Goal: Task Accomplishment & Management: Use online tool/utility

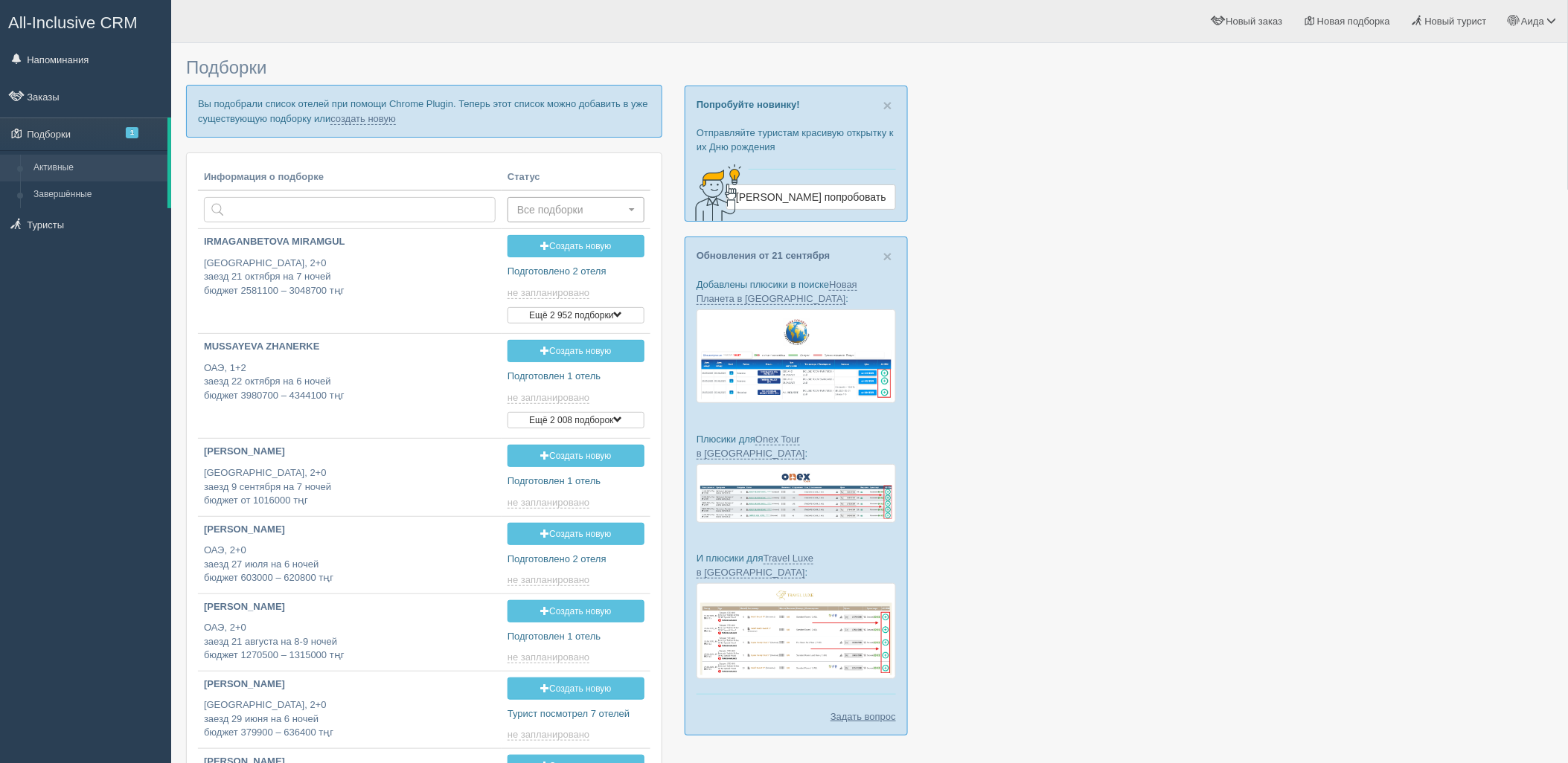
type input "[DATE] 20:15"
click at [383, 122] on link "создать новую" at bounding box center [363, 119] width 65 height 12
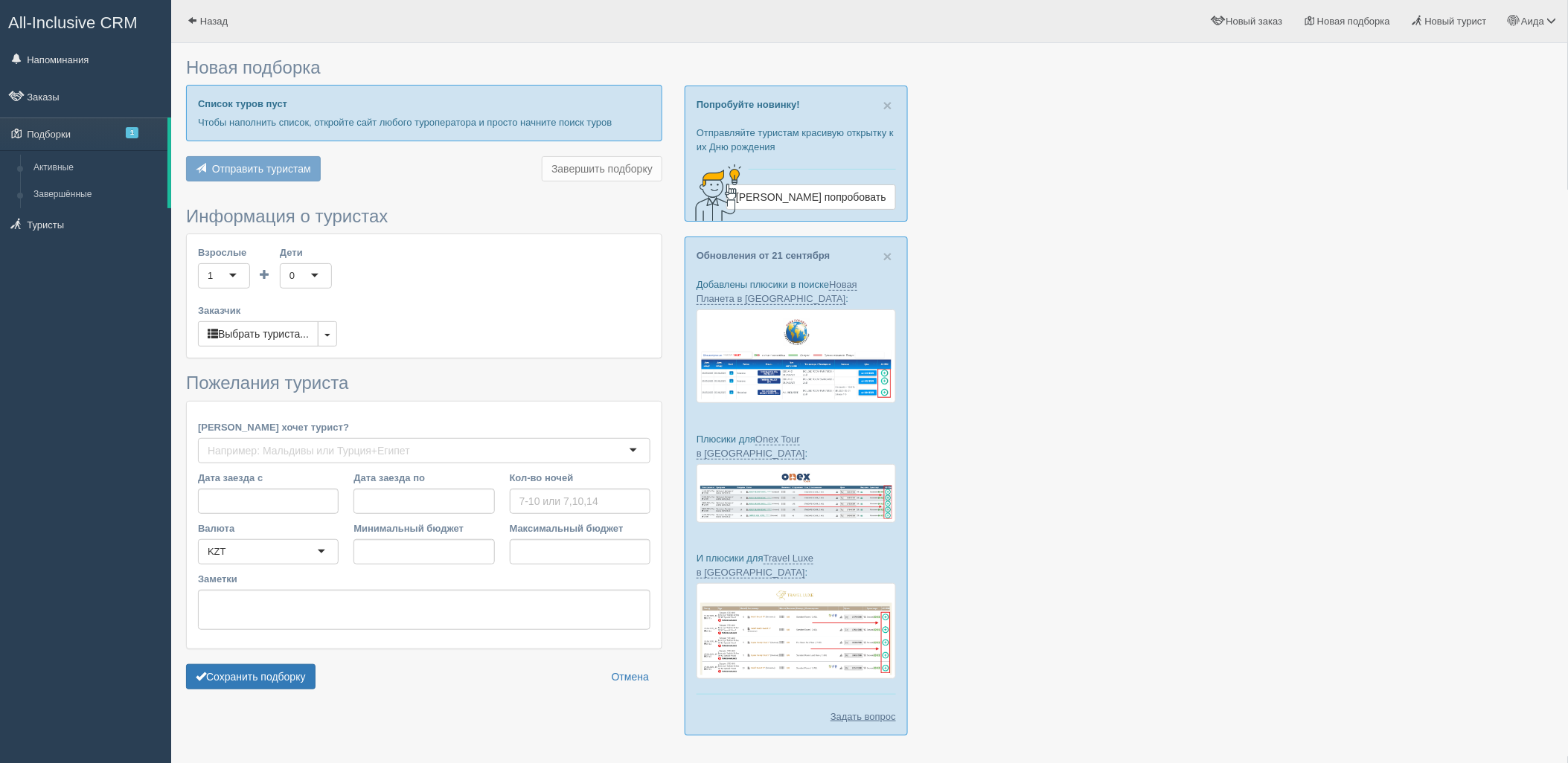
type input "4"
type input "1089800"
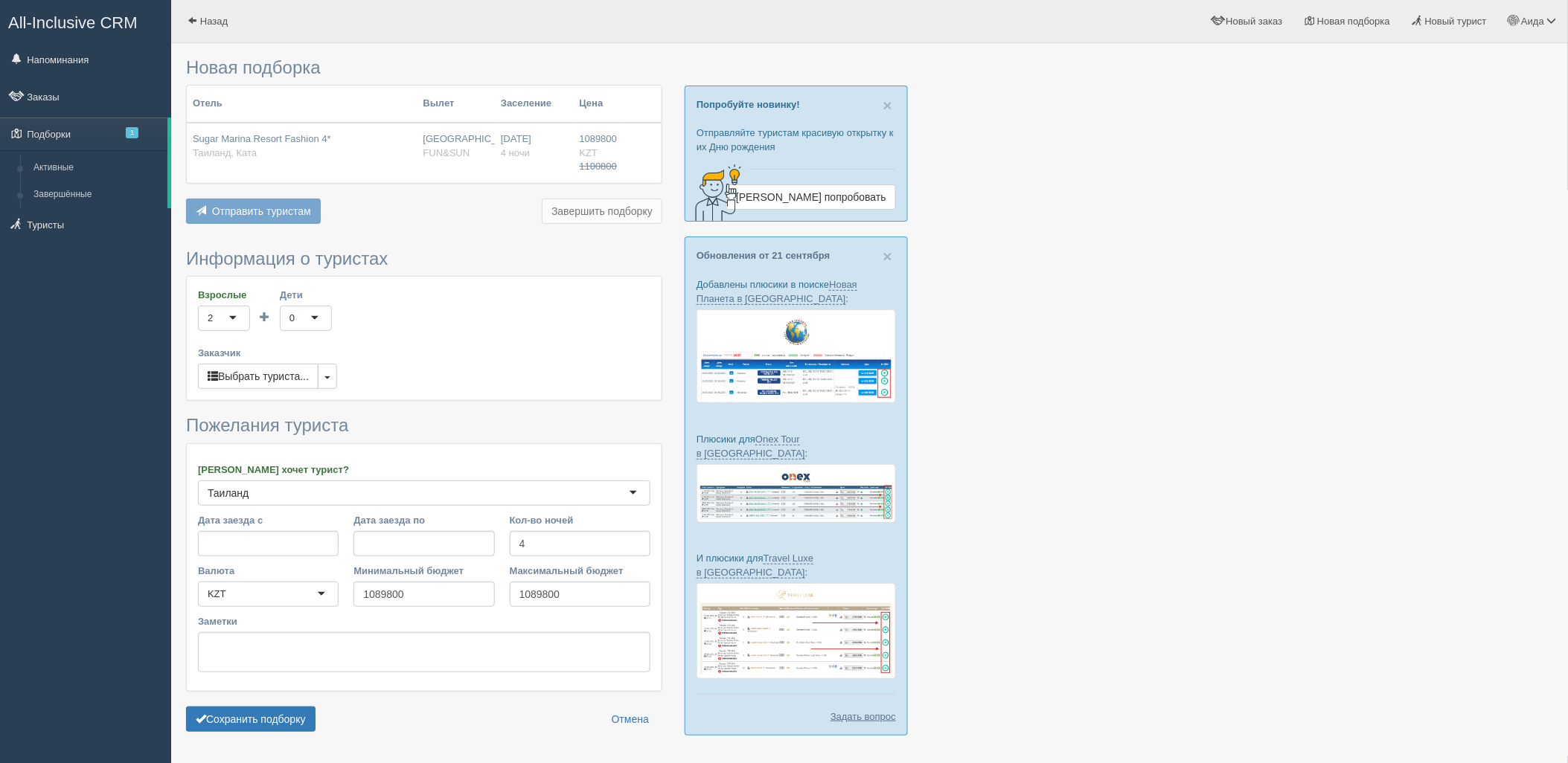
scroll to position [43, 0]
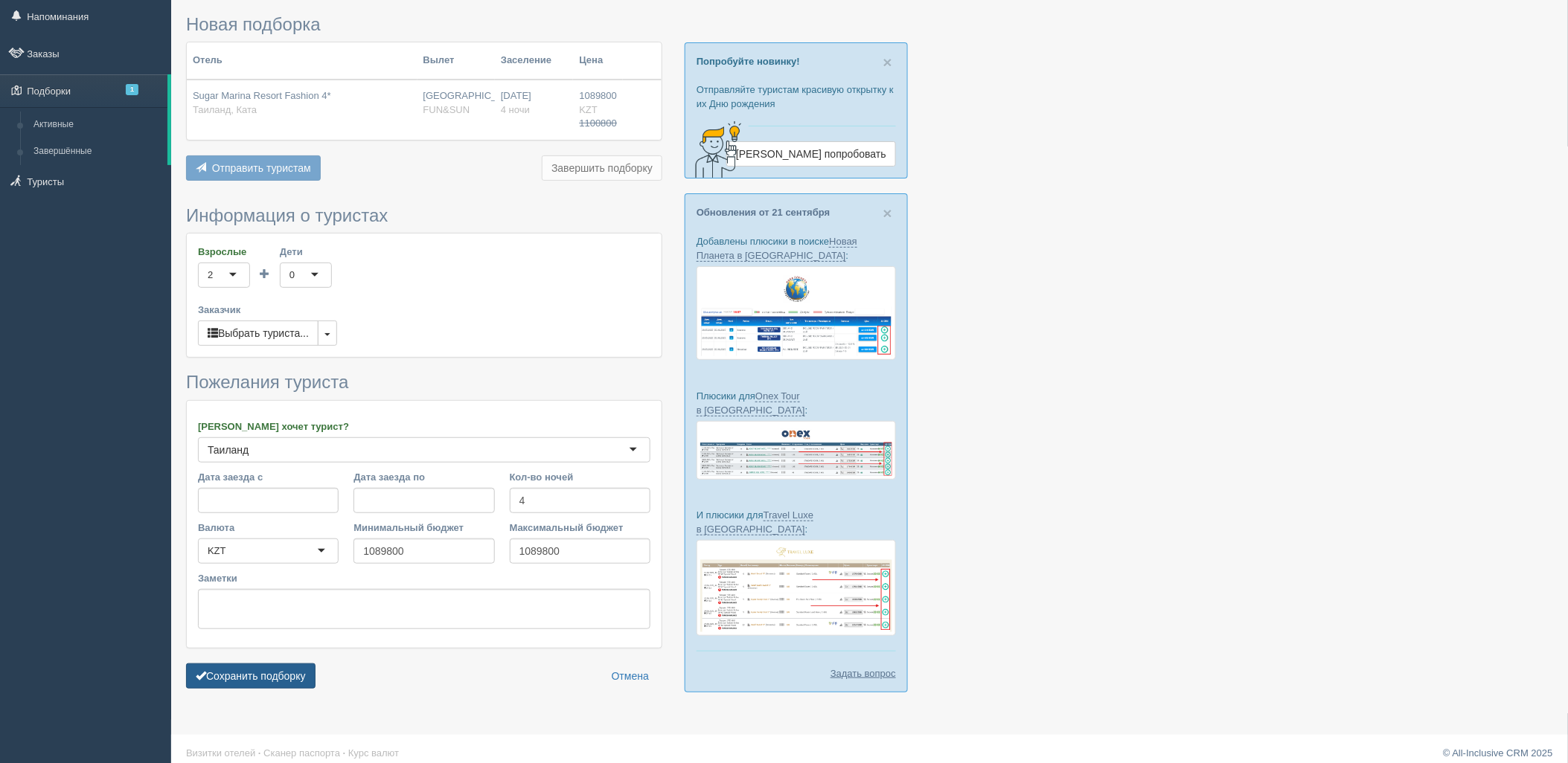
click at [315, 674] on button "Сохранить подборку" at bounding box center [251, 676] width 129 height 26
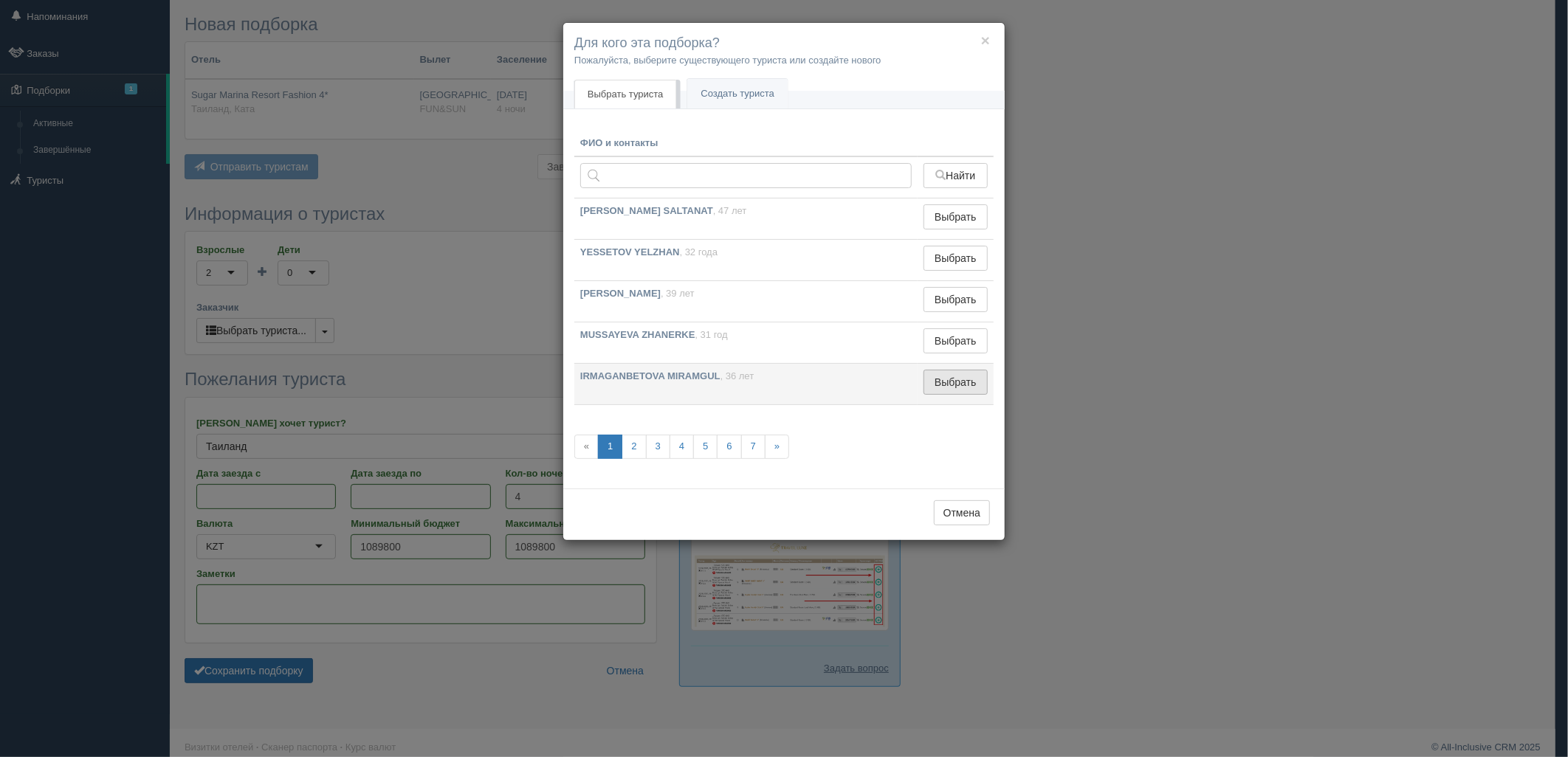
click at [943, 386] on button "Выбрать" at bounding box center [955, 382] width 64 height 25
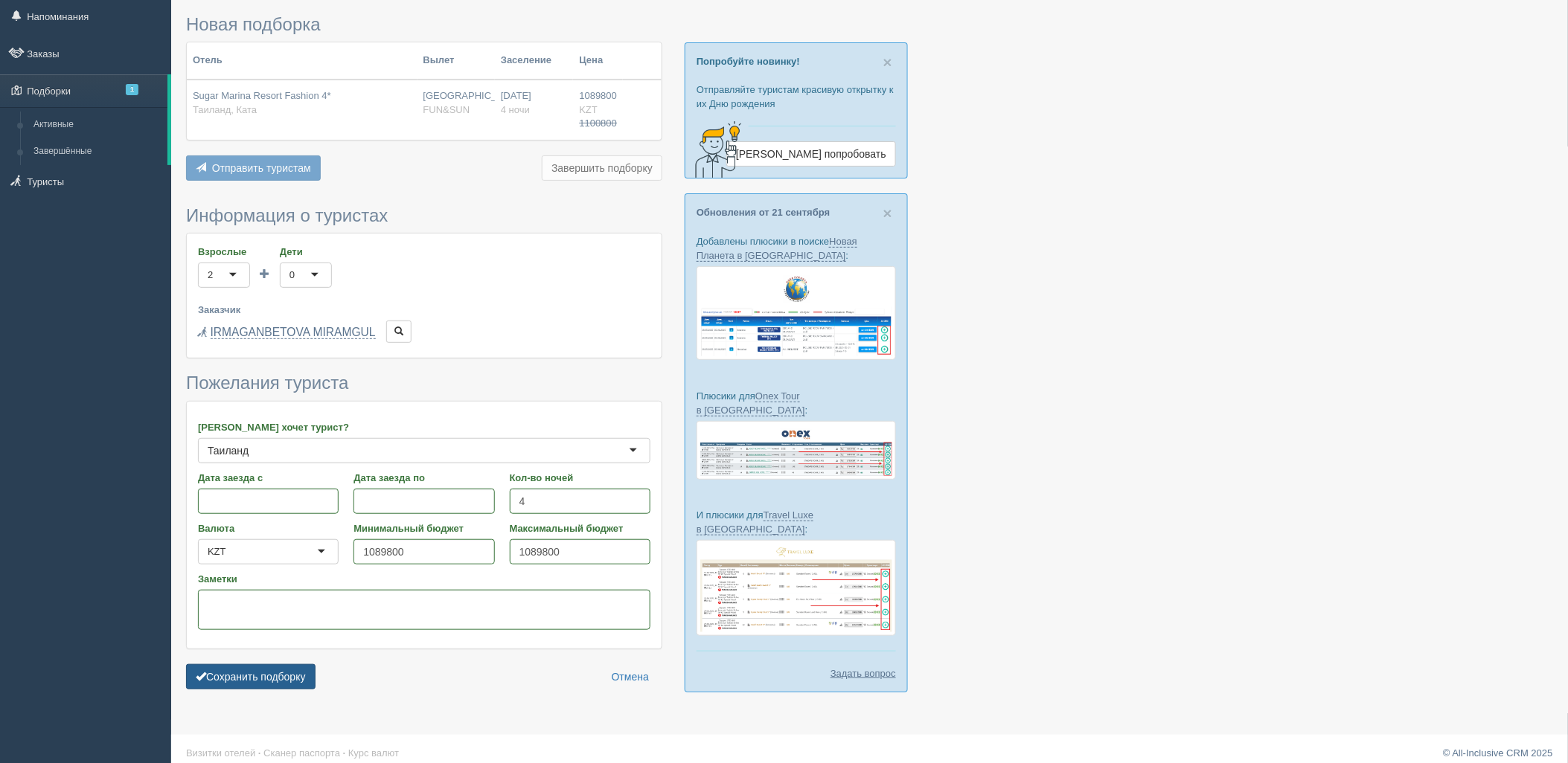
click at [281, 687] on button "Сохранить подборку" at bounding box center [251, 677] width 129 height 26
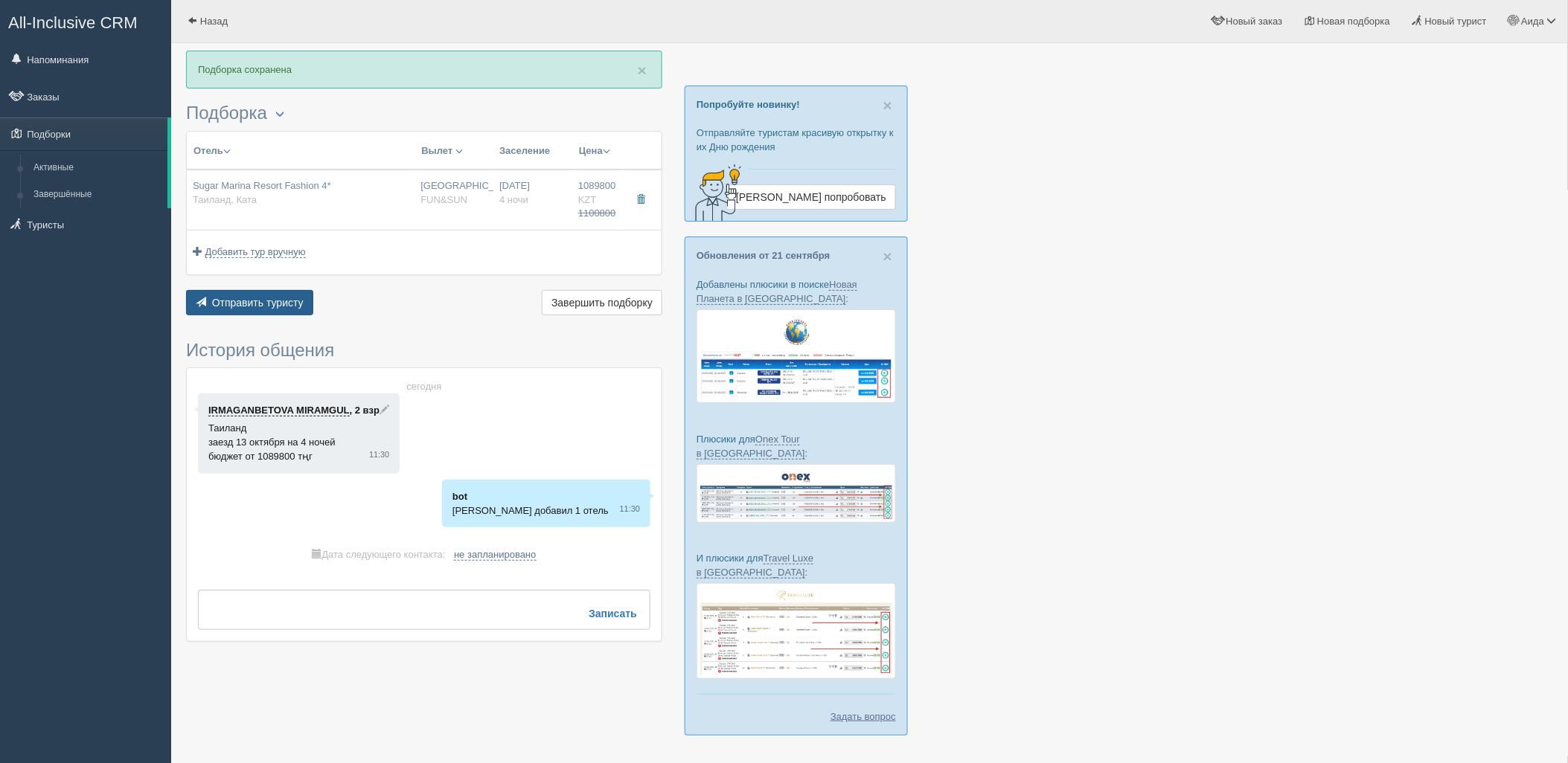
click at [261, 312] on button "Отправить туристу Отправить" at bounding box center [250, 303] width 127 height 26
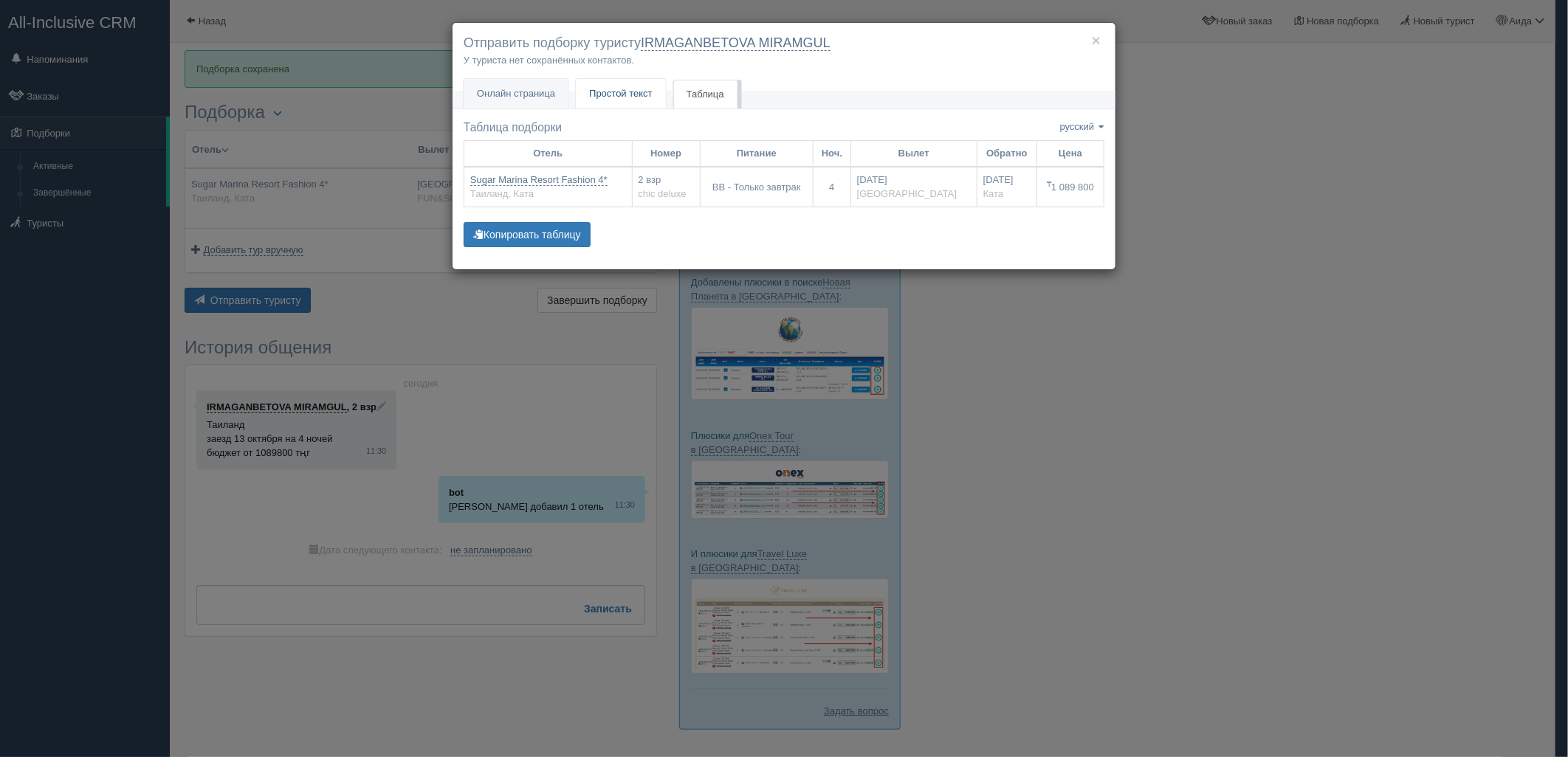
click at [630, 100] on link "Простой текст Текст" at bounding box center [621, 94] width 90 height 30
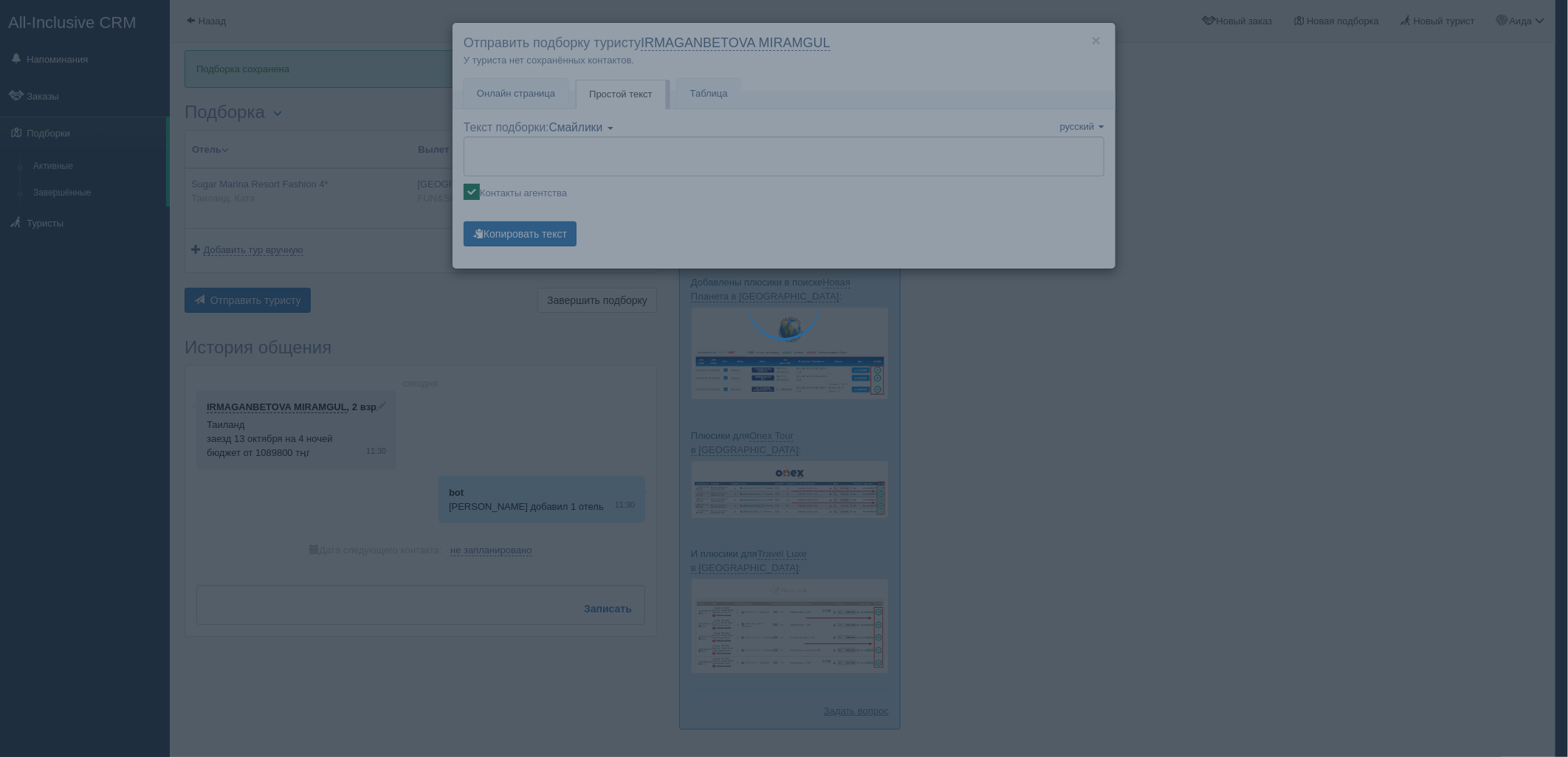
type textarea "🌞 Добрый день! Предлагаем Вам рассмотреть следующие варианты: 🌎 Таиланд, Ката 🏩…"
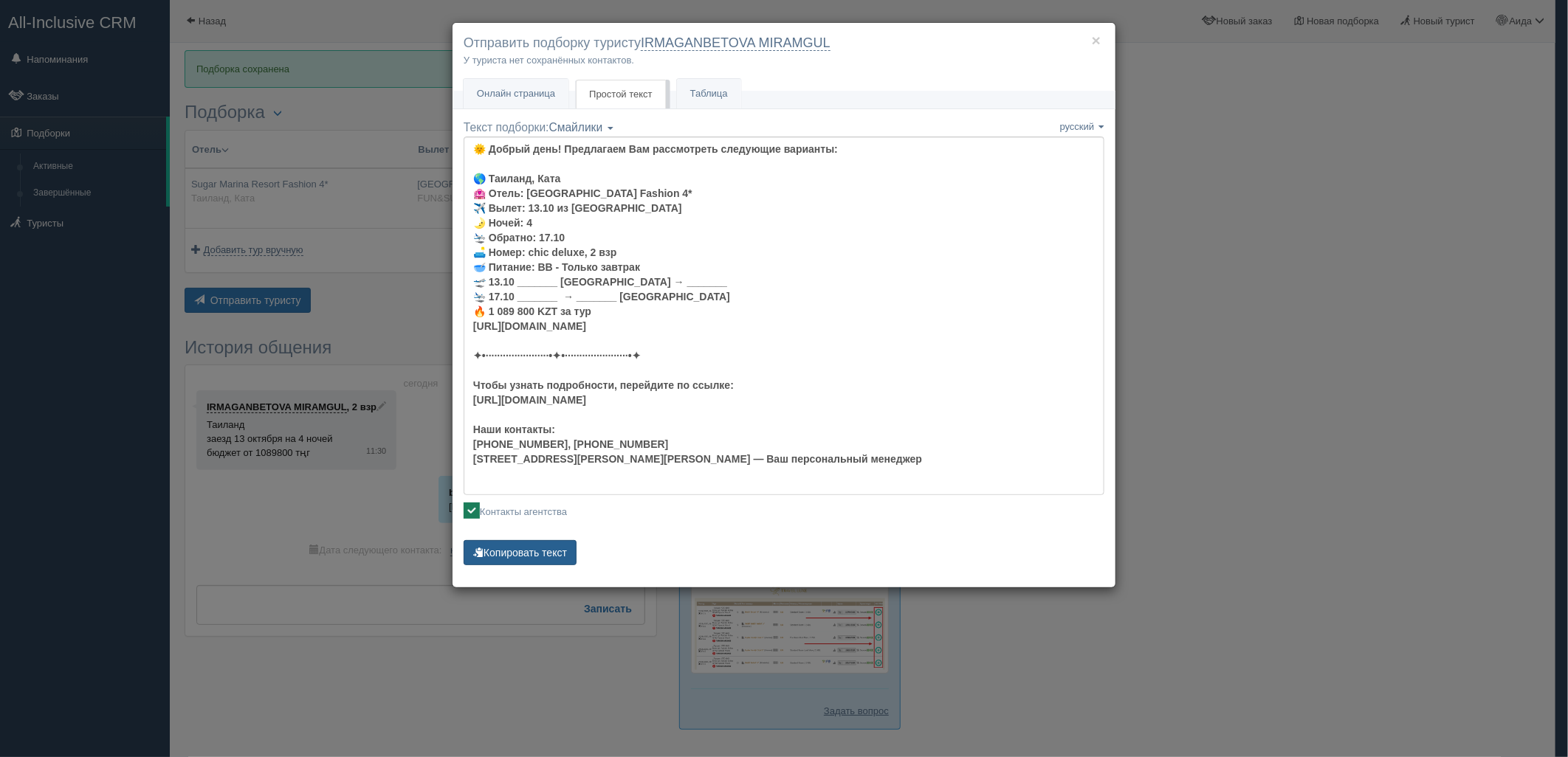
click at [552, 551] on button "Копировать текст" at bounding box center [520, 553] width 113 height 25
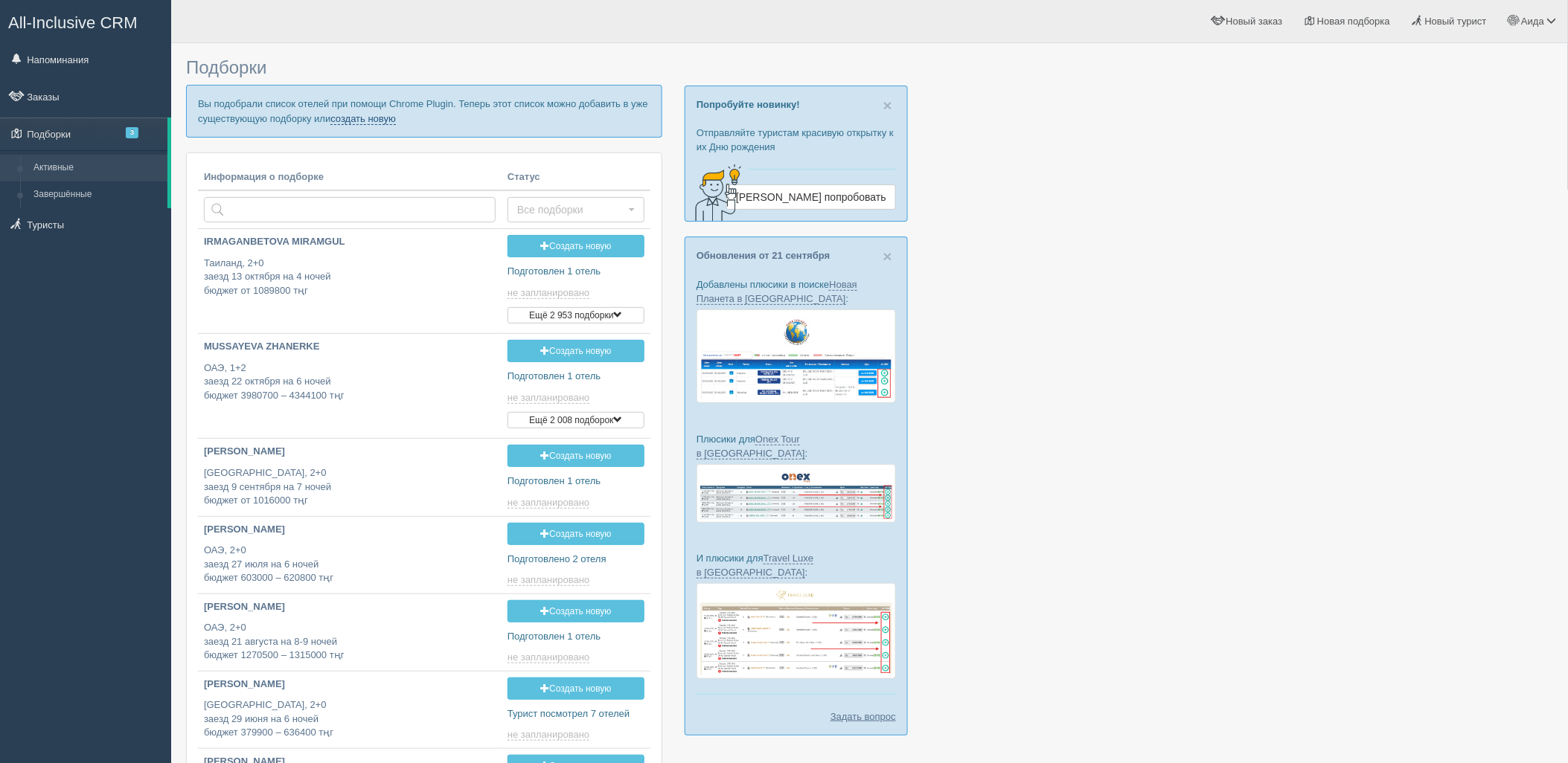
click at [392, 113] on link "создать новую" at bounding box center [363, 119] width 65 height 12
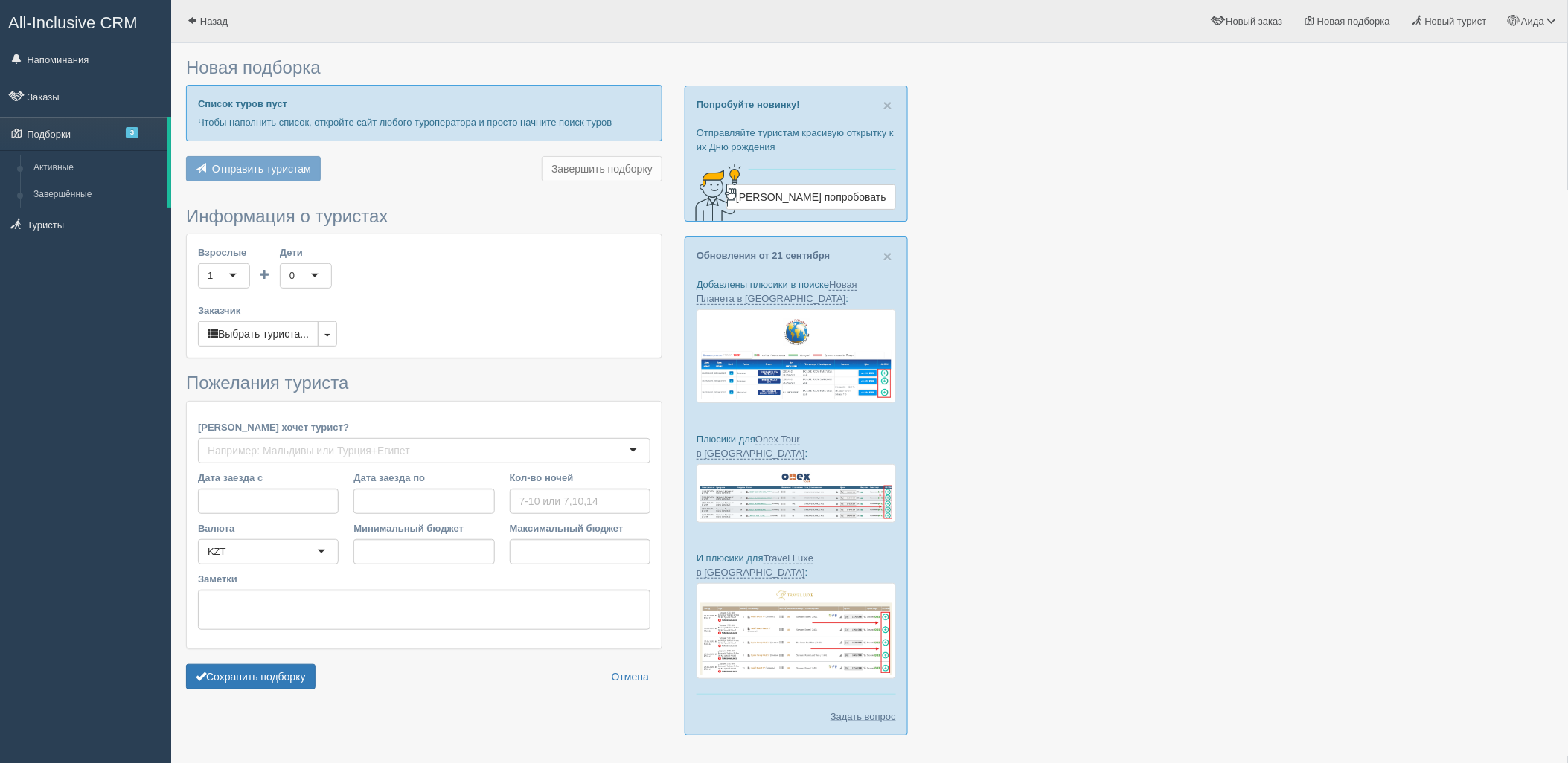
type input "6"
type input "1443300"
type input "1936500"
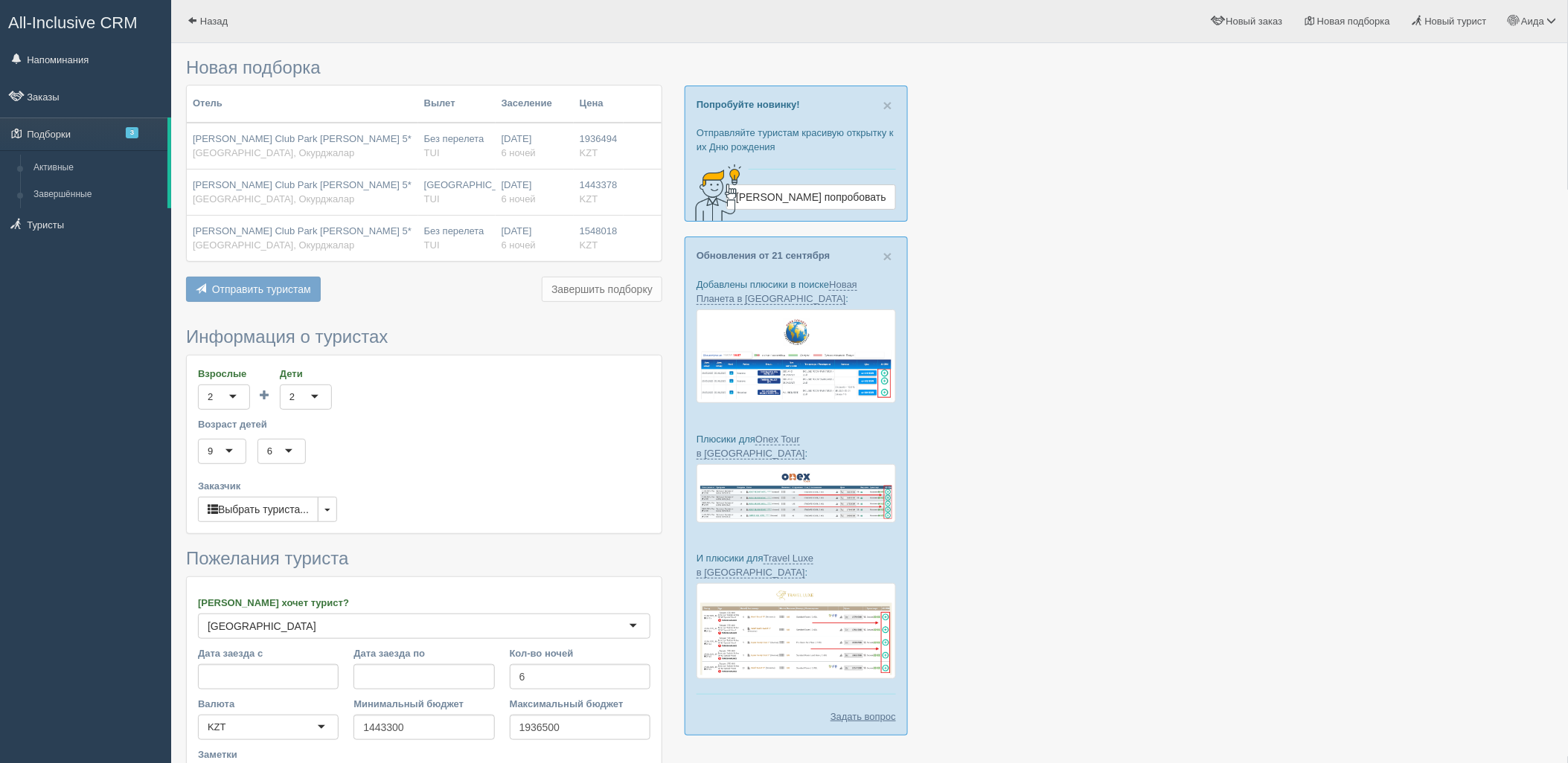
scroll to position [177, 0]
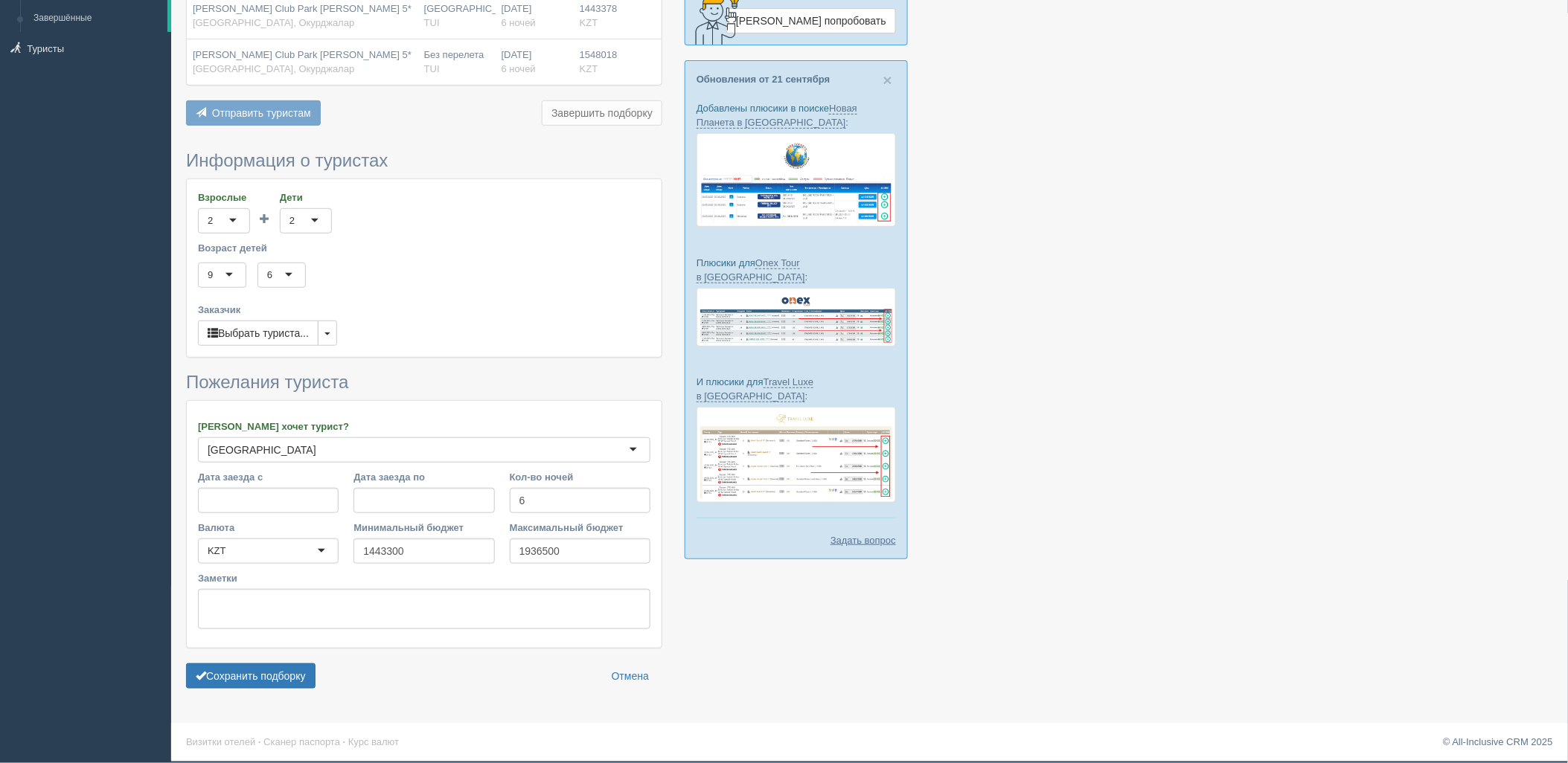
click at [247, 689] on form "Информация о туристах Взрослые 2 2 1 2 3 4 5 6 7 8 9 10 11 12 13 14 15 16 17 18…" at bounding box center [424, 423] width 476 height 545
drag, startPoint x: 254, startPoint y: 685, endPoint x: 262, endPoint y: 674, distance: 13.6
click at [255, 684] on button "Сохранить подборку" at bounding box center [251, 676] width 129 height 26
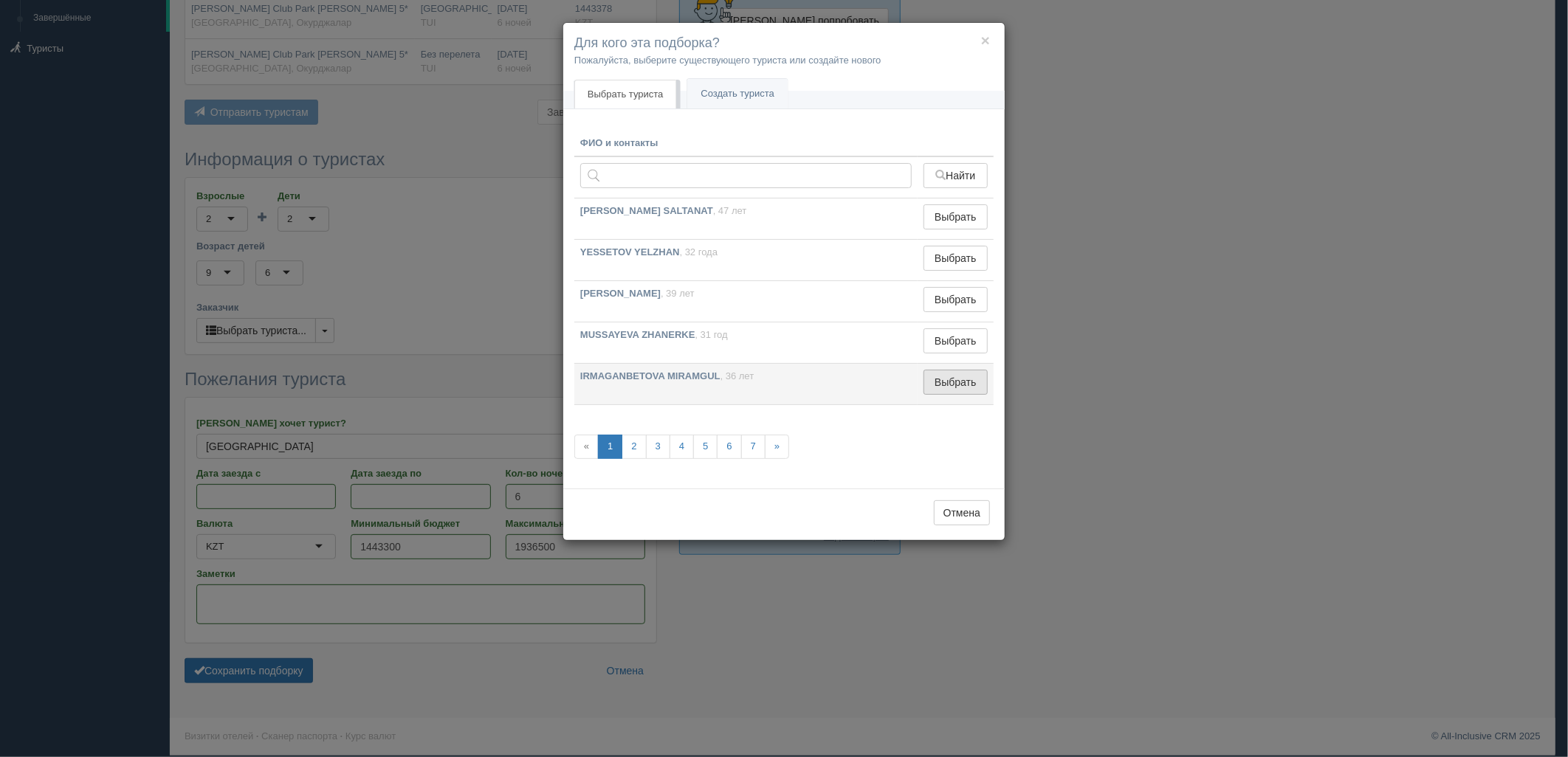
click at [958, 378] on button "Выбрать" at bounding box center [955, 382] width 64 height 25
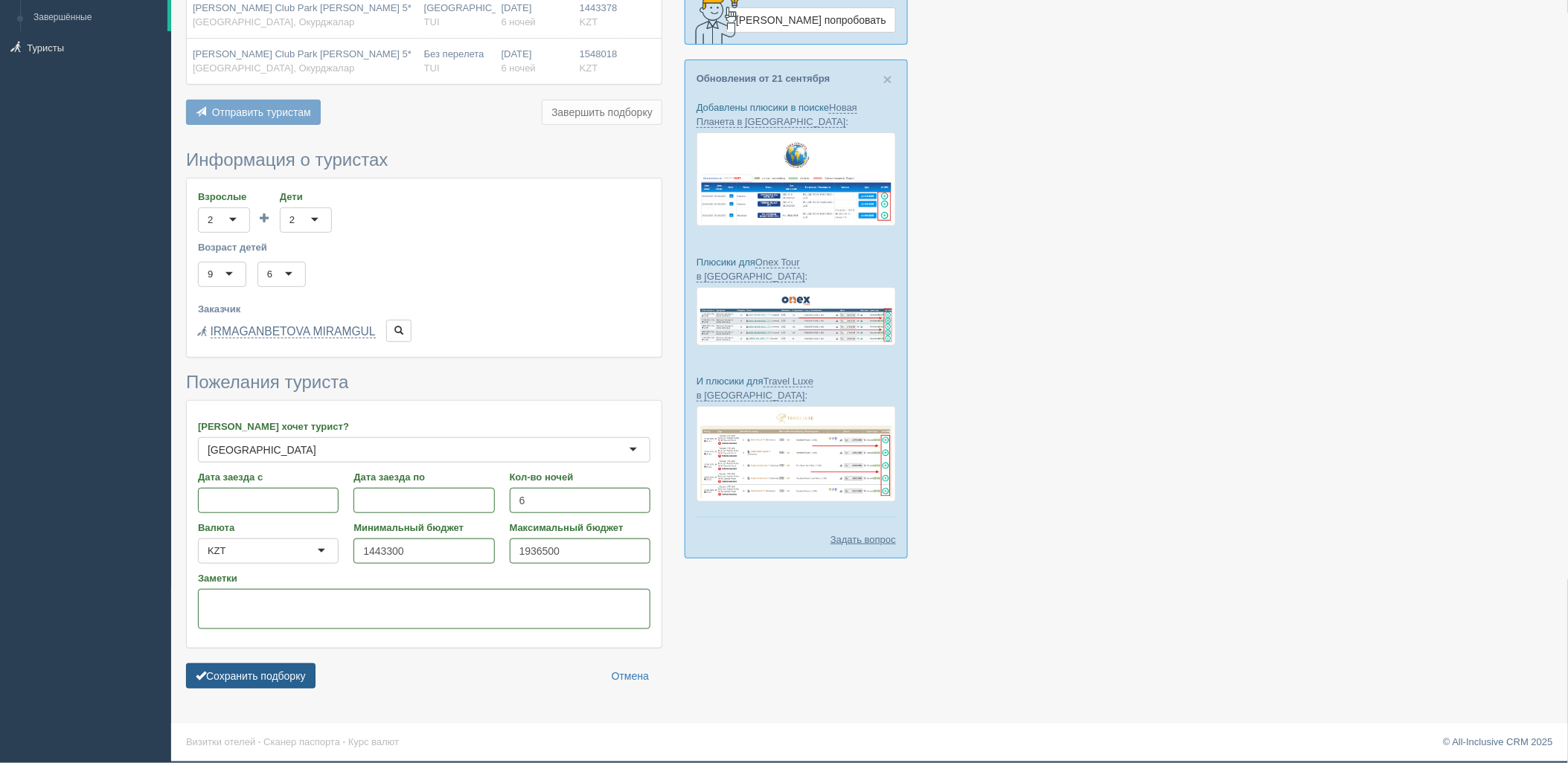
click at [289, 675] on button "Сохранить подборку" at bounding box center [251, 676] width 129 height 26
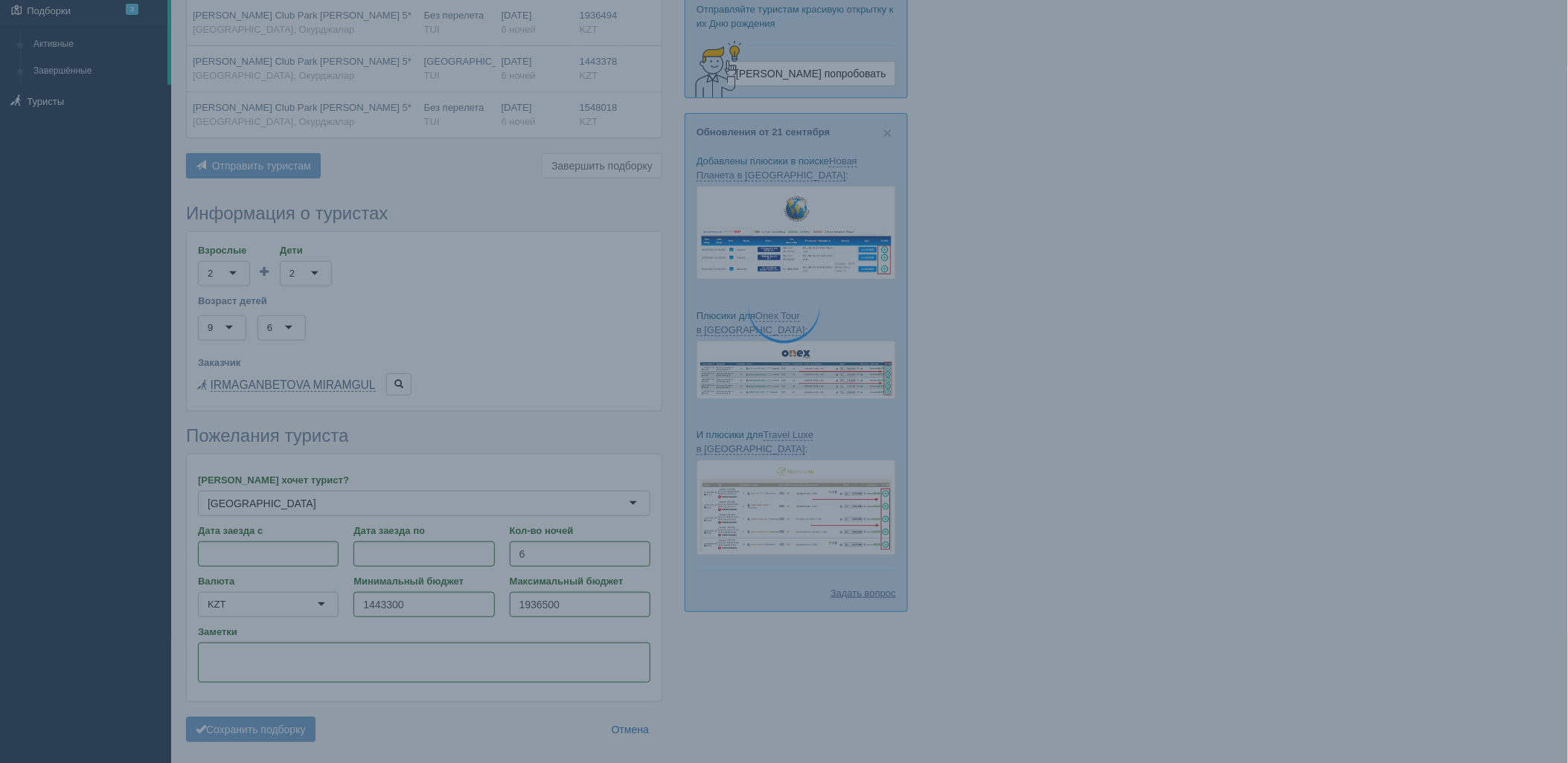
scroll to position [94, 0]
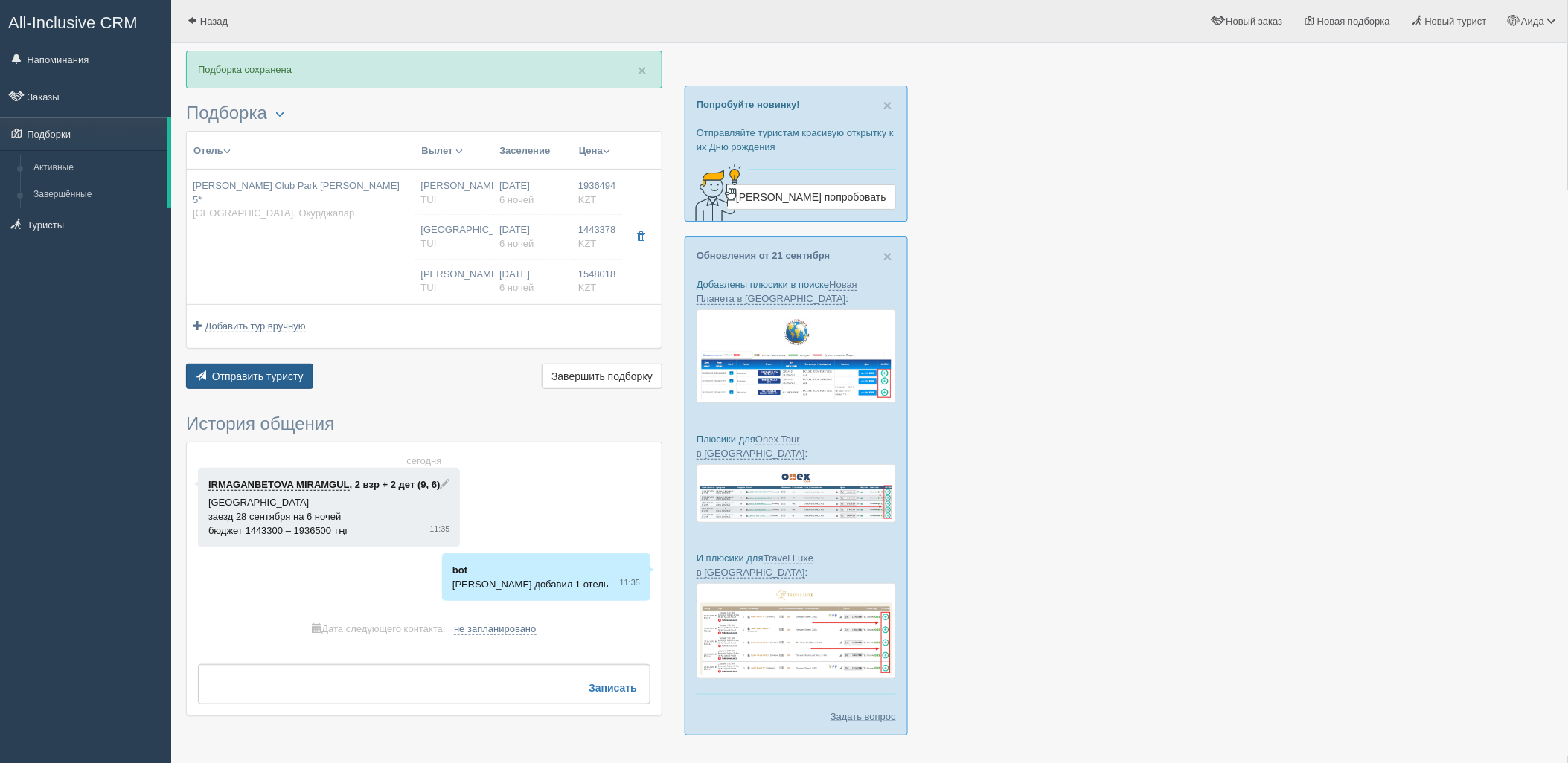
click at [283, 372] on button "Отправить туристу Отправить" at bounding box center [250, 377] width 127 height 26
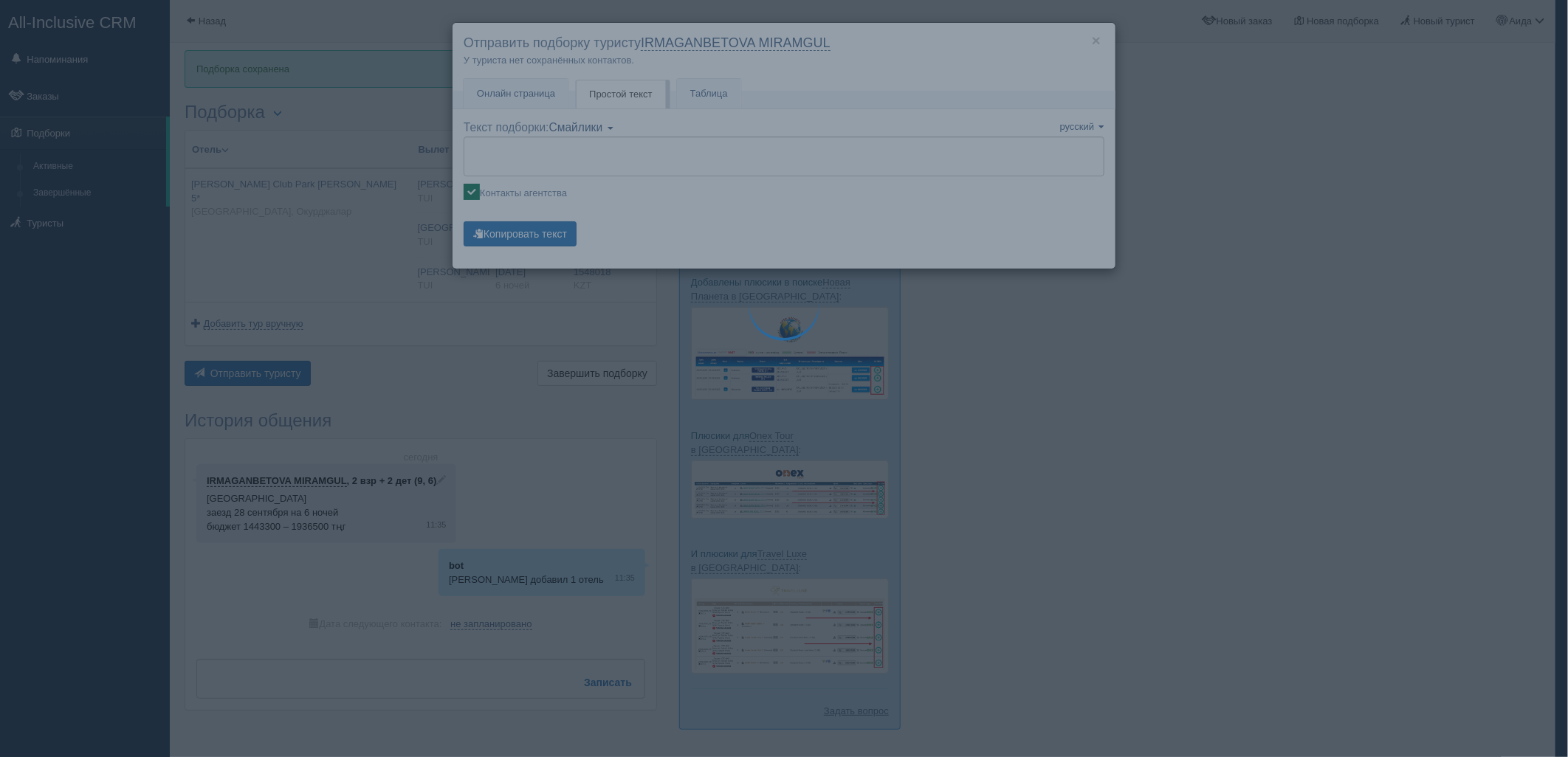
type textarea "🌞 Добрый день! Предлагаем Вам рассмотреть следующие варианты: 🌎 Турция, Окурджа…"
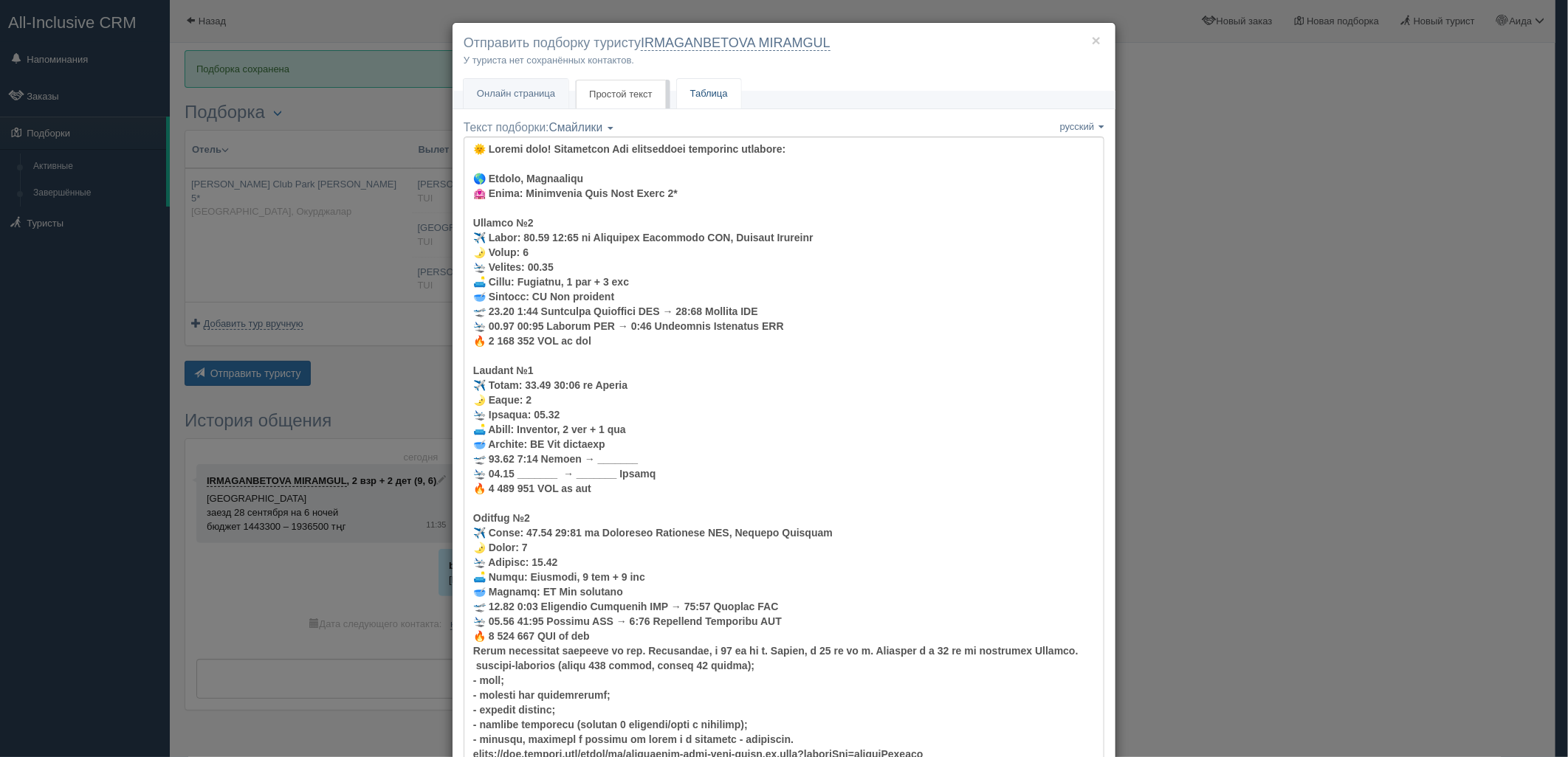
click at [709, 89] on link "Таблица" at bounding box center [709, 94] width 64 height 30
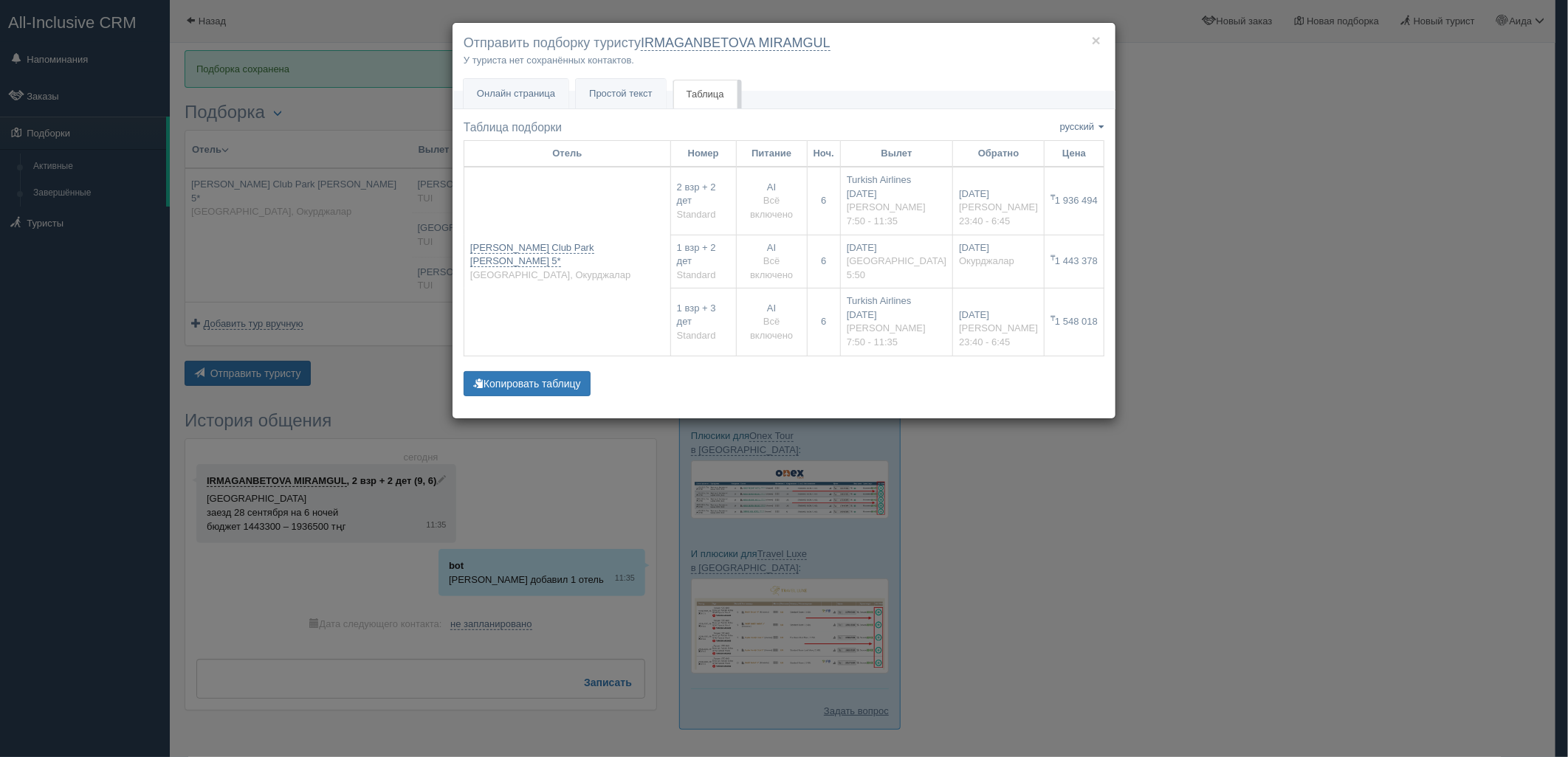
click at [1167, 245] on div "× Отправить подборку туристу IRMAGANBETOVA MIRAMGUL У туриста нет сохранённых к…" at bounding box center [784, 378] width 1568 height 757
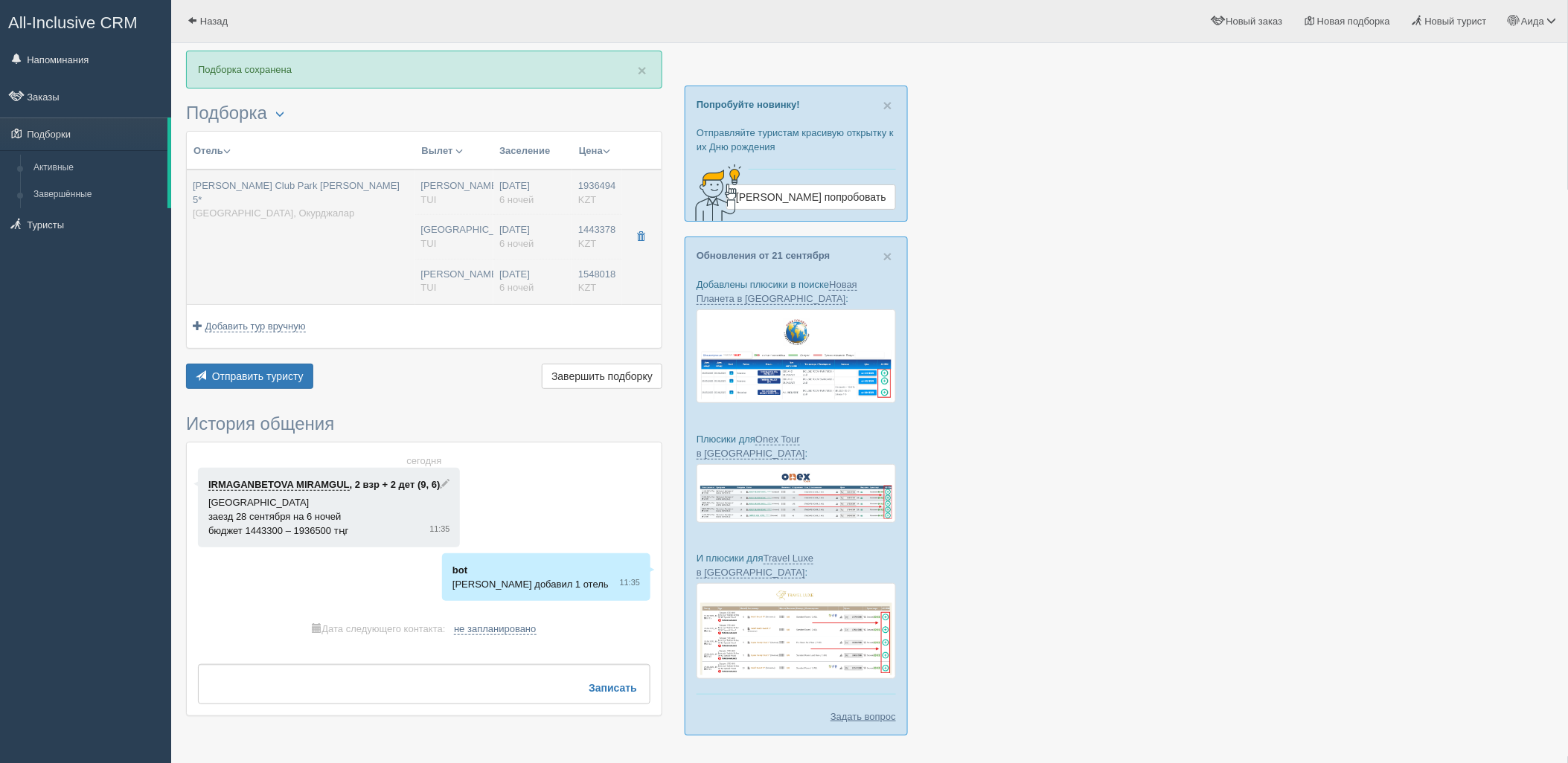
click at [437, 225] on div "Астана TUI" at bounding box center [455, 237] width 67 height 27
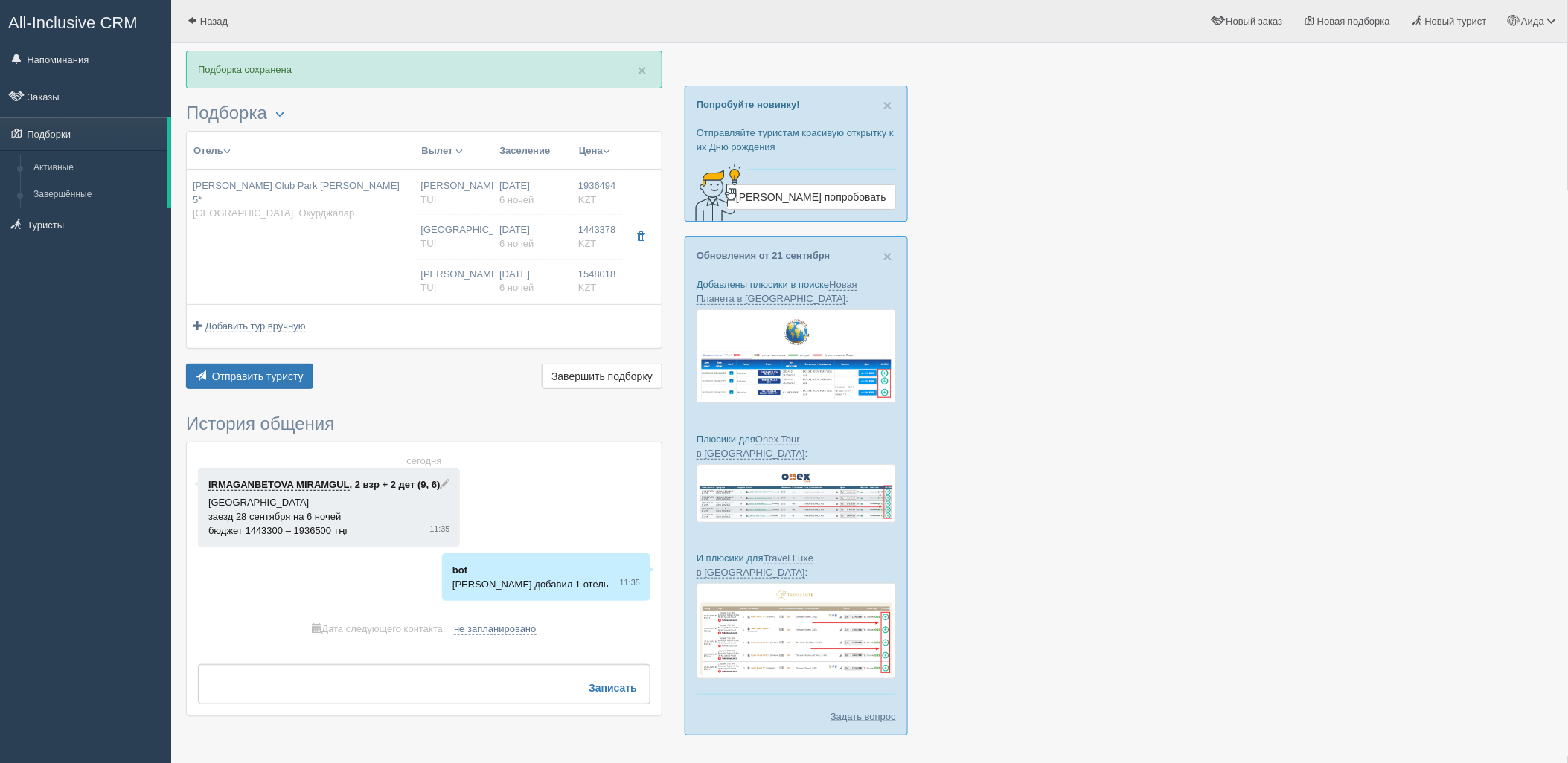
type input "Justiniano Club Park Conti 5*"
type input "https://www.booking.com/hotel/tr/justiniano-club-park-conti.ru.html?activeTab=p…"
type textarea "Отель расположен недалеко от пос. Окурджалар, в 35 км от г. Алания, в 25 км от …"
type input "[GEOGRAPHIC_DATA]"
type input "Окурджалар"
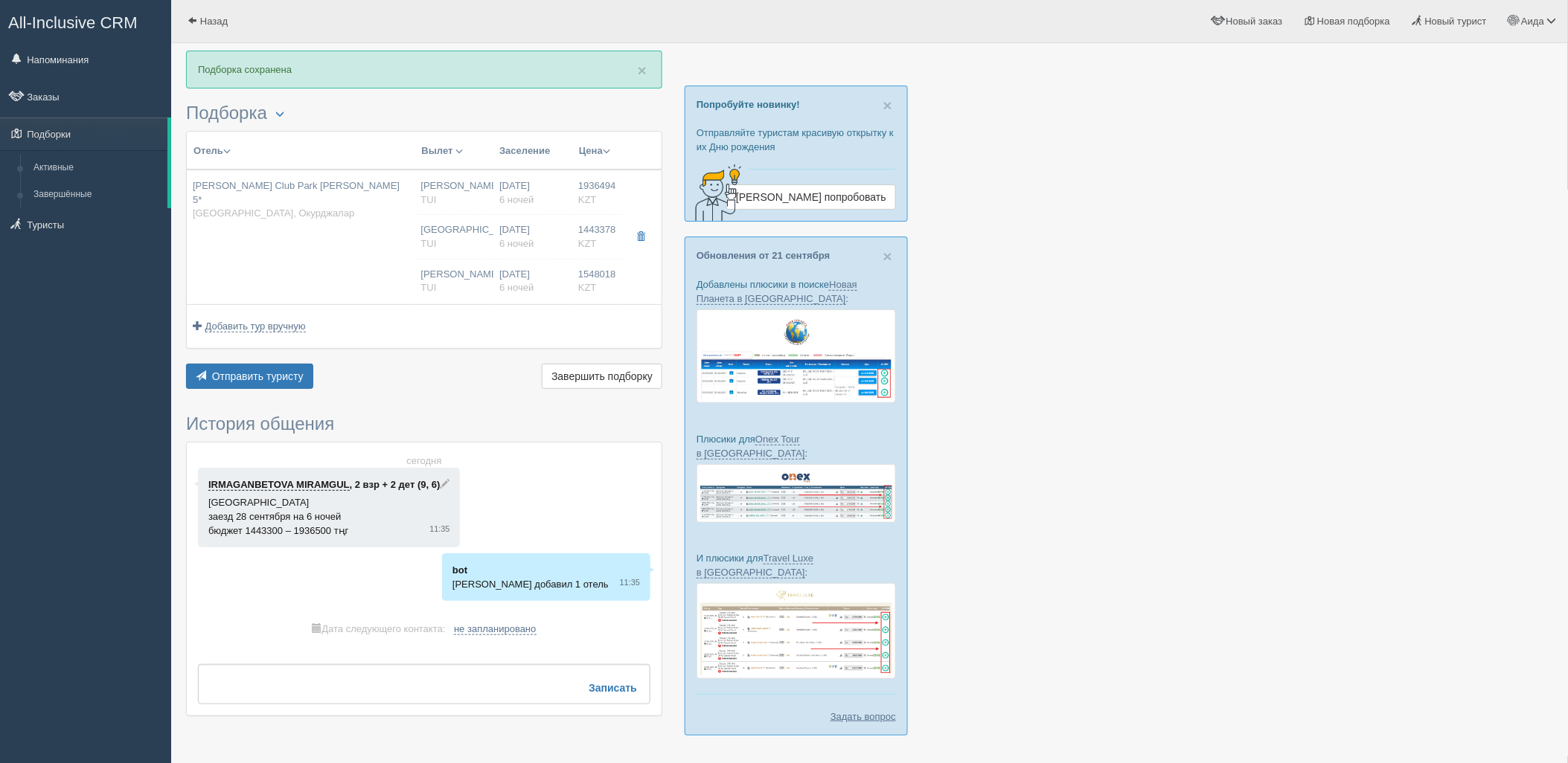
type input "1936494.00"
type input "[PERSON_NAME]"
type input "Анталия AYT"
type input "07:50"
type input "11:35"
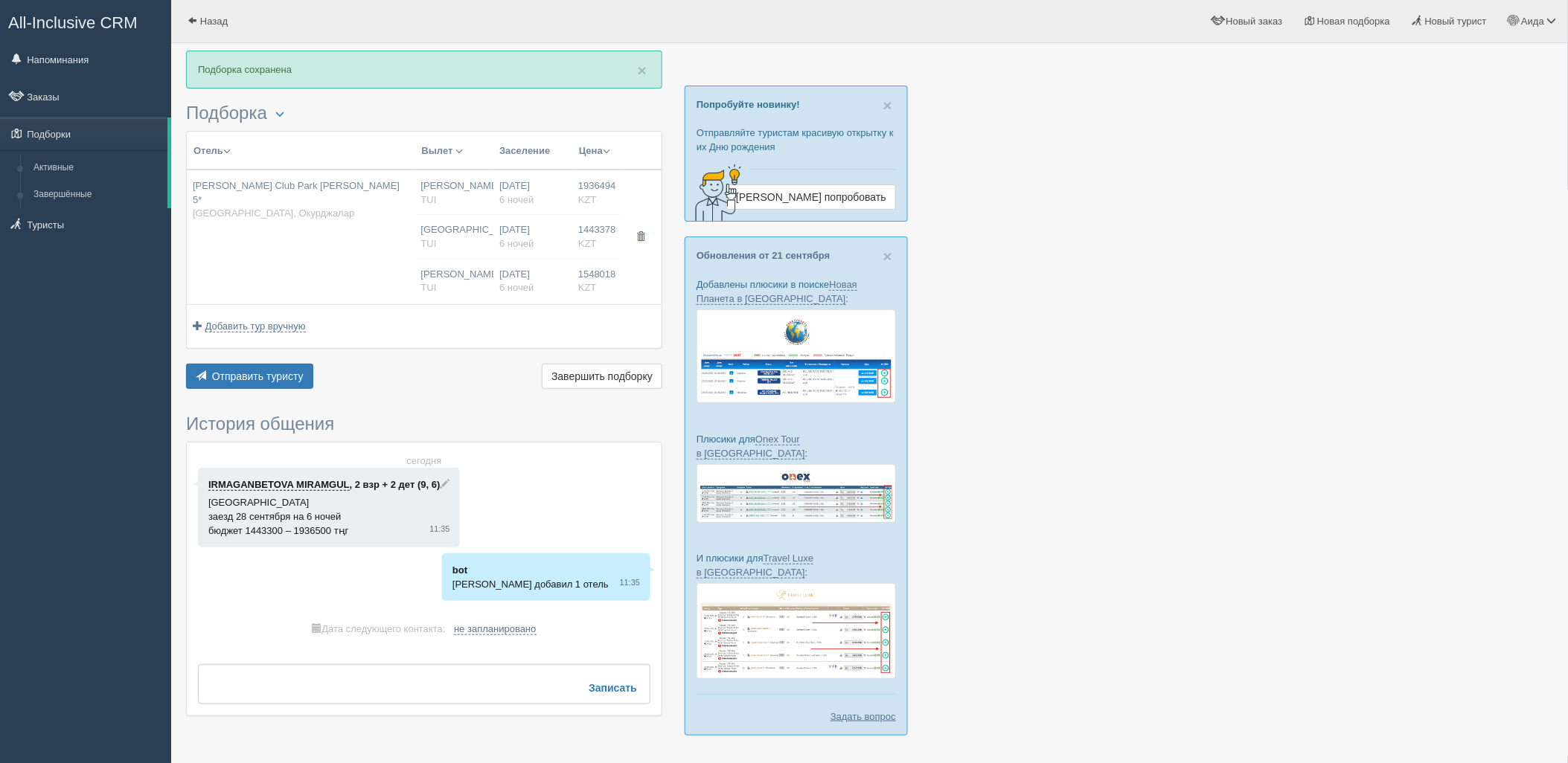
type input "Turkish Airlines"
type input "23:40"
type input "06:45"
type input "6"
type input "Standard"
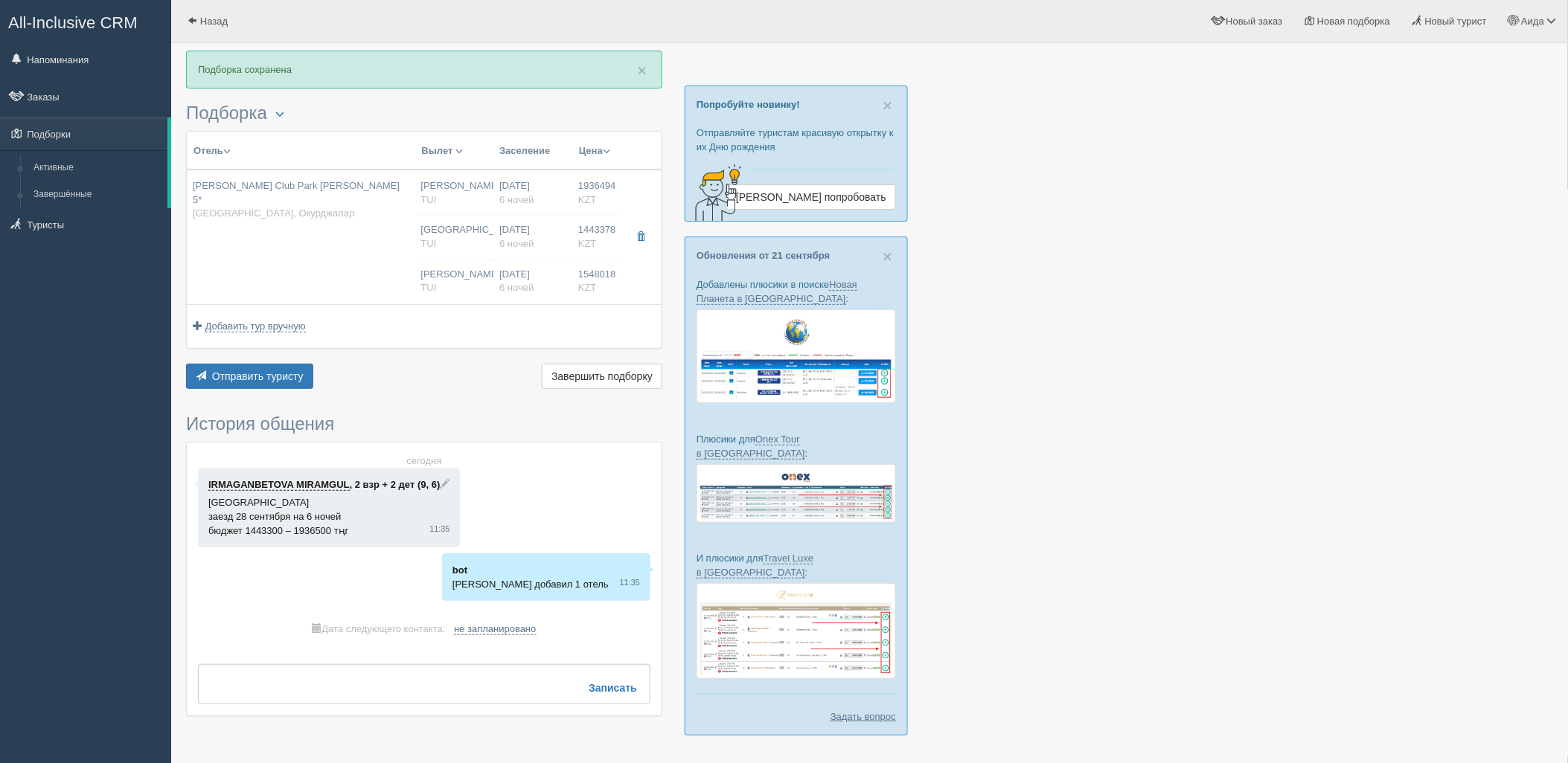
type input "All Inclusive"
type input "TUI"
type input "https://newb2b.fstravel.com/hotel/29480"
type input "1443378.00"
type input "Астана"
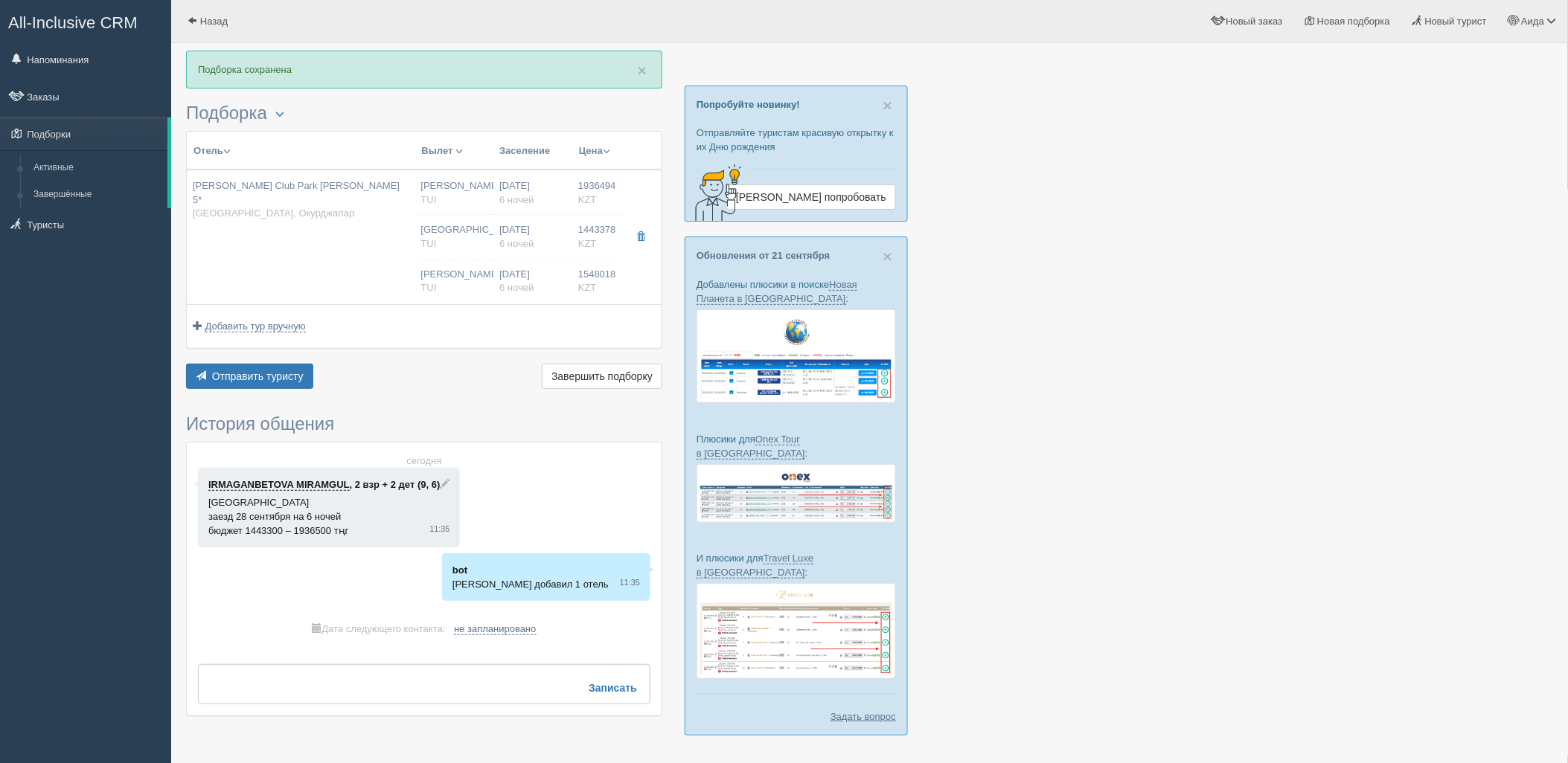
type input "05:50"
type input "6"
type input "Standard"
type input "All Inclusive"
type input "TUI"
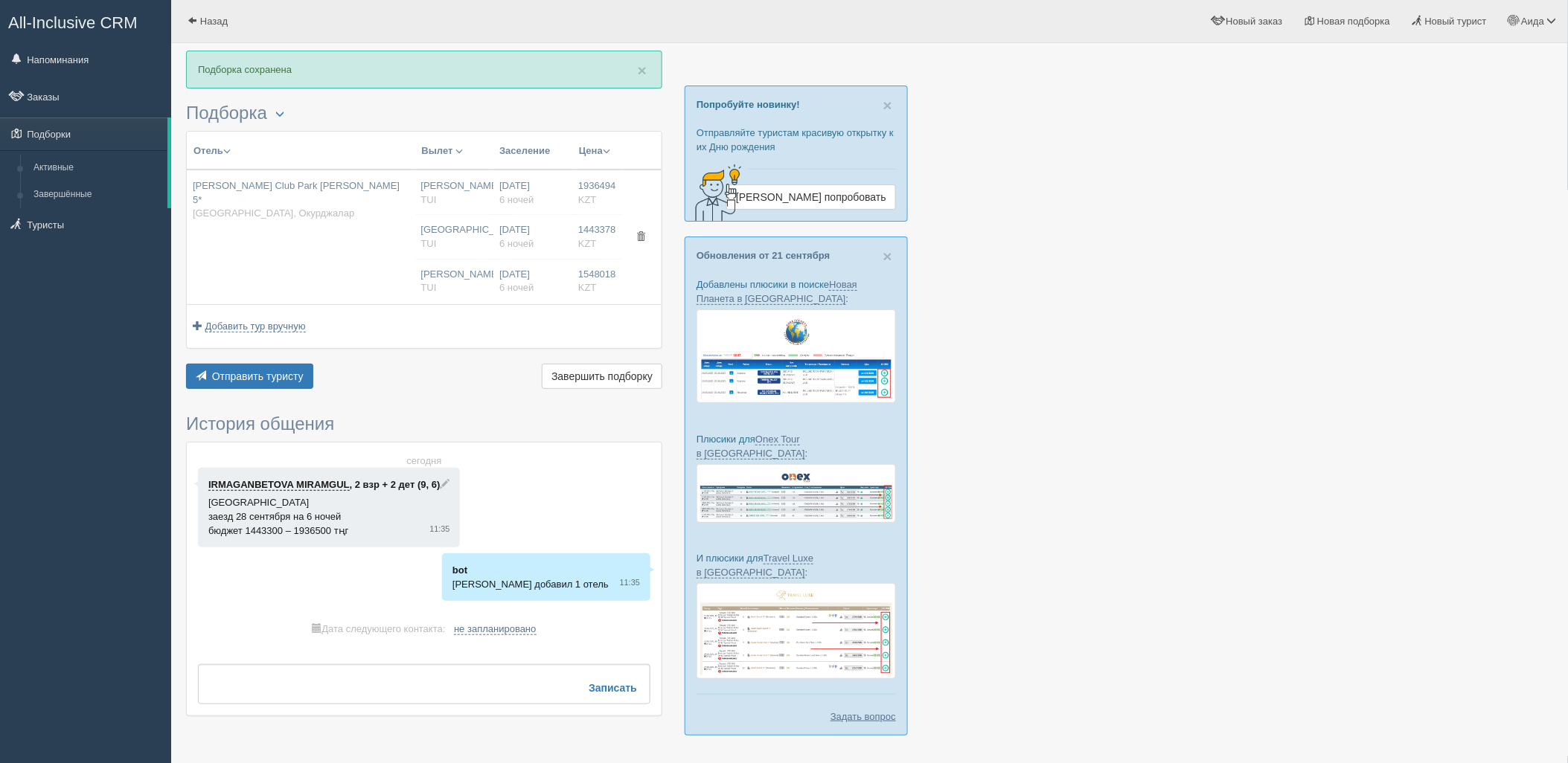
type input "https://newb2b.fstravel.com/hotel/29480"
type input "1548018.00"
type input "[PERSON_NAME]"
type input "Анталия AYT"
type input "07:50"
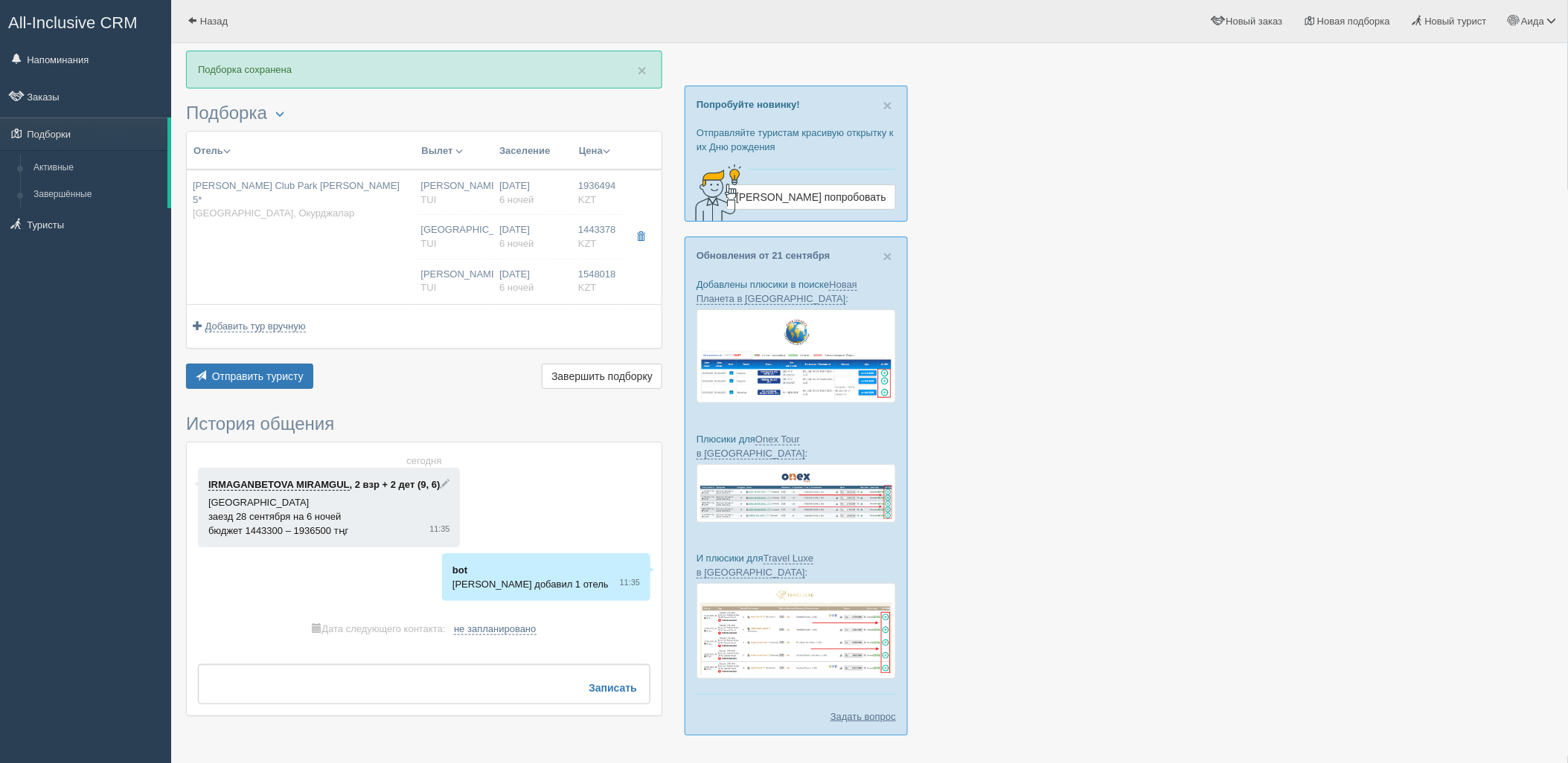
type input "11:35"
type input "Turkish Airlines"
type input "23:40"
type input "06:45"
type input "6"
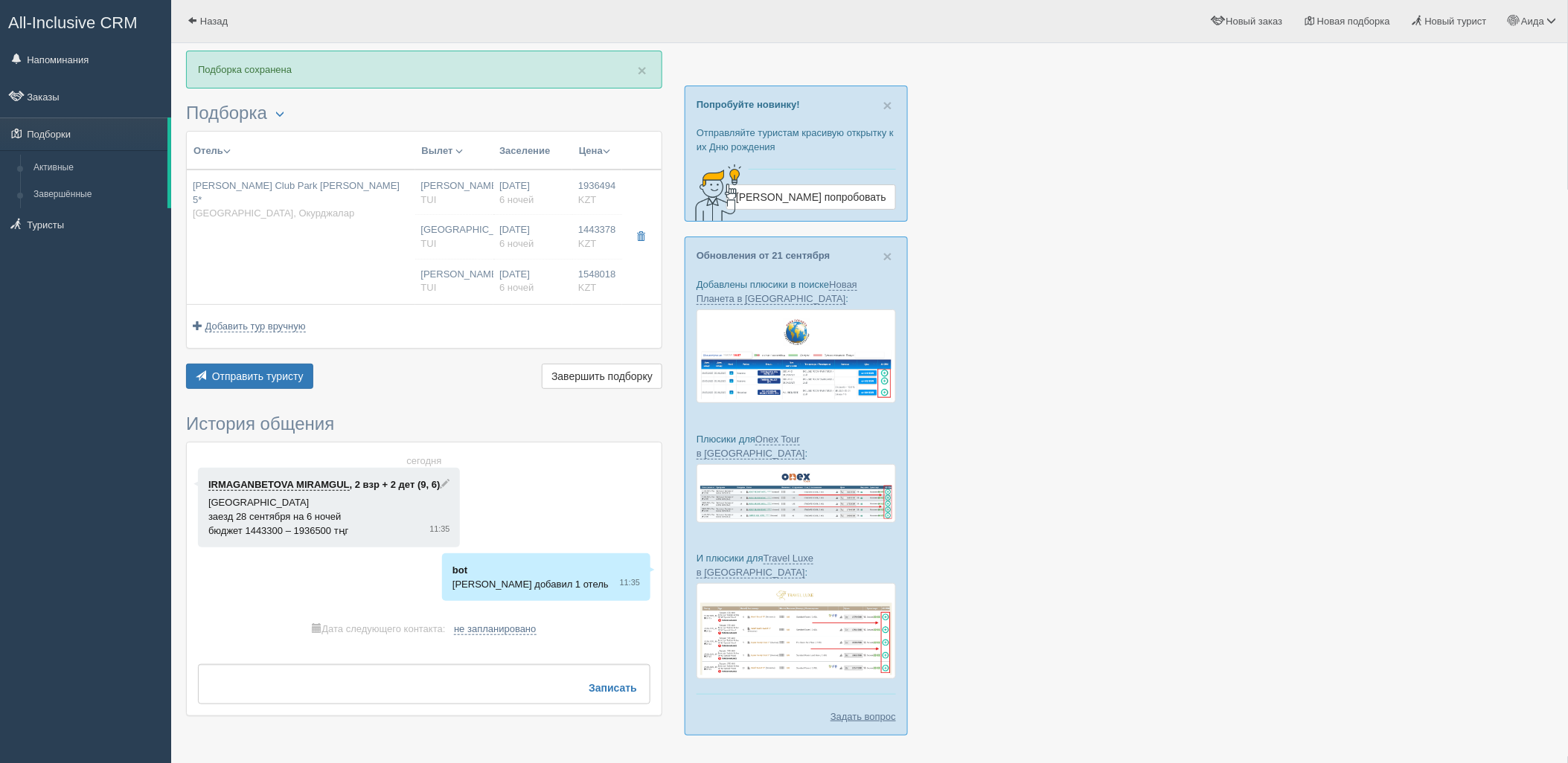
type input "Standard"
type input "All Inclusive"
type input "TUI"
type input "https://newb2b.fstravel.com/hotel/29480"
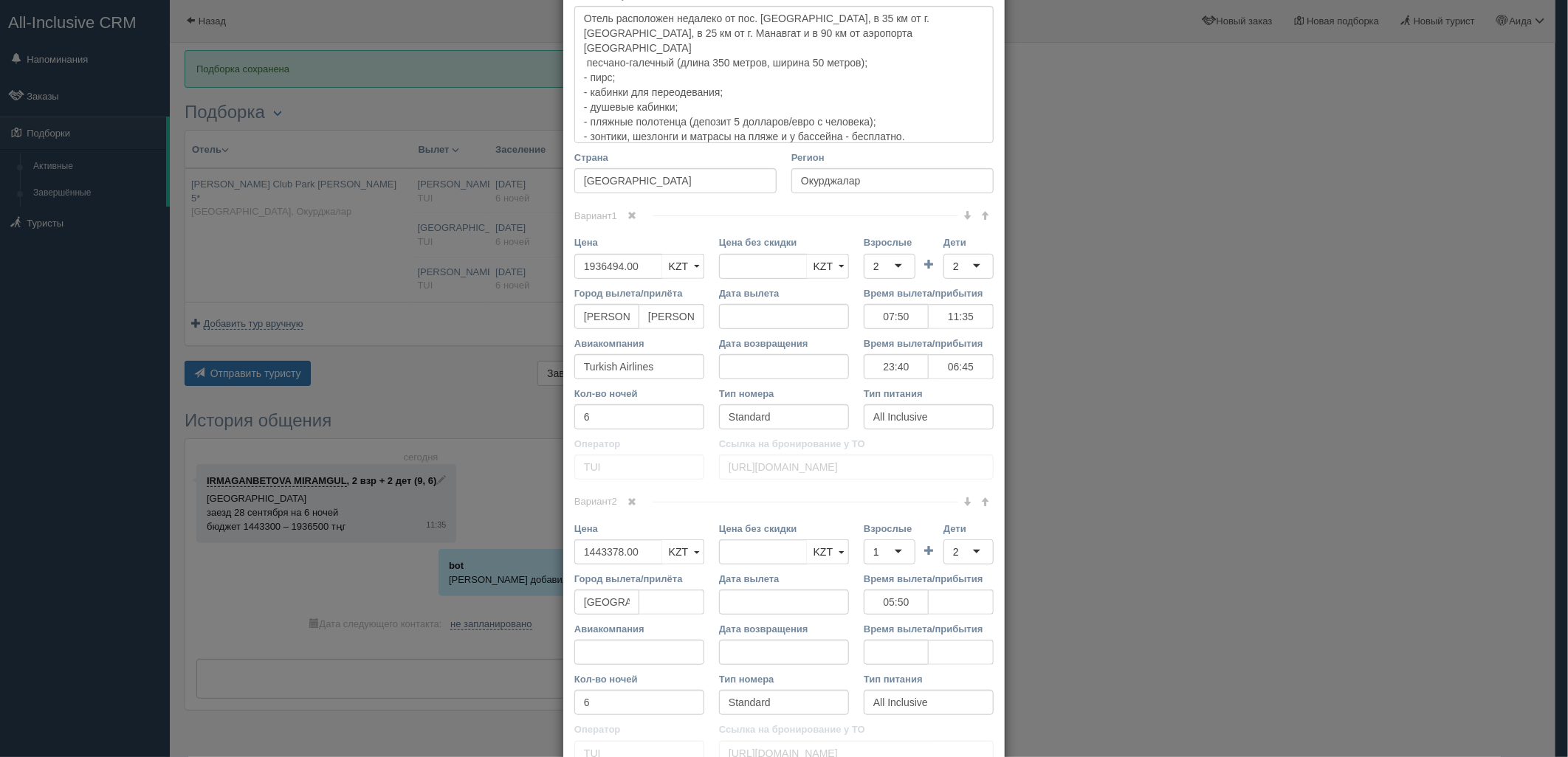
scroll to position [385, 0]
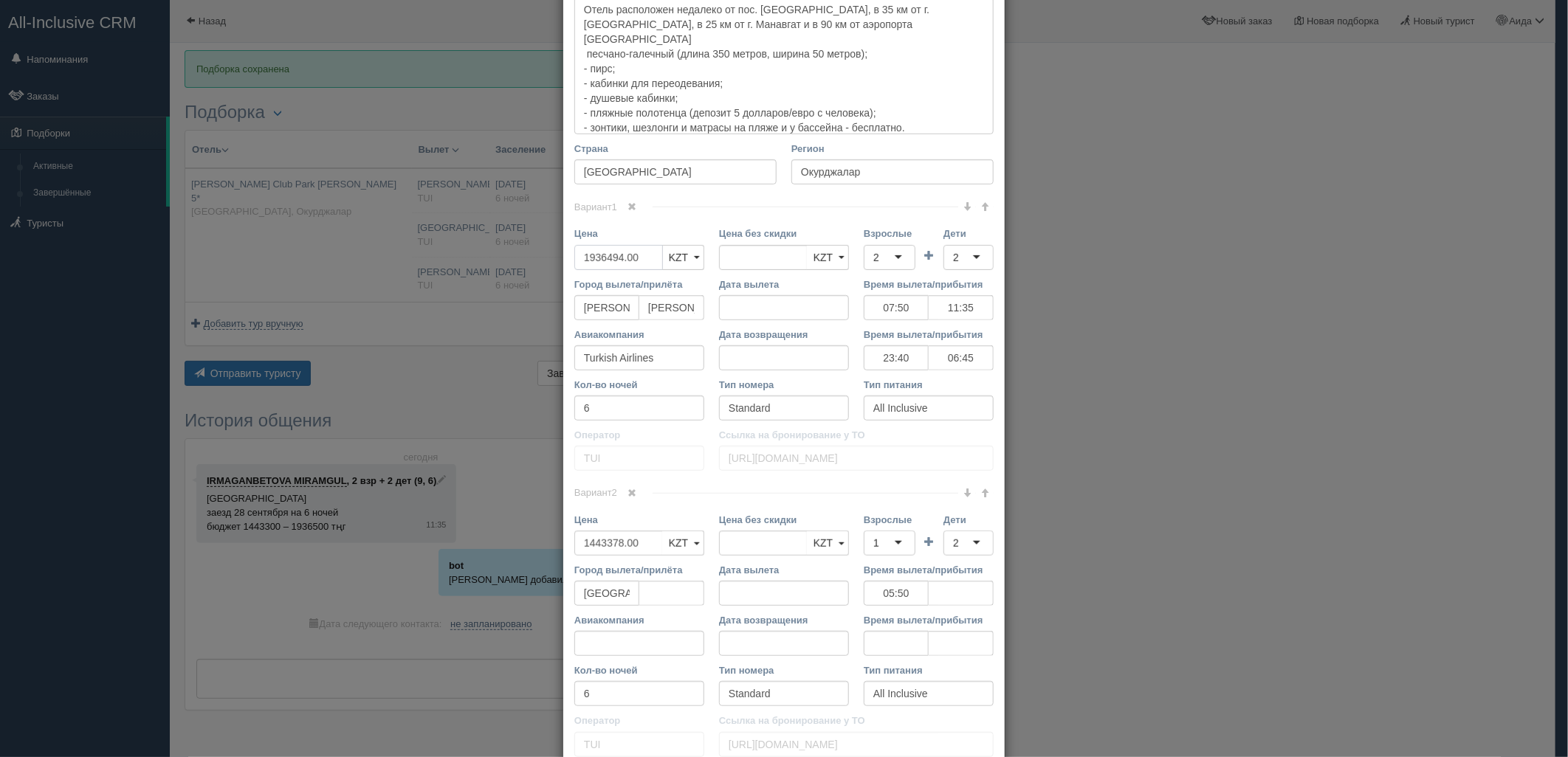
drag, startPoint x: 646, startPoint y: 259, endPoint x: 574, endPoint y: 271, distance: 73.0
click at [574, 271] on div "Цена 1936494.00 KZT USD EUR KZT KZT USD EUR" at bounding box center [639, 251] width 145 height 50
type input "1936494.00"
type input "1917000"
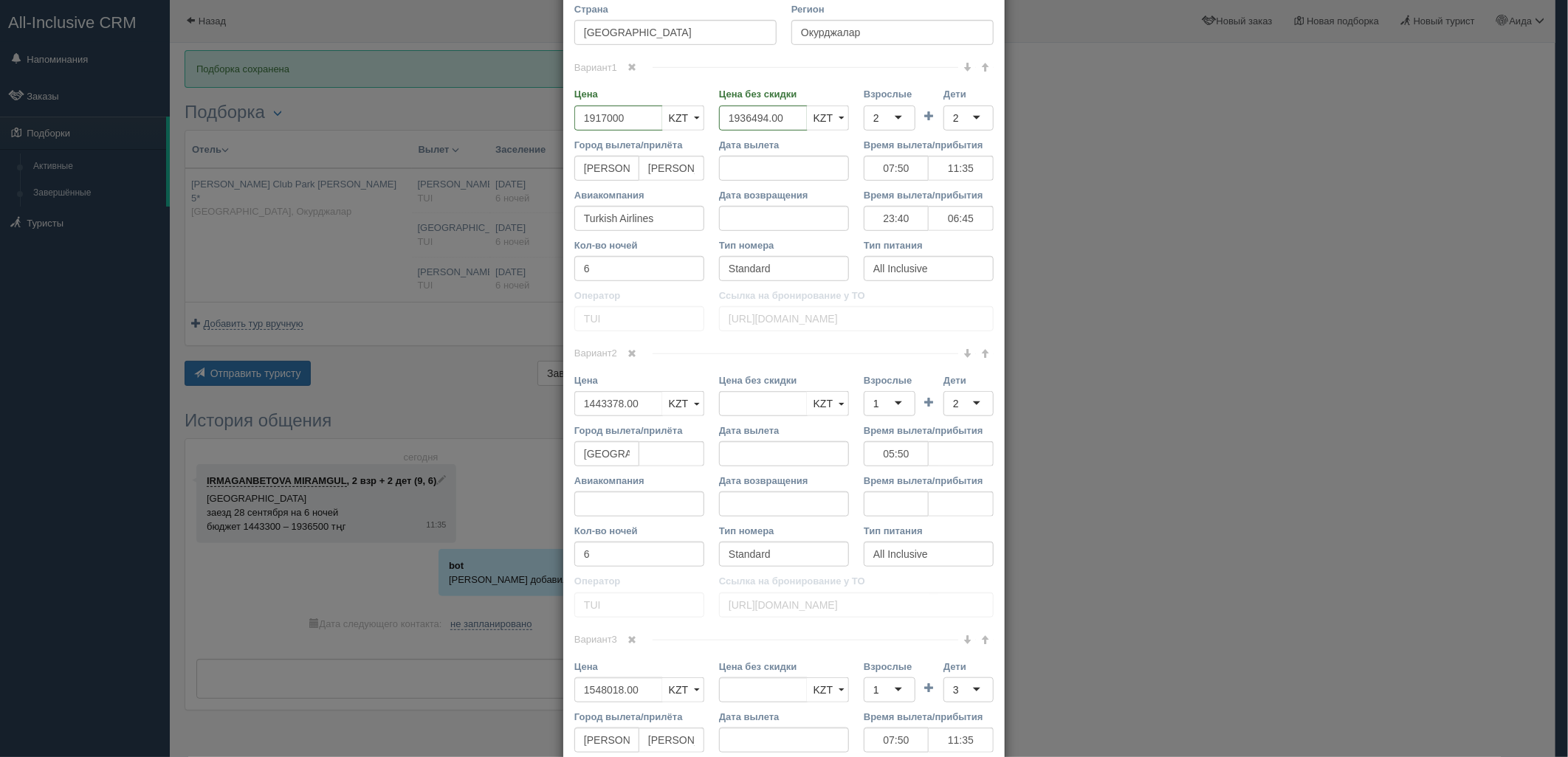
scroll to position [534, 0]
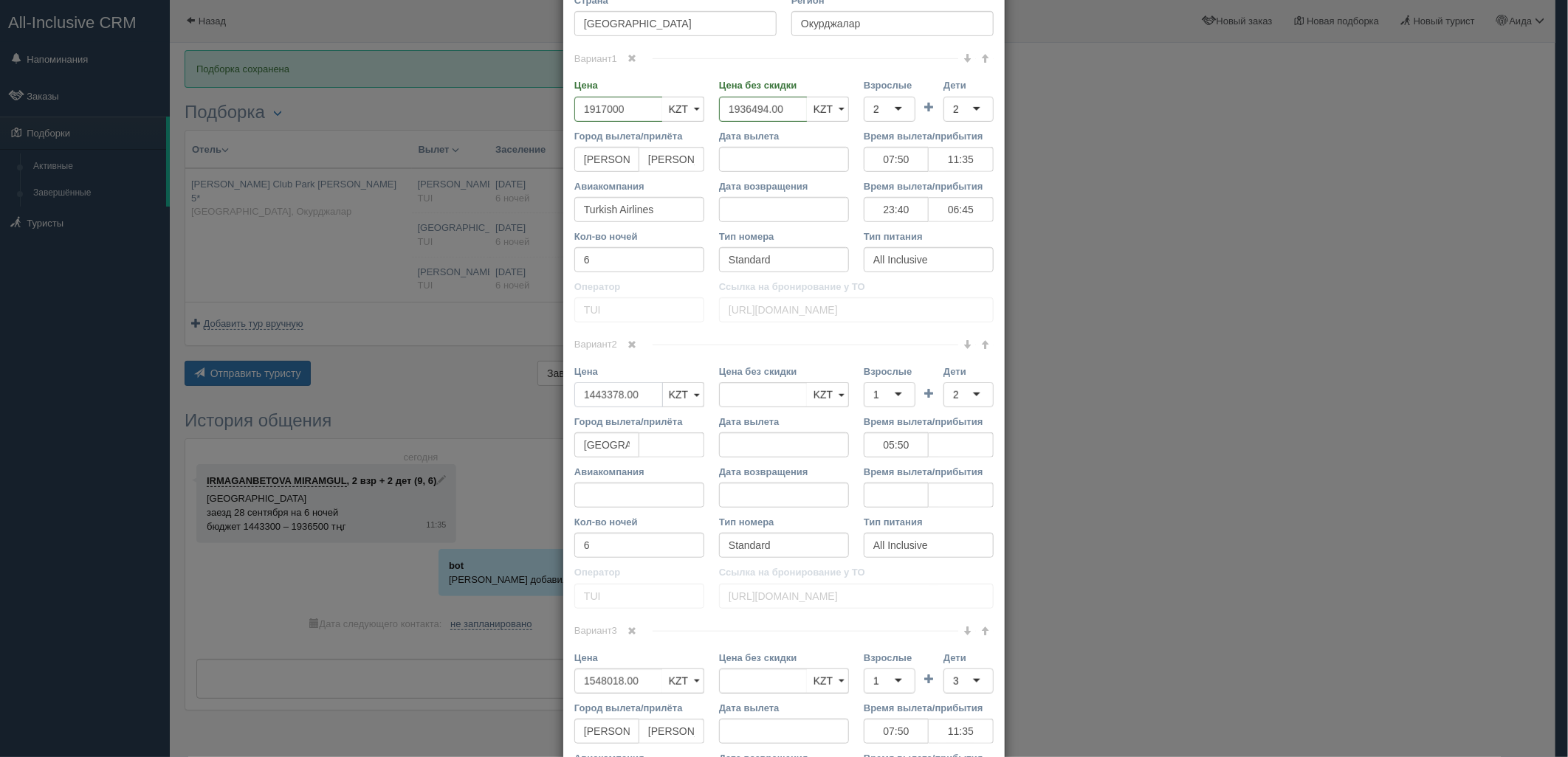
click at [620, 392] on input "1443378.00" at bounding box center [618, 395] width 89 height 25
type input "1443378.00"
type input "1428950"
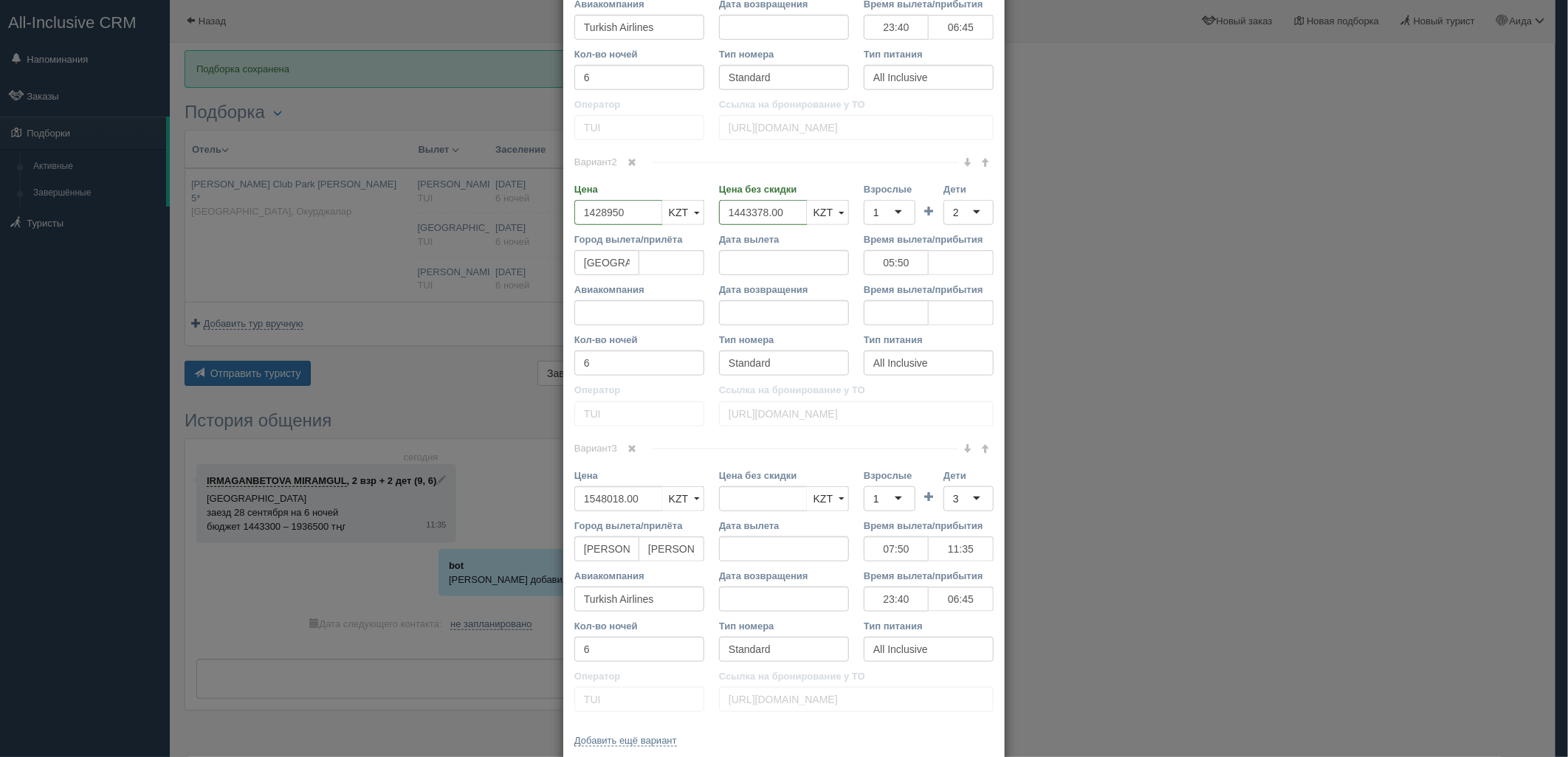
scroll to position [718, 0]
click at [602, 492] on input "1548018.00" at bounding box center [618, 498] width 89 height 25
click at [607, 492] on input "1548018.00" at bounding box center [618, 498] width 89 height 25
click at [605, 492] on input "1548018.00" at bounding box center [618, 498] width 89 height 25
type input "1548018.00"
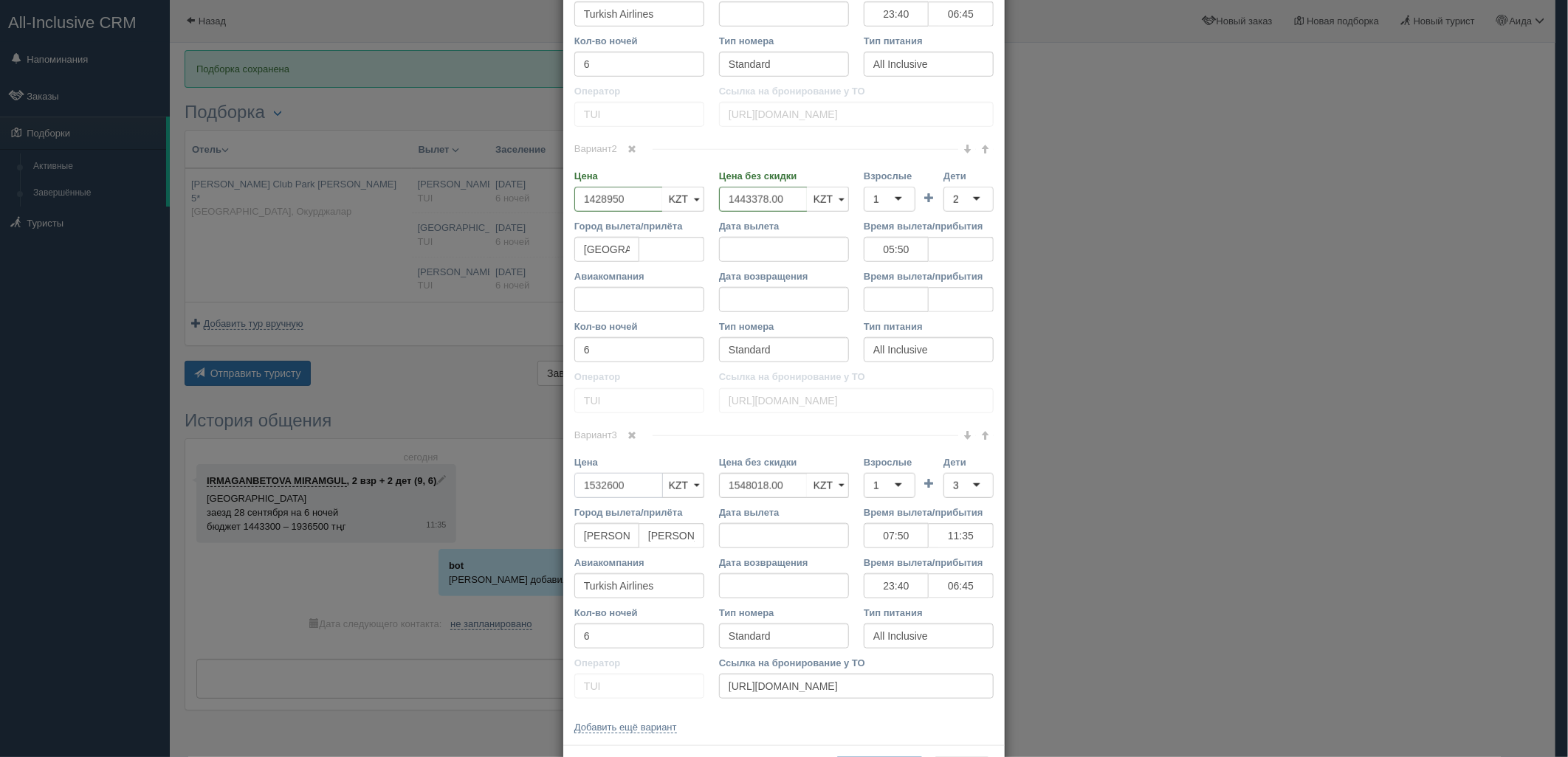
scroll to position [711, 0]
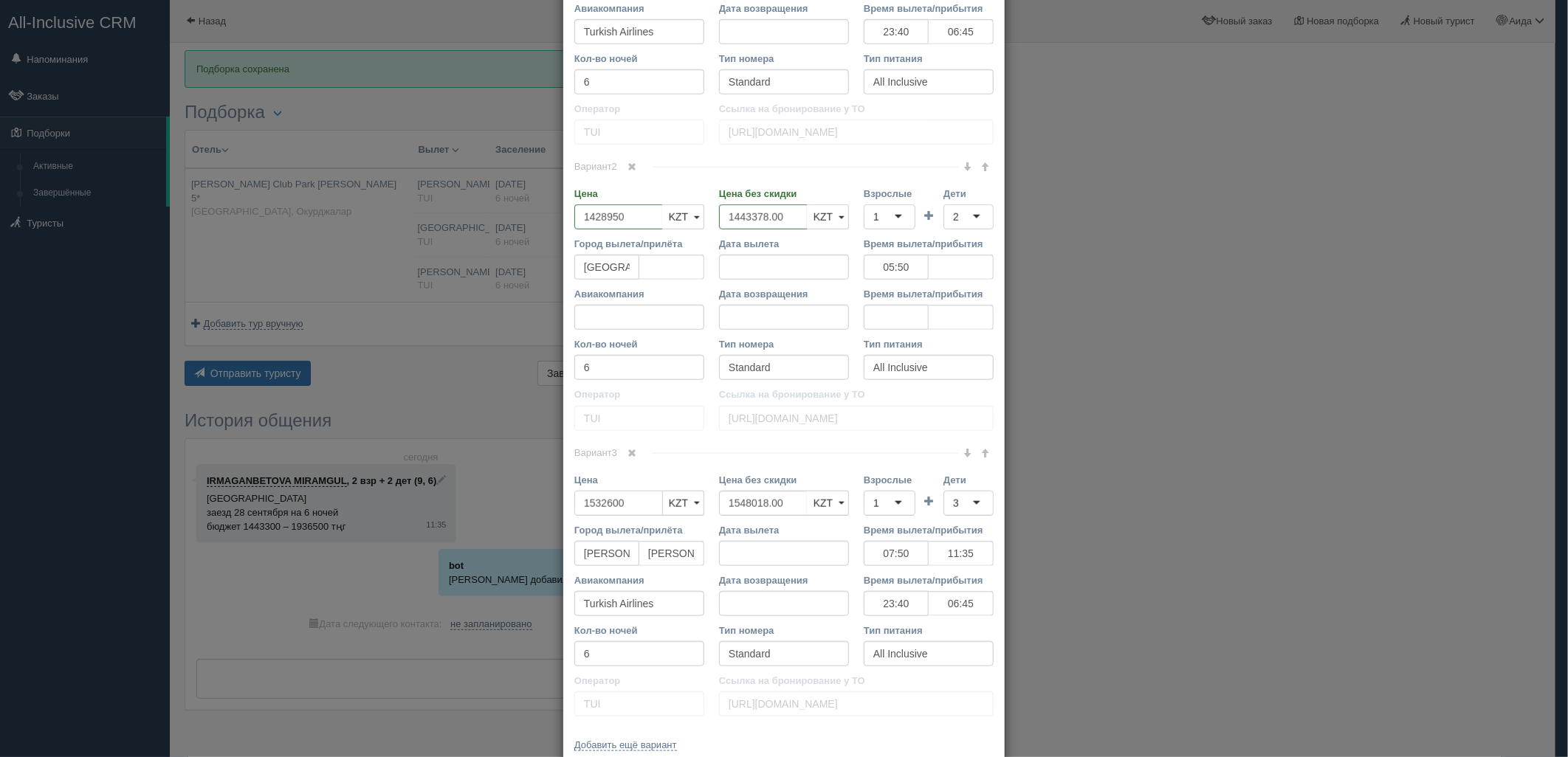
type input "1532600"
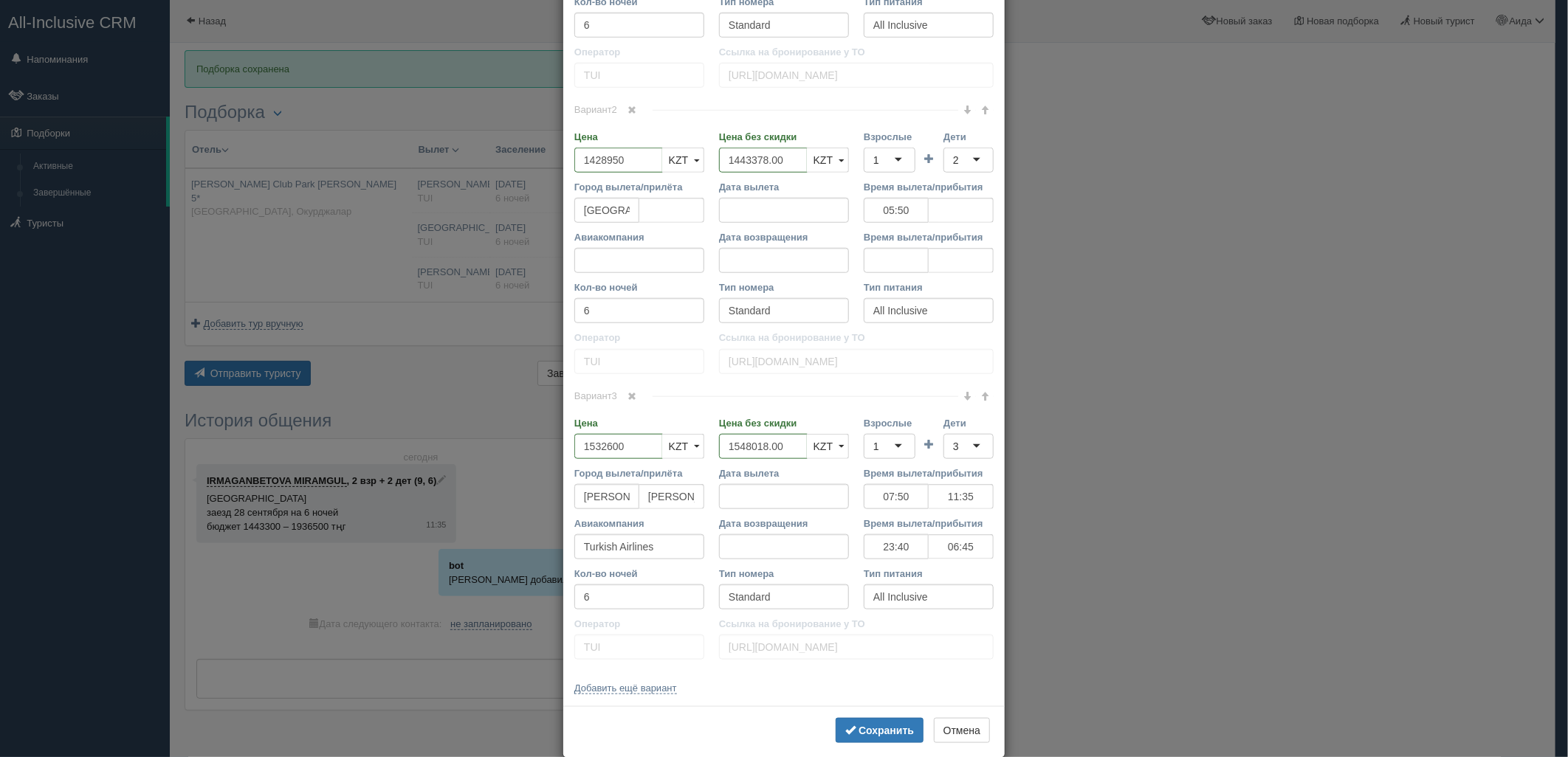
scroll to position [771, 0]
click at [879, 727] on b "Сохранить" at bounding box center [885, 727] width 55 height 11
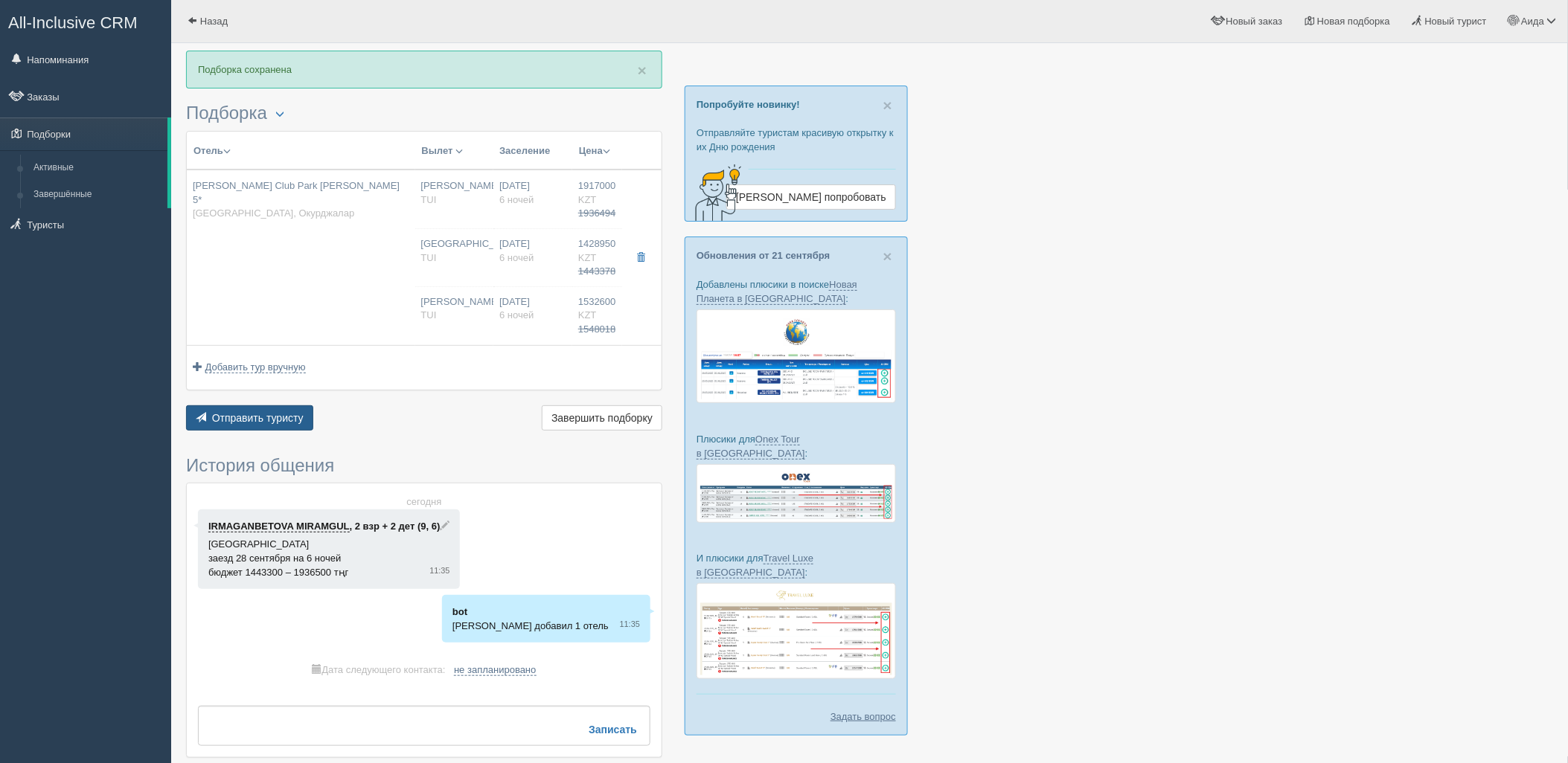
click at [248, 425] on button "Отправить туристу Отправить" at bounding box center [250, 418] width 127 height 26
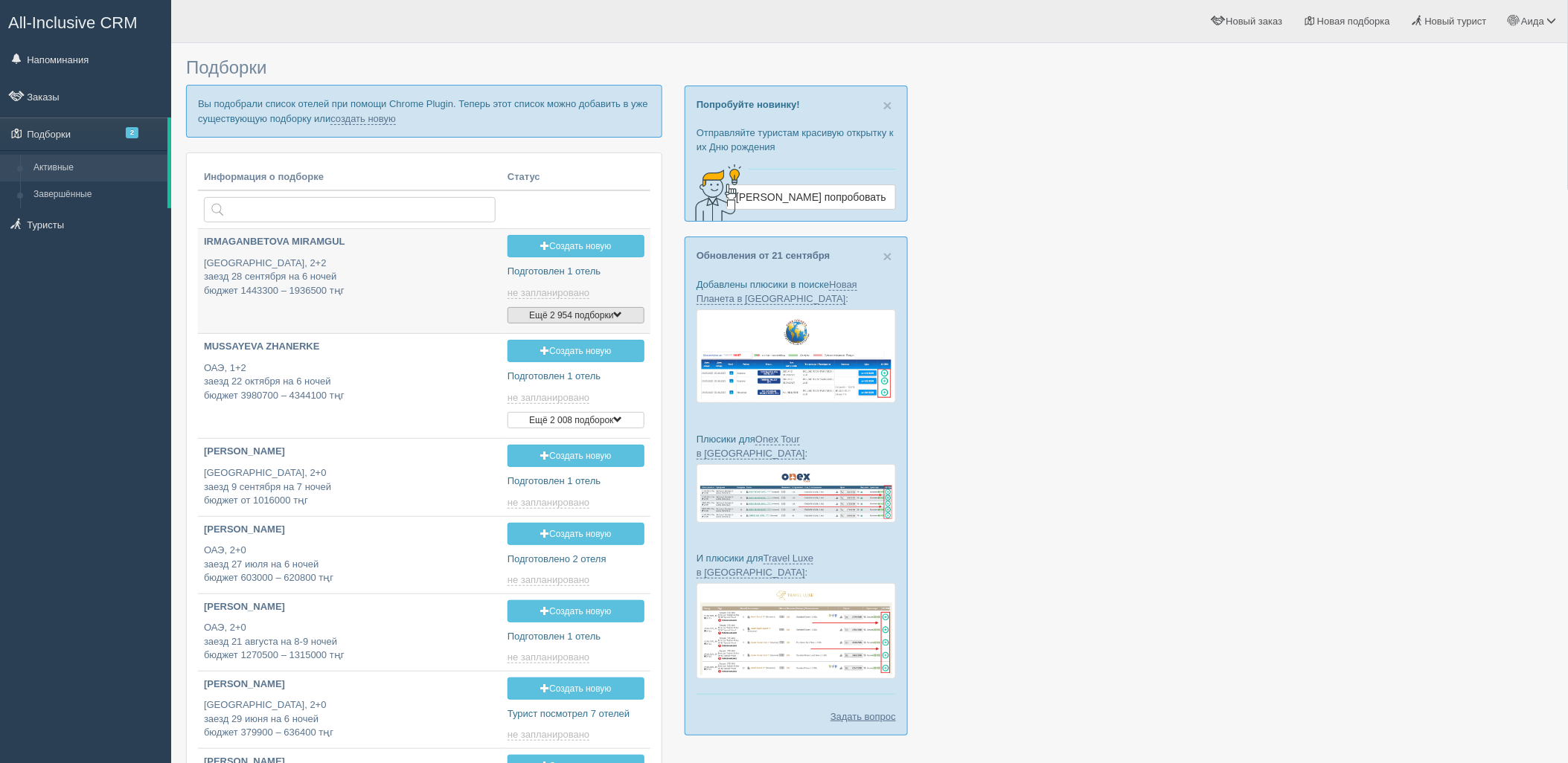
type input "[DATE] 11:35"
click at [380, 120] on link "создать новую" at bounding box center [363, 119] width 65 height 12
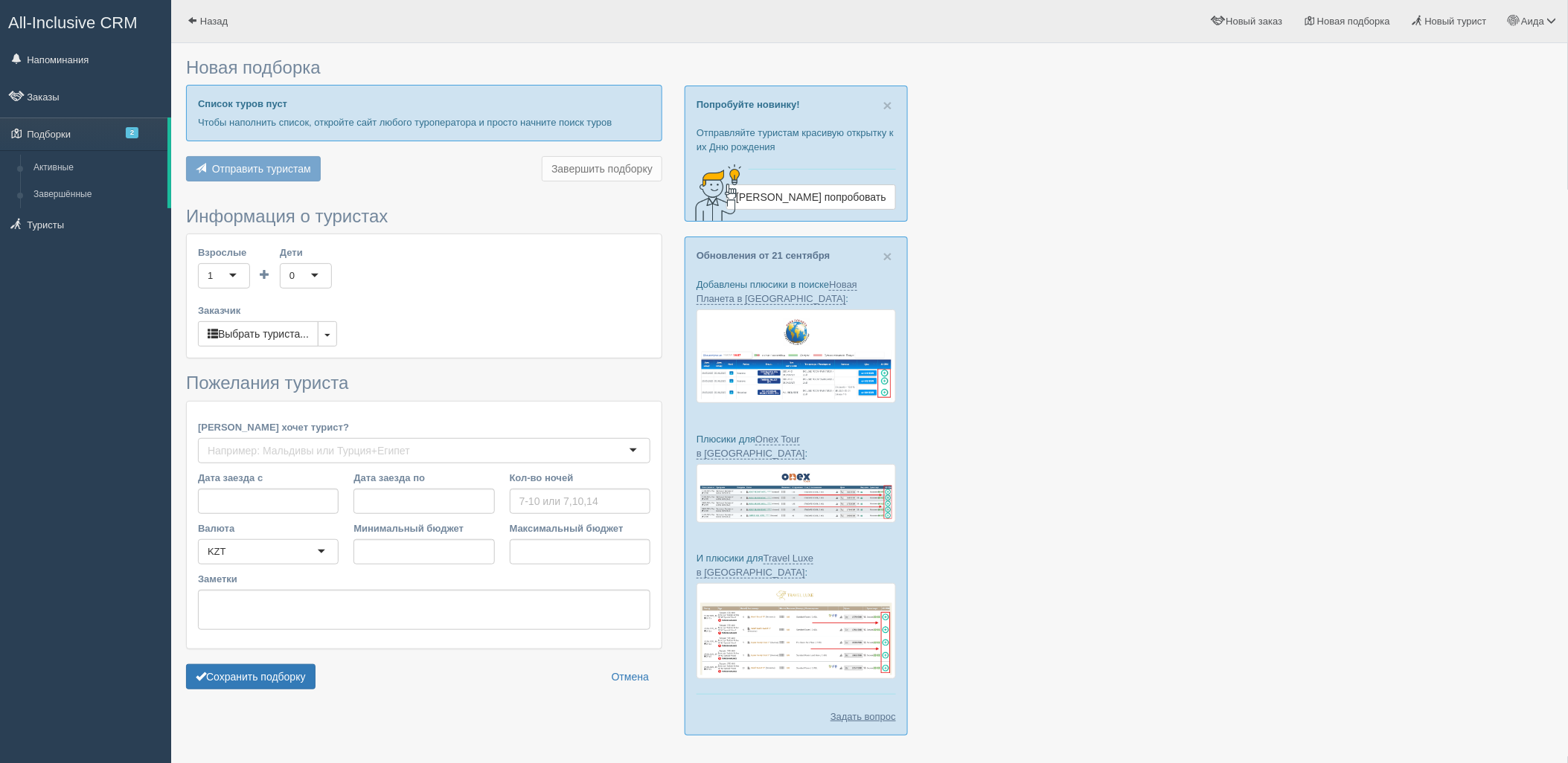
type input "6"
type input "2353000"
type input "2457800"
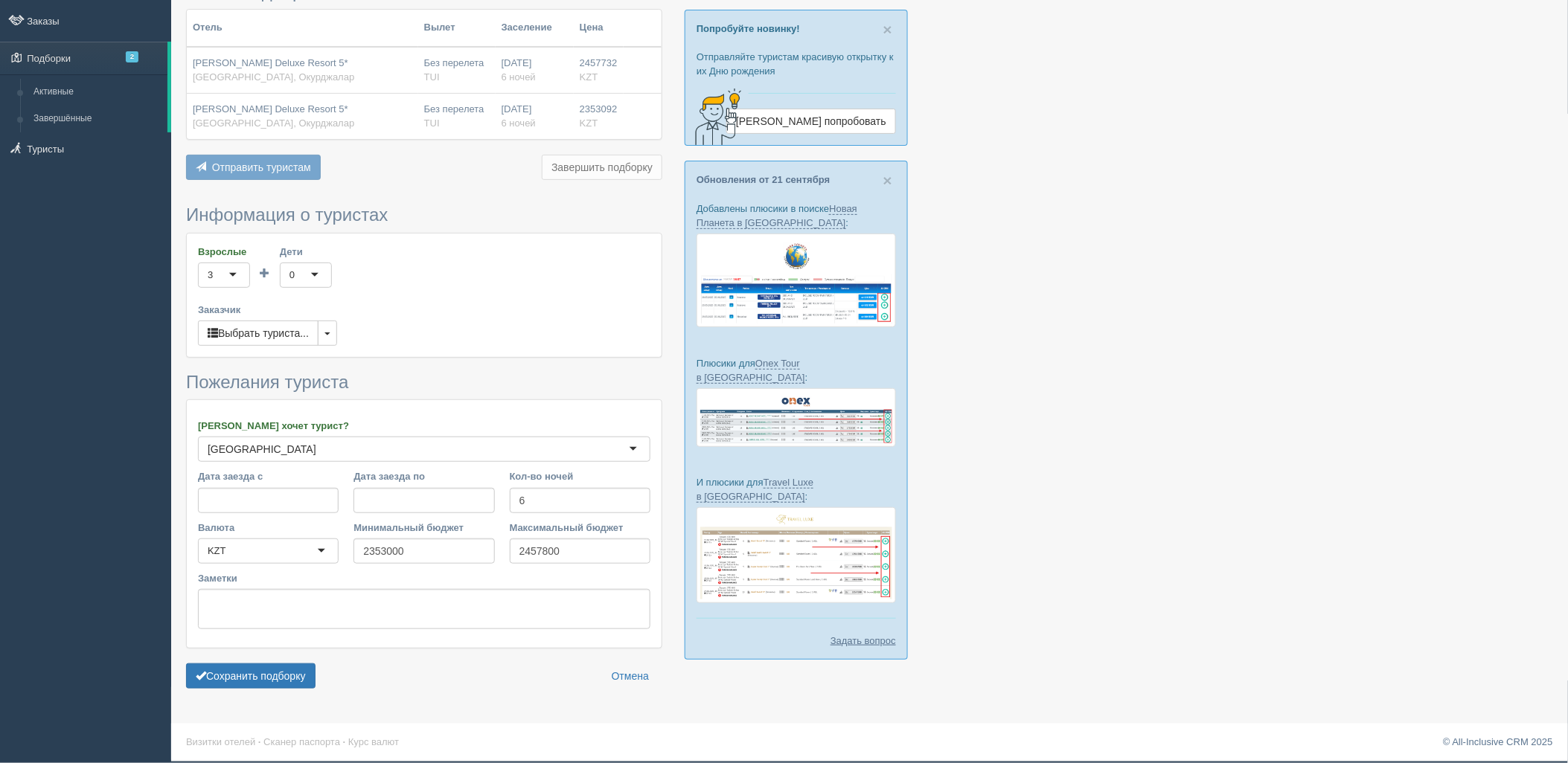
scroll to position [77, 0]
click at [281, 693] on form "Информация о туристах Взрослые 3 3 1 2 3 4 5 6 7 8 9 10 11 12 13 14 15 16 17 18…" at bounding box center [424, 450] width 476 height 490
drag, startPoint x: 286, startPoint y: 680, endPoint x: 293, endPoint y: 679, distance: 7.1
click at [291, 680] on button "Сохранить подборку" at bounding box center [251, 676] width 129 height 26
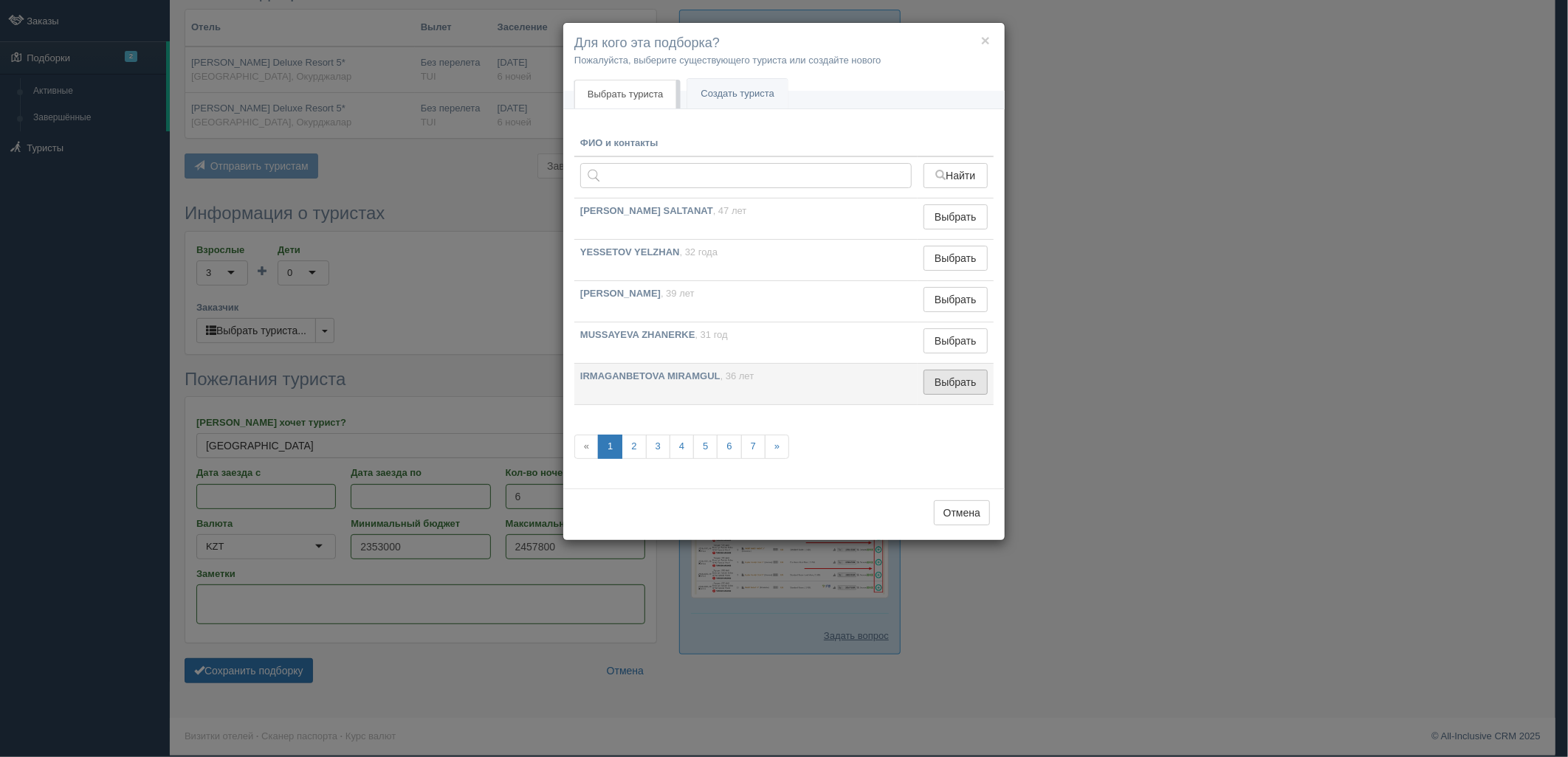
click at [955, 385] on button "Выбрать" at bounding box center [955, 382] width 64 height 25
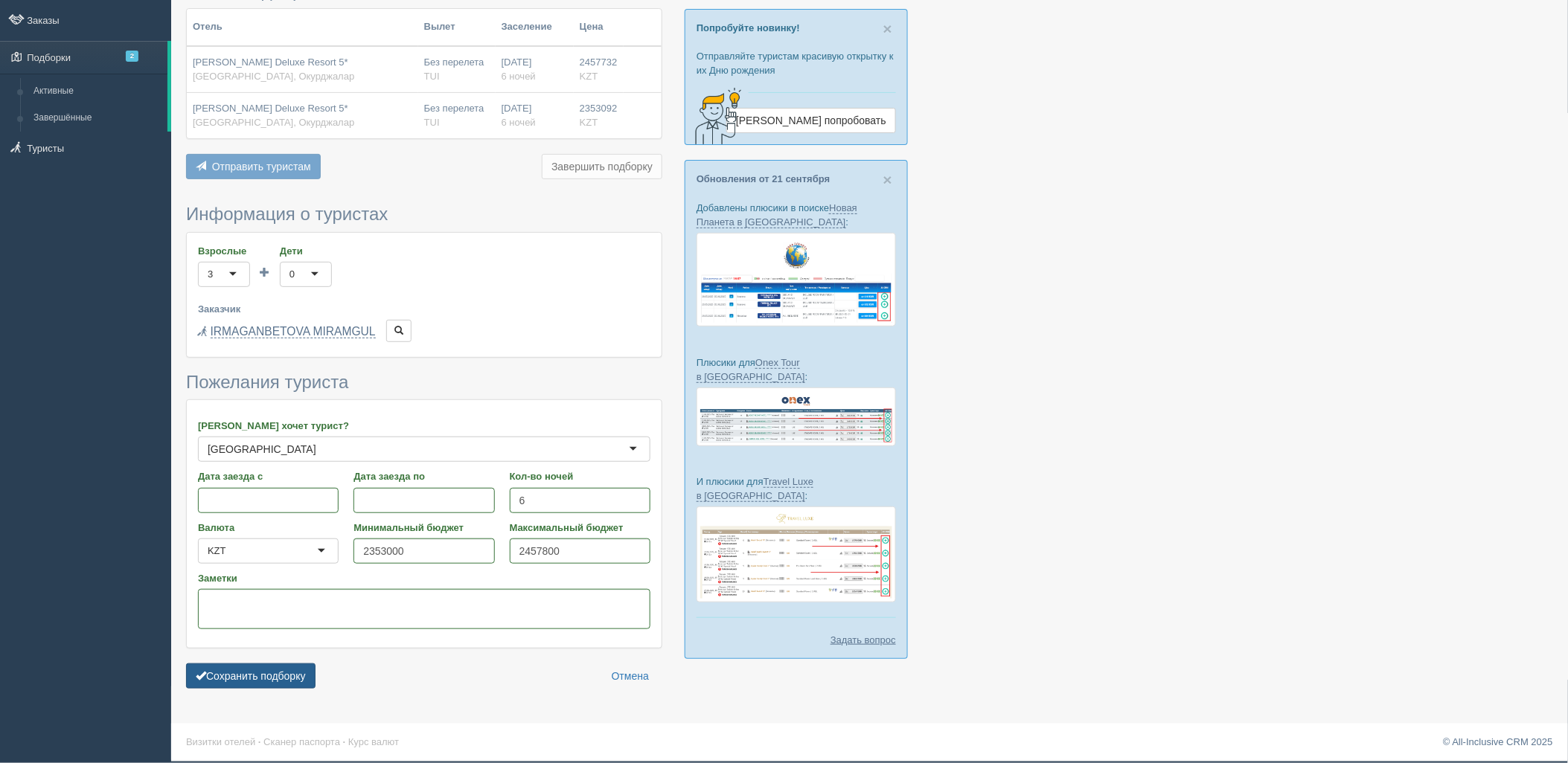
click at [286, 672] on button "Сохранить подборку" at bounding box center [251, 676] width 129 height 26
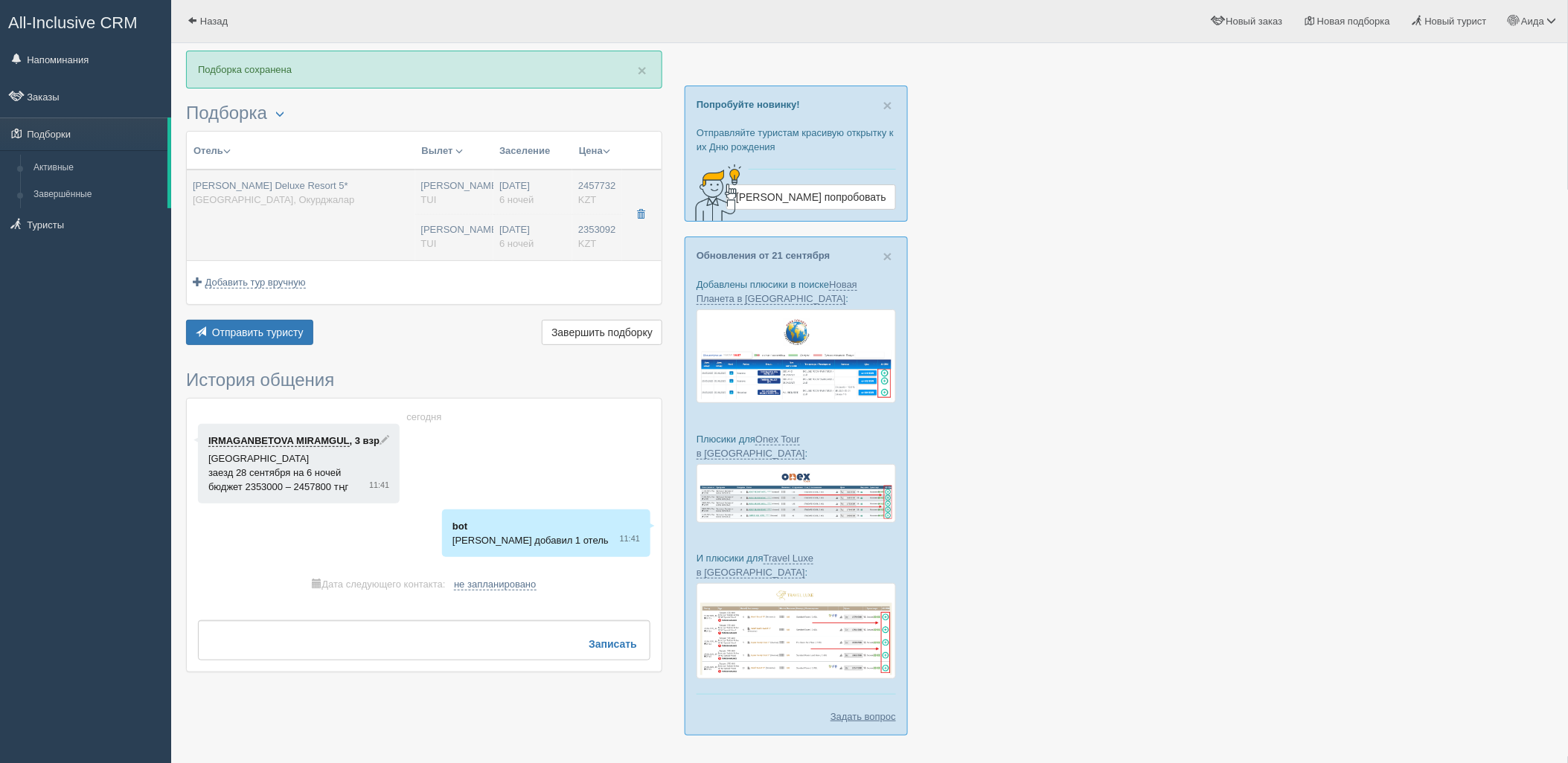
click at [503, 224] on div "28.09.2025 6 ночей" at bounding box center [532, 237] width 67 height 27
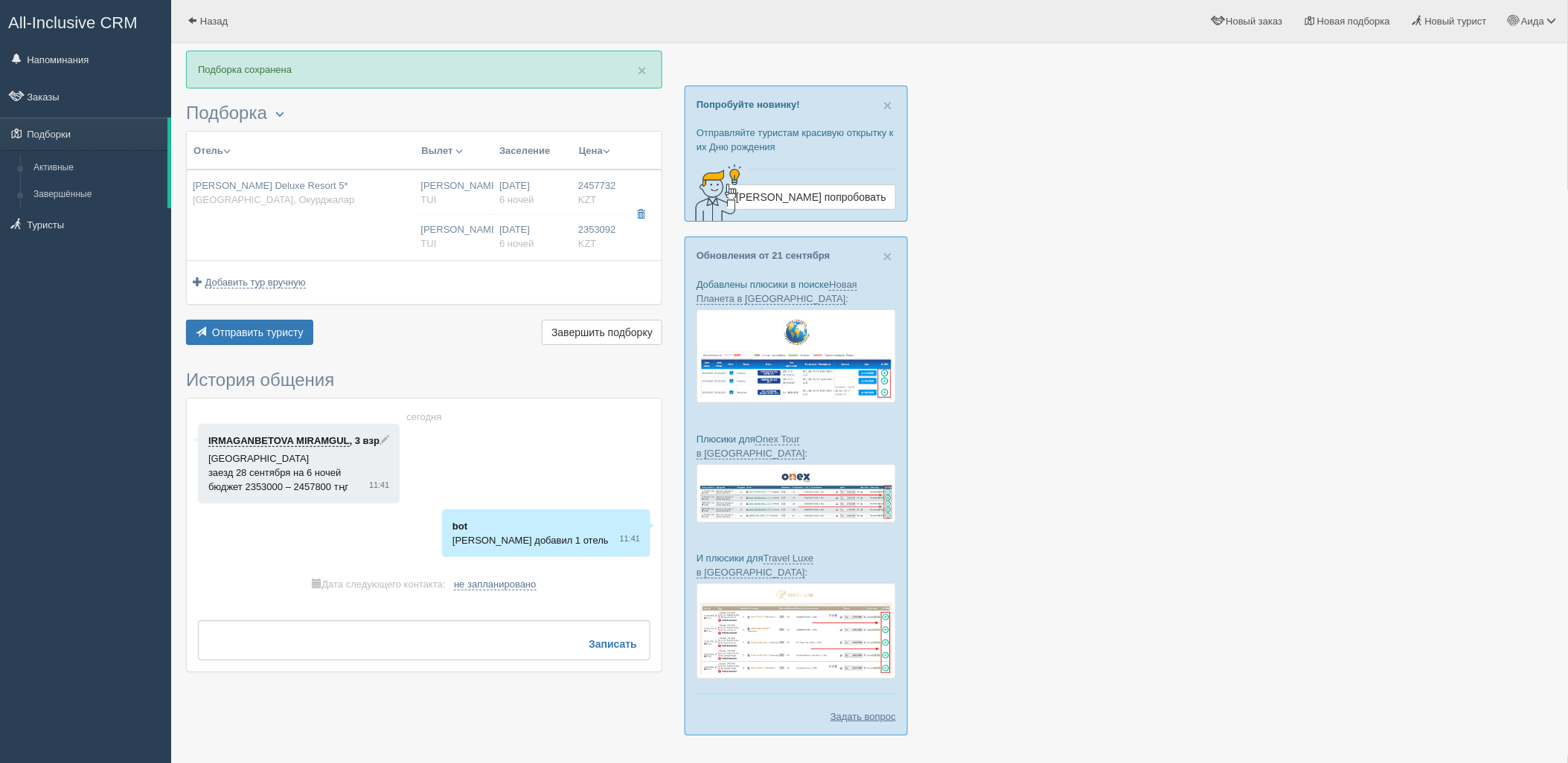
type input "Justiniano Deluxe Resort 5*"
type input "https://tophotels.ru/hotel/al100273"
type textarea "Отель Justiniano Deluxe Resort построен в 2012 - 2013 году. Расположен на склон…"
type input "[GEOGRAPHIC_DATA]"
type input "Окурджалар"
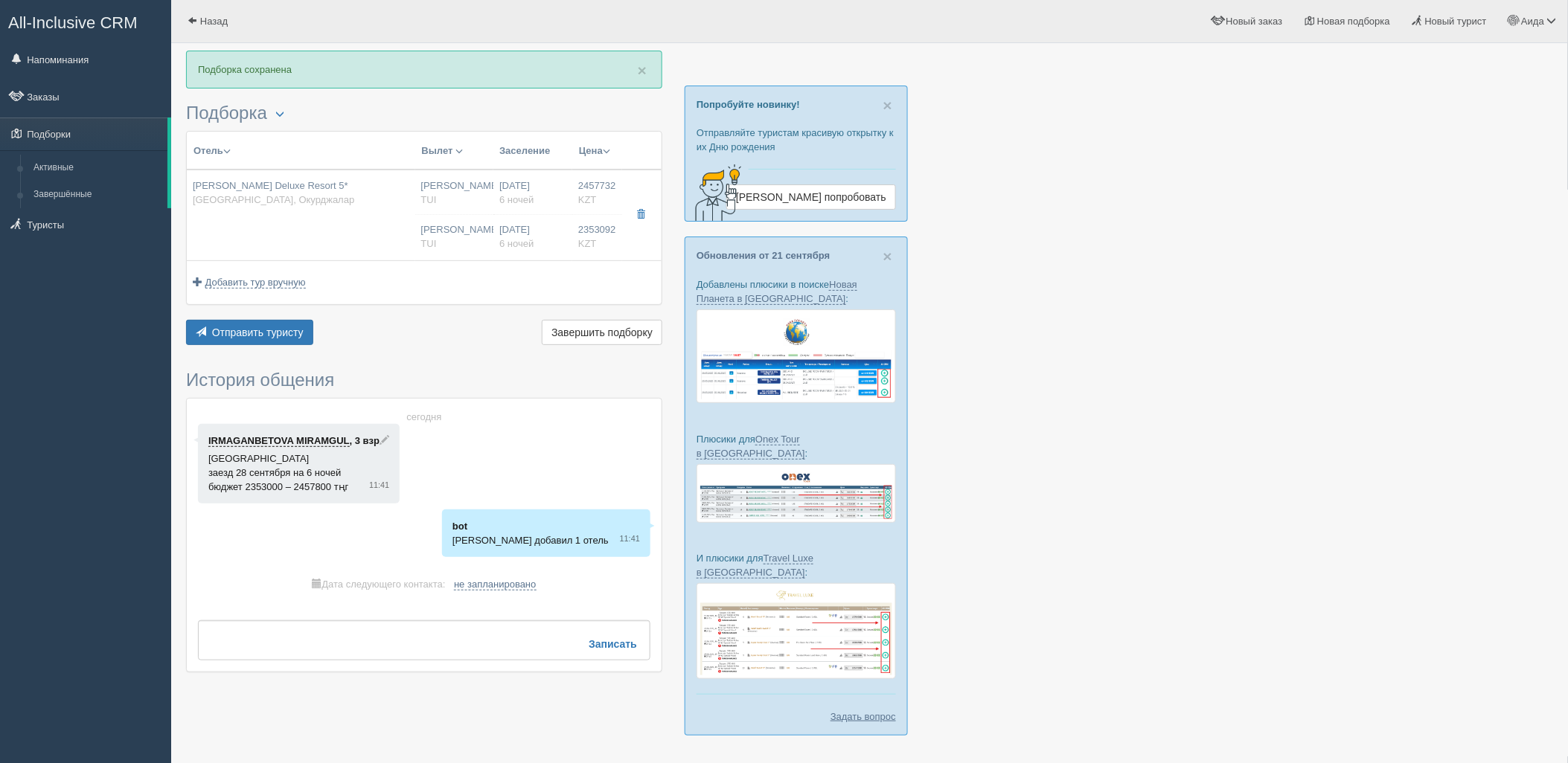
type input "2457732.00"
type input "[PERSON_NAME]"
type input "07:50"
type input "11:35"
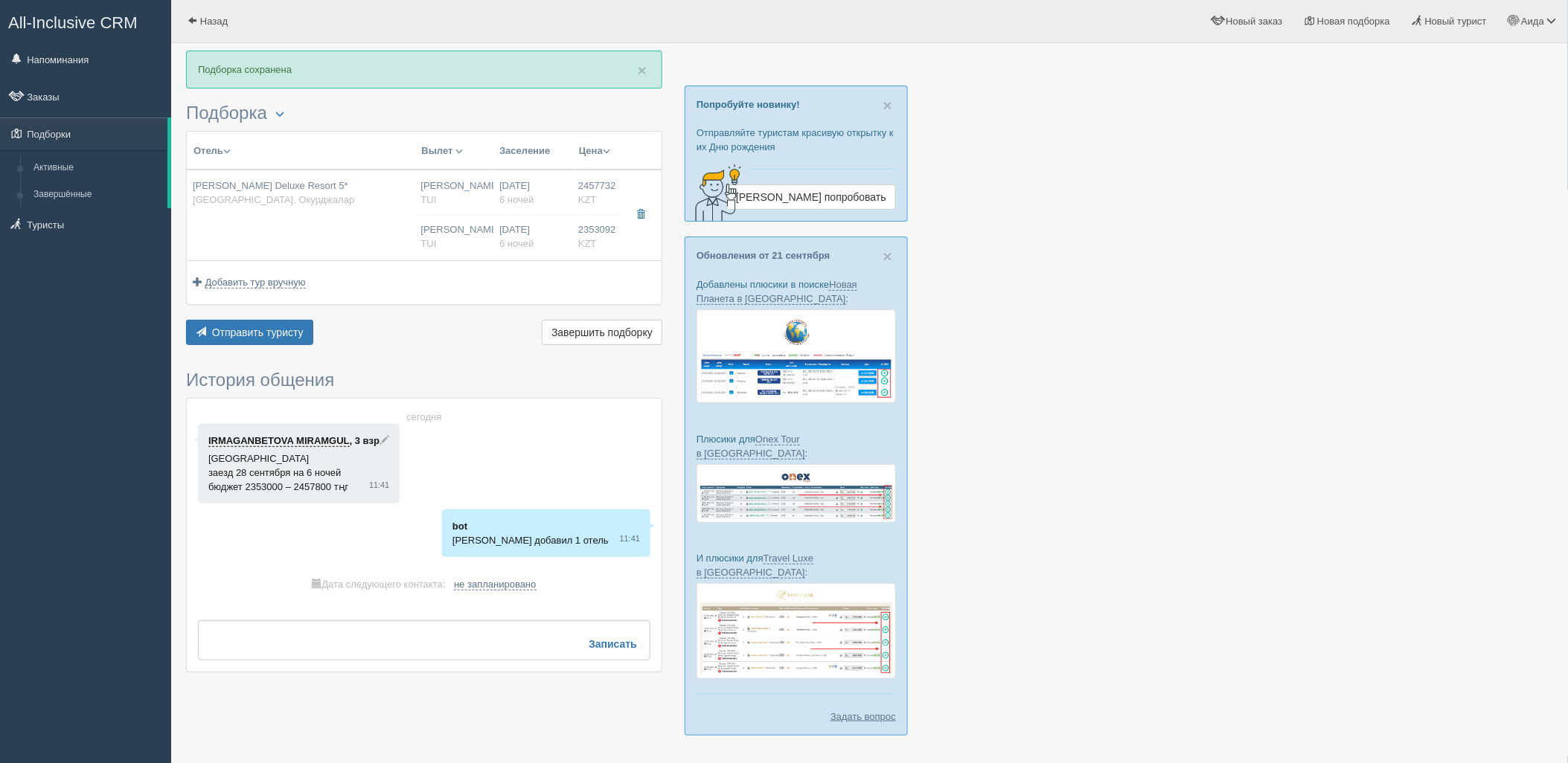
type input "Turkish Airlines"
type input "23:40"
type input "06:45"
type input "6"
type input "Theodora Family"
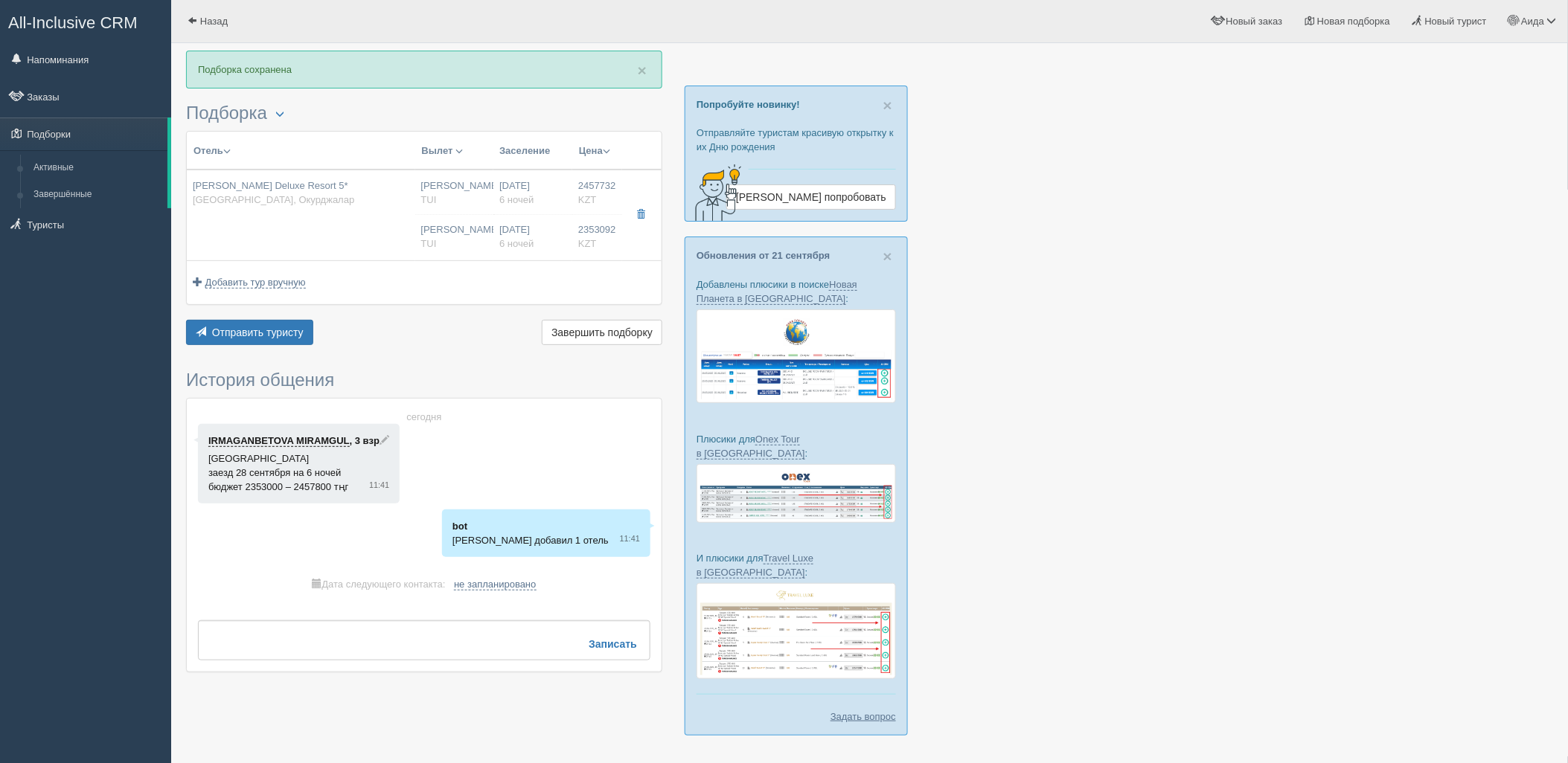
type input "Ultra All Inclusive"
type input "TUI"
type input "https://newb2b.fstravel.com/hotel/80838"
type input "2353092.00"
type input "[PERSON_NAME]"
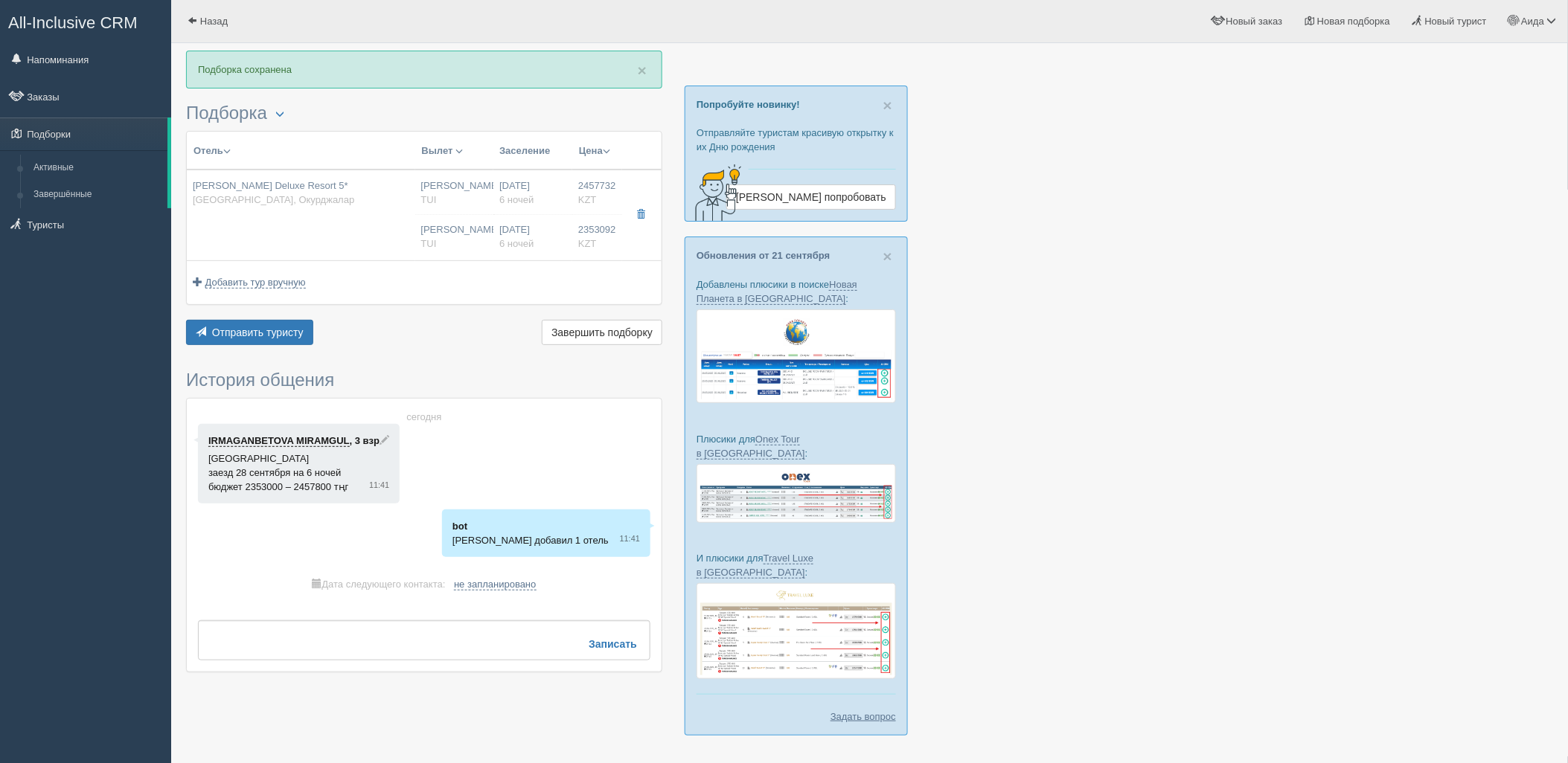
type input "Анталия AYT"
type input "07:50"
type input "11:35"
type input "Turkish Airlines"
type input "23:40"
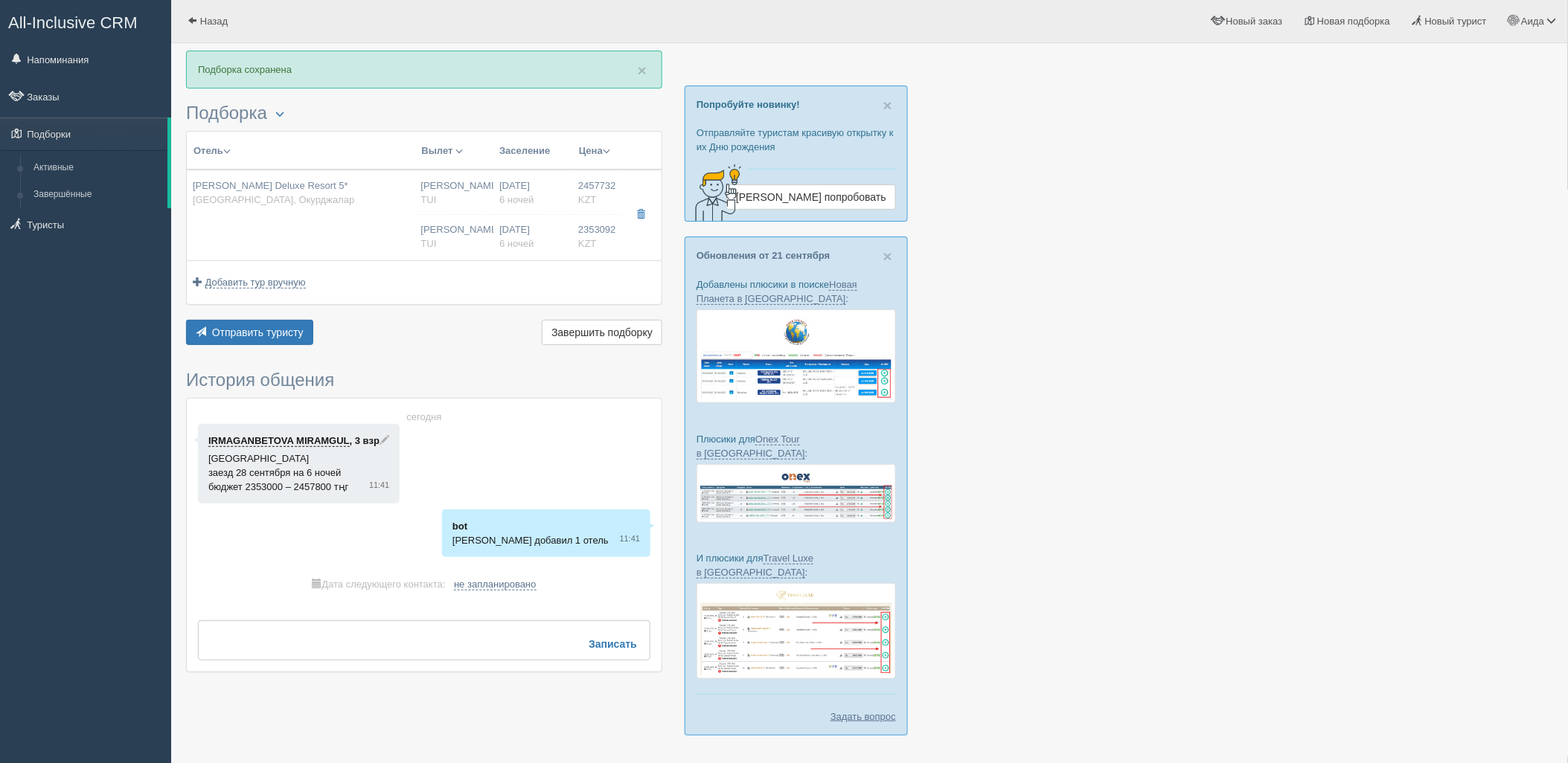
type input "06:45"
type input "6"
type input "Theodora Family"
type input "Ultra All Inclusive"
type input "TUI"
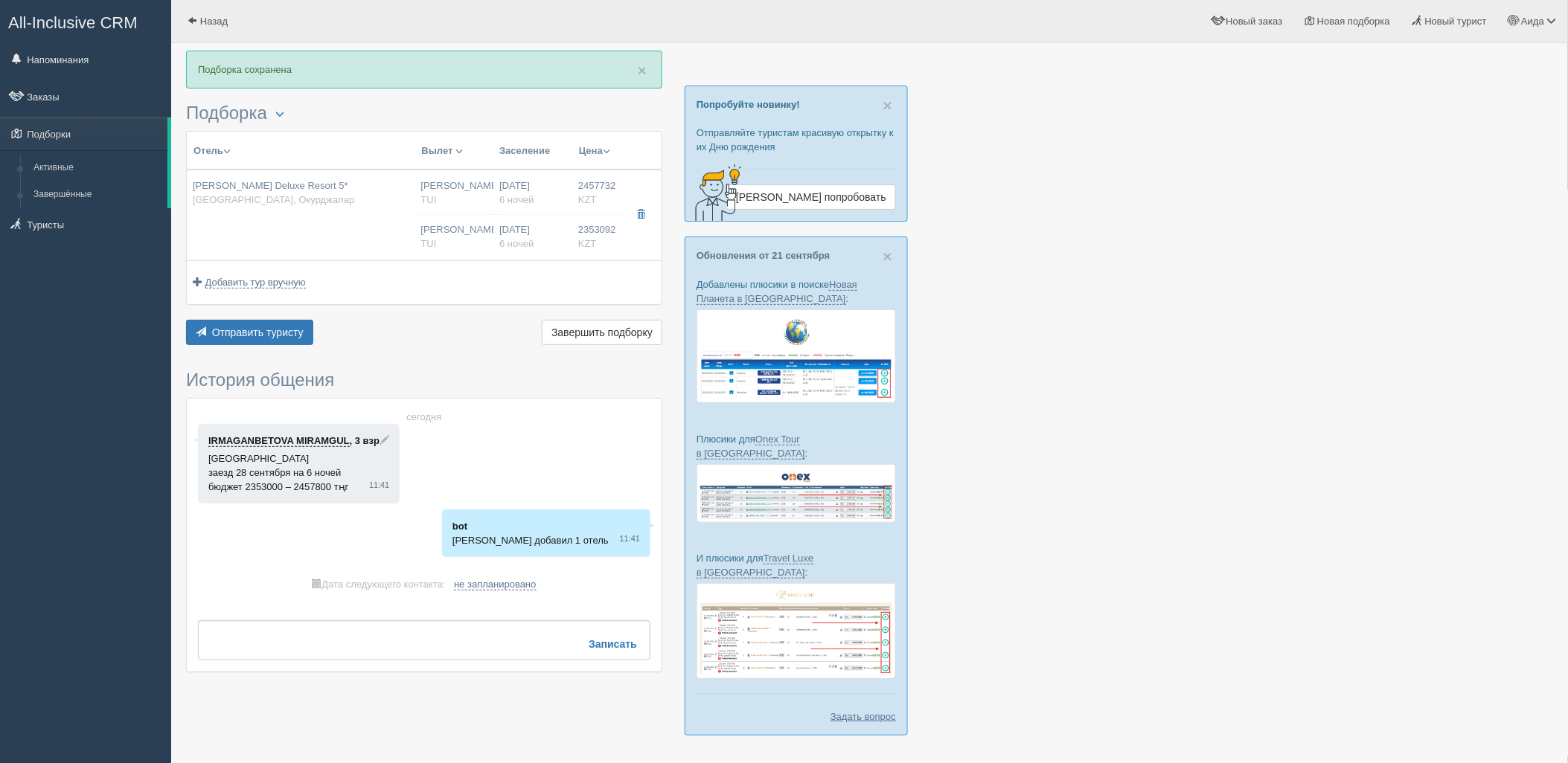
type input "https://newb2b.fstravel.com/hotel/80838"
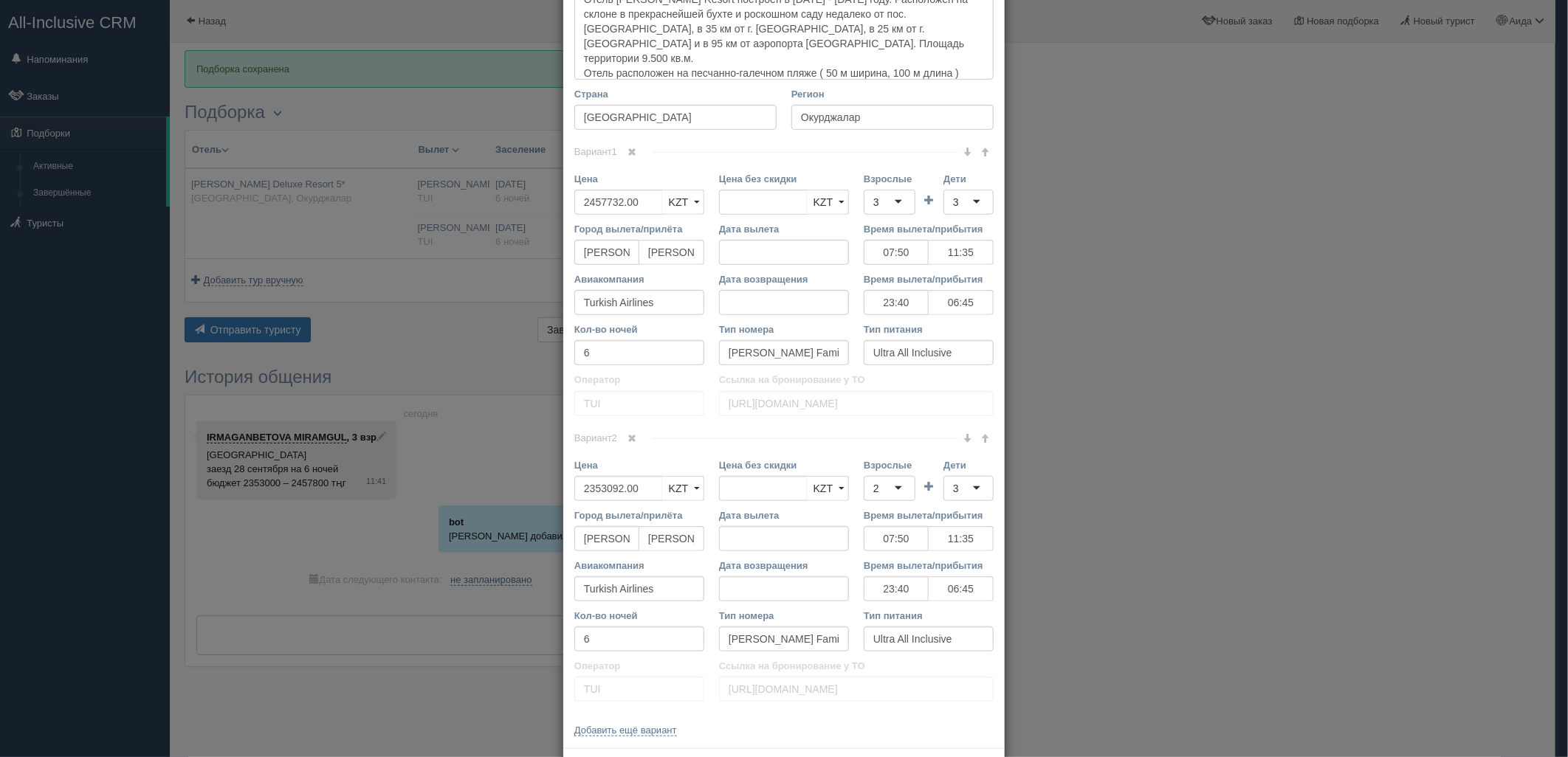
scroll to position [521, 0]
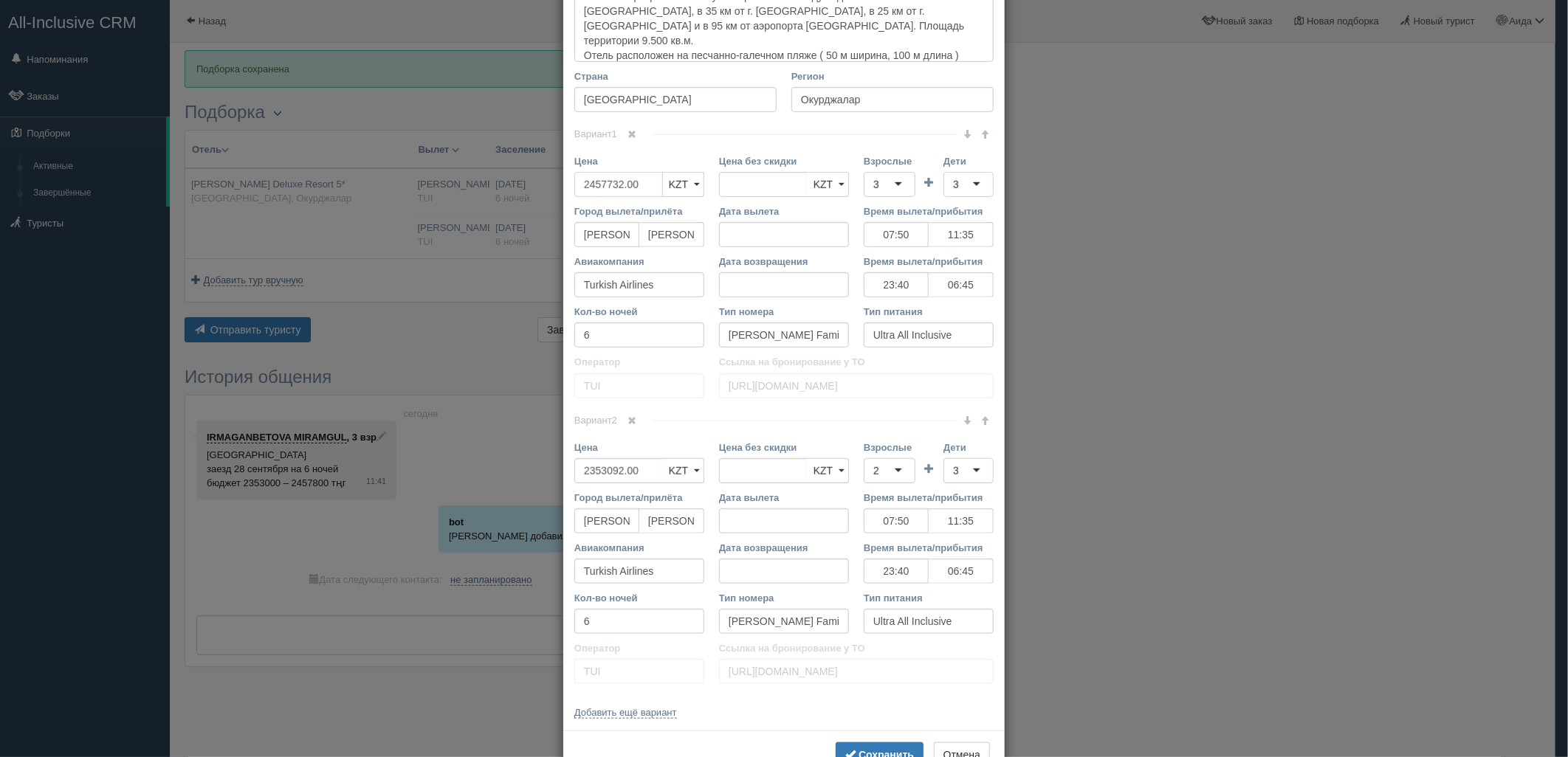
click at [629, 181] on input "2457732.00" at bounding box center [618, 184] width 89 height 25
type input "2457732.00"
type input "2433150"
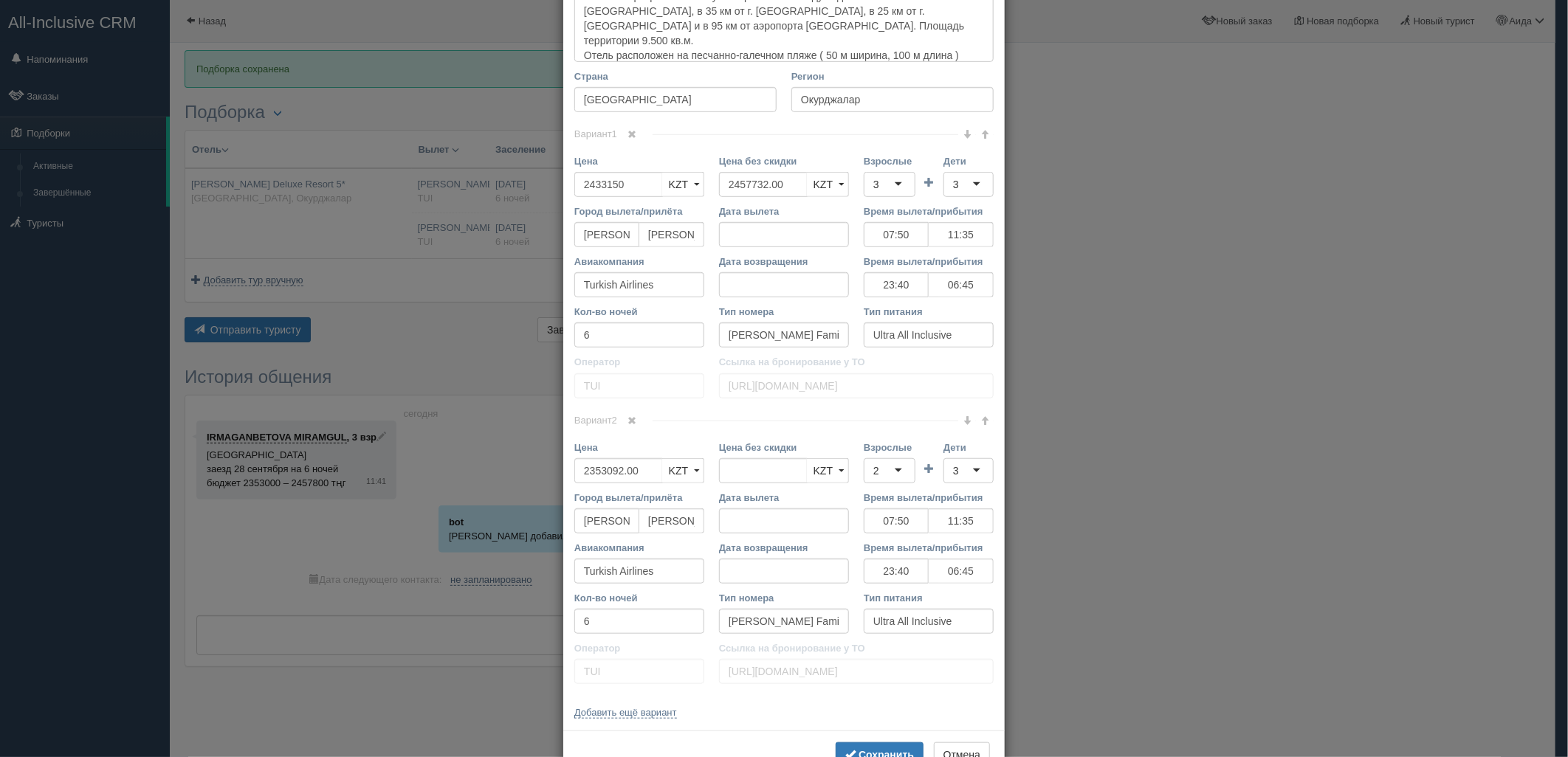
drag, startPoint x: 609, startPoint y: 453, endPoint x: 611, endPoint y: 466, distance: 13.2
click at [609, 453] on label "Цена" at bounding box center [639, 447] width 130 height 14
click at [609, 458] on input "2353092.00" at bounding box center [618, 470] width 89 height 25
click at [613, 468] on input "2353092.00" at bounding box center [618, 470] width 89 height 25
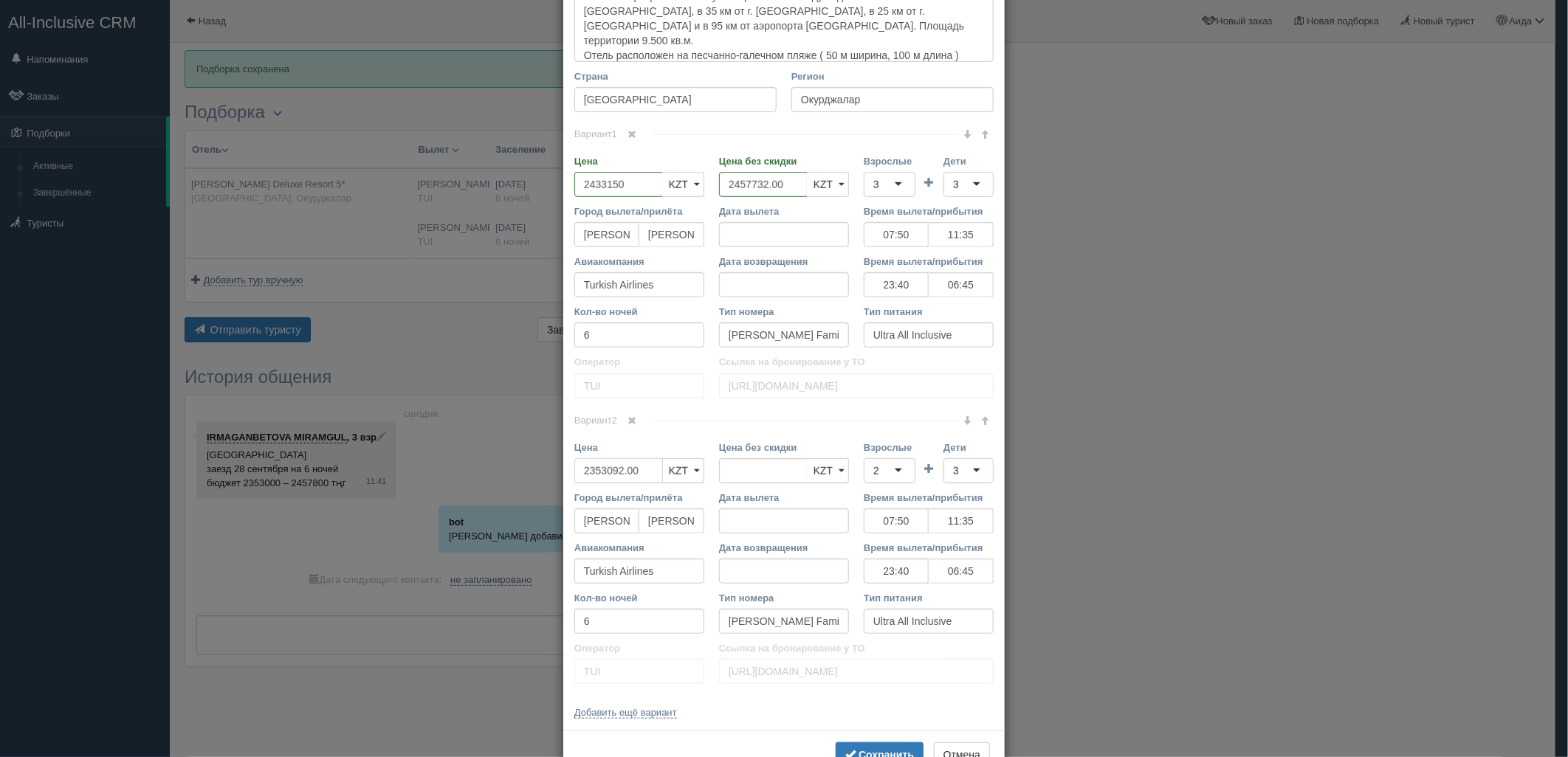
click at [614, 468] on input "2353092.00" at bounding box center [618, 470] width 89 height 25
type input "2353092.00"
type input "2"
type input "5299560"
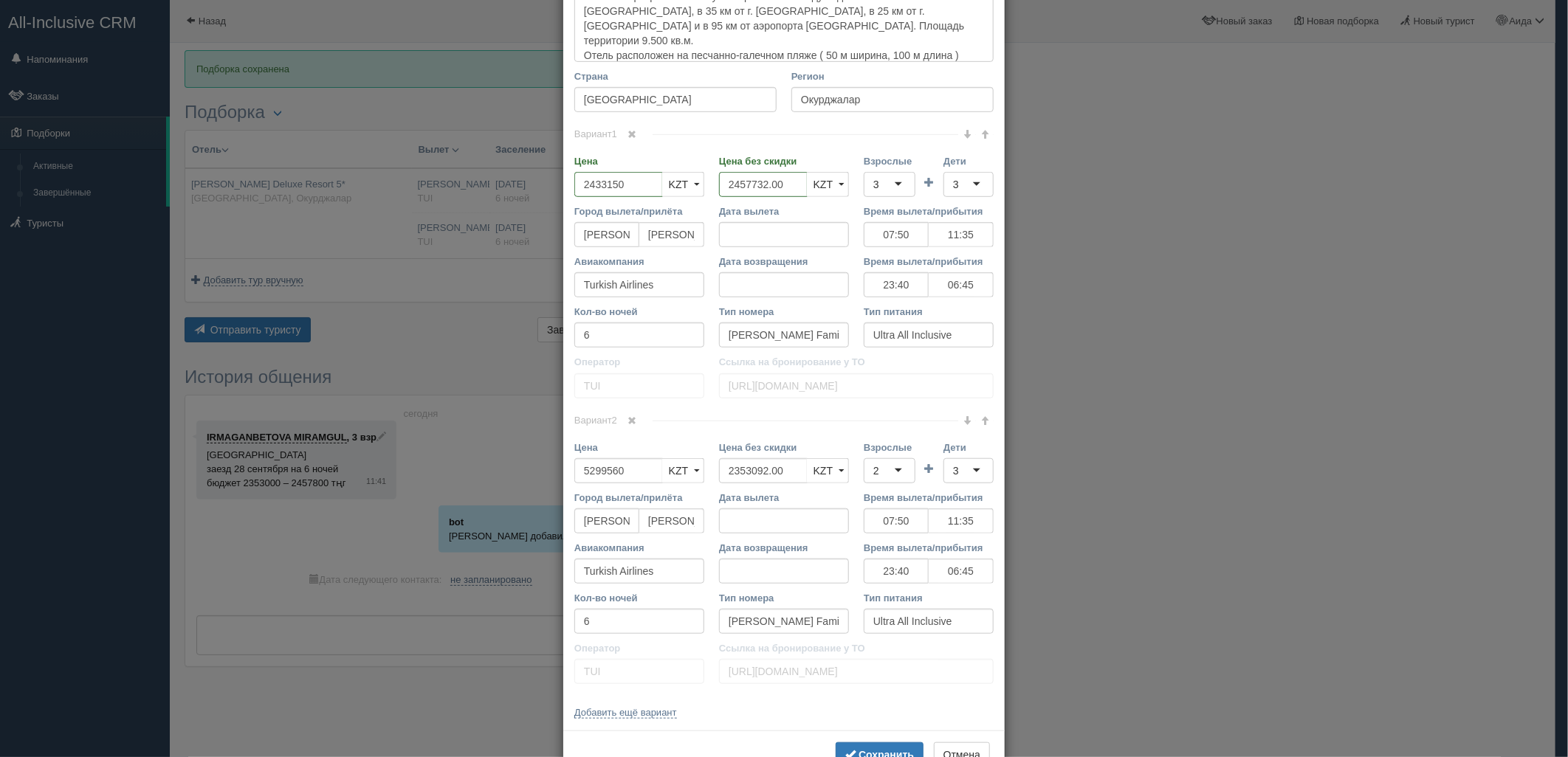
scroll to position [571, 0]
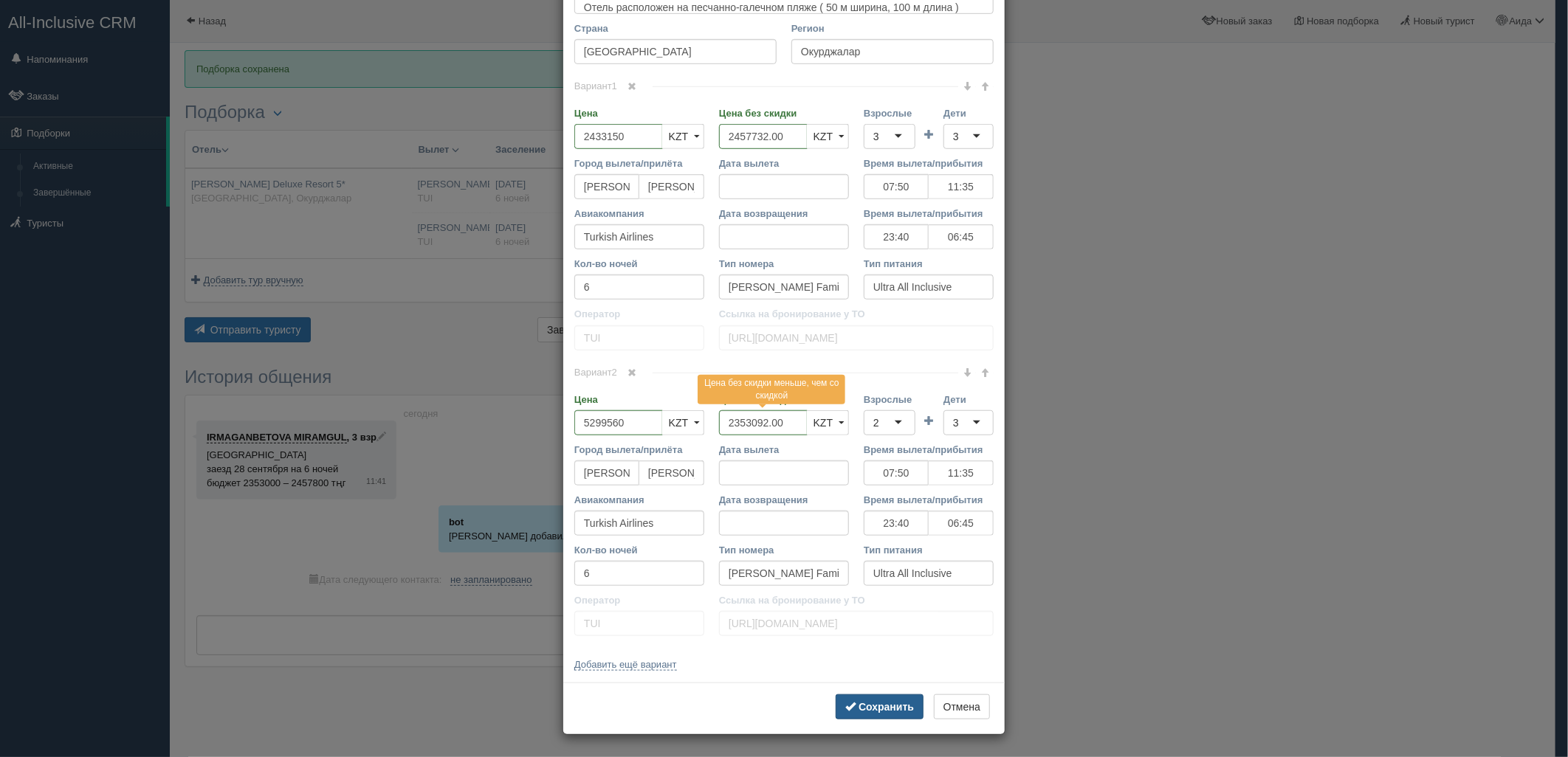
click at [881, 712] on b "Сохранить" at bounding box center [885, 707] width 55 height 11
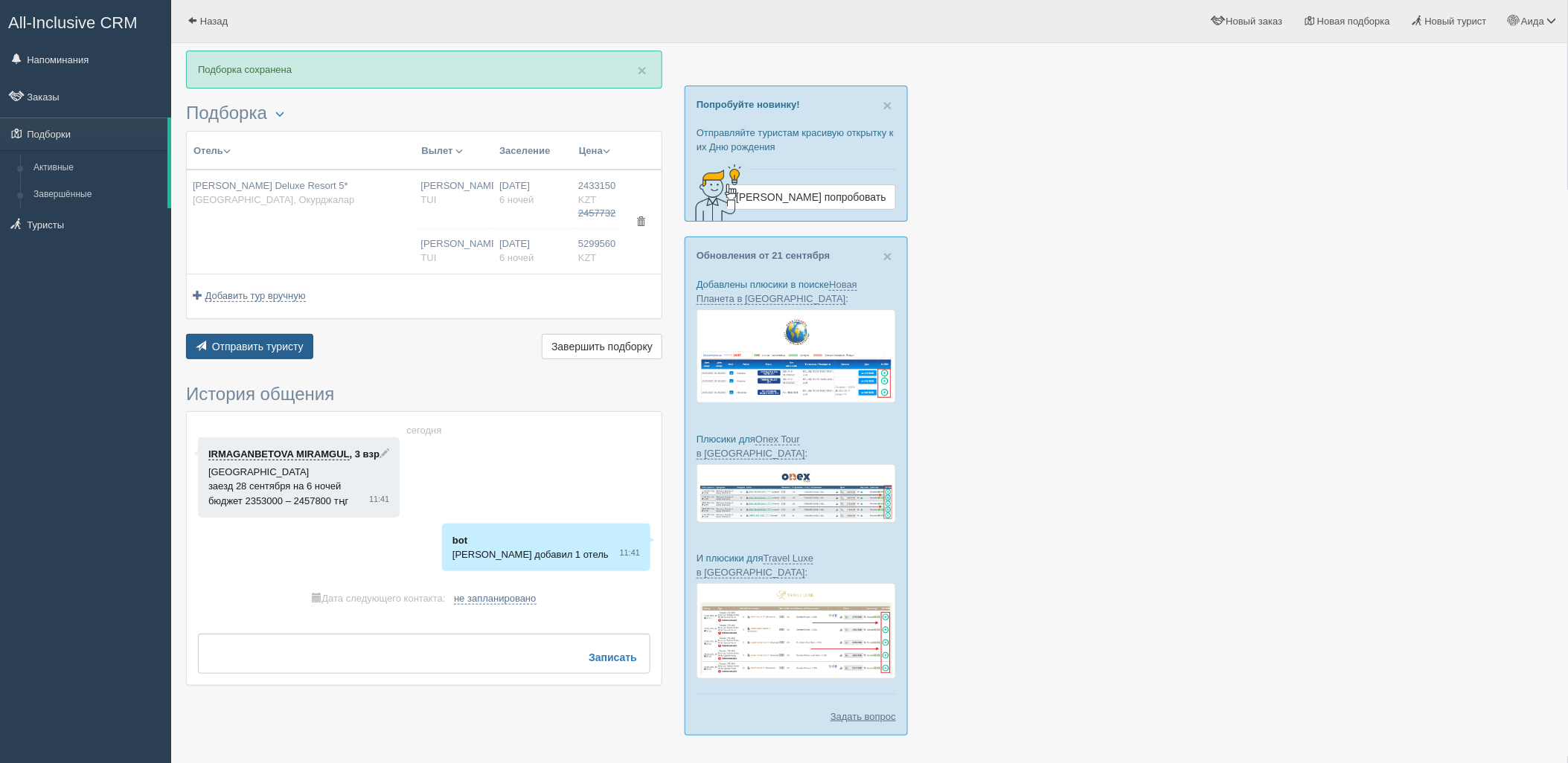
click at [253, 342] on span "Отправить туристу" at bounding box center [257, 347] width 92 height 12
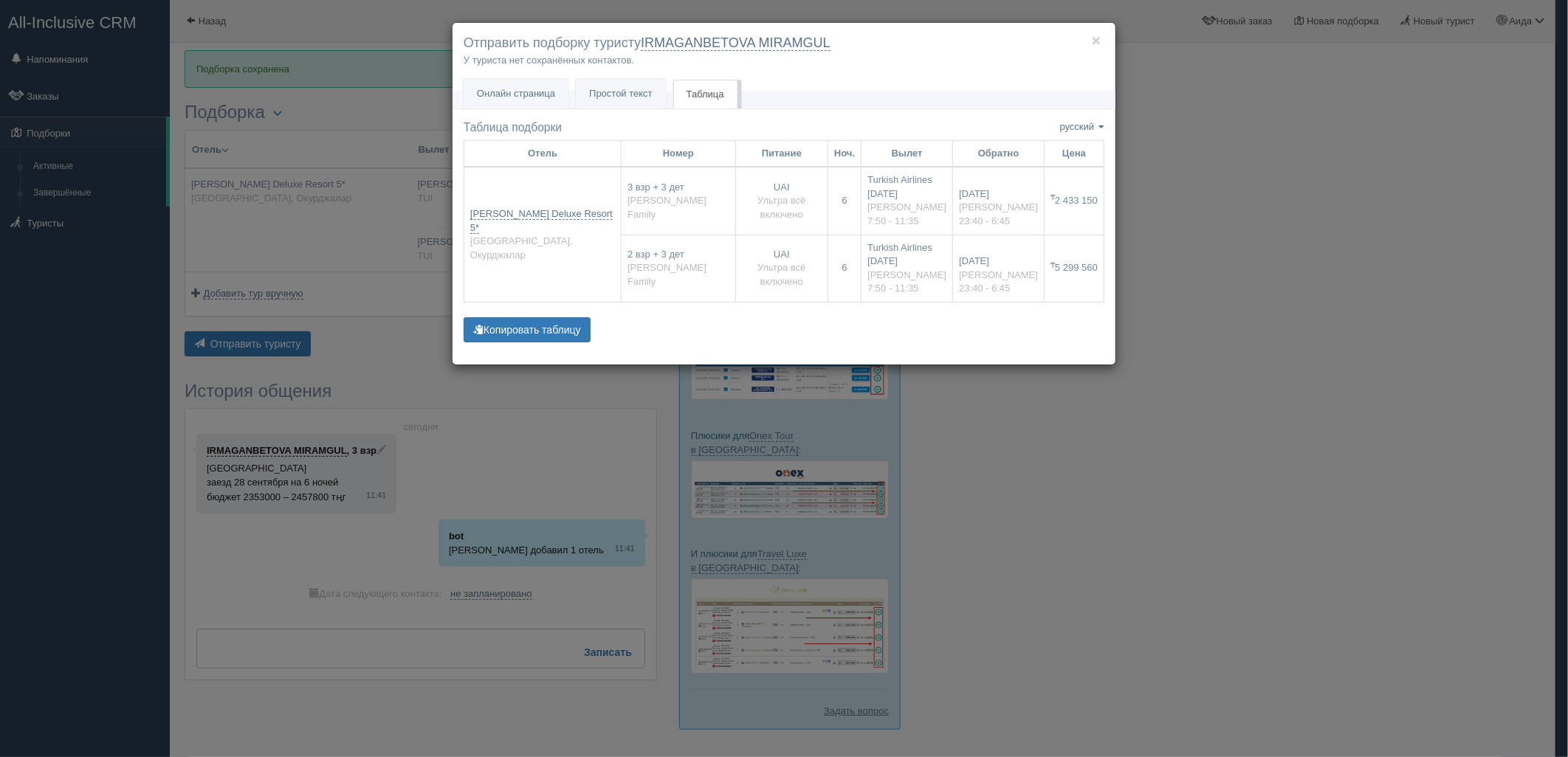
click at [1225, 298] on div "× Отправить подборку туристу IRMAGANBETOVA MIRAMGUL У туриста нет сохранённых к…" at bounding box center [784, 378] width 1568 height 757
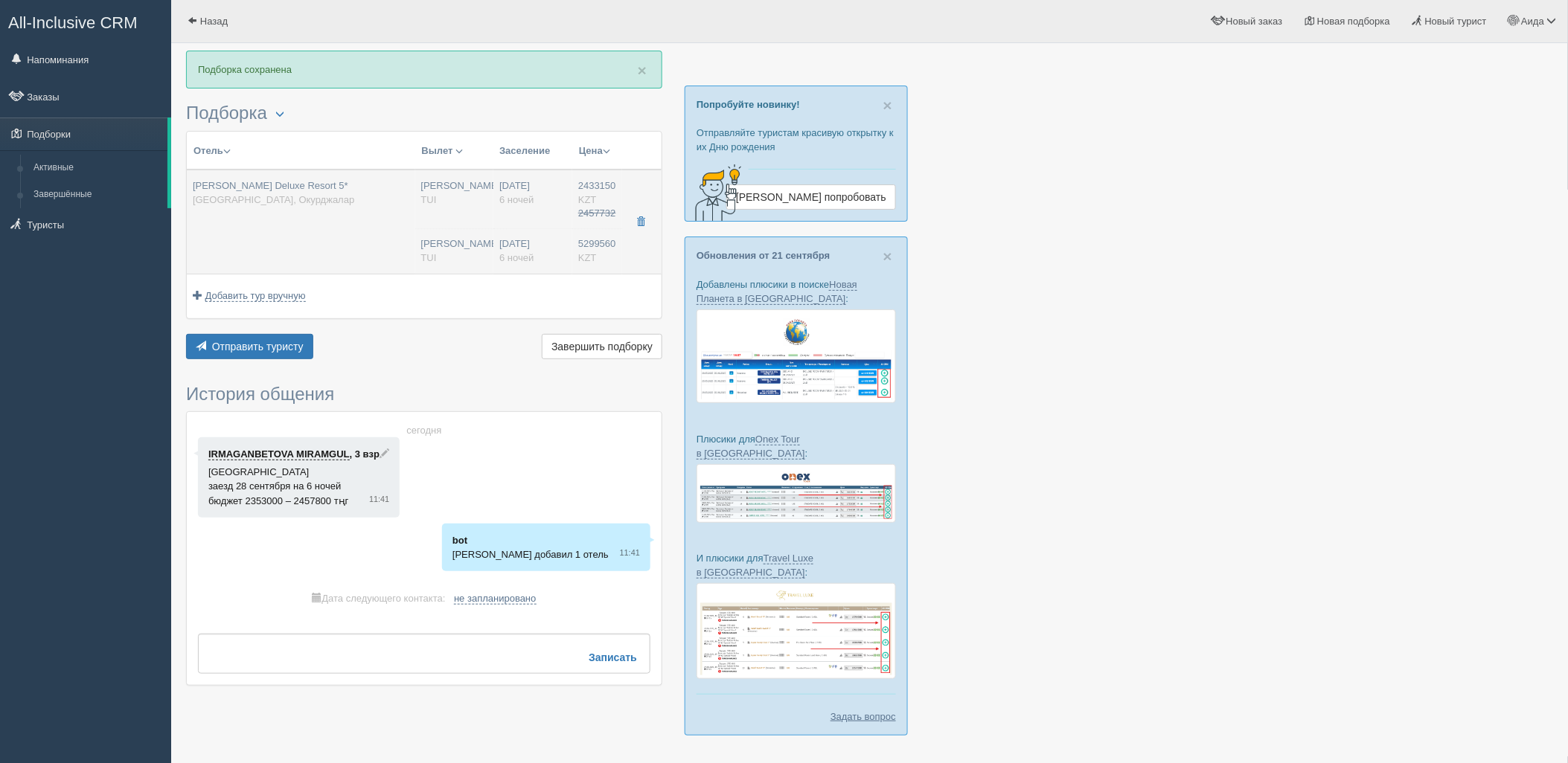
click at [469, 247] on div "Нурсултан Назарбаев NQZ TUI" at bounding box center [455, 251] width 67 height 27
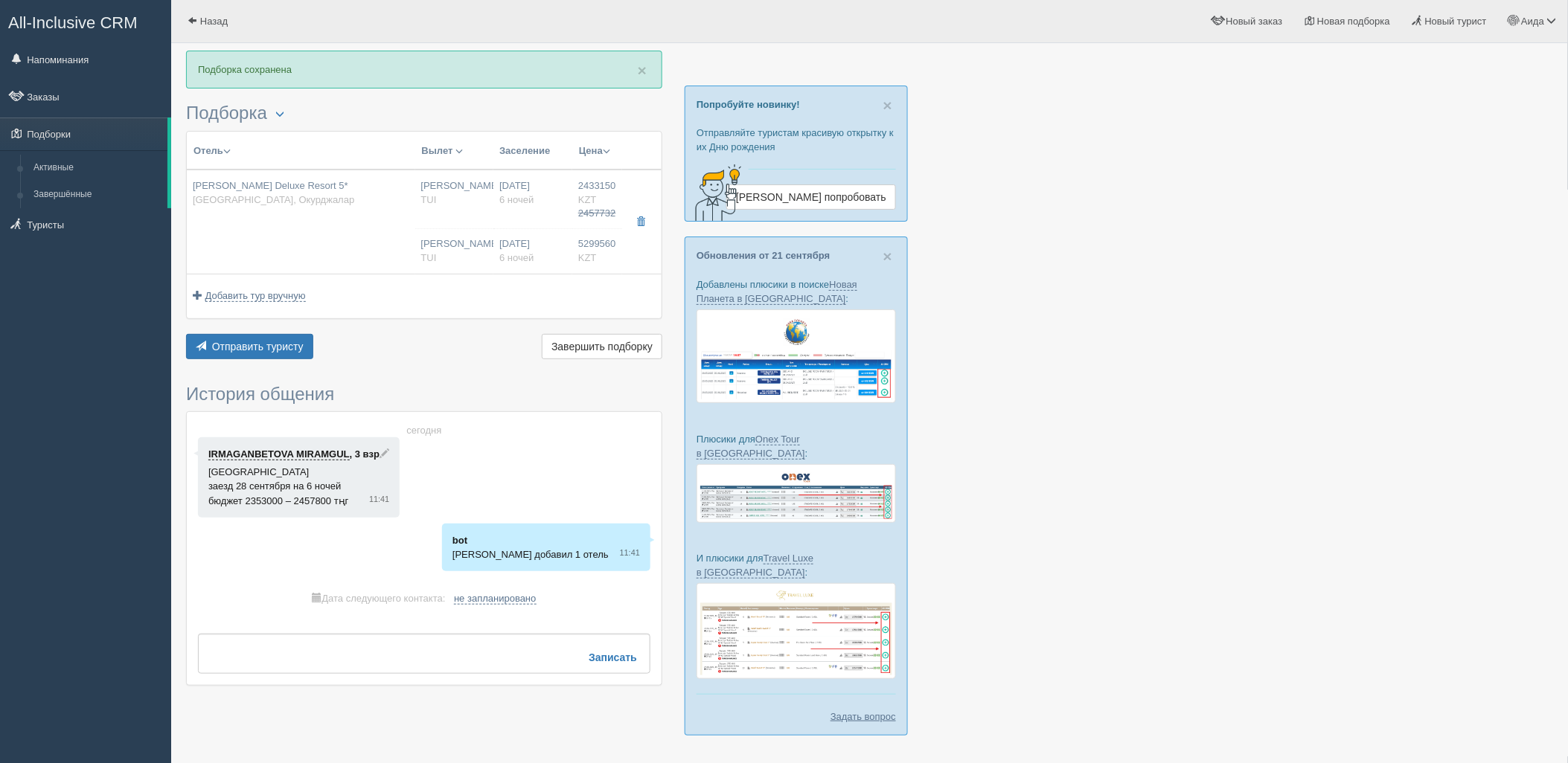
type input "2433150.00"
type input "07:50"
type input "11:35"
type input "23:40"
type input "06:45"
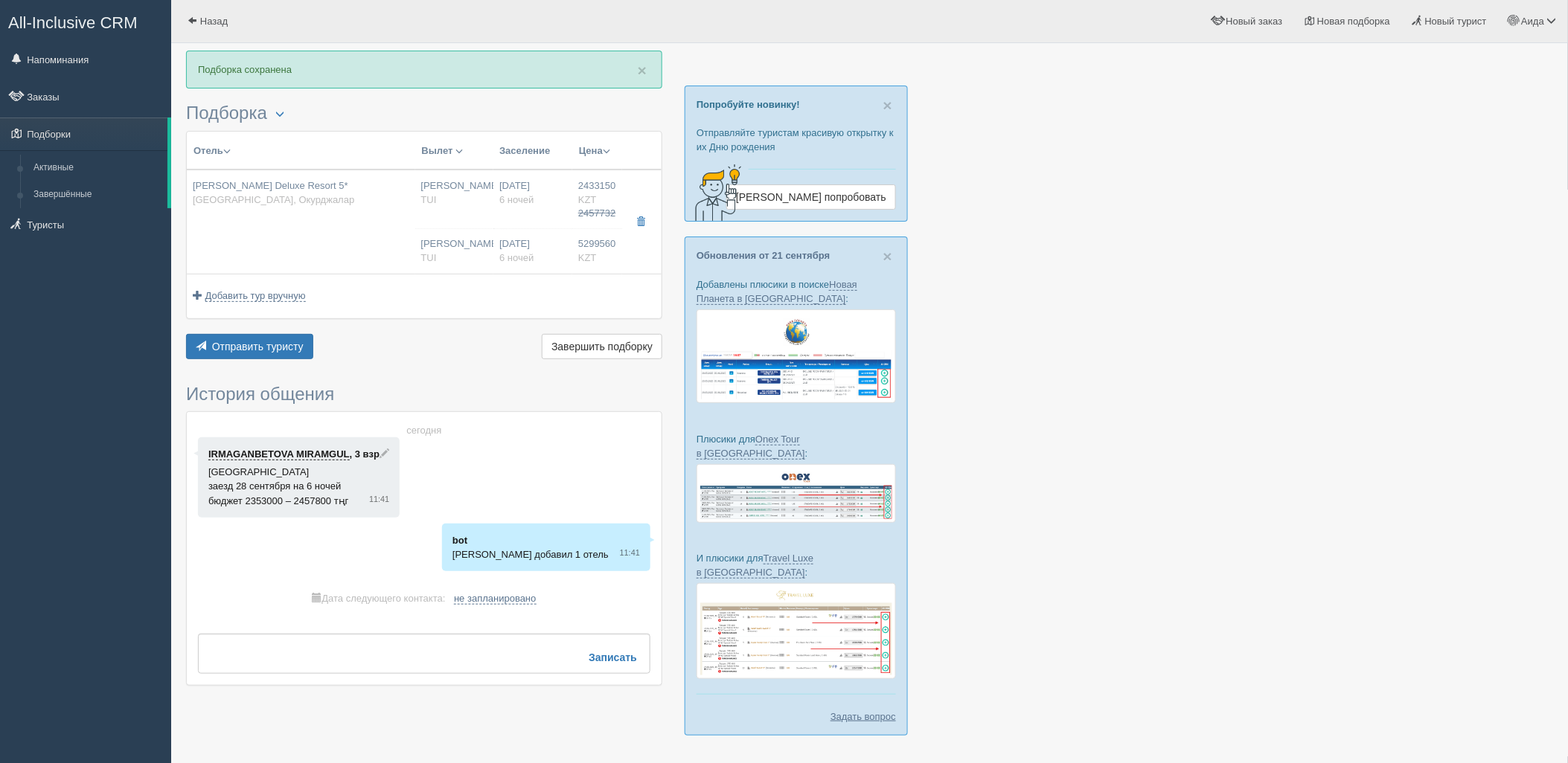
type input "5299560.00"
type input "07:50"
type input "11:35"
type input "23:40"
type input "06:45"
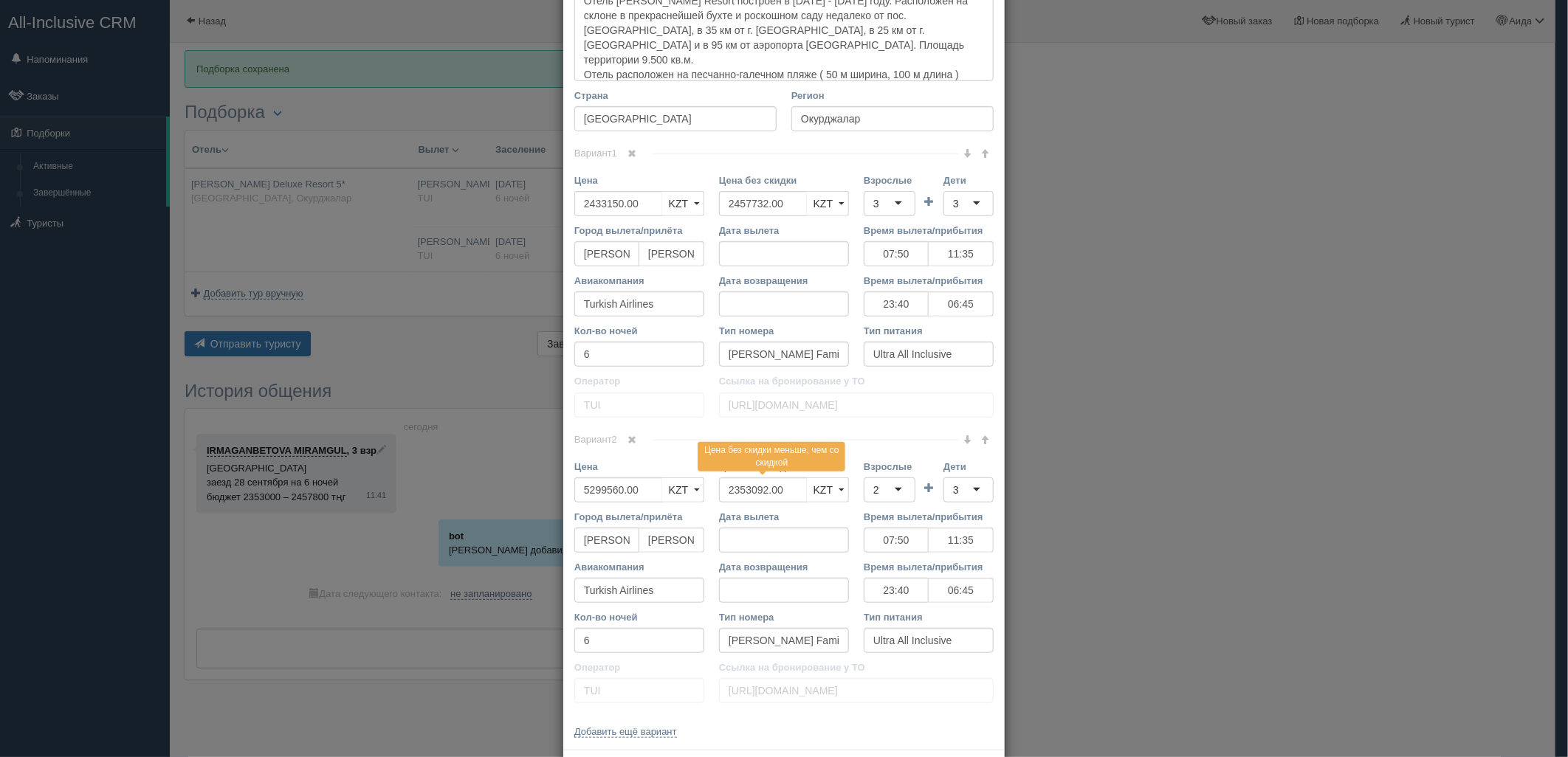
scroll to position [519, 0]
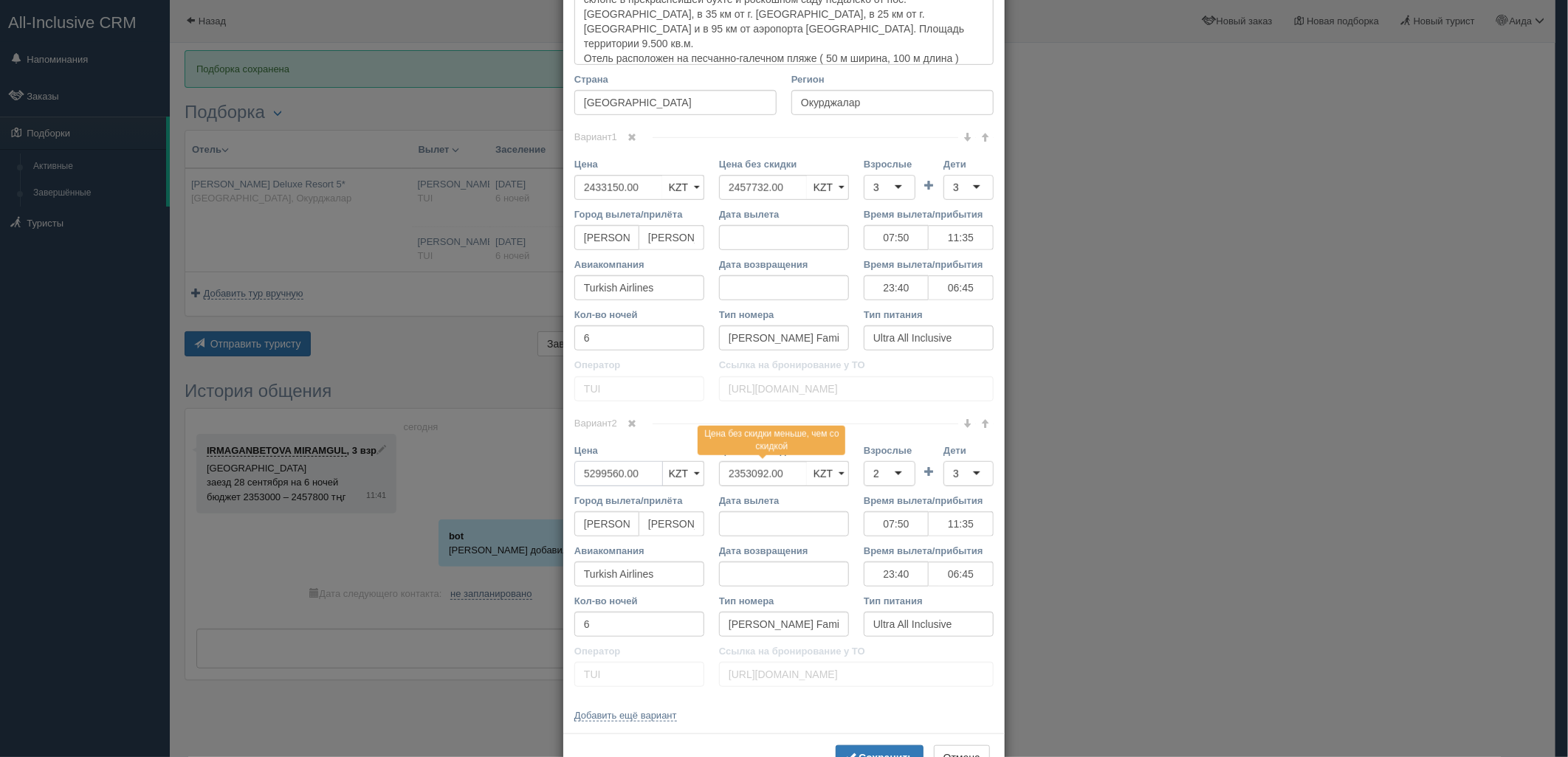
click at [618, 475] on input "5299560.00" at bounding box center [618, 474] width 89 height 25
type input "2329560"
click at [898, 749] on button "Сохранить" at bounding box center [879, 758] width 88 height 25
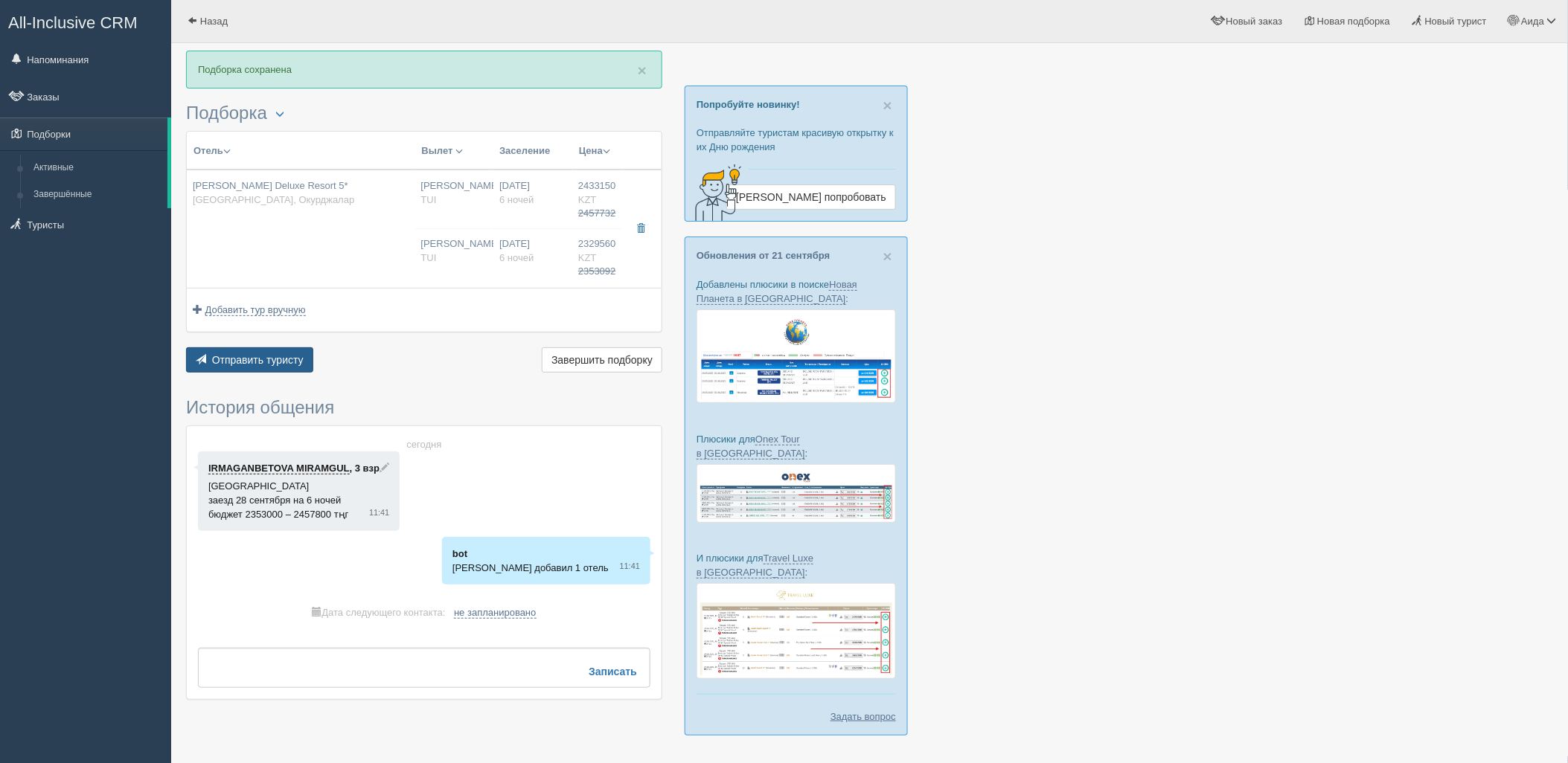
click at [292, 354] on span "Отправить туристу" at bounding box center [257, 360] width 92 height 12
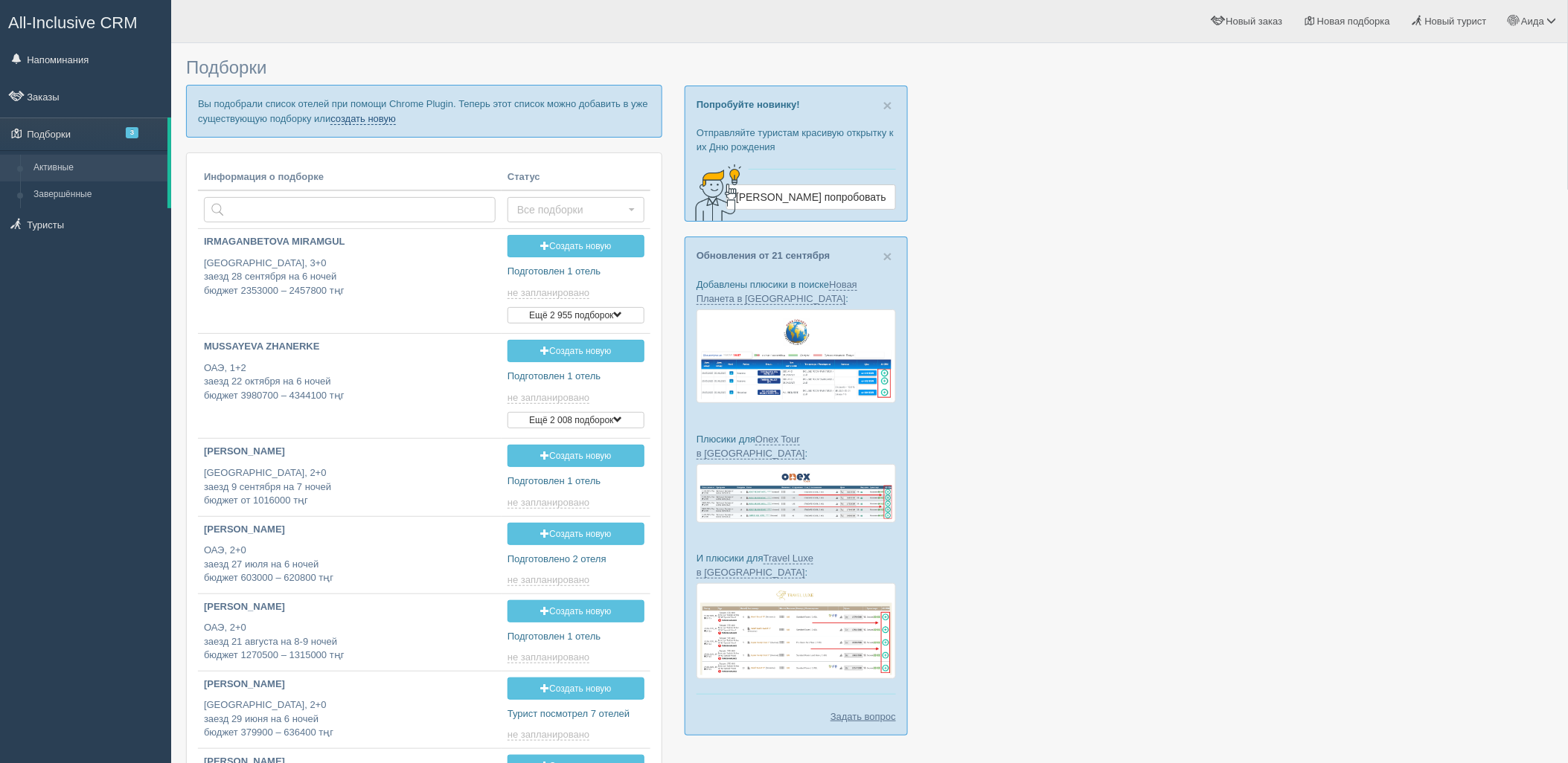
click at [336, 118] on link "создать новую" at bounding box center [363, 119] width 65 height 12
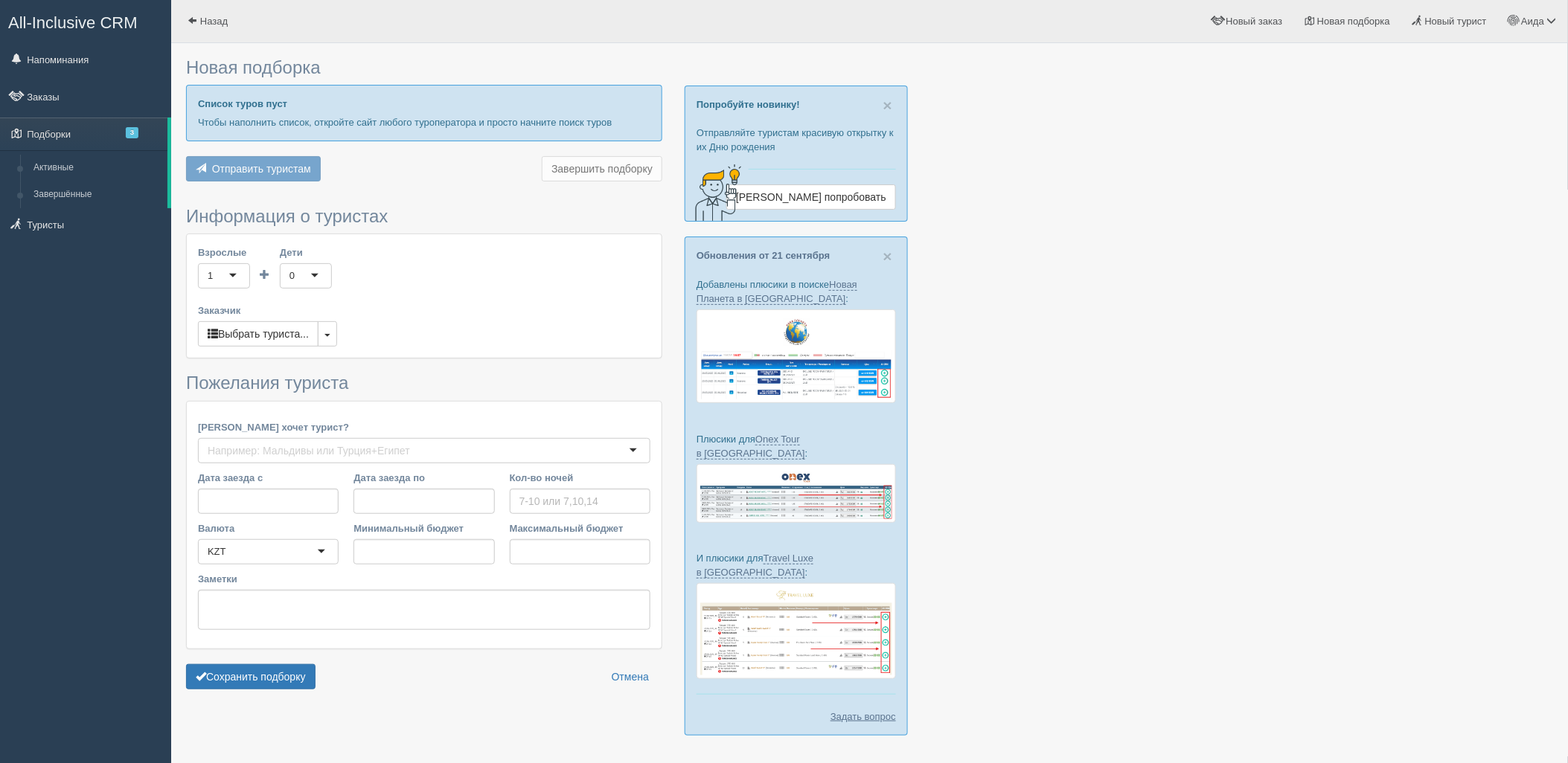
type input "6"
type input "1246500"
type input "2156900"
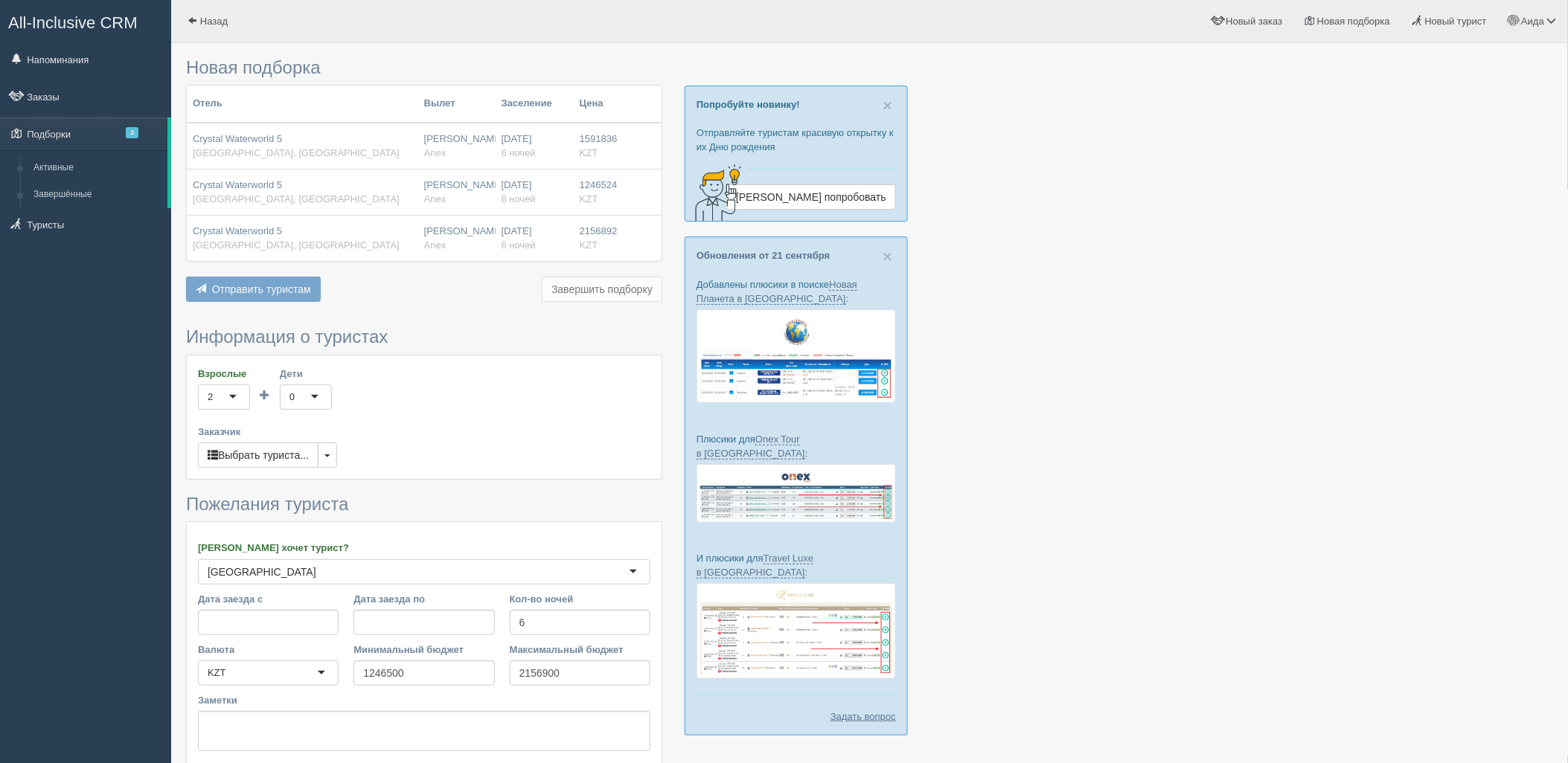
scroll to position [122, 0]
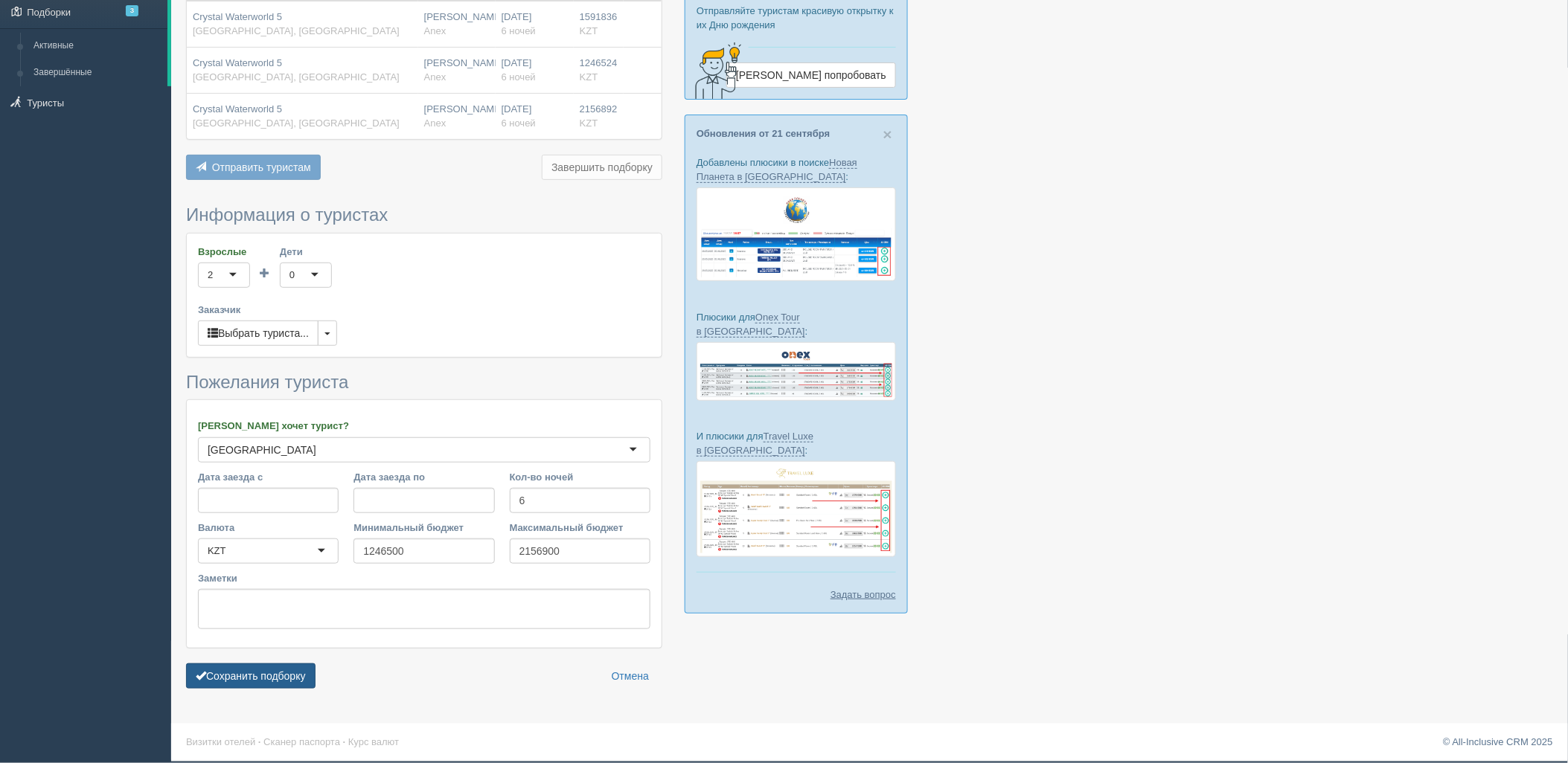
click at [286, 674] on button "Сохранить подборку" at bounding box center [251, 676] width 129 height 26
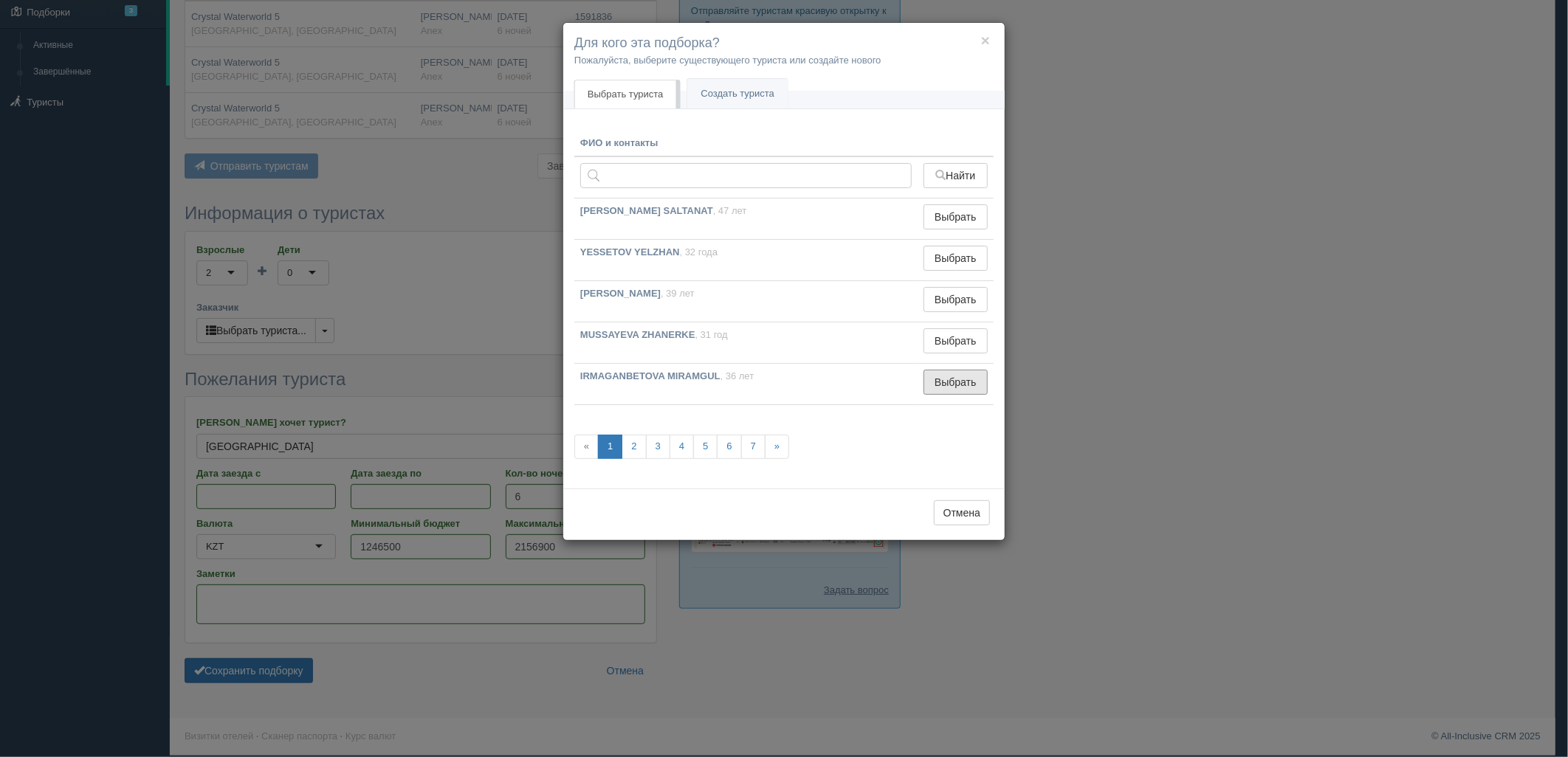
drag, startPoint x: 956, startPoint y: 382, endPoint x: 690, endPoint y: 507, distance: 293.9
click at [957, 383] on button "Выбрать" at bounding box center [955, 382] width 64 height 25
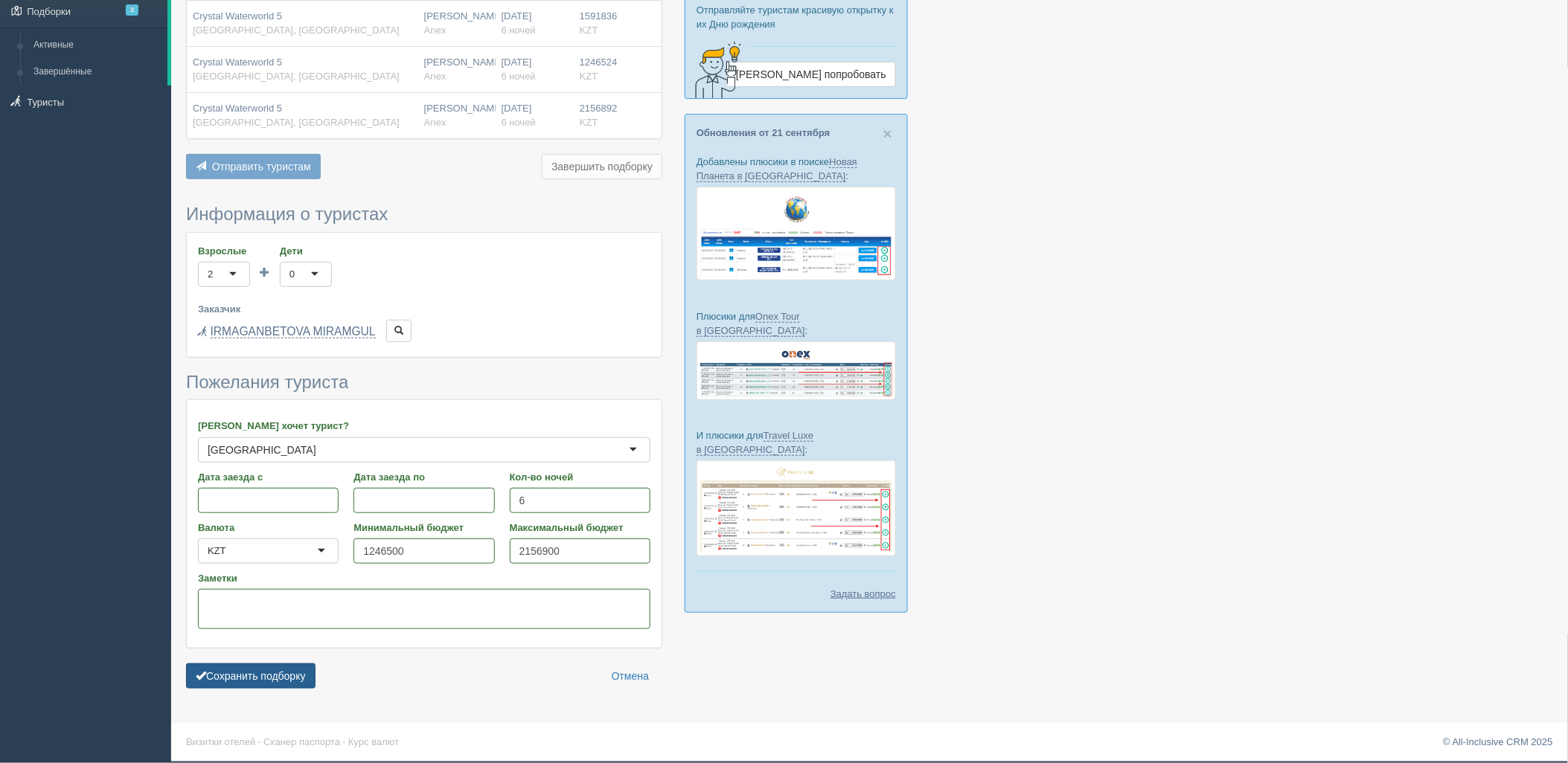
click at [302, 673] on button "Сохранить подборку" at bounding box center [251, 676] width 129 height 26
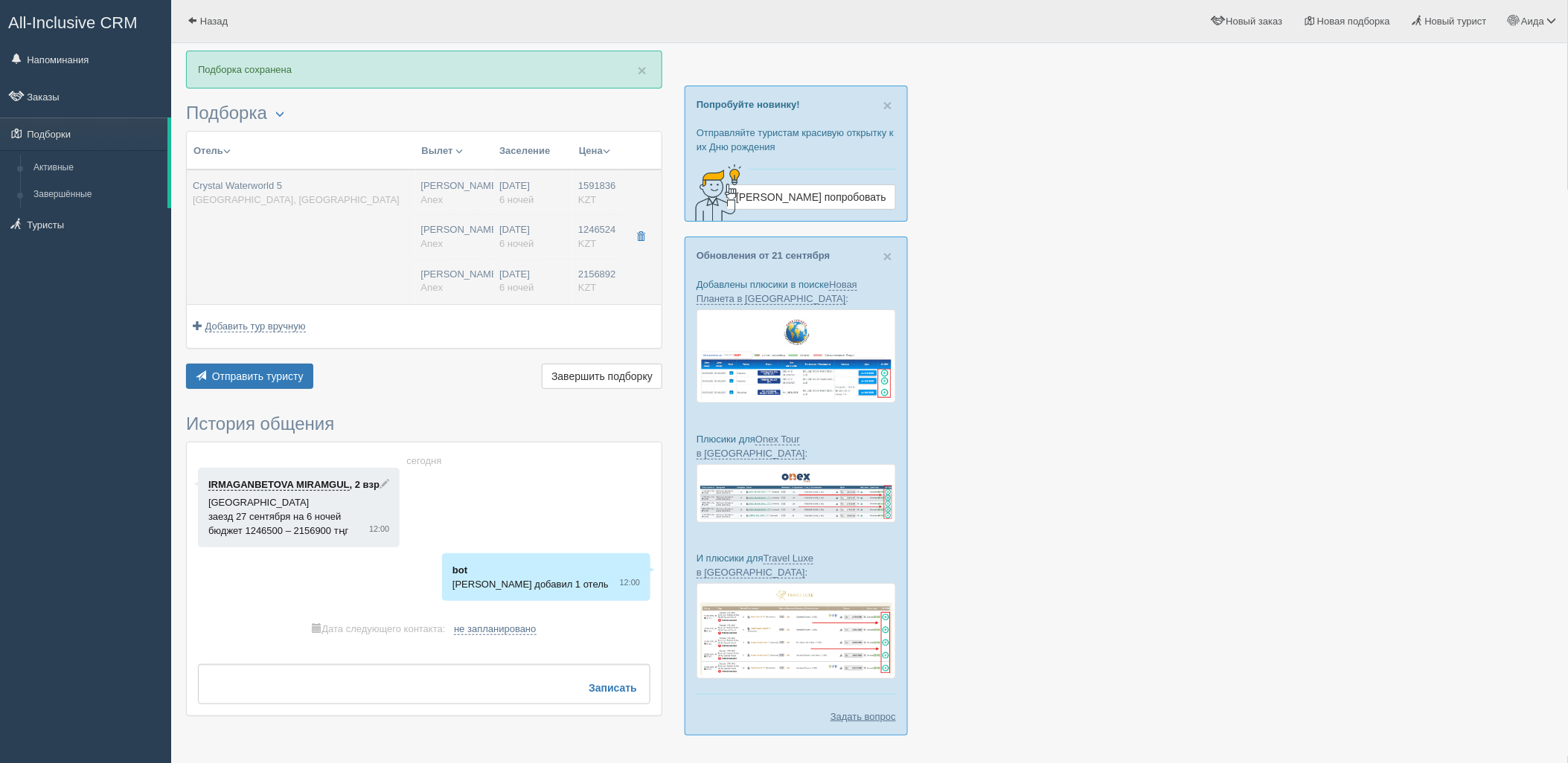
drag, startPoint x: 397, startPoint y: 239, endPoint x: 405, endPoint y: 242, distance: 8.5
click at [435, 261] on td "Нурсултан Назарбаев NQZ Anex Нурсултан Назарбаев NQZ Anex Нурсултан Назарбаев N…" at bounding box center [455, 237] width 79 height 135
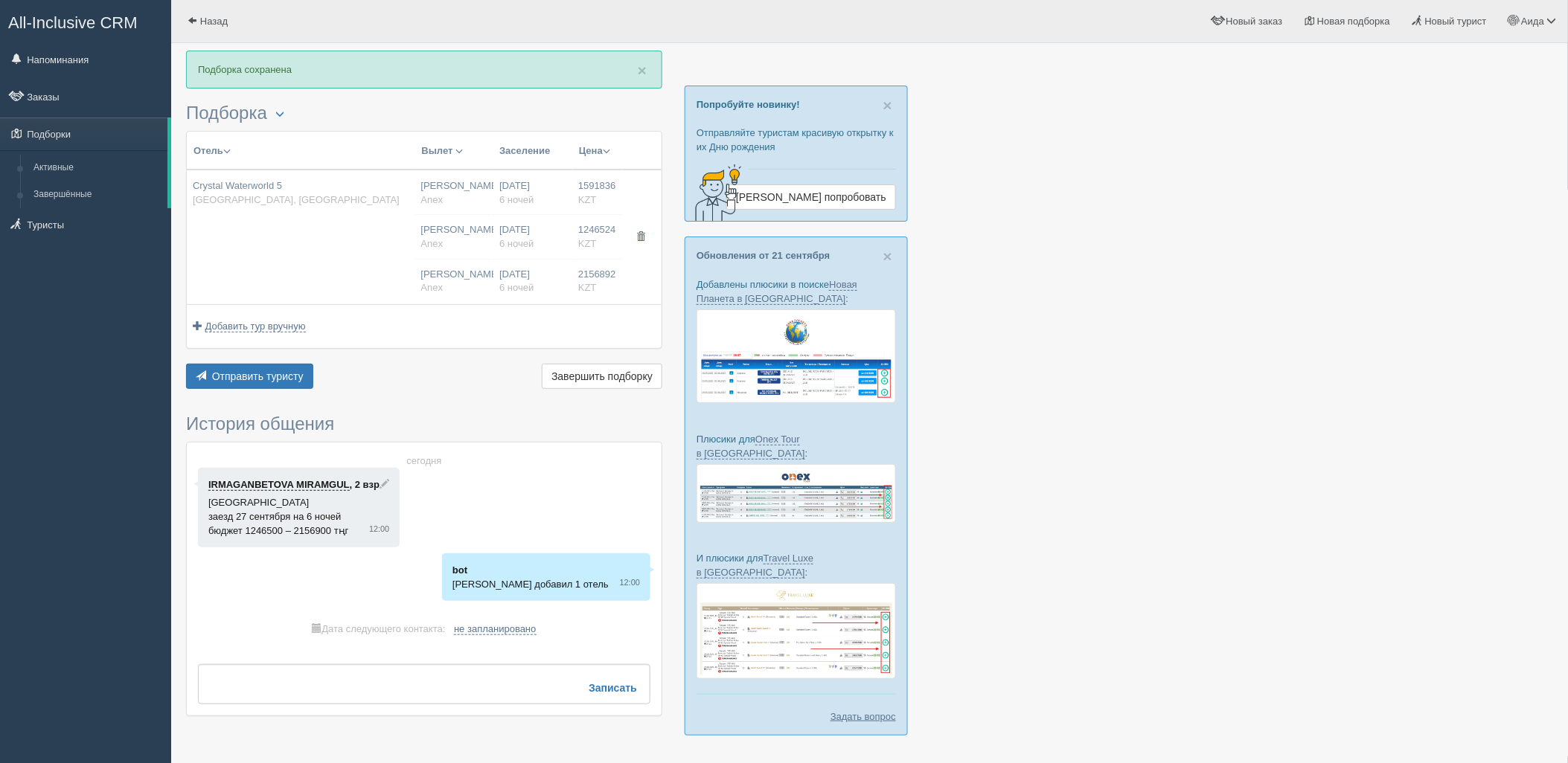
type input "Crystal Waterworld 5"
type input "https://tophotels.ru/hotel/al98662"
type textarea "Отель расположен в 10 км от центра п. Белек. Собственный песчано-галечный пляж …"
type input "[GEOGRAPHIC_DATA]"
type input "Боазкент"
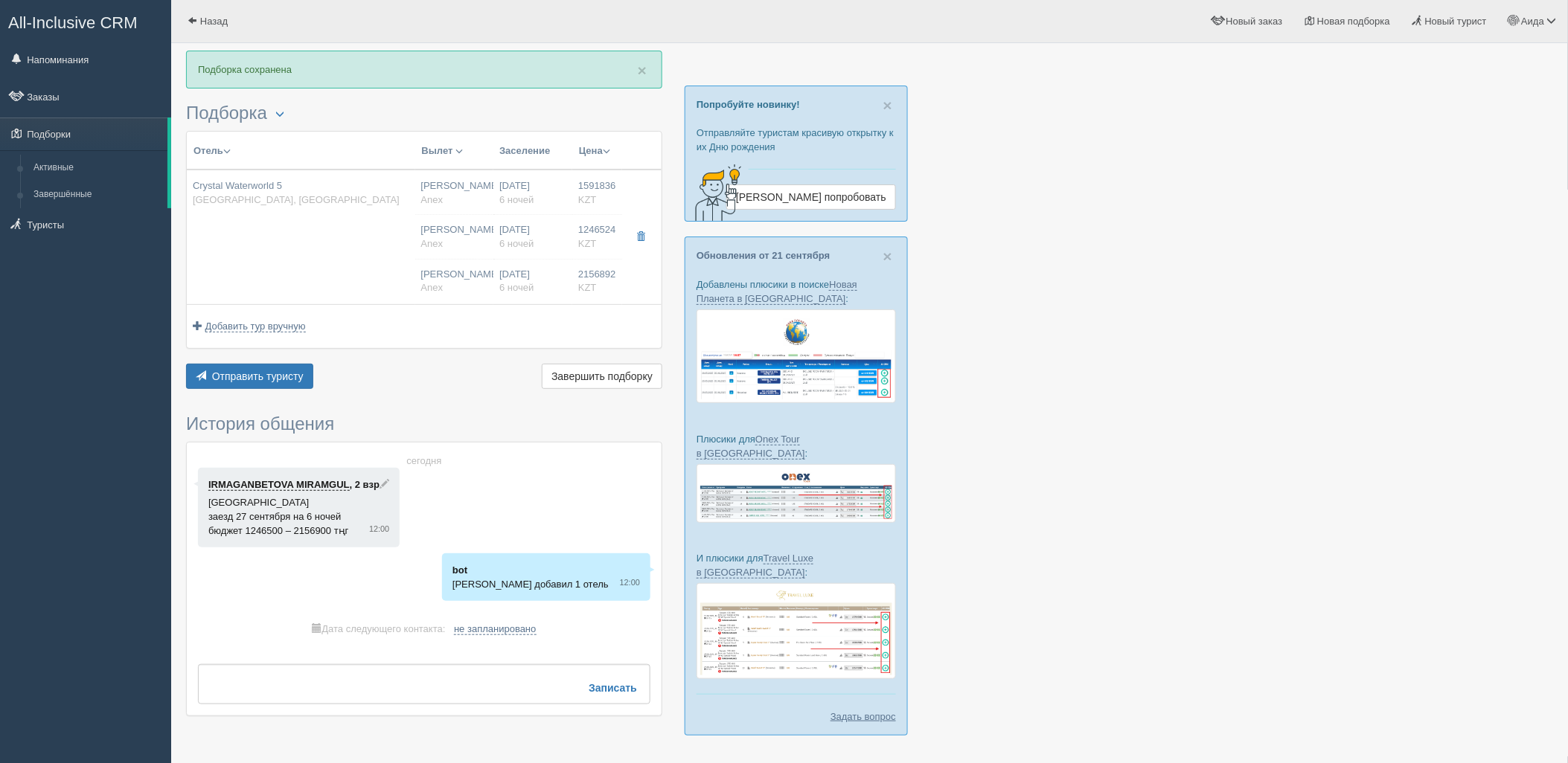
type input "1591836.00"
type input "[PERSON_NAME]"
type input "Анталия AYT"
type input "06:05"
type input "09:05"
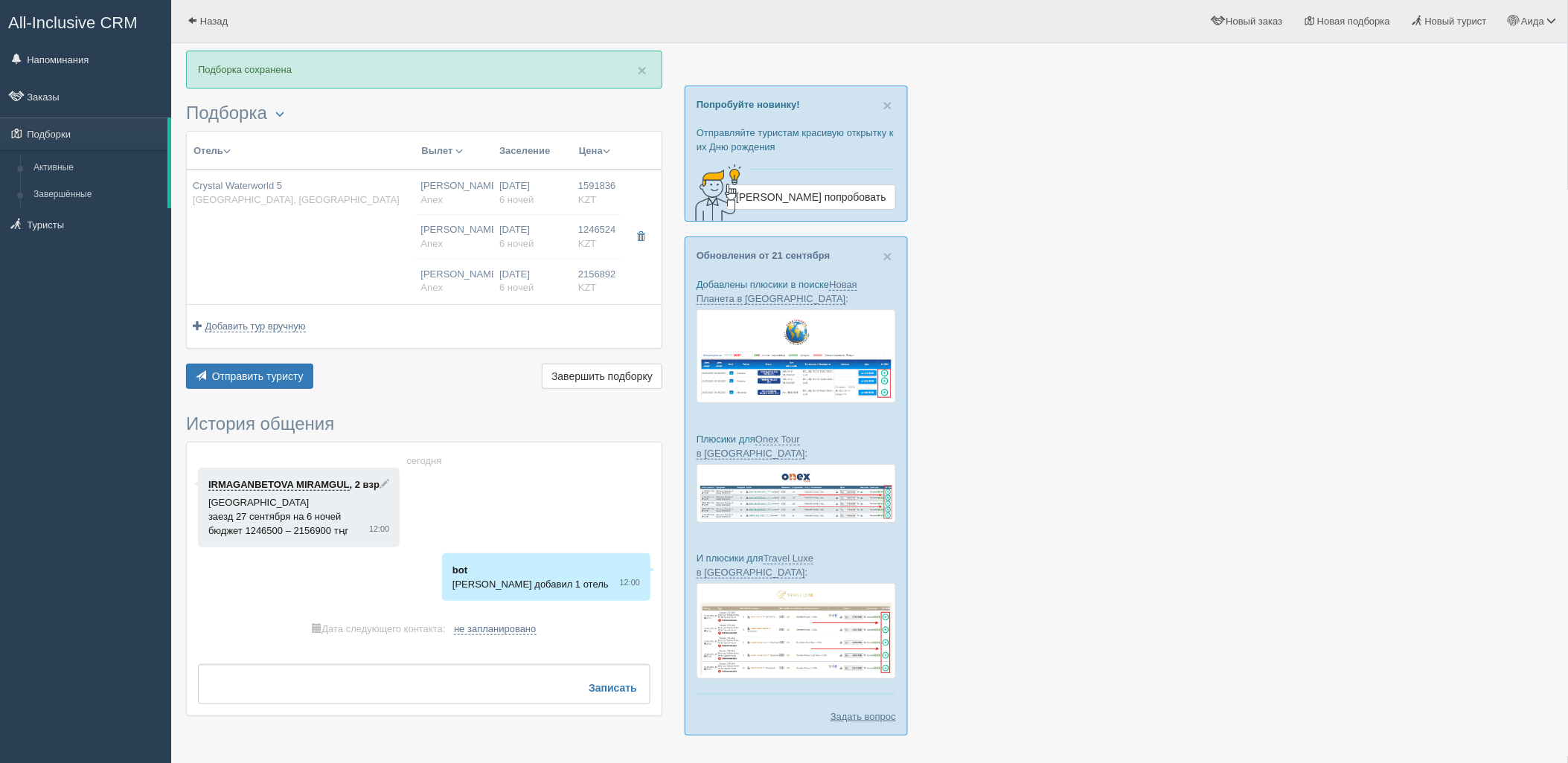
type input "Virgin Atlantic Airways"
type input "13:00"
type input "19:30"
type input "6"
type input "Std Room Side Sea View"
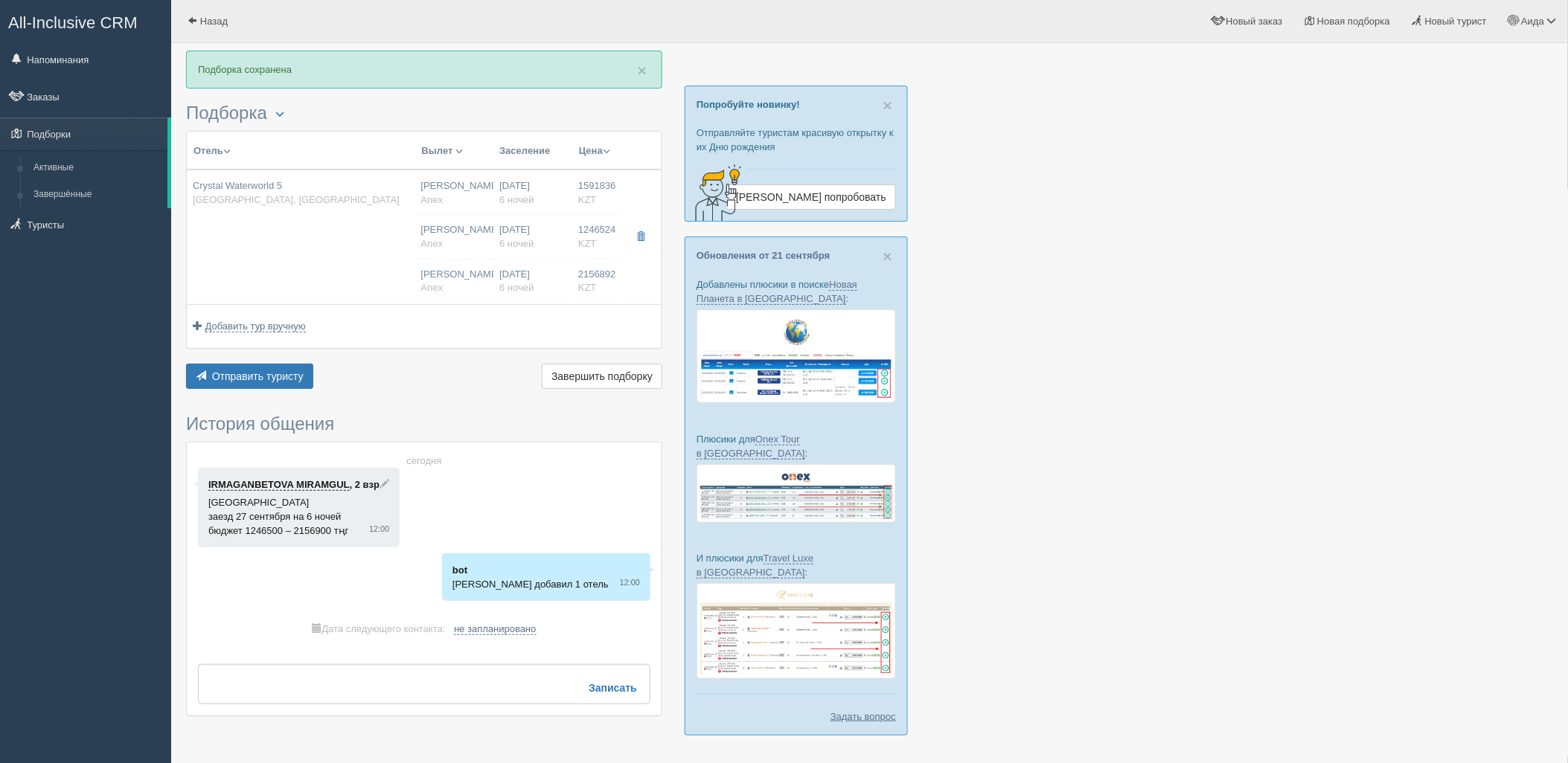
type input "Ultimate AI"
type input "Anex"
type input "https://agent.anextour.kz/hotels/turkey/crystal-waterworld"
type input "1246524.00"
type input "[PERSON_NAME]"
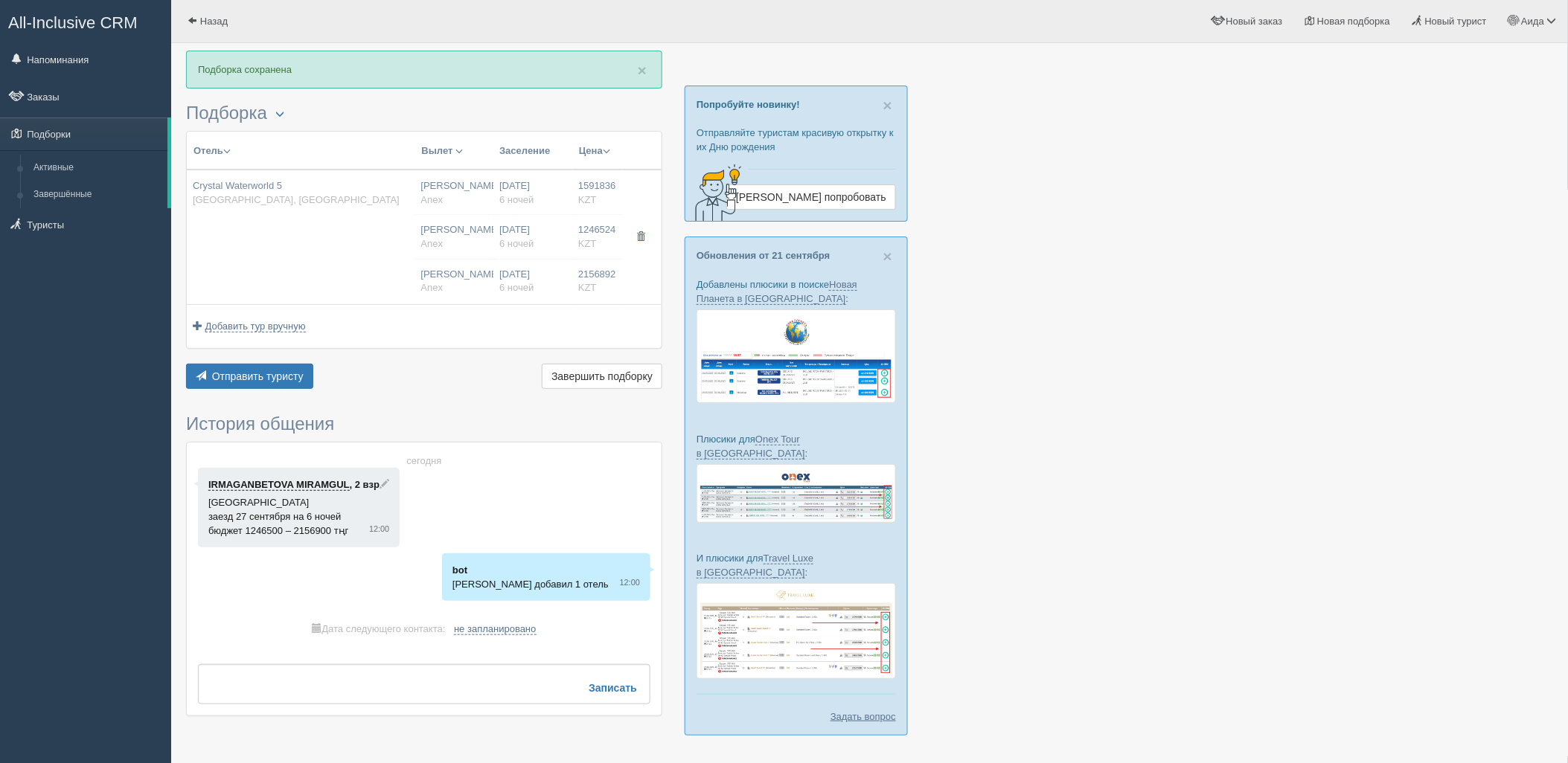
type input "[PERSON_NAME]"
type input "06:05"
type input "09:05"
type input "Virgin Atlantic Airways"
type input "13:00"
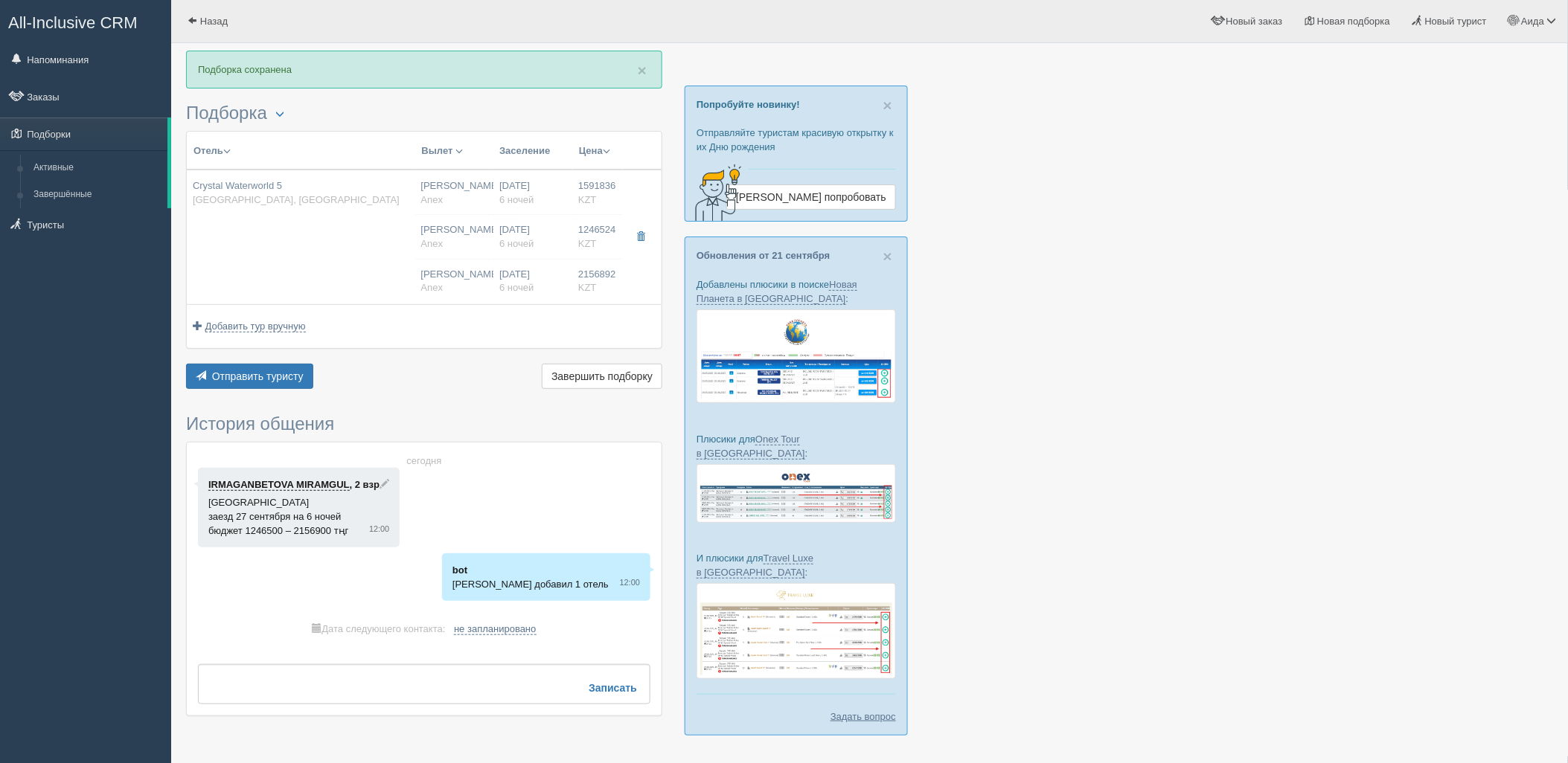
type input "19:30"
type input "6"
type input "Std Room Side Sea View"
type input "Ultimate AI"
type input "Anex"
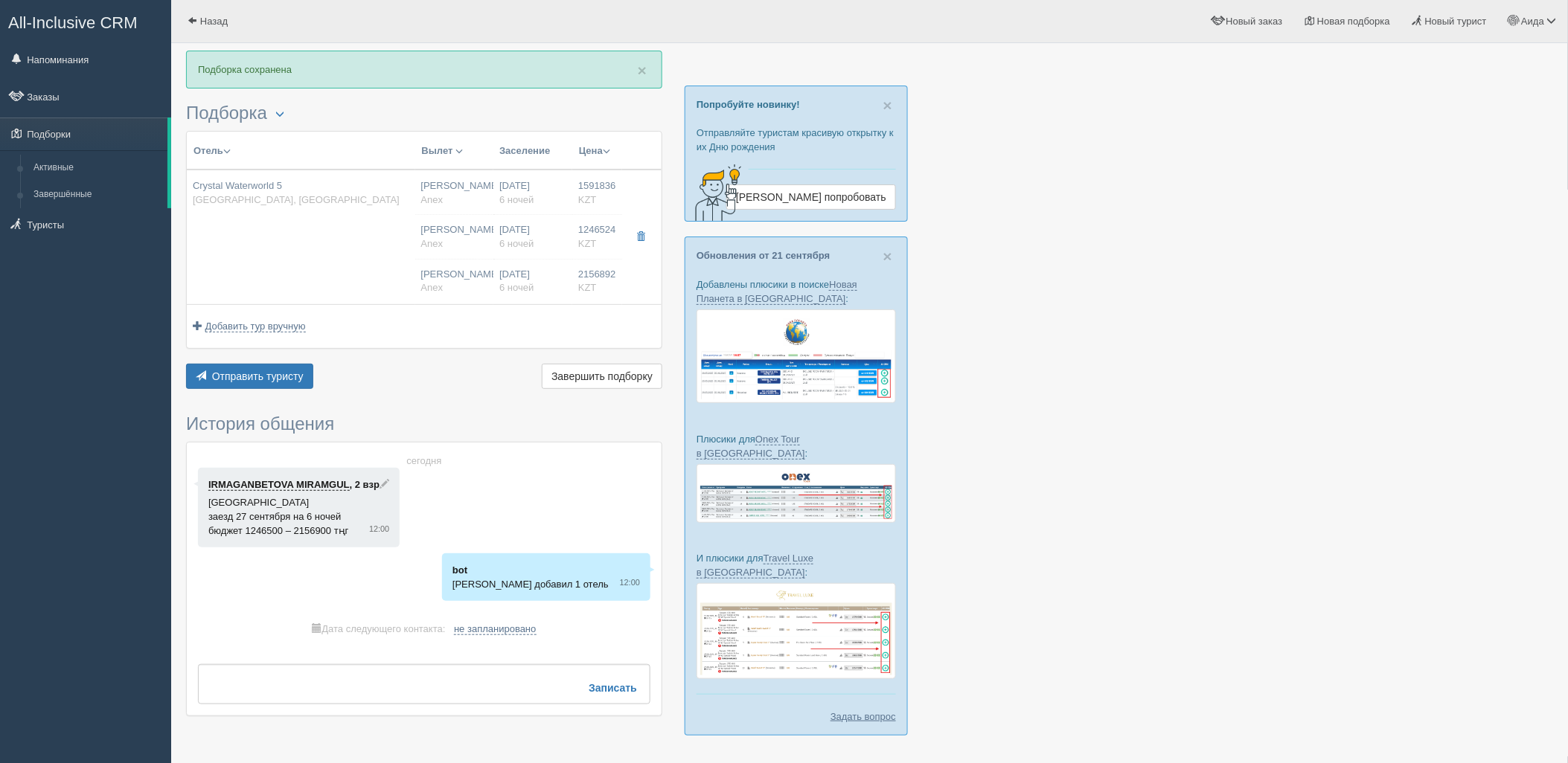
type input "https://agent.anextour.kz/hotels/turkey/crystal-waterworld"
type input "2156892.00"
type input "[PERSON_NAME]"
type input "06:05"
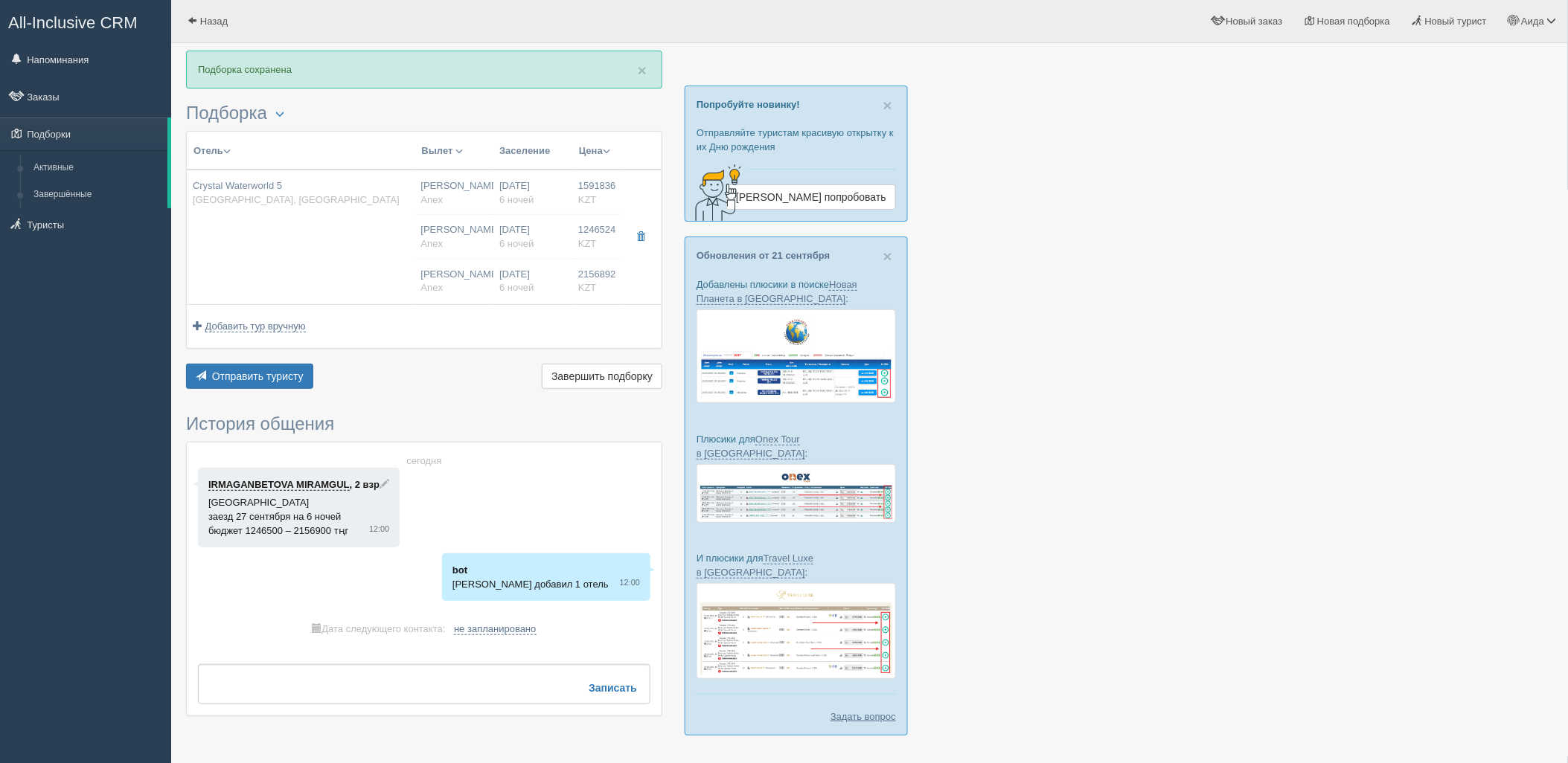
type input "09:05"
type input "Virgin Atlantic Airways"
type input "13:00"
type input "19:30"
type input "6"
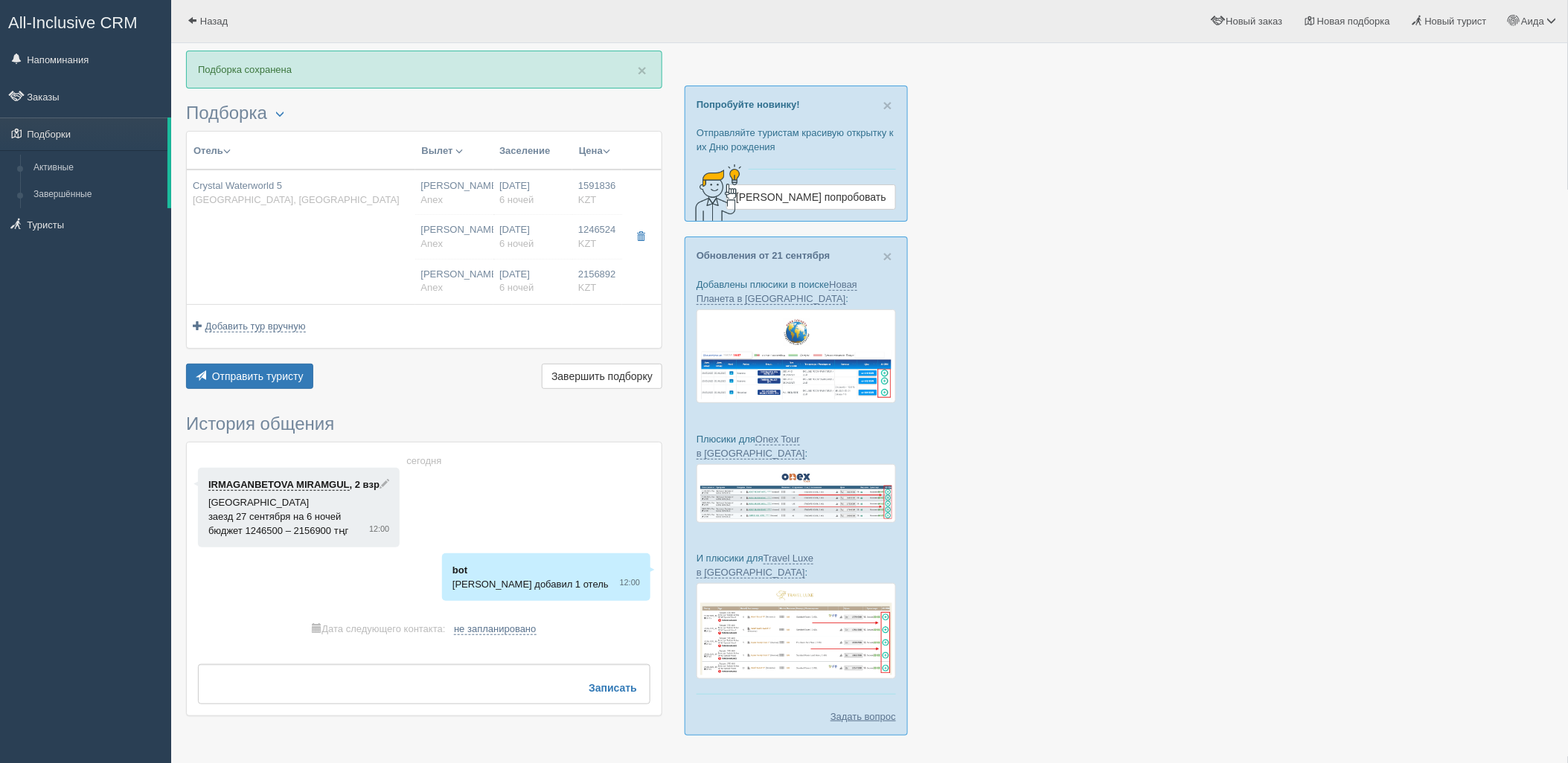
type input "Family Room"
type input "Ultimate AI"
type input "Anex"
type input "https://agent.anextour.kz/hotels/turkey/crystal-waterworld"
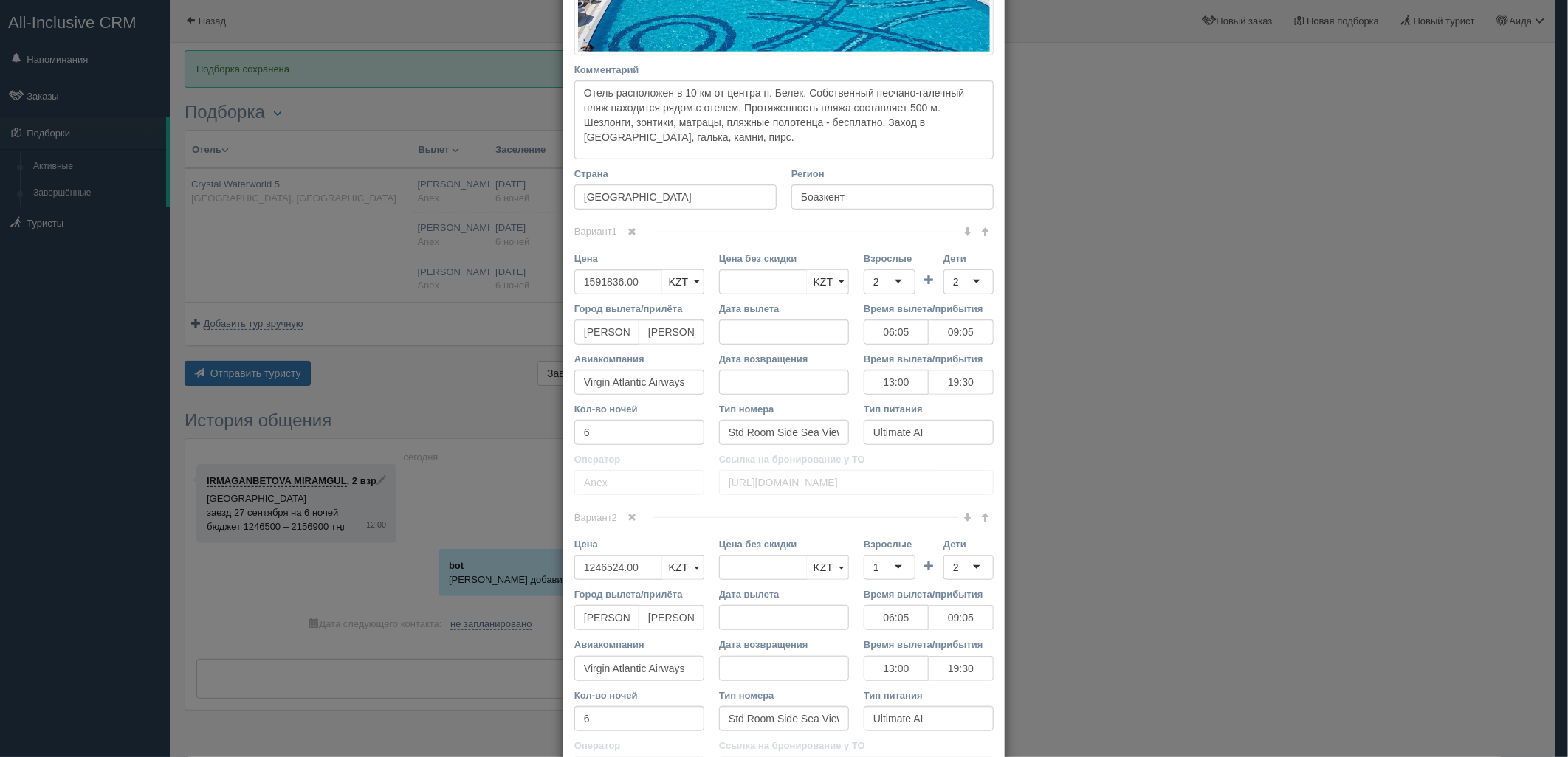
scroll to position [601, 0]
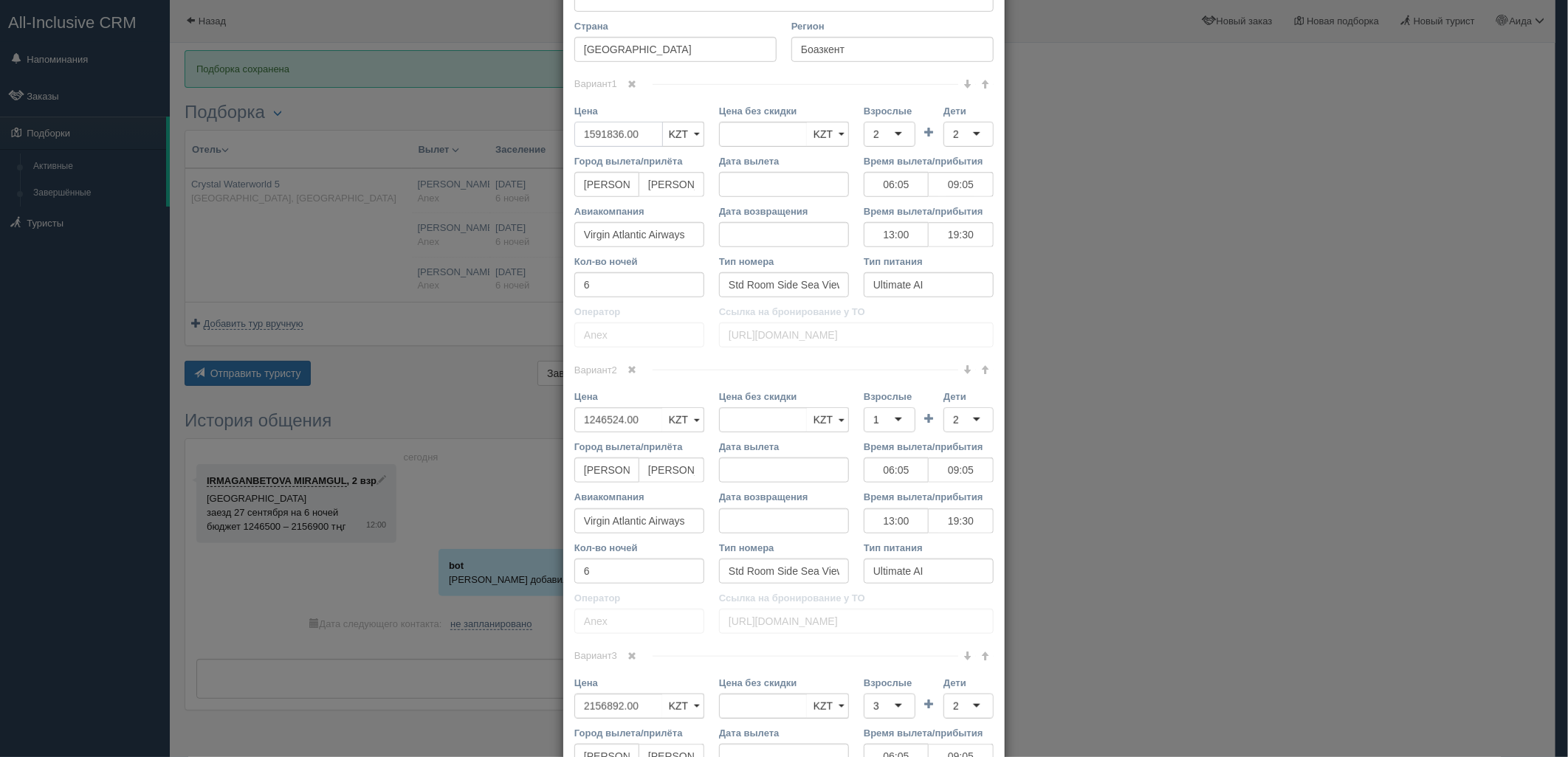
click at [591, 141] on input "1591836.00" at bounding box center [618, 134] width 89 height 25
type input "1591836.00"
type input "1575900"
drag, startPoint x: 637, startPoint y: 422, endPoint x: 532, endPoint y: 434, distance: 105.7
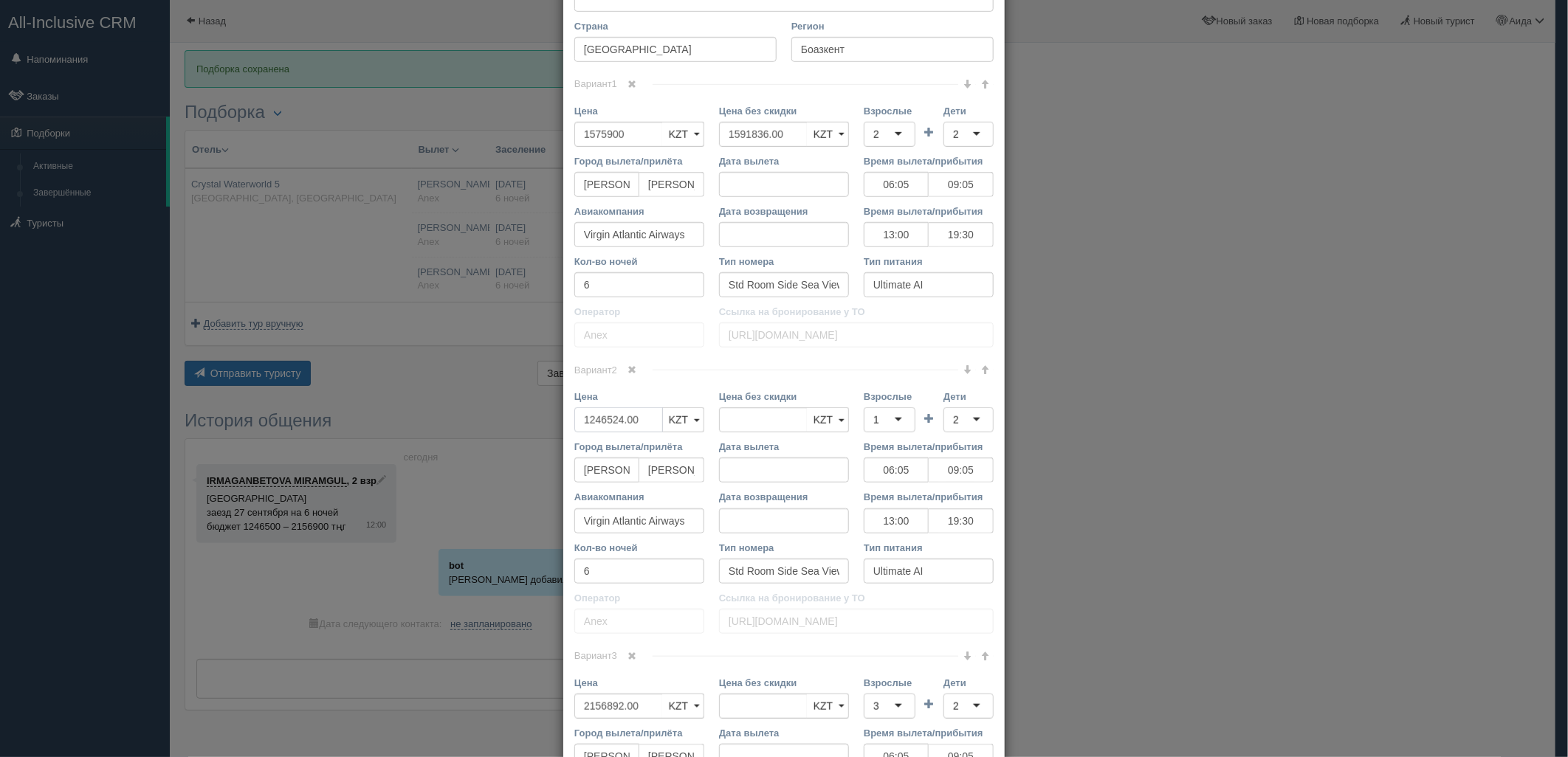
click at [532, 434] on div "× Редактировать тур Название отеля Crystal Waterworld 5 Ссылка на отель для тур…" at bounding box center [784, 378] width 1568 height 757
type input "1246524.00"
type input "1234000"
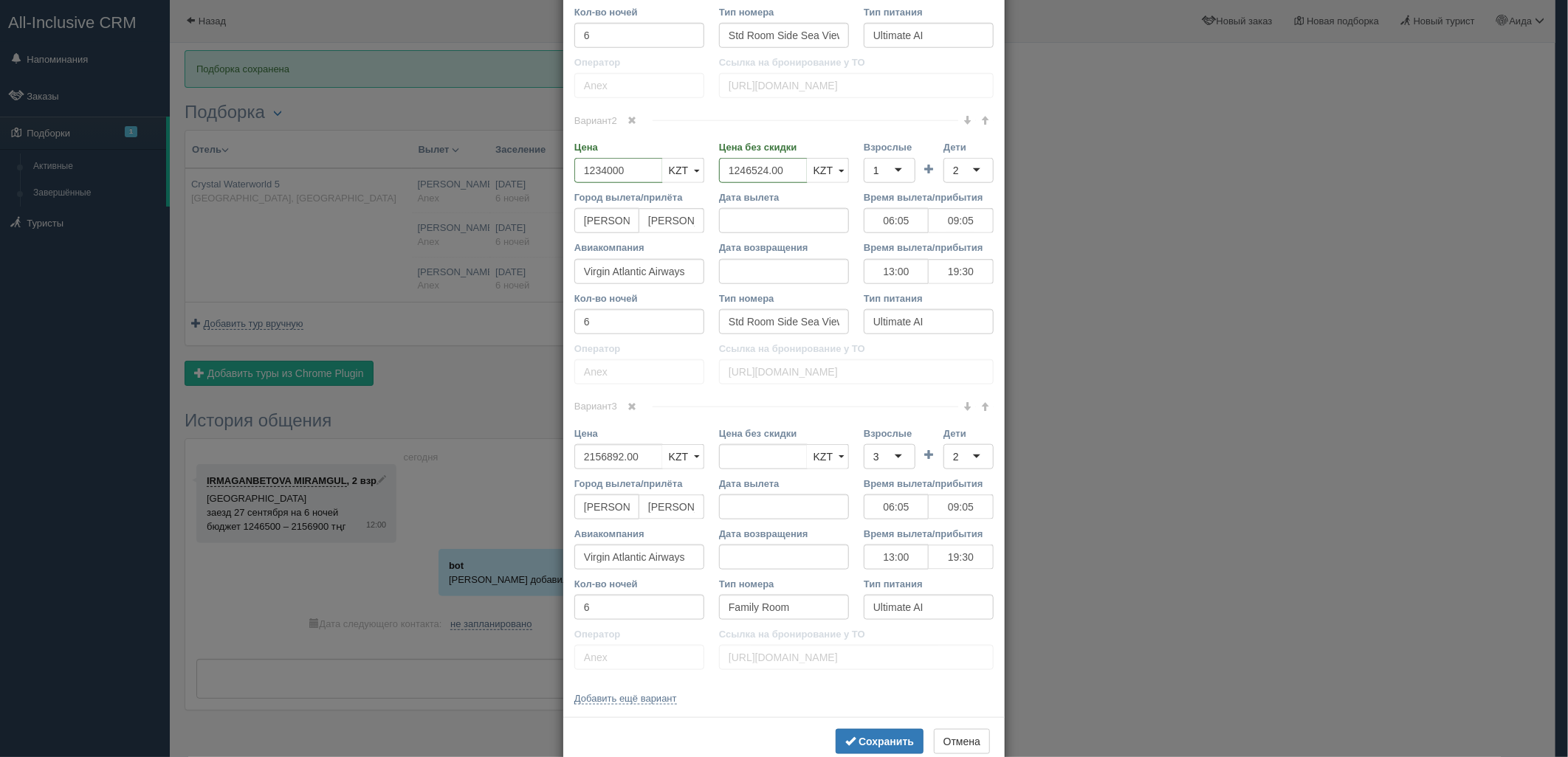
scroll to position [886, 0]
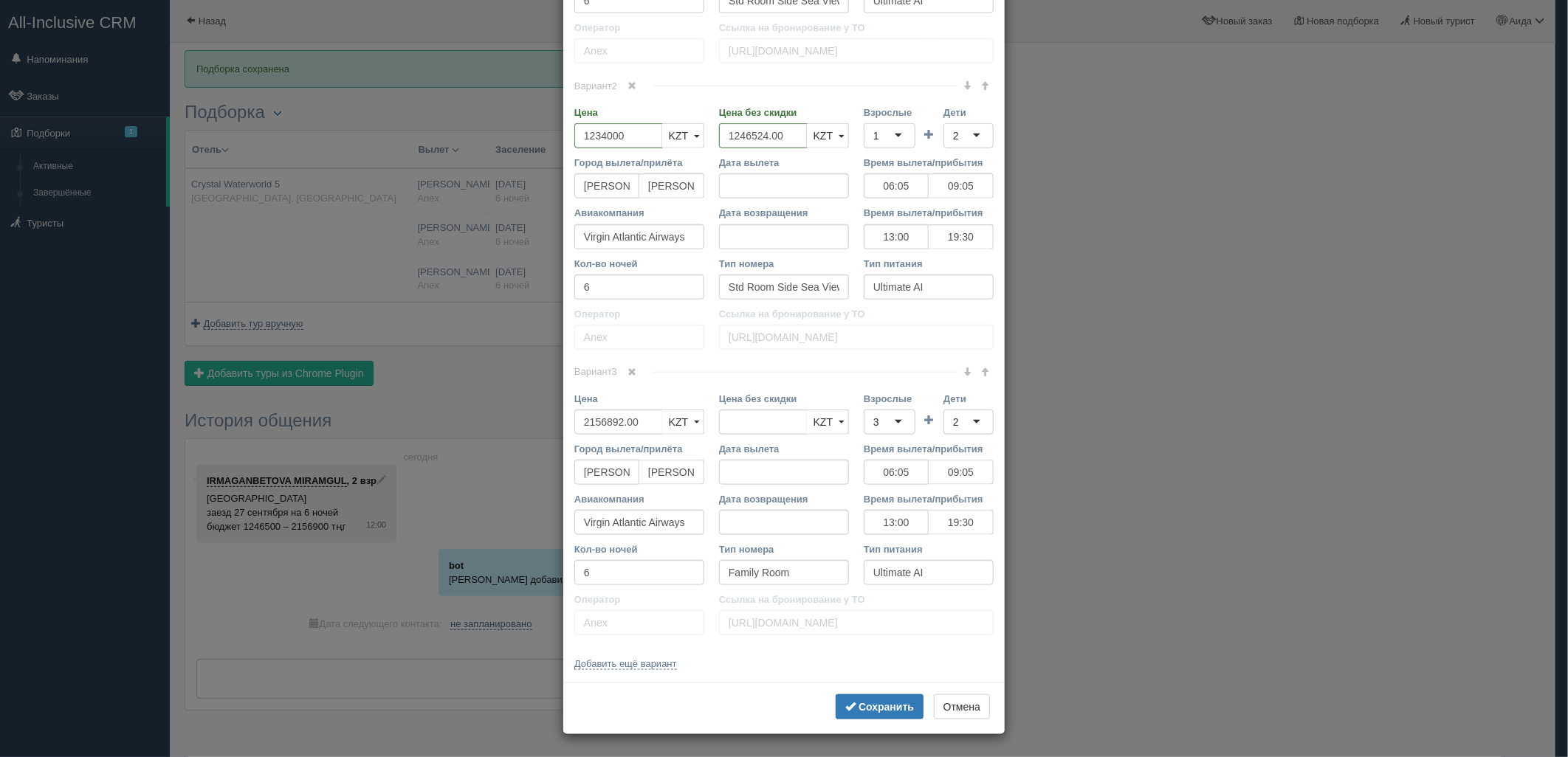
click at [637, 370] on link at bounding box center [632, 373] width 25 height 16
click at [879, 704] on b "Сохранить" at bounding box center [885, 707] width 55 height 11
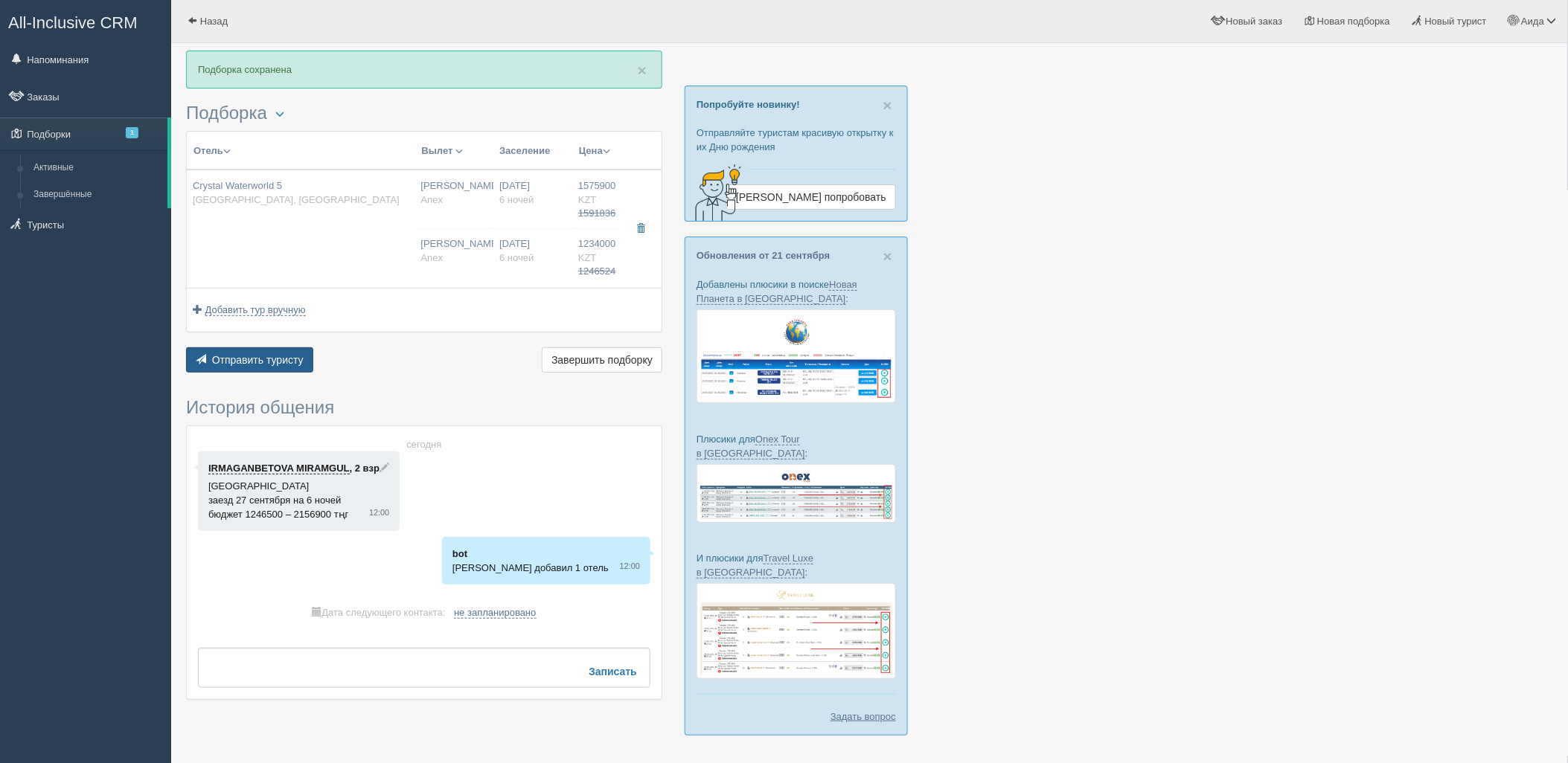
click at [276, 356] on span "Отправить туристу" at bounding box center [257, 360] width 92 height 12
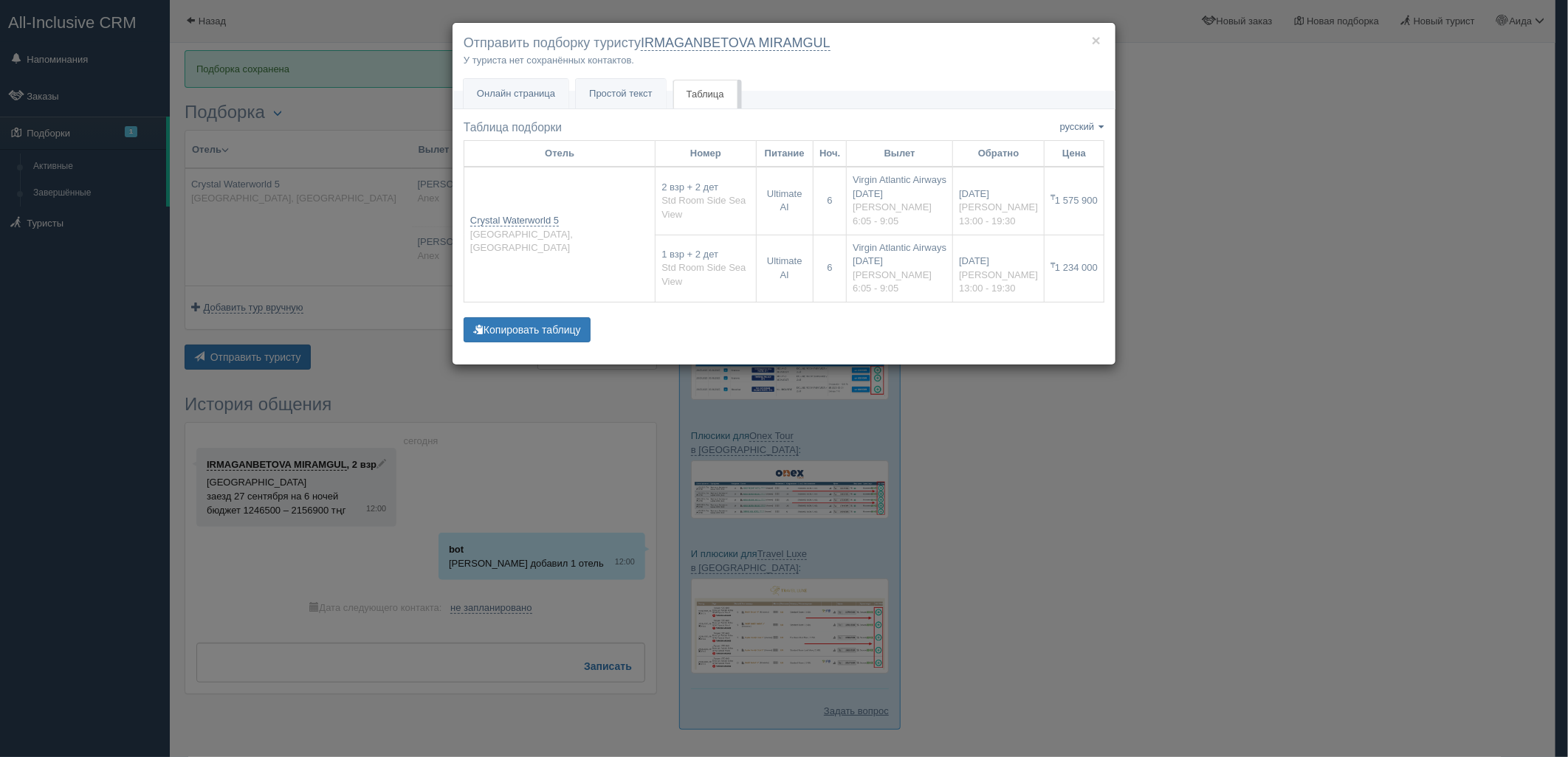
click at [1143, 435] on div "× Отправить подборку туристу IRMAGANBETOVA MIRAMGUL У туриста нет сохранённых к…" at bounding box center [784, 378] width 1568 height 757
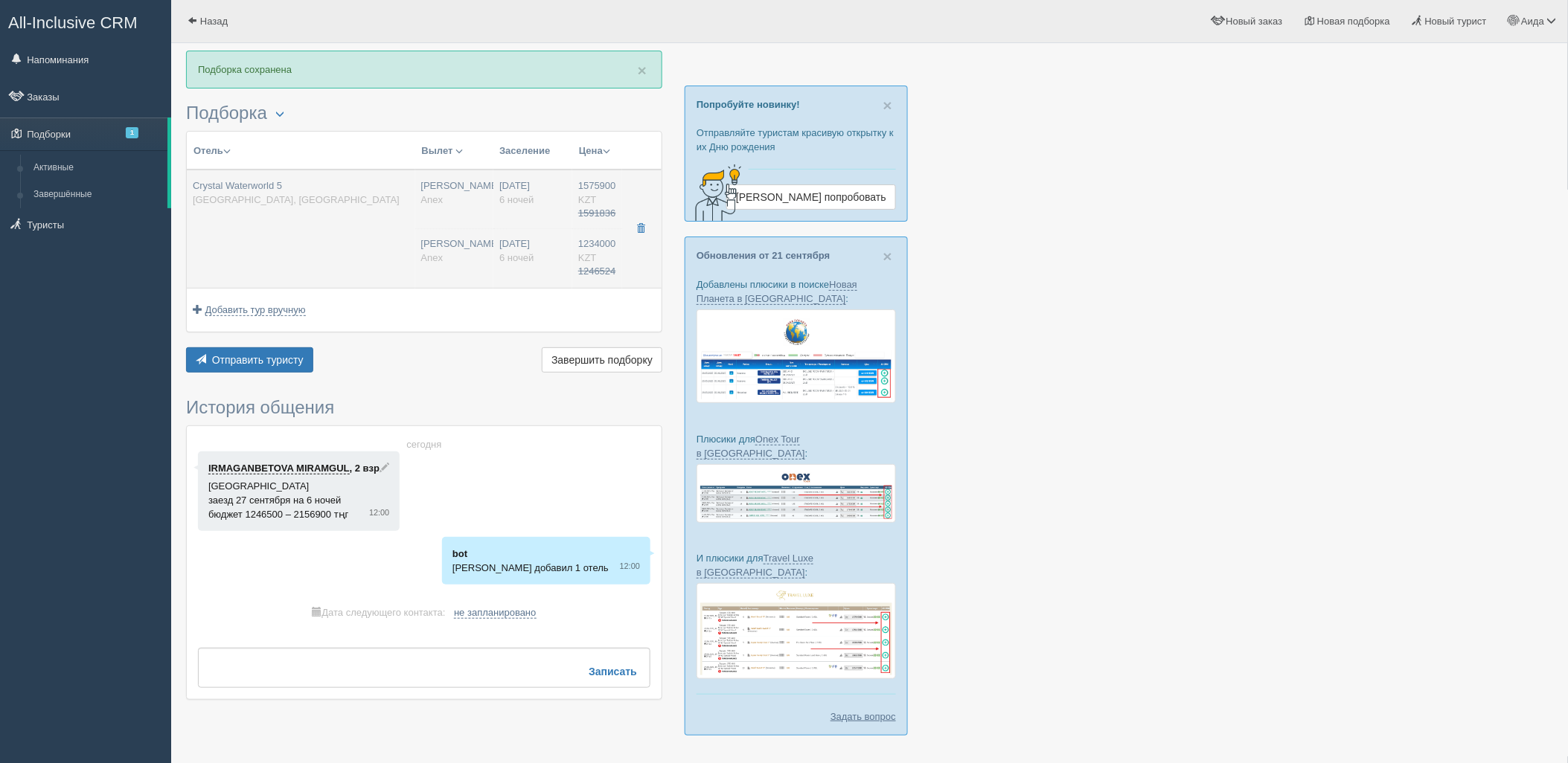
click at [363, 248] on td "Crystal Waterworld 5 Турция, Боазкент" at bounding box center [301, 228] width 228 height 118
type input "1575900.00"
type input "06:05"
type input "09:05"
type input "13:00"
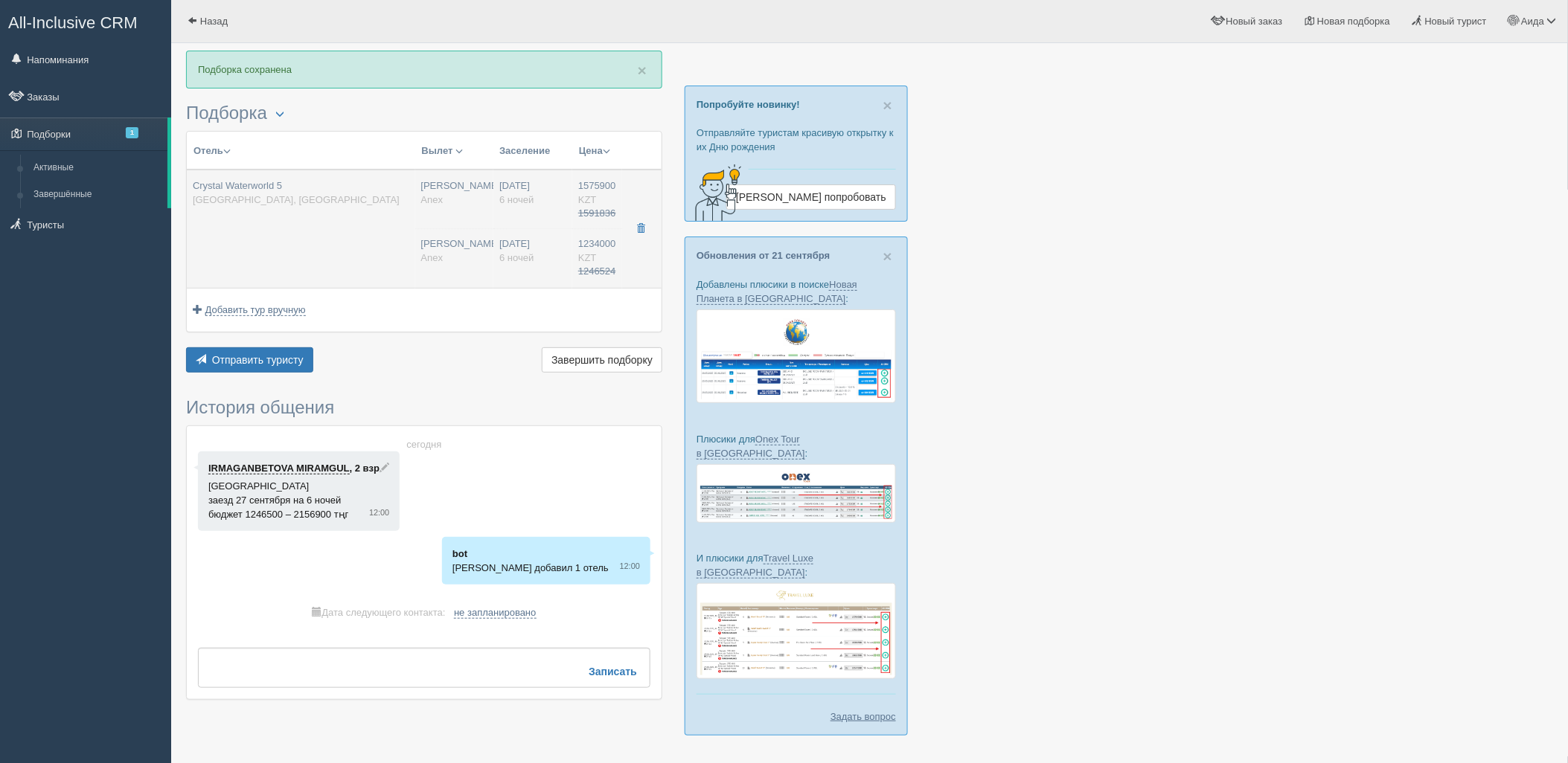
type input "19:30"
type input "1234000.00"
type input "06:05"
type input "09:05"
type input "13:00"
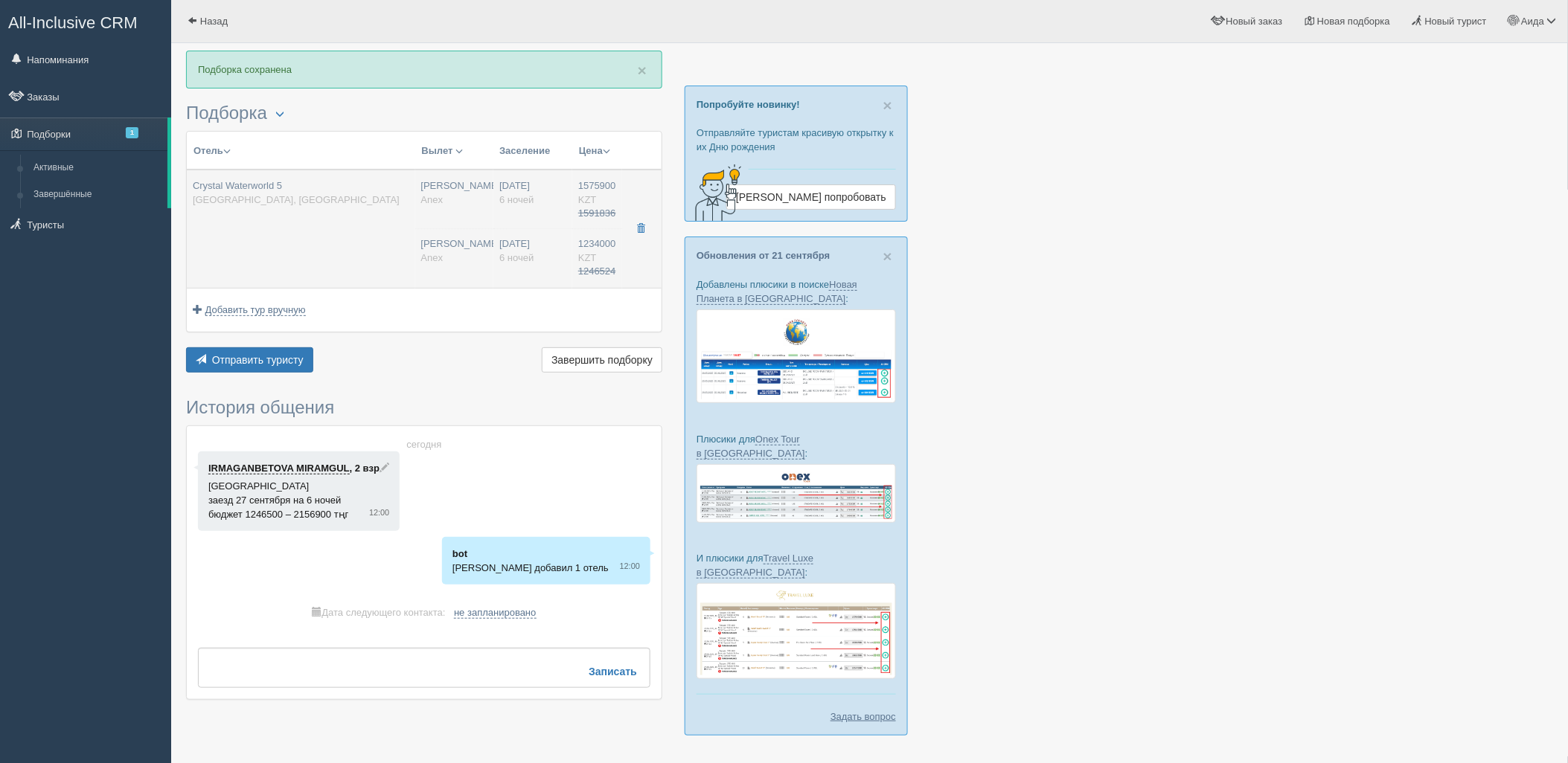
type input "19:30"
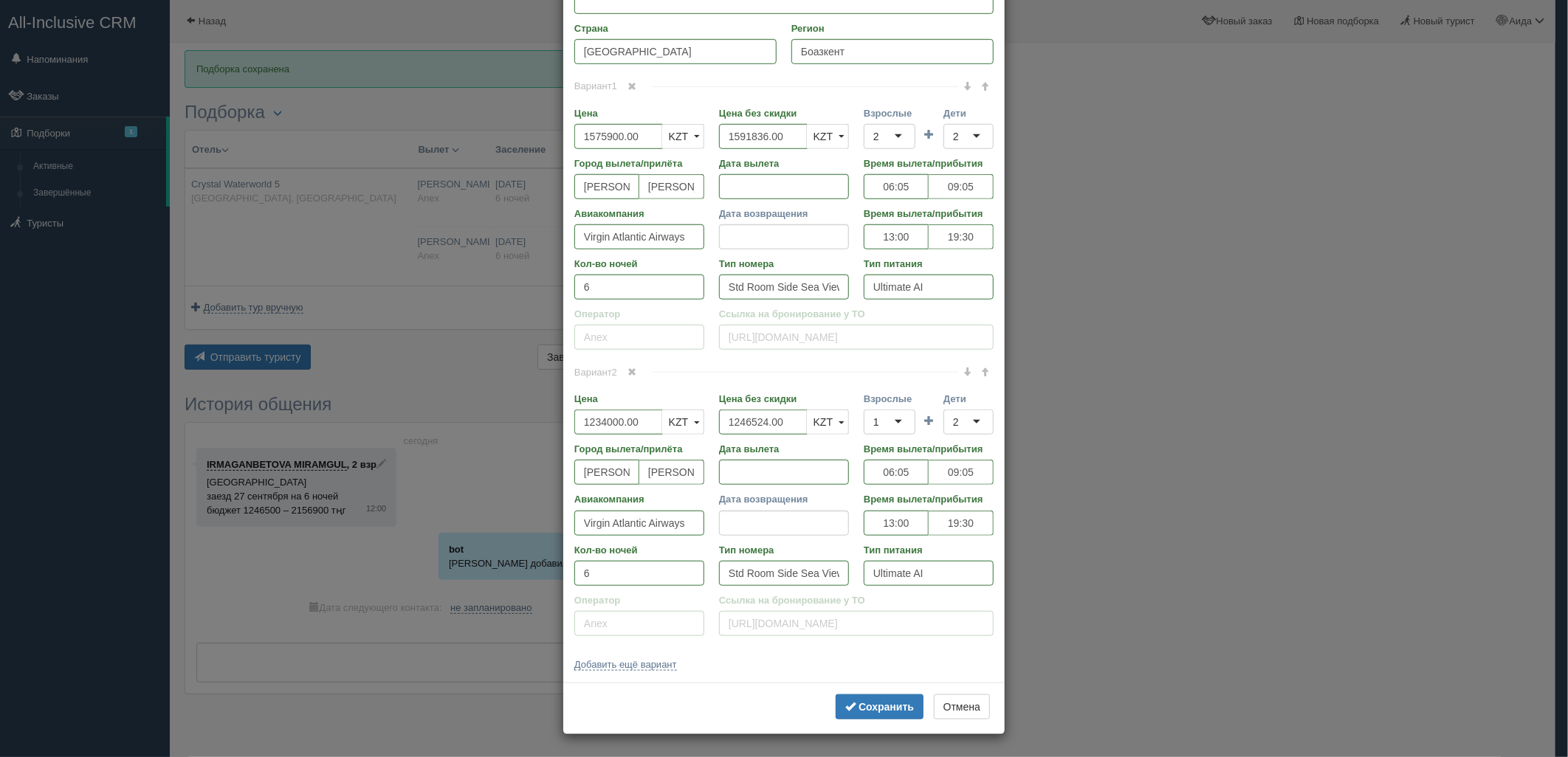
scroll to position [0, 0]
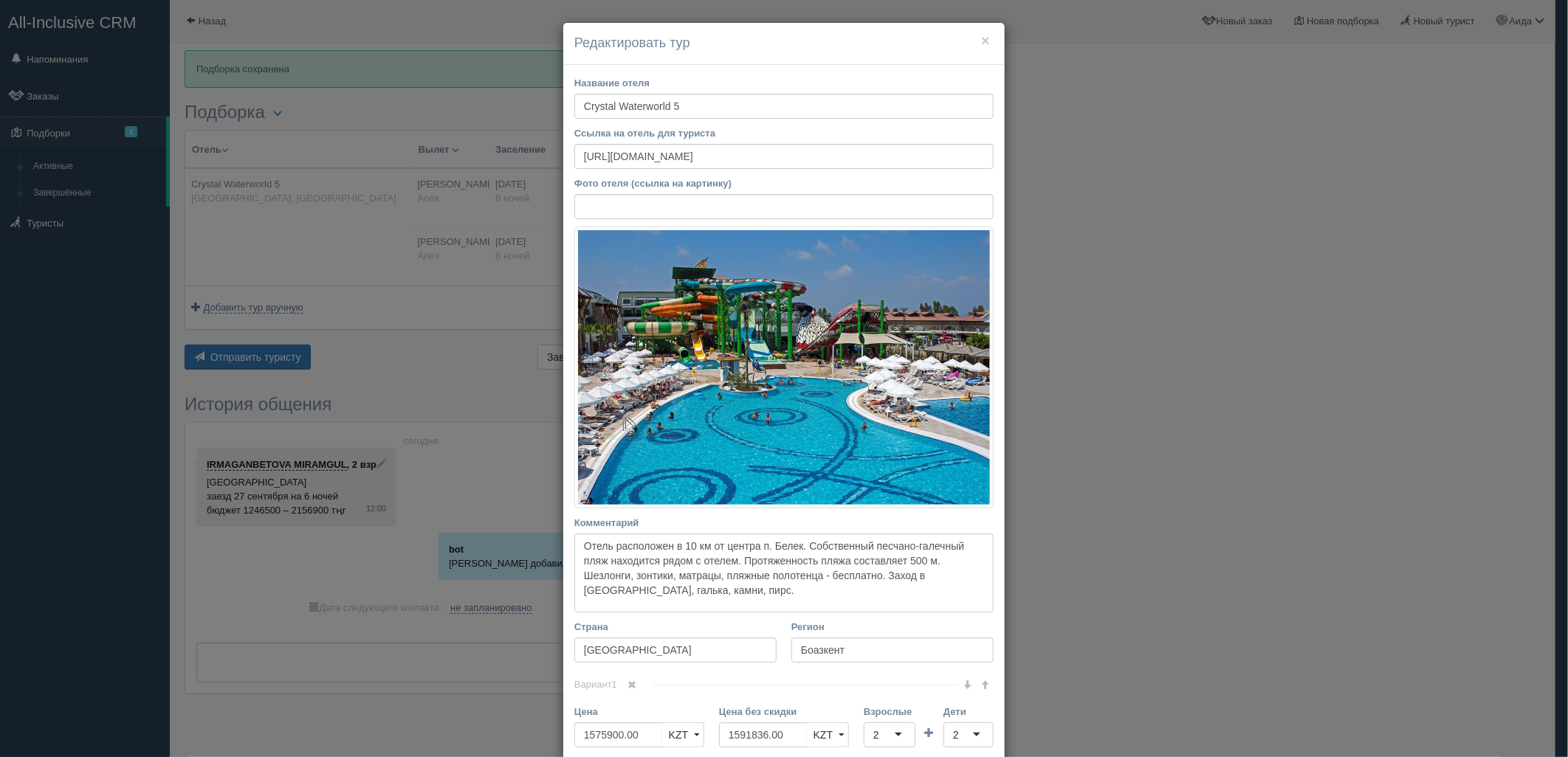
click at [1175, 284] on div "× Редактировать тур Название отеля Crystal Waterworld 5 Ссылка на отель для тур…" at bounding box center [784, 378] width 1568 height 757
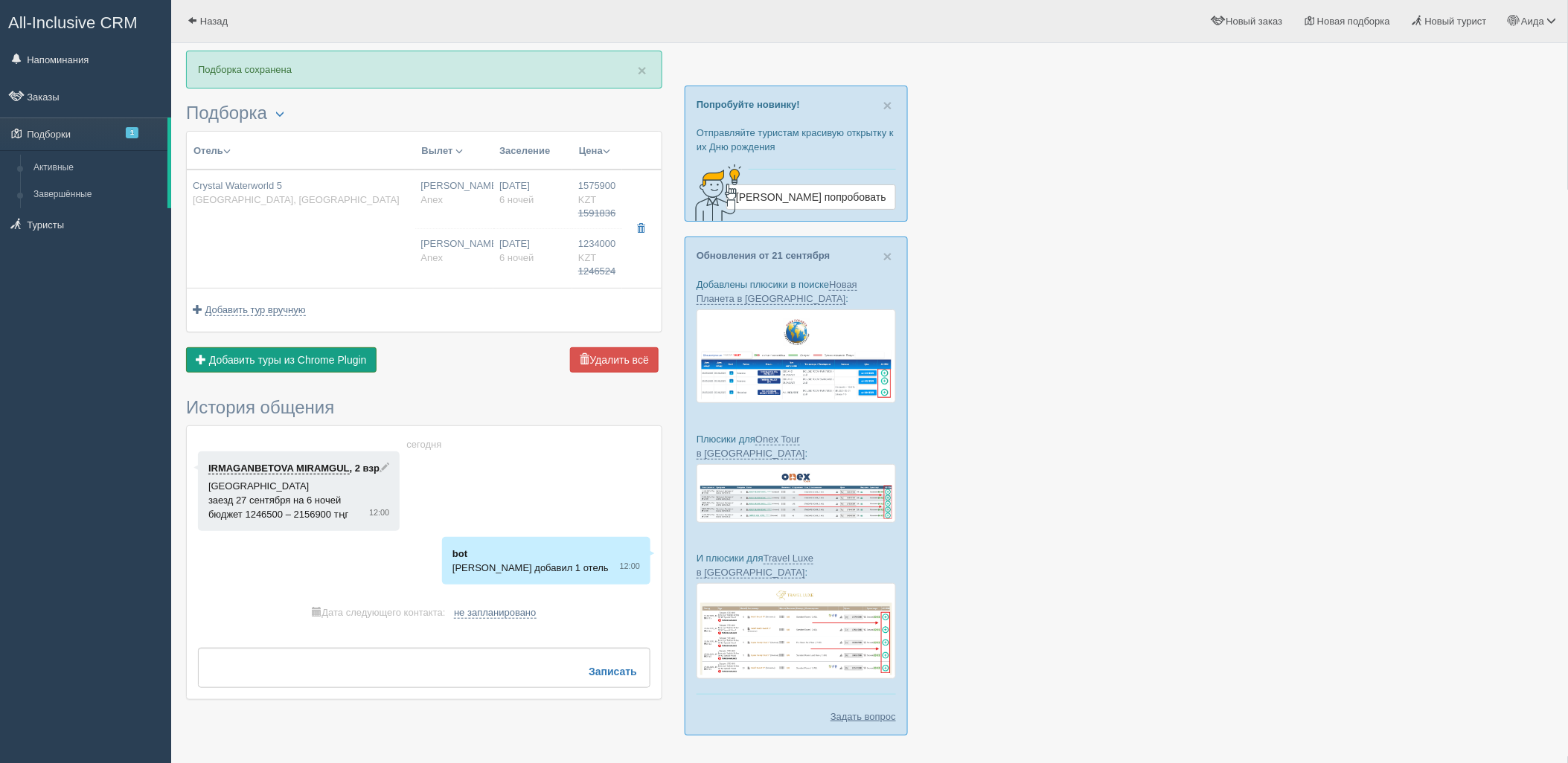
click at [331, 354] on span "Добавить туры из Chrome Plugin" at bounding box center [288, 360] width 158 height 12
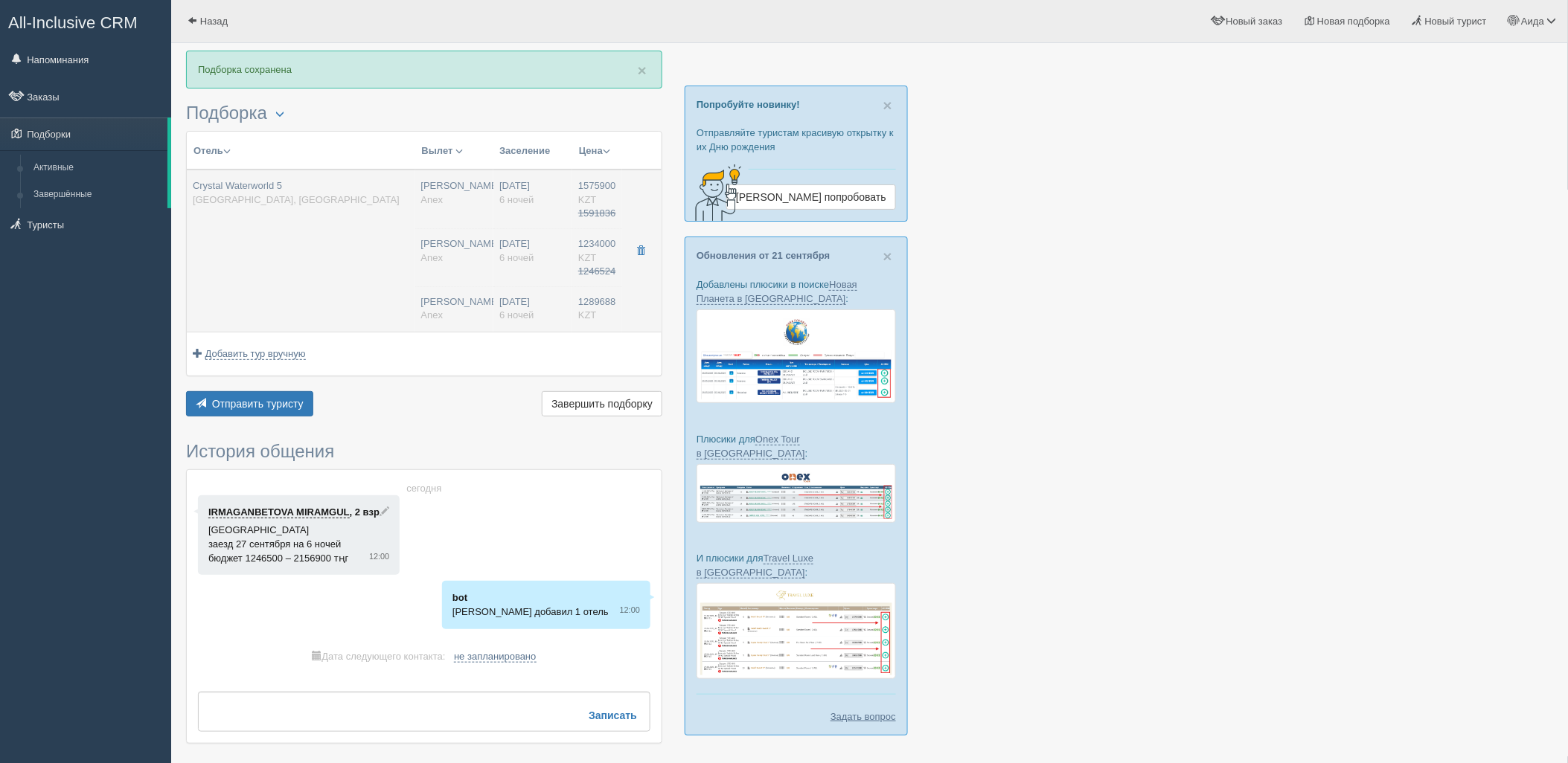
click at [507, 298] on div "27.09.2025 6 ночей" at bounding box center [532, 309] width 67 height 27
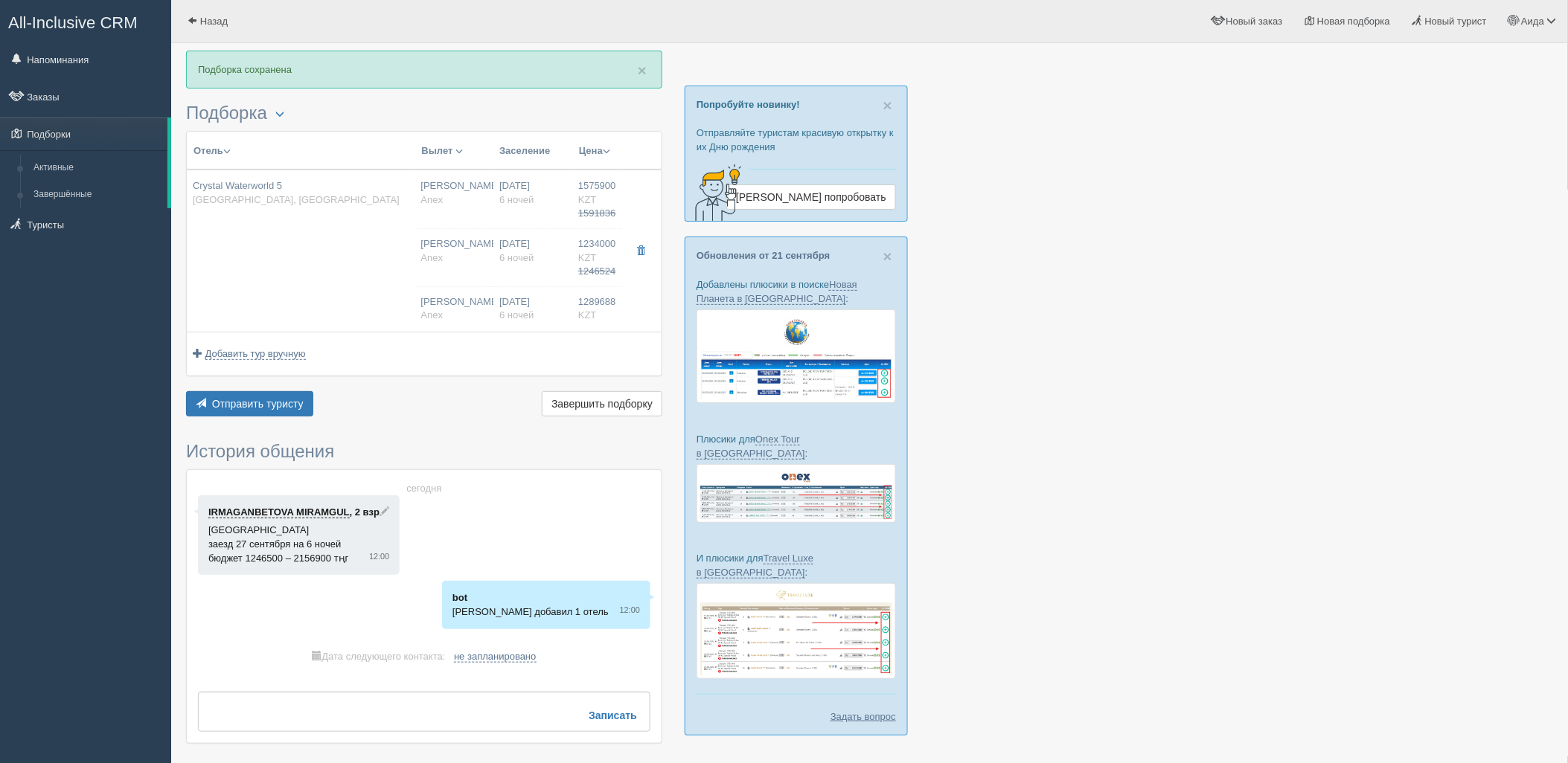
type input "06:05"
type input "09:05"
type input "13:00"
type input "19:30"
type input "06:05"
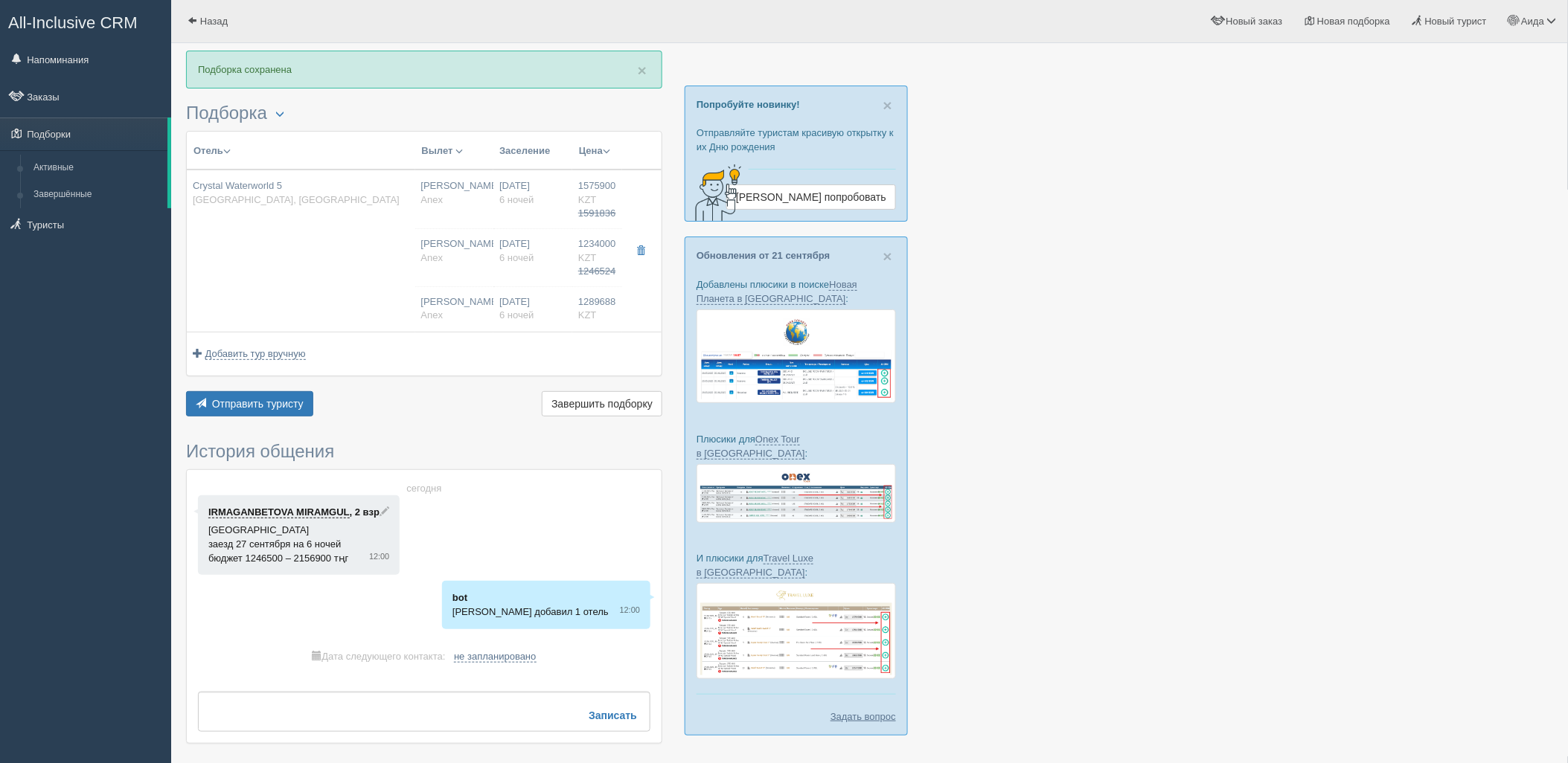
type input "09:05"
type input "13:00"
type input "19:30"
type input "1289688.00"
type input "[PERSON_NAME]"
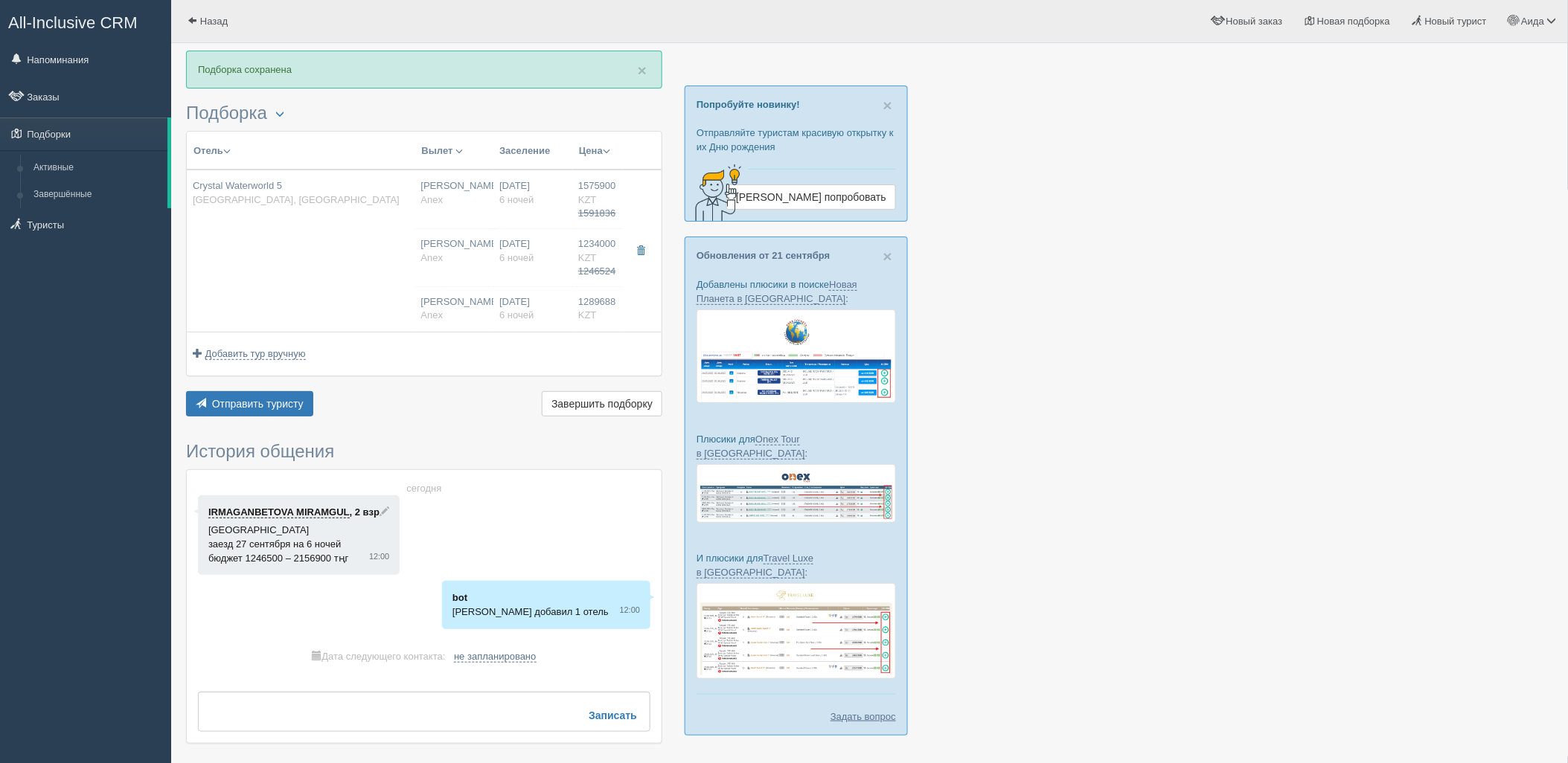
type input "[PERSON_NAME]"
type input "06:05"
type input "09:05"
type input "Virgin Atlantic Airways"
type input "13:00"
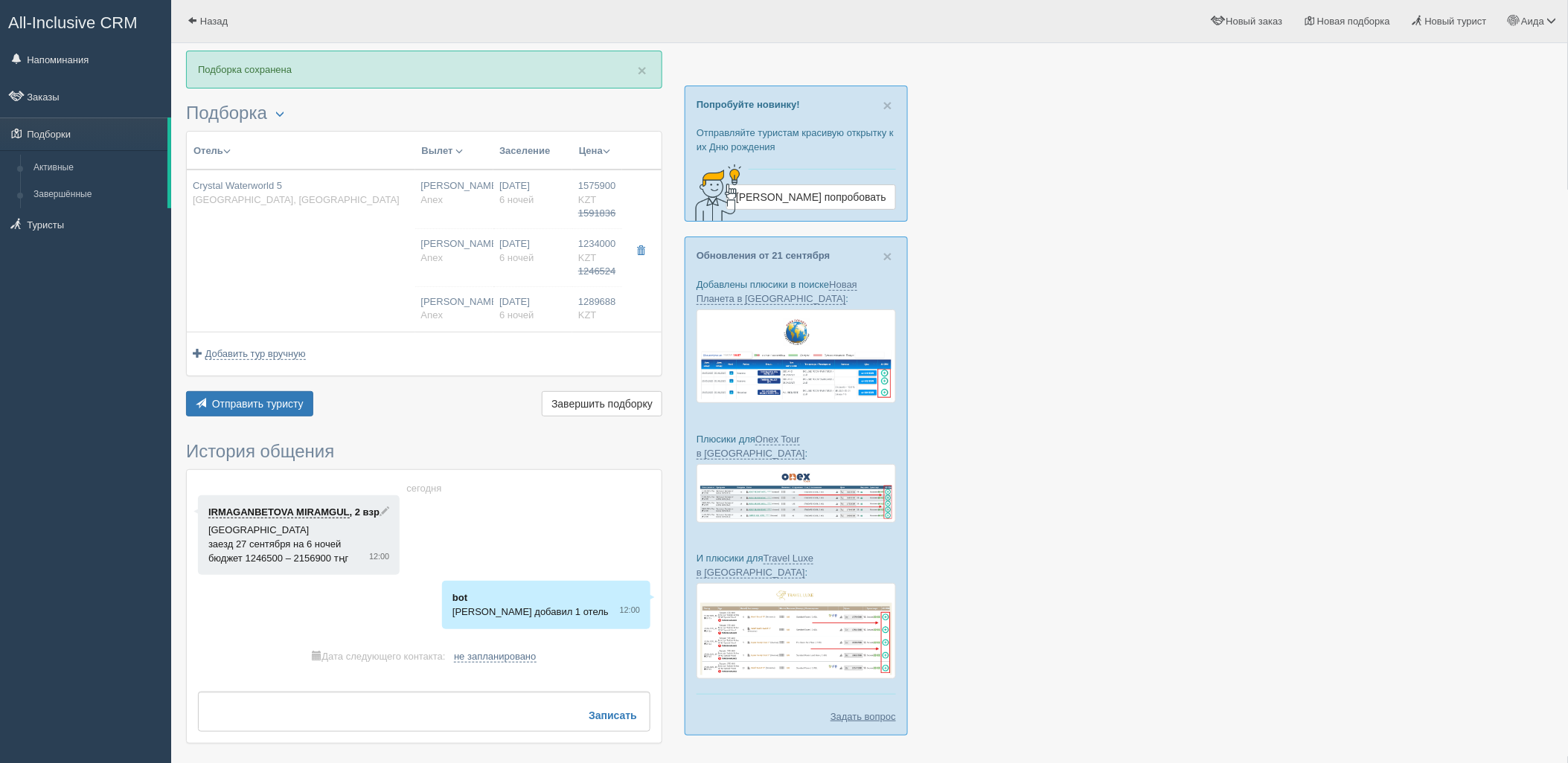
type input "19:30"
type input "6"
type input "Std Room Side Sea View"
type input "Ultimate AI"
type input "Anex"
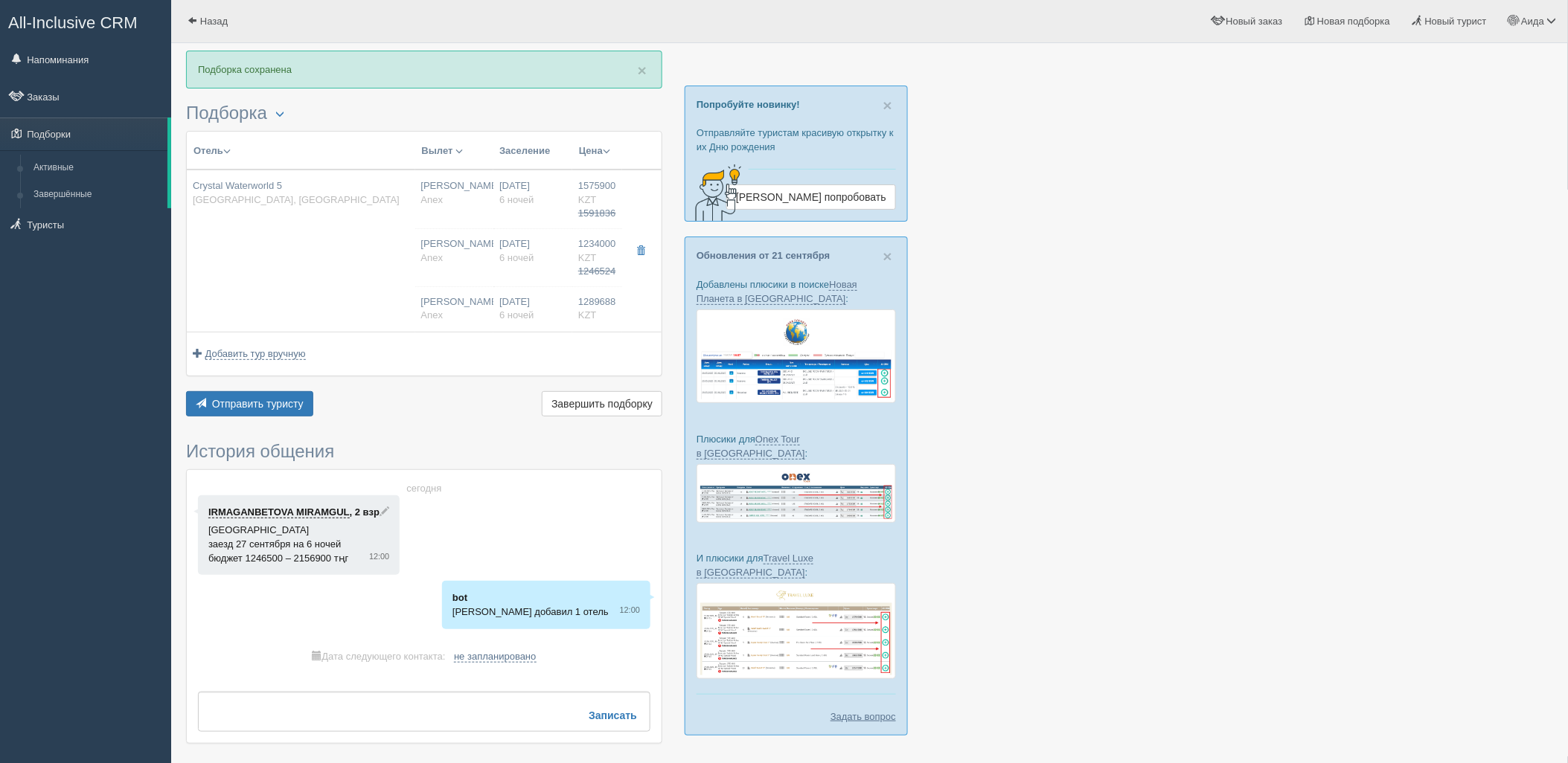
type input "https://agent.anextour.kz/hotels/turkey/crystal-waterworld"
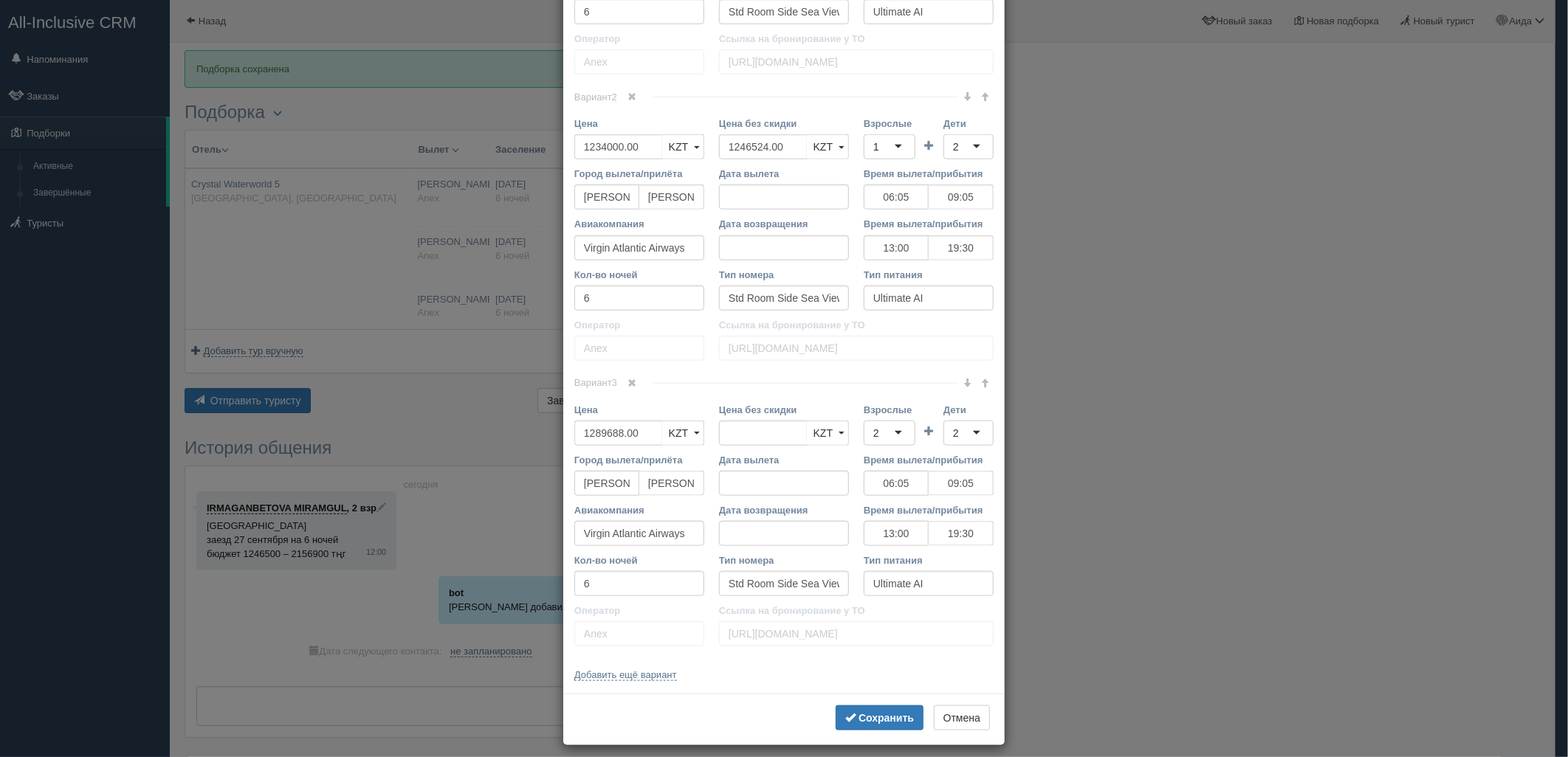
scroll to position [879, 0]
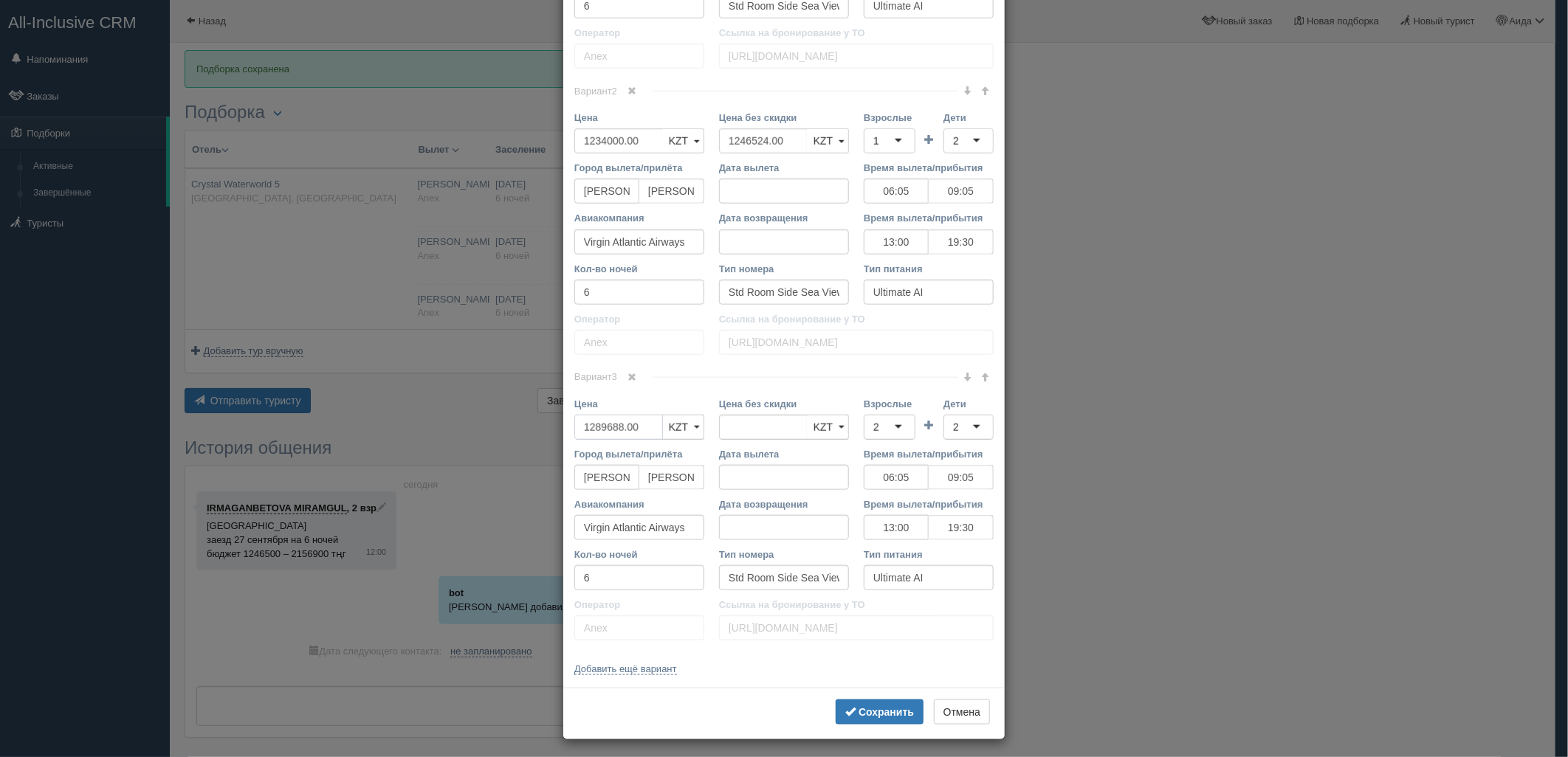
drag, startPoint x: 646, startPoint y: 424, endPoint x: 563, endPoint y: 438, distance: 84.2
click at [567, 438] on div "Цена 1289688.00 KZT USD EUR KZT KZT USD EUR" at bounding box center [639, 422] width 145 height 50
type input "1289688.00"
type input "1276800"
click at [858, 709] on b "Сохранить" at bounding box center [885, 712] width 55 height 11
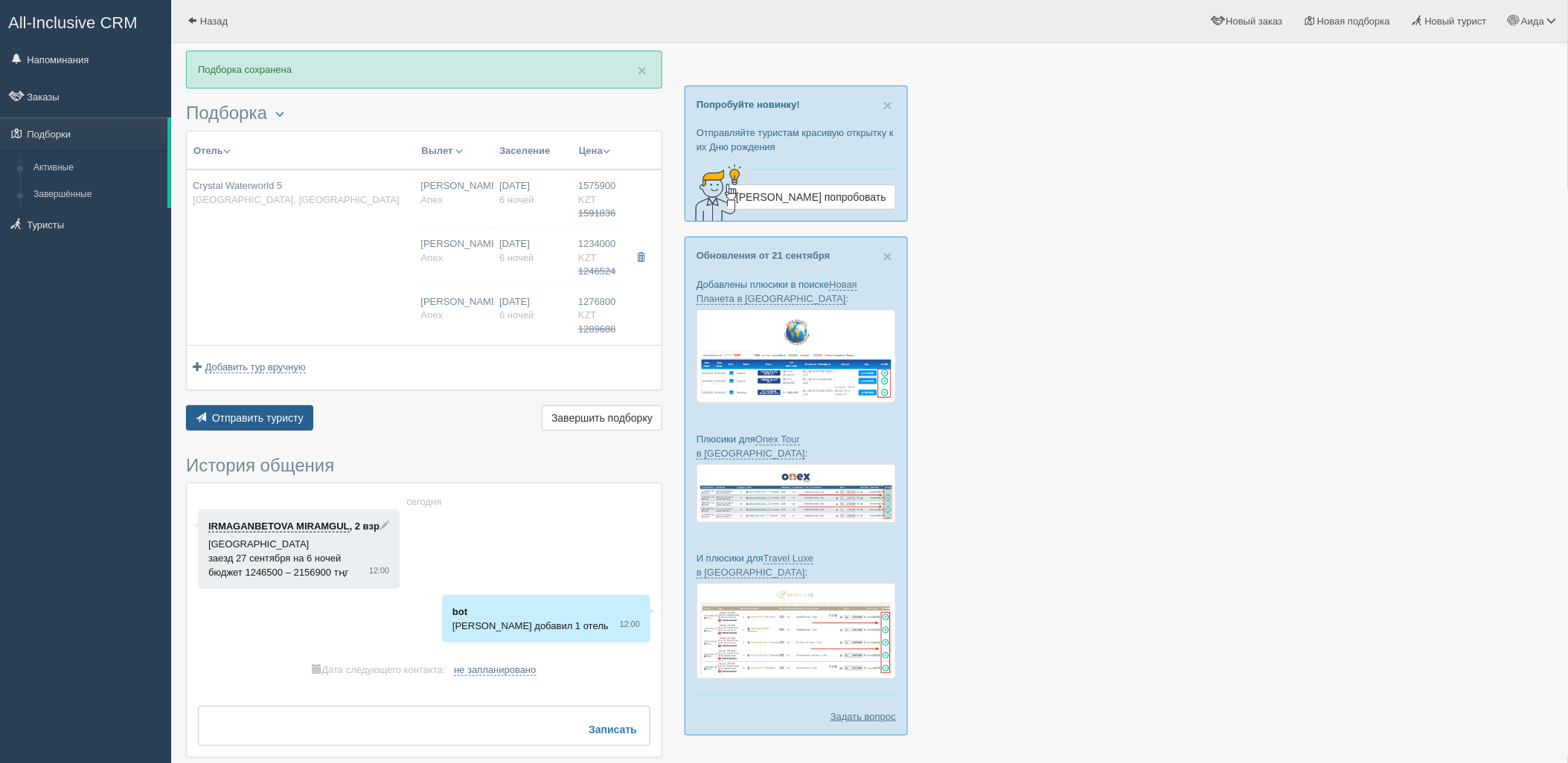
click at [293, 407] on button "Отправить туристу Отправить" at bounding box center [250, 418] width 127 height 26
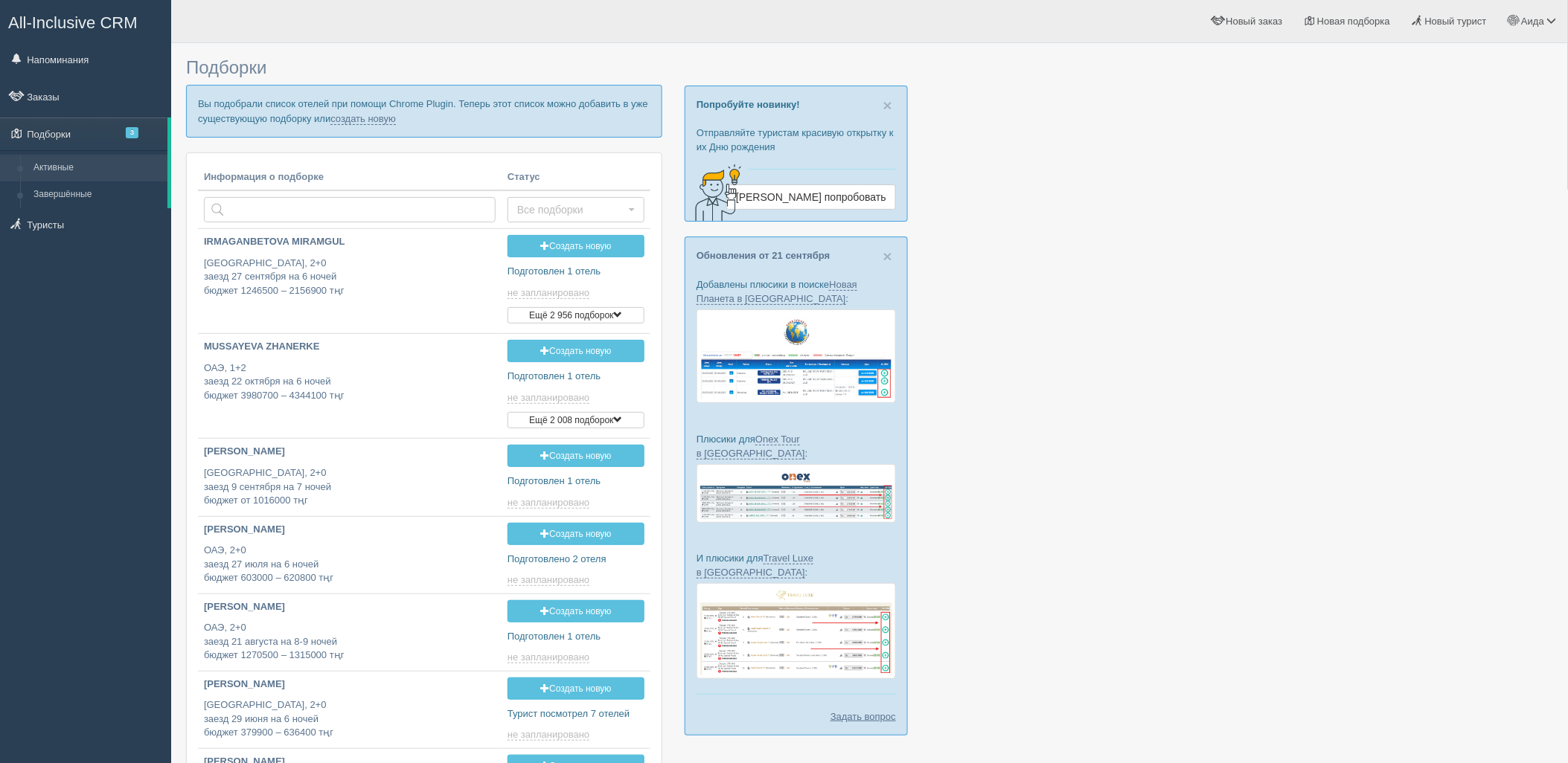
click at [360, 109] on p "Вы подобрали список отелей при помощи Chrome Plugin. Теперь этот список можно д…" at bounding box center [424, 110] width 476 height 52
click at [361, 119] on link "создать новую" at bounding box center [363, 119] width 65 height 12
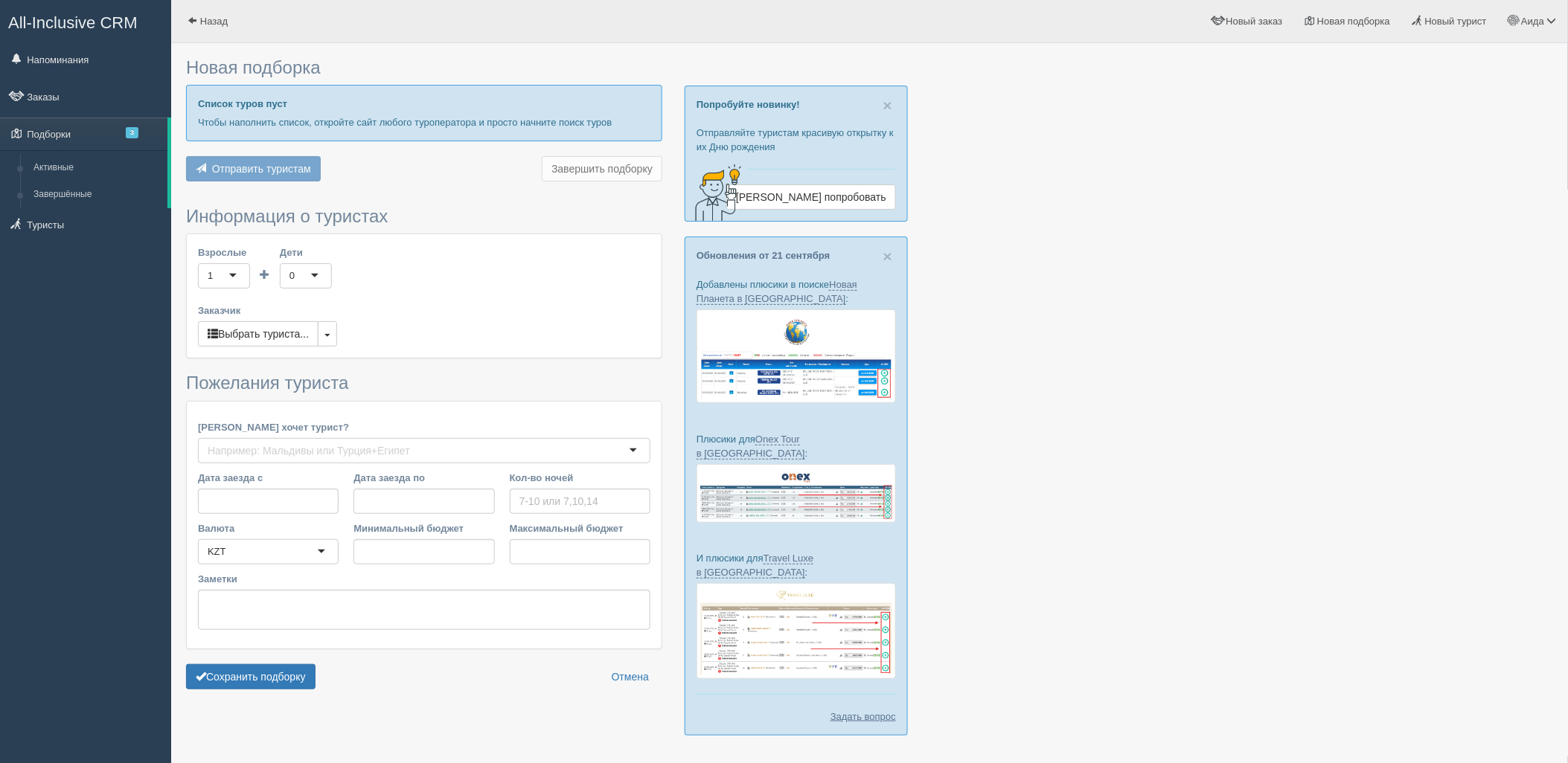
type input "6"
type input "1691200"
type input "2128800"
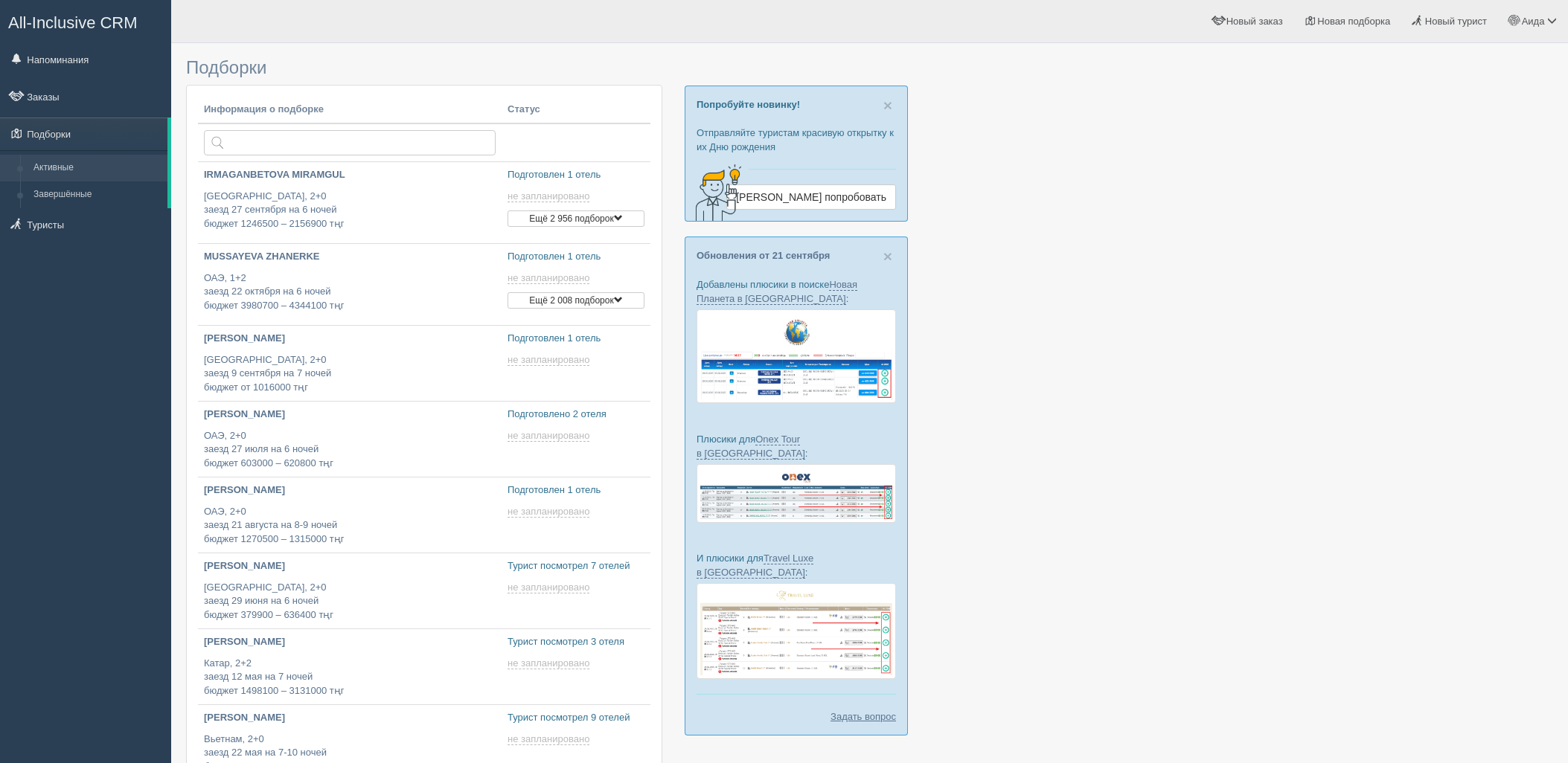
type input "[DATE] 12:00"
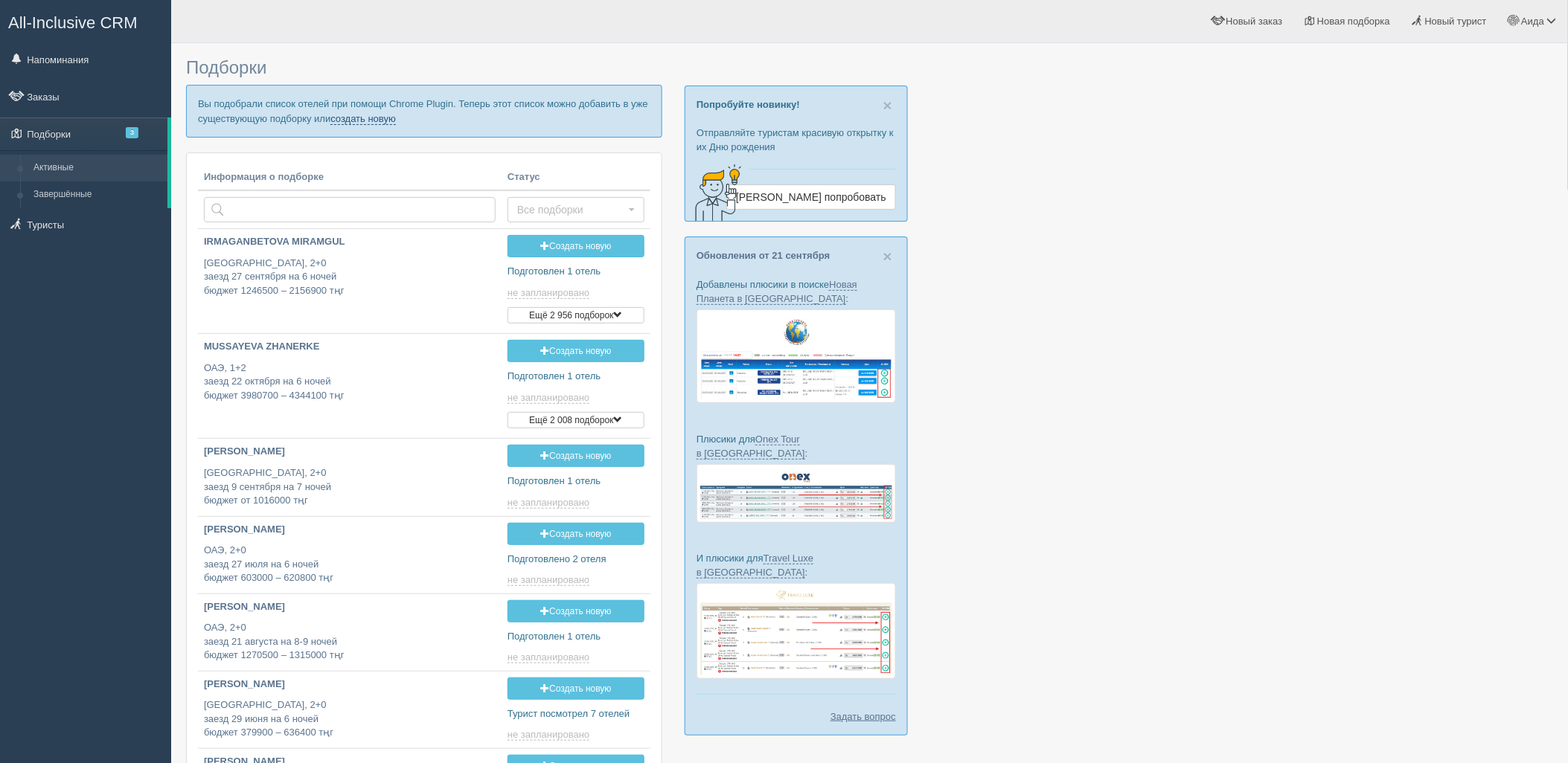
click at [361, 122] on link "создать новую" at bounding box center [363, 119] width 65 height 12
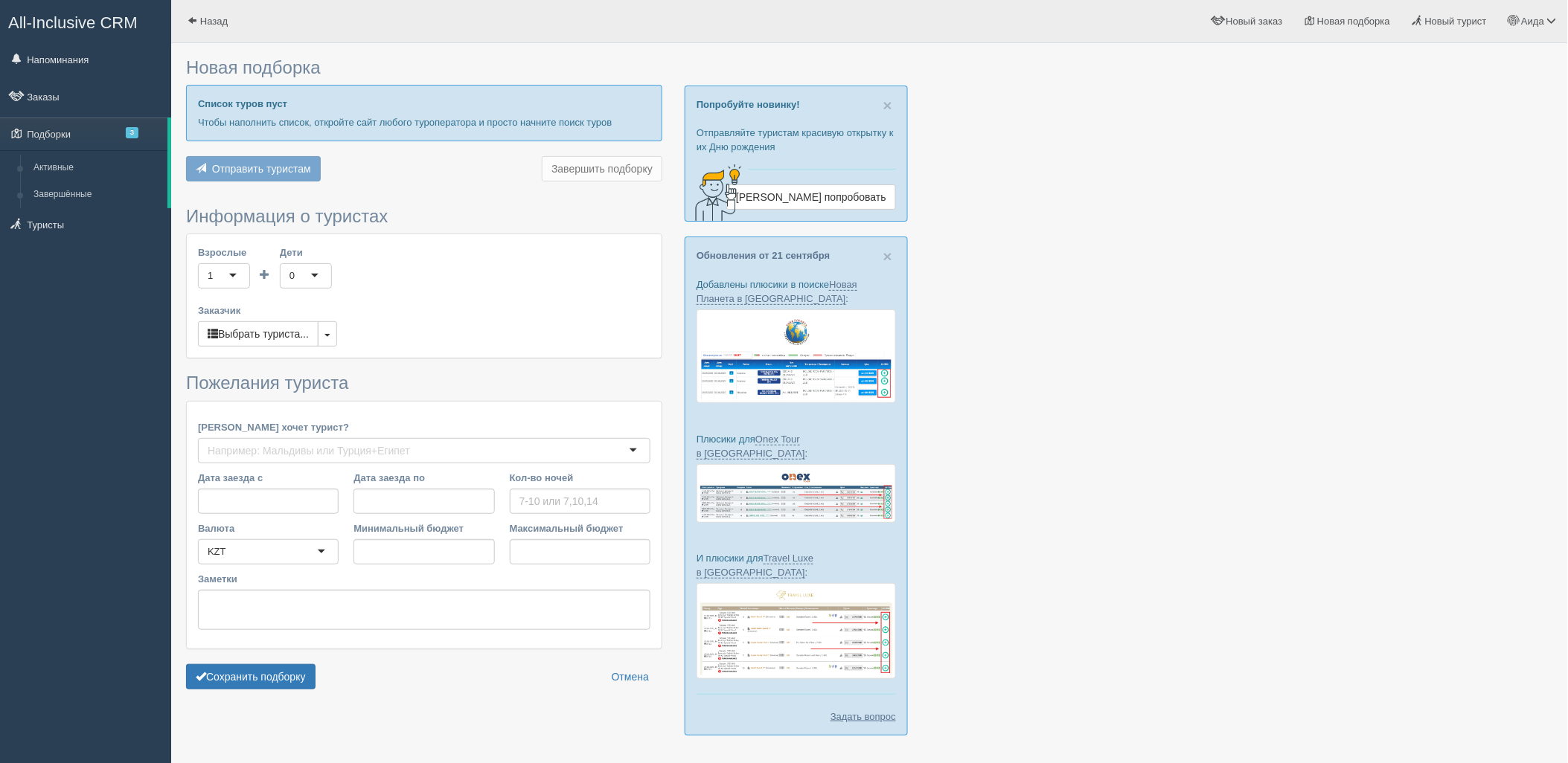
type input "6"
type input "1691200"
type input "2128800"
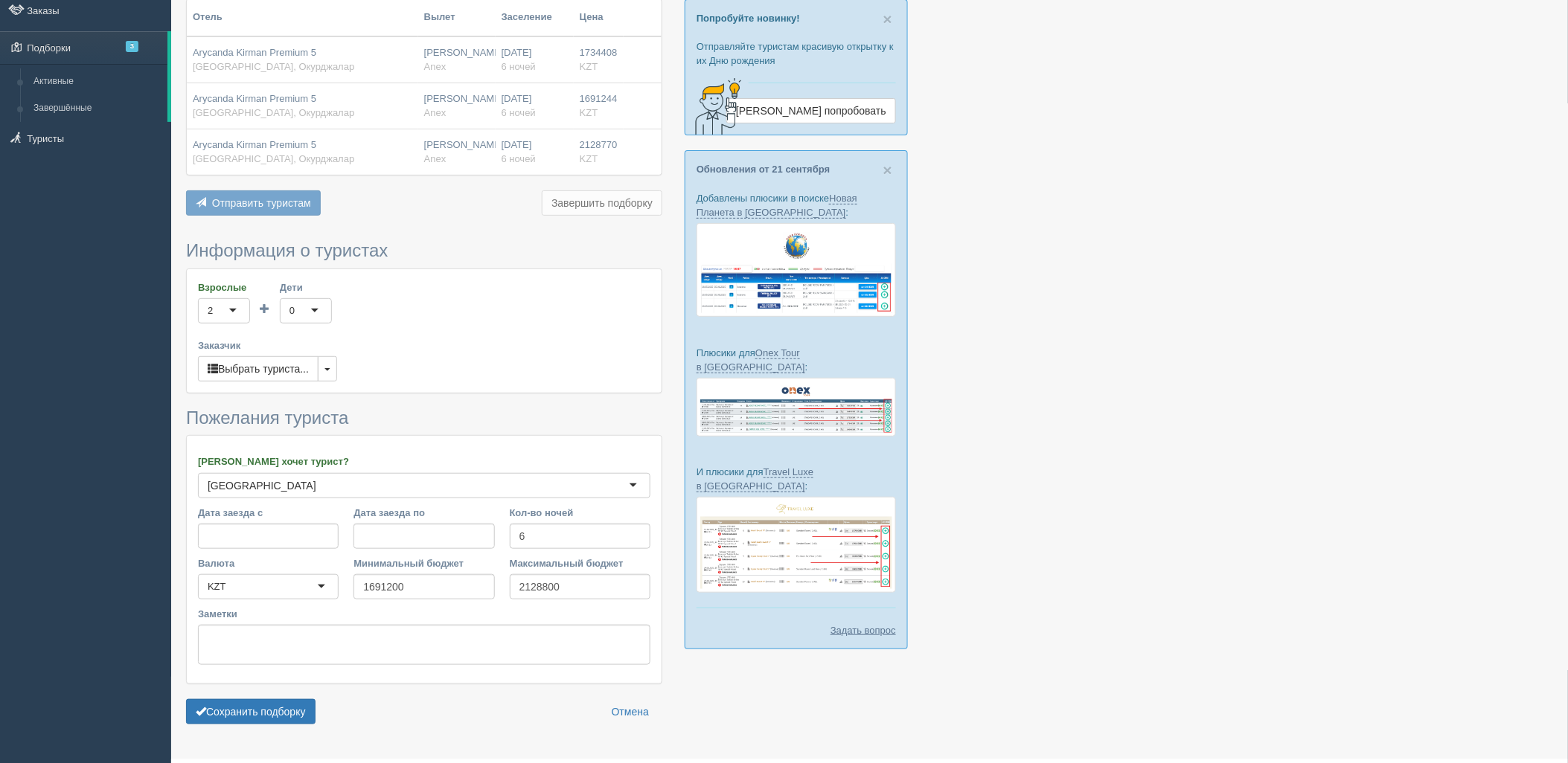
scroll to position [122, 0]
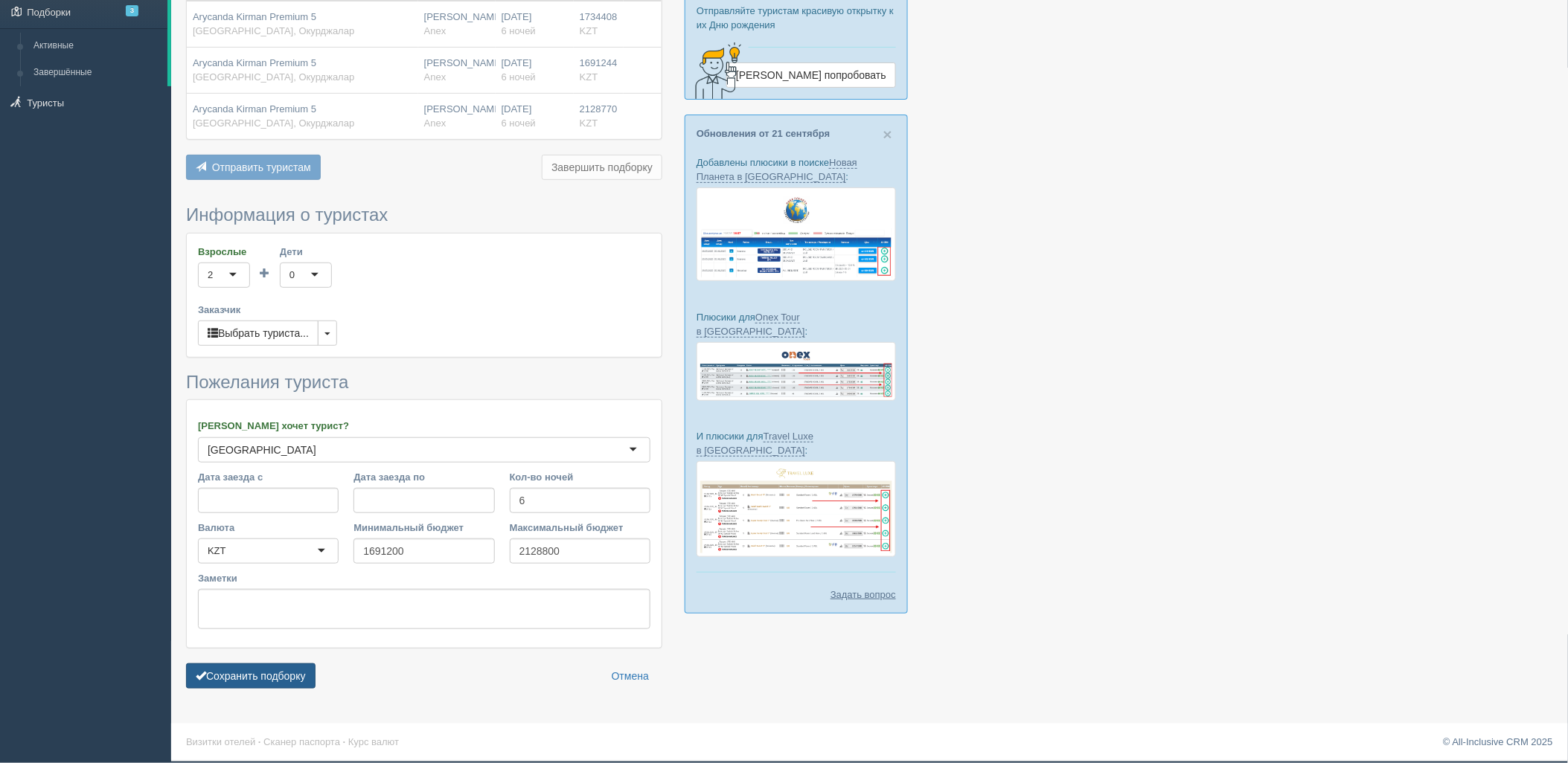
click at [287, 675] on button "Сохранить подборку" at bounding box center [251, 676] width 129 height 26
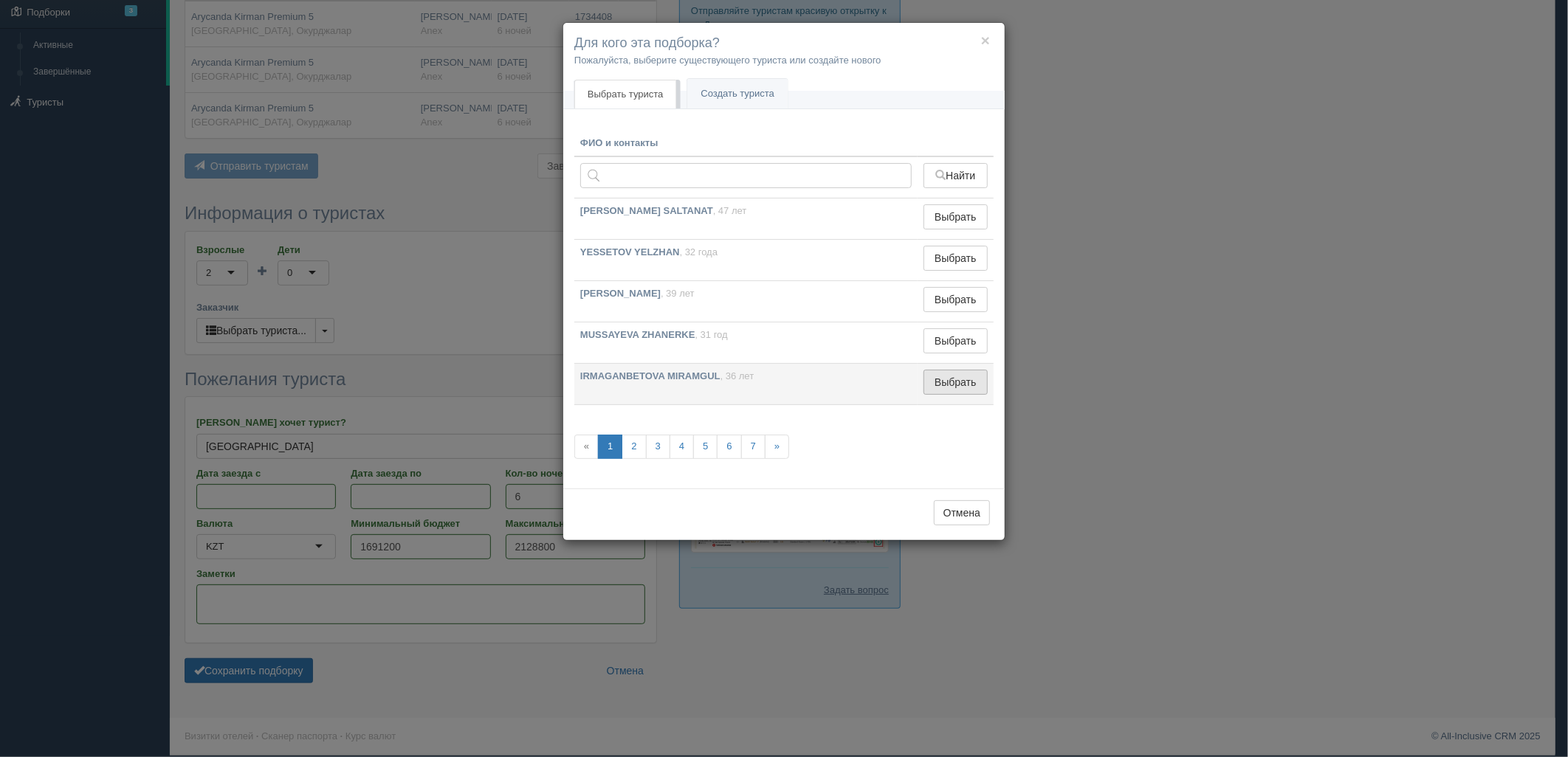
click at [943, 385] on button "Выбрать" at bounding box center [955, 382] width 64 height 25
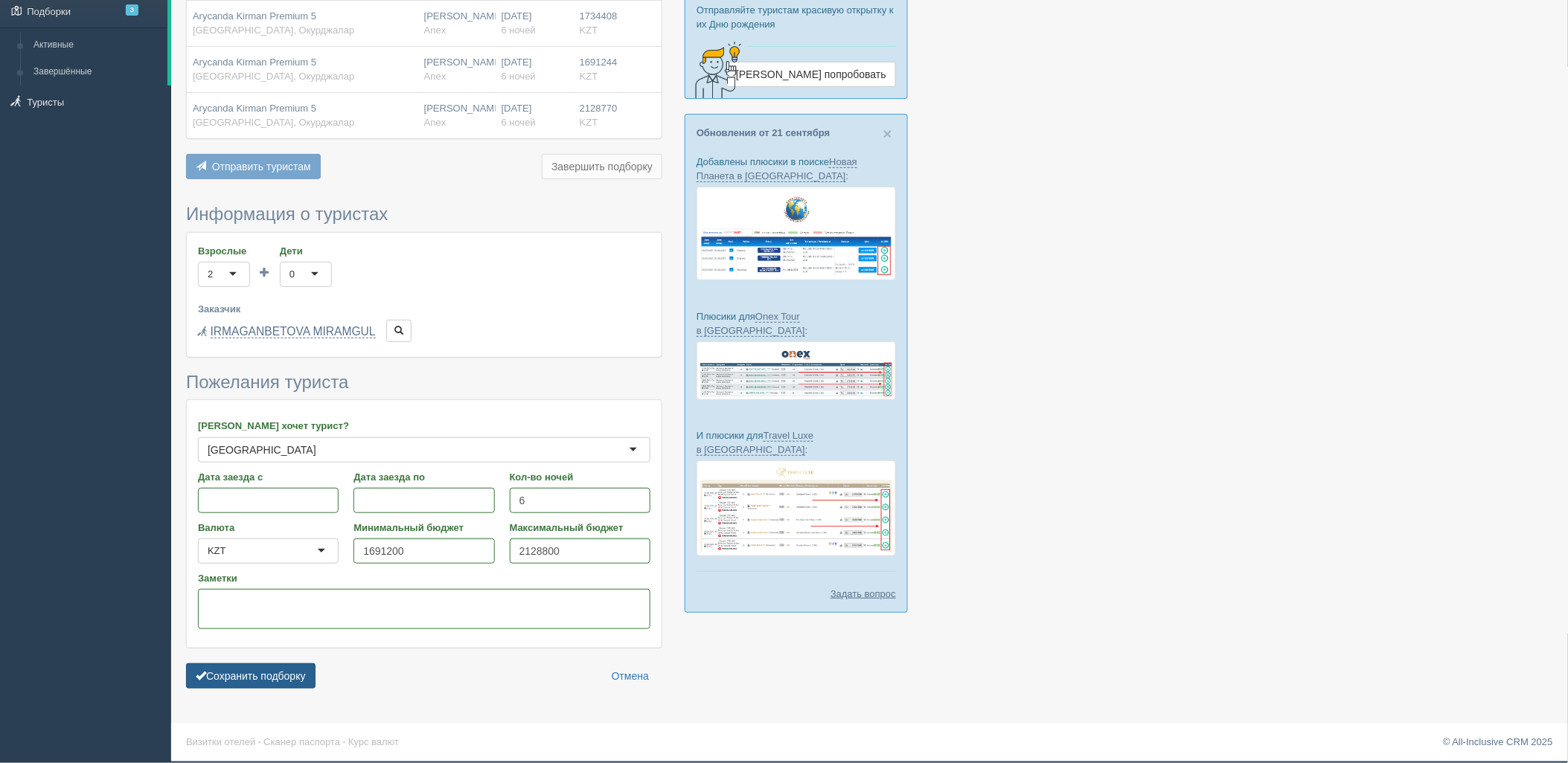
click at [273, 674] on button "Сохранить подборку" at bounding box center [251, 676] width 129 height 26
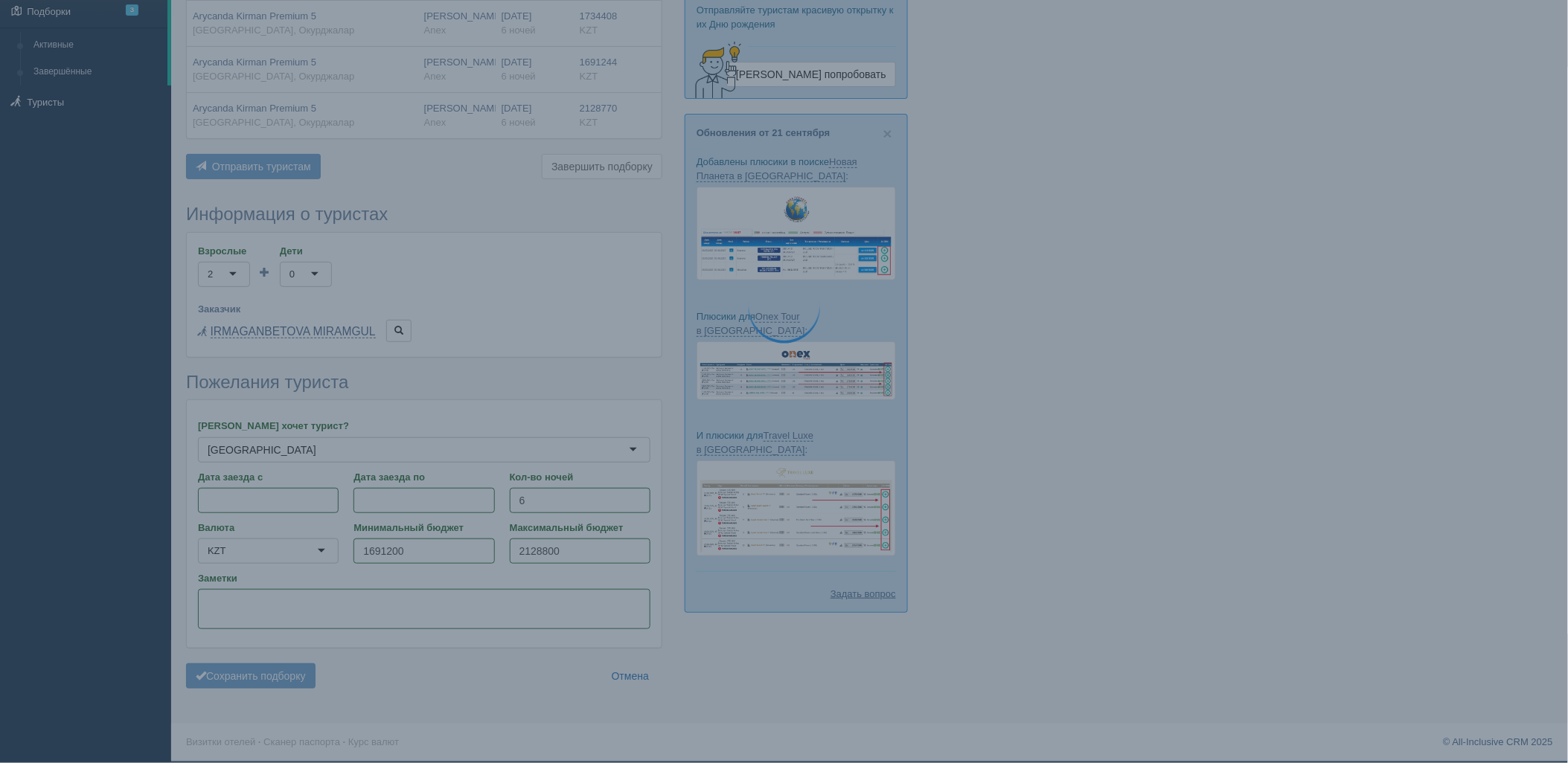
scroll to position [123, 0]
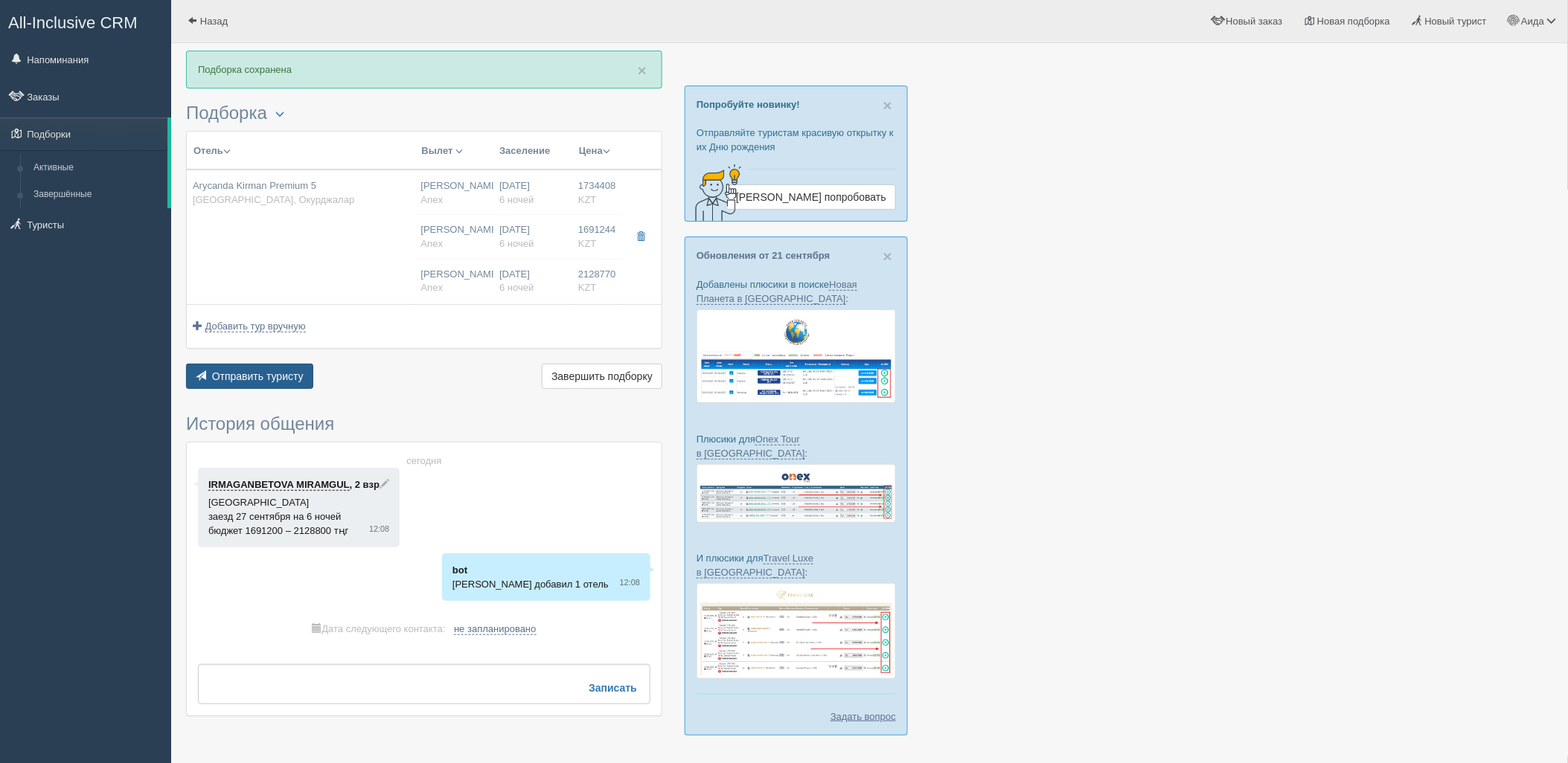
click at [271, 379] on span "Отправить туристу" at bounding box center [257, 377] width 92 height 12
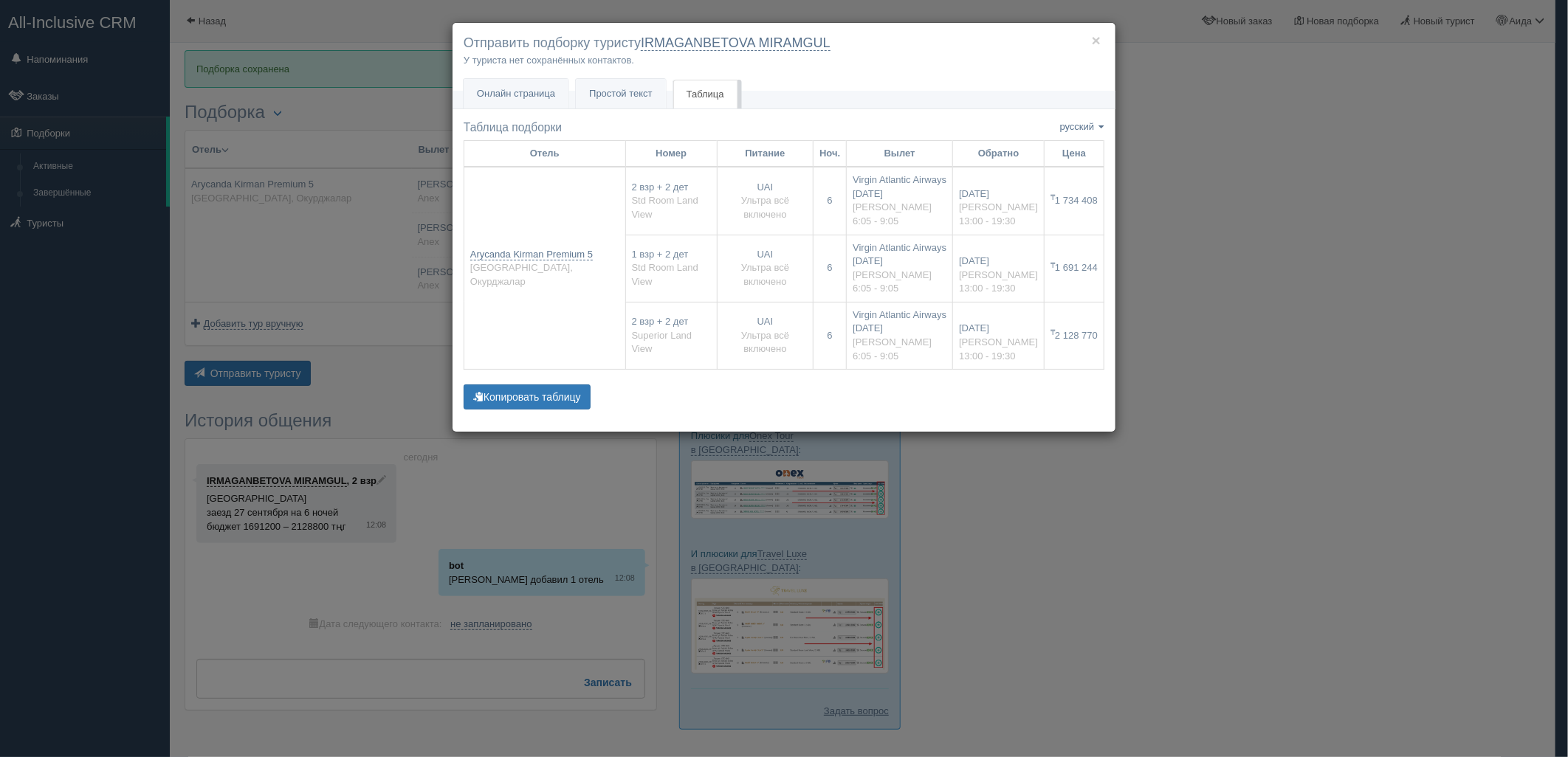
drag, startPoint x: 1268, startPoint y: 391, endPoint x: 685, endPoint y: 337, distance: 585.5
click at [1270, 391] on div "× Отправить подборку туристу IRMAGANBETOVA MIRAMGUL У туриста нет сохранённых к…" at bounding box center [784, 378] width 1568 height 757
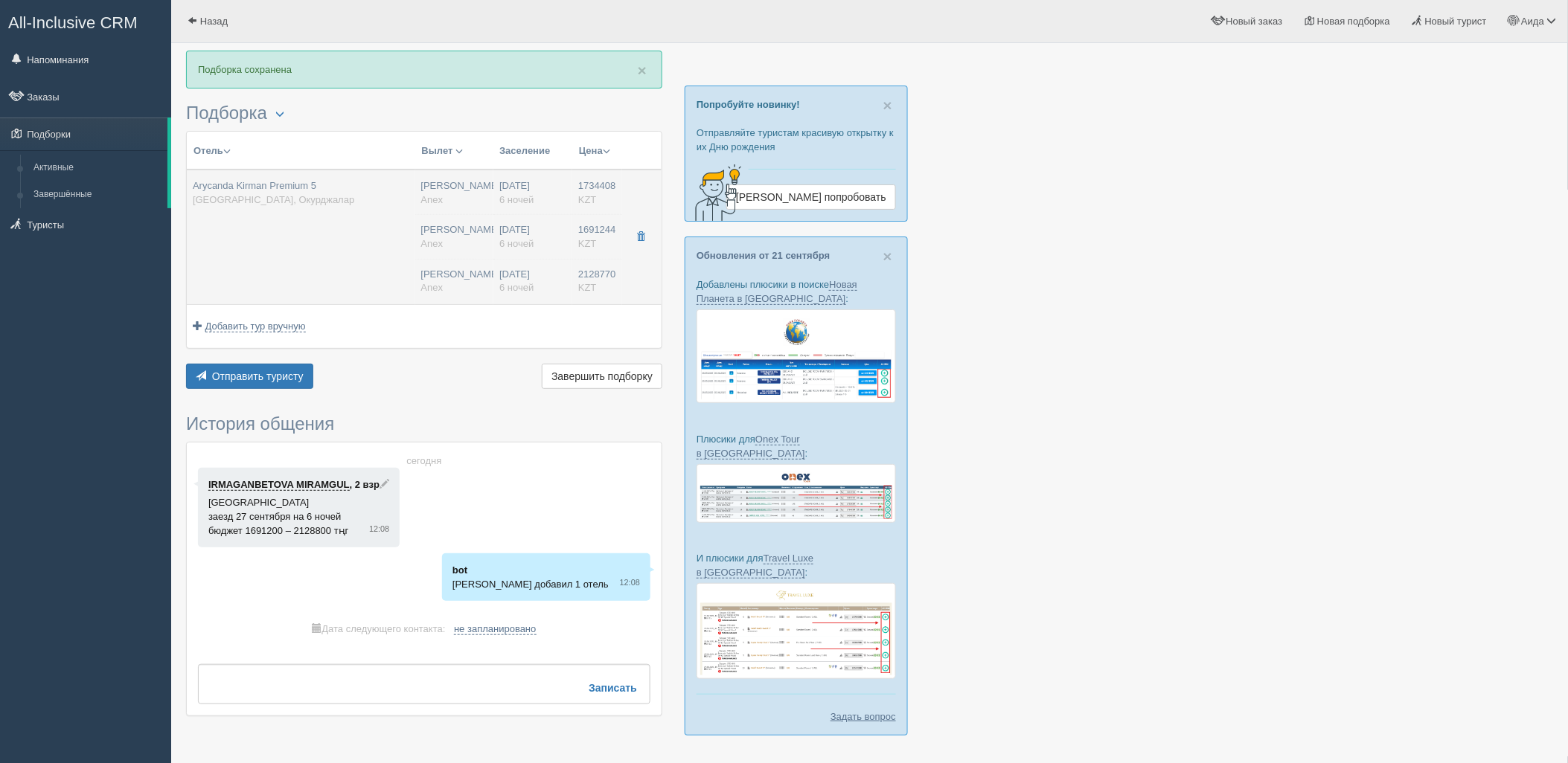
click at [435, 228] on div "[PERSON_NAME] Anex" at bounding box center [455, 237] width 67 height 27
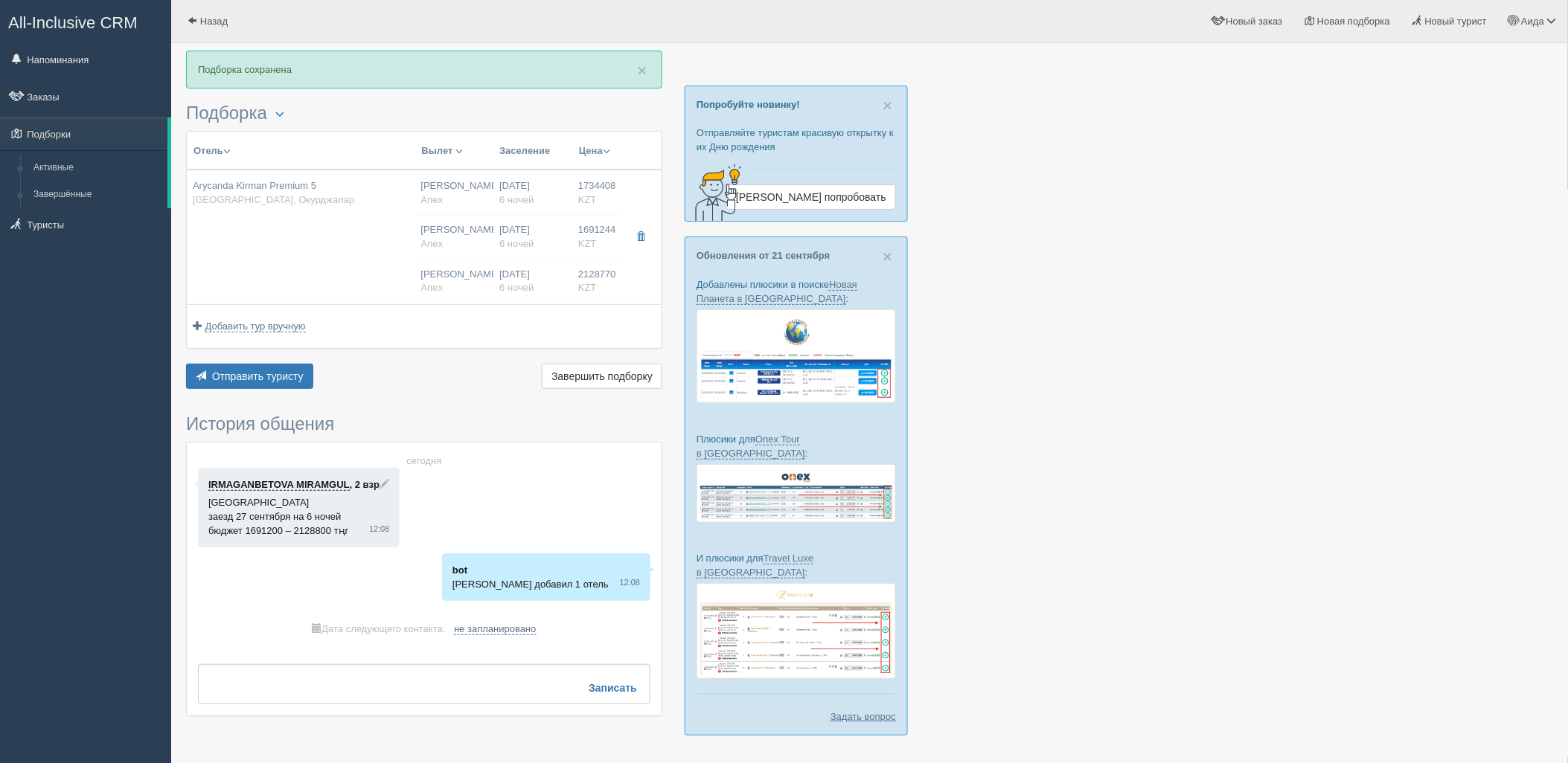
type input "Arycanda Kirman Premium 5"
type input "[URL][DOMAIN_NAME]"
type input "[GEOGRAPHIC_DATA]"
type input "Окурджалар"
type input "1734408.00"
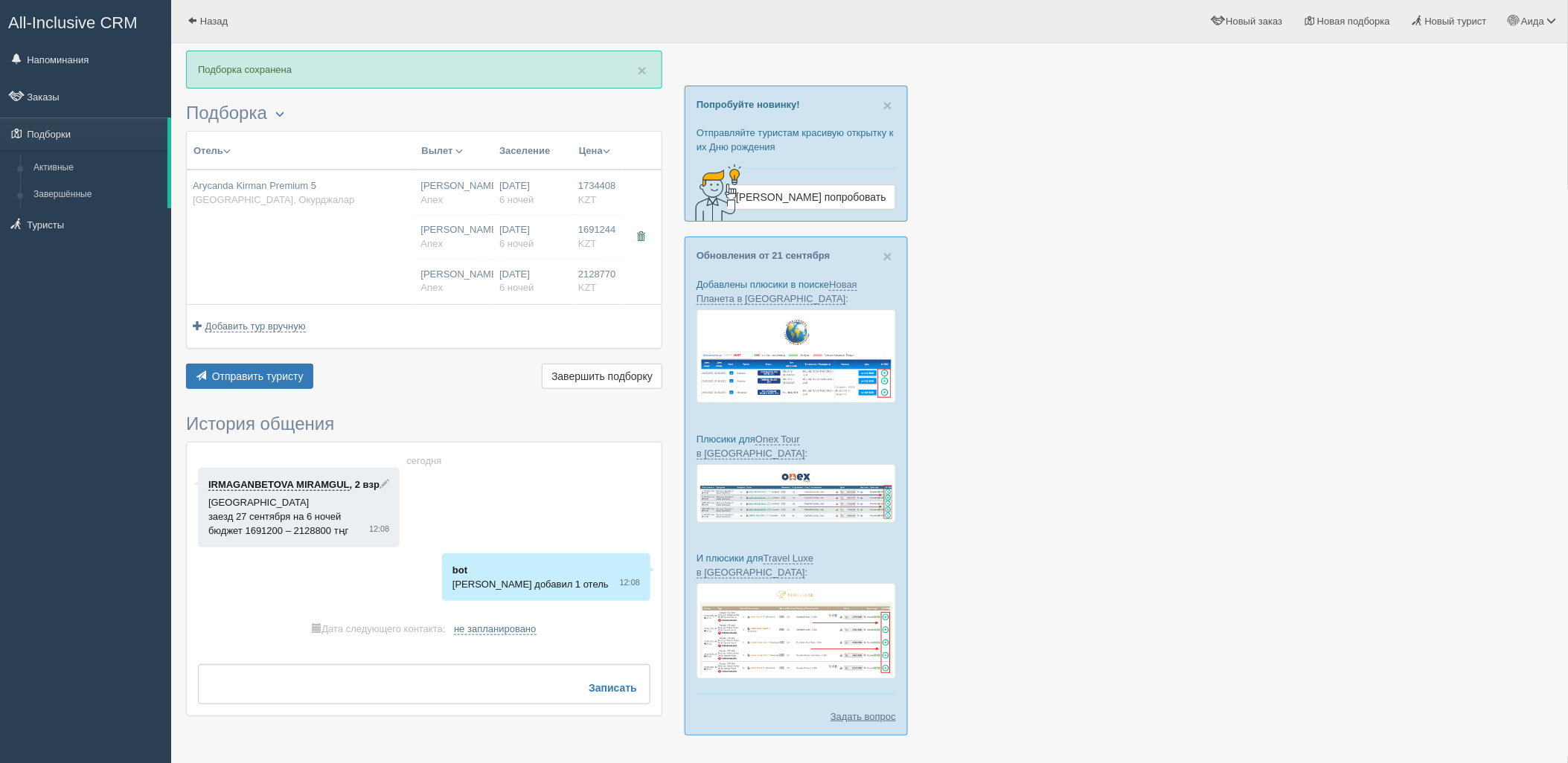
type input "[PERSON_NAME]"
type input "06:05"
type input "09:05"
type input "Virgin Atlantic Airways"
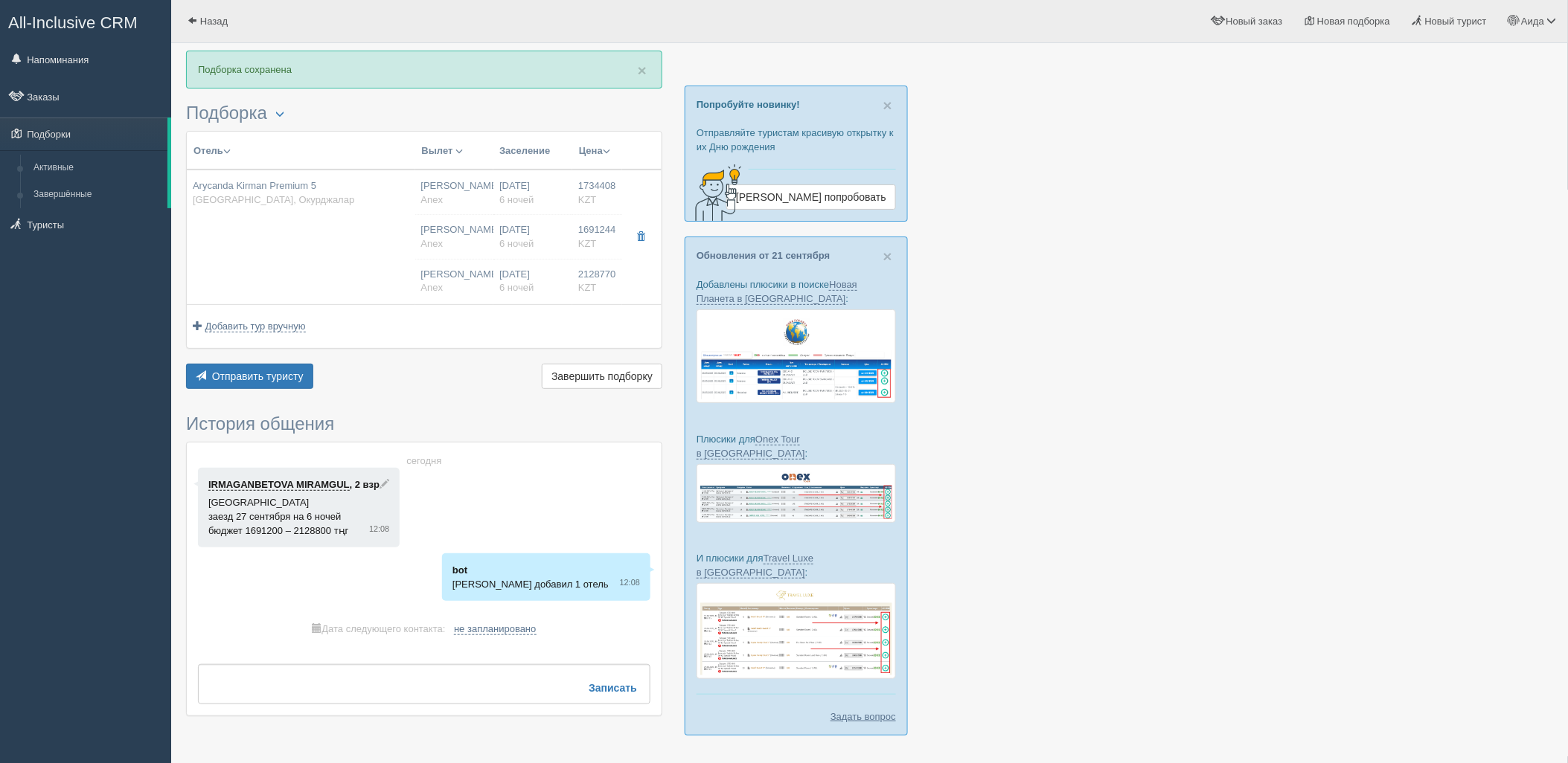
type input "13:00"
type input "19:30"
type input "6"
type input "Std Room Land View"
type input "UAI"
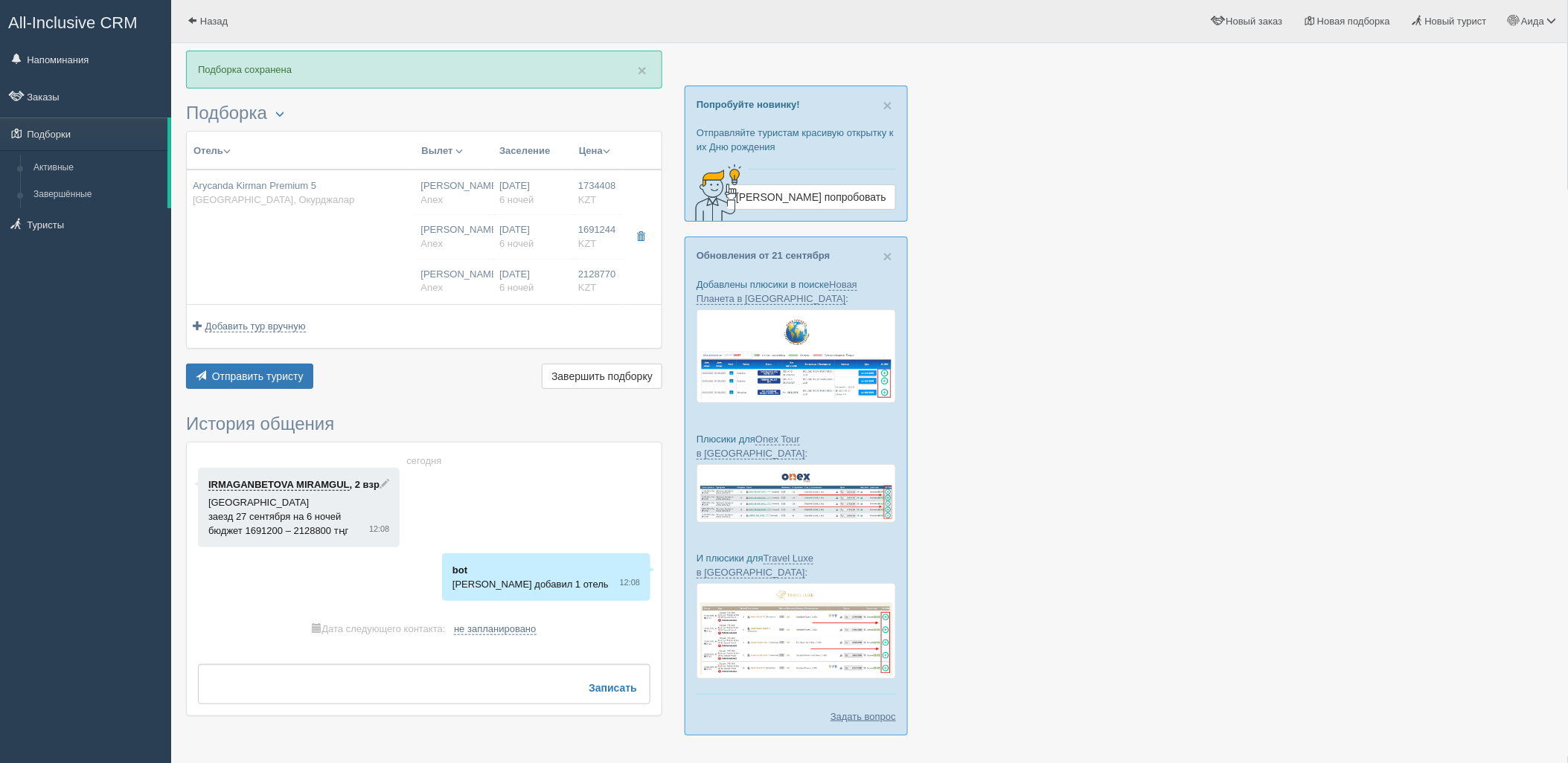
type input "Anex"
type input "[URL][DOMAIN_NAME]"
type input "1691244.00"
type input "[PERSON_NAME]"
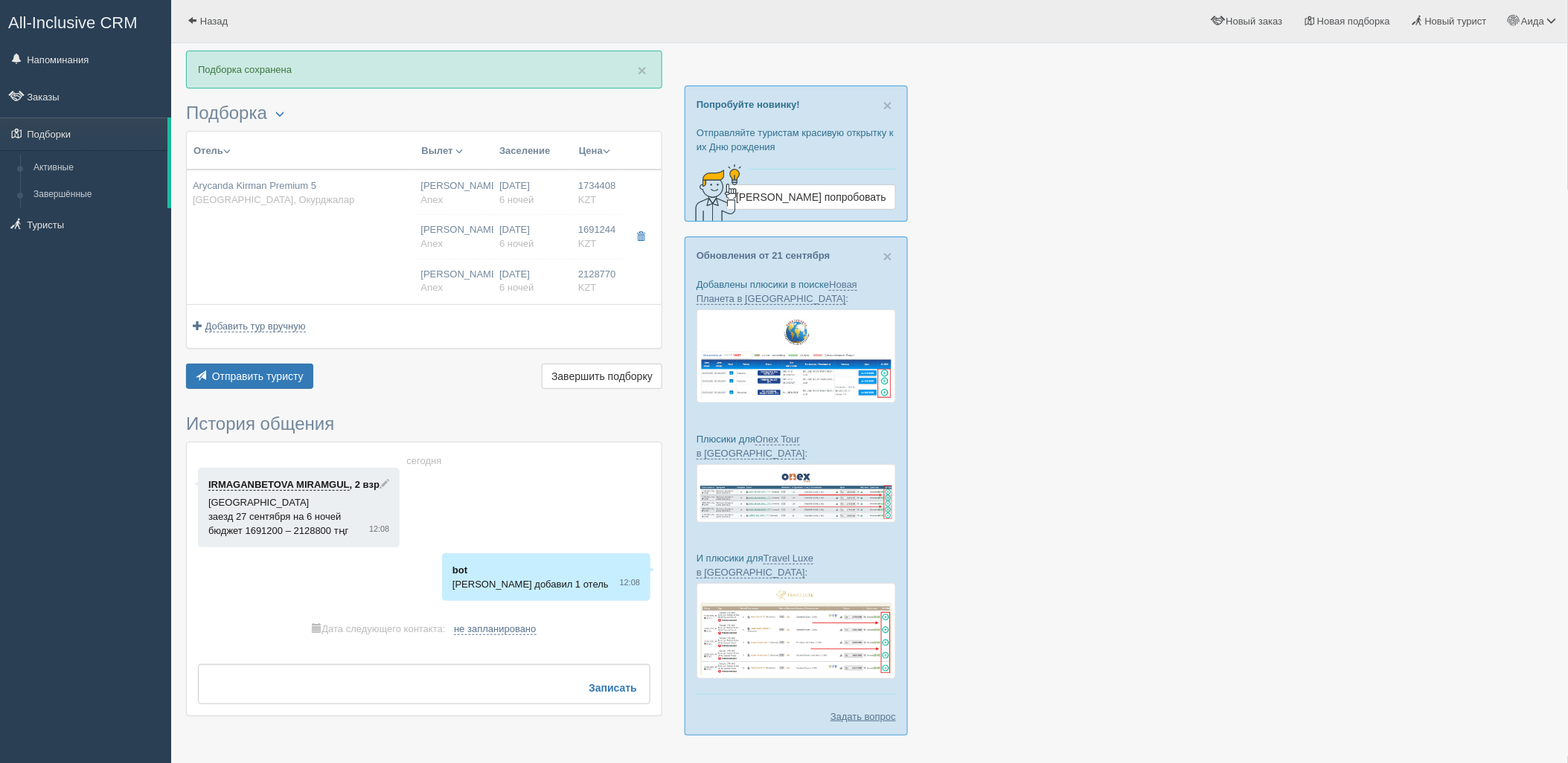
type input "06:05"
type input "09:05"
type input "Virgin Atlantic Airways"
type input "13:00"
type input "19:30"
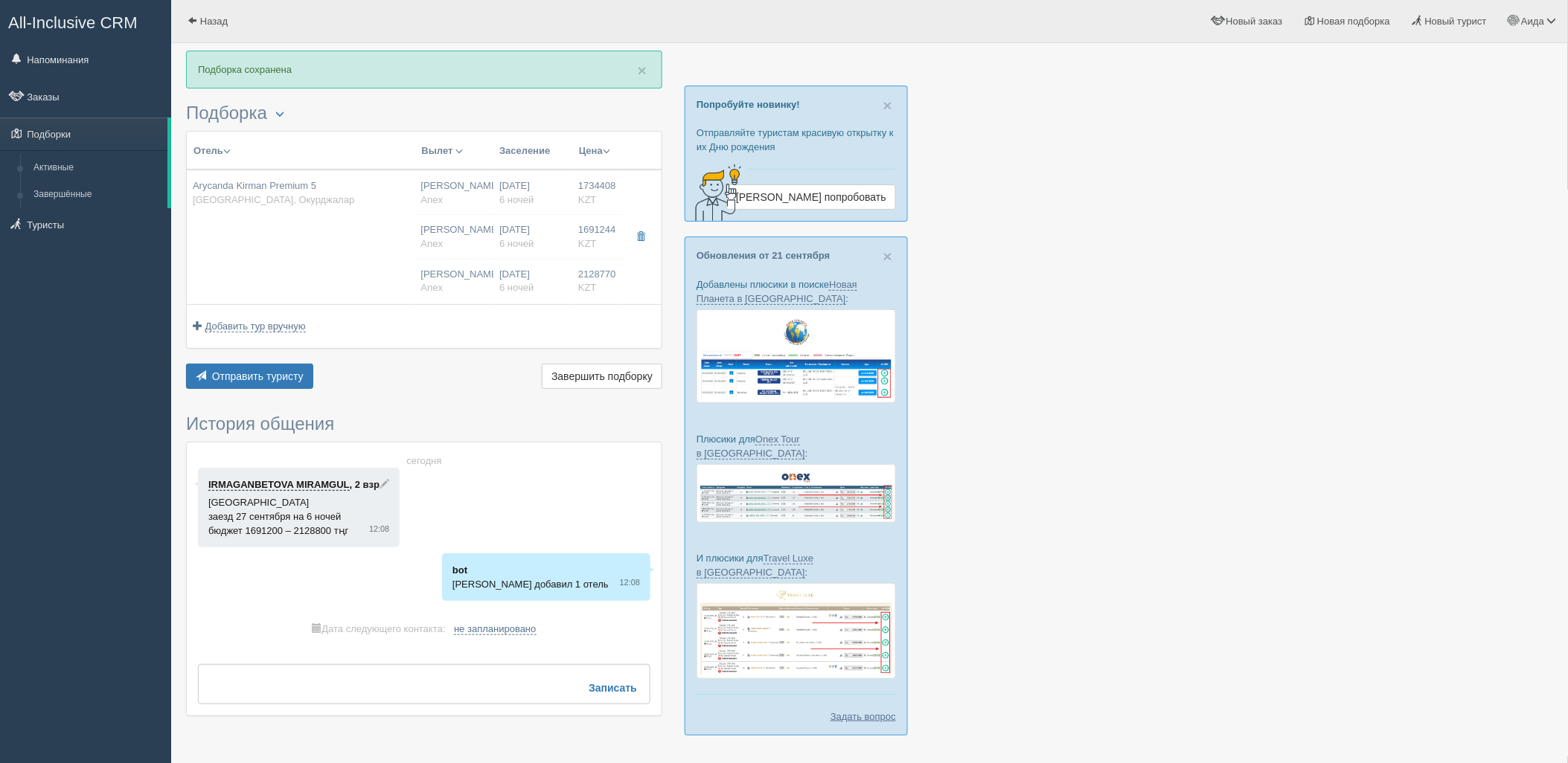
type input "6"
type input "Std Room Land View"
type input "UAI"
type input "Anex"
type input "[URL][DOMAIN_NAME]"
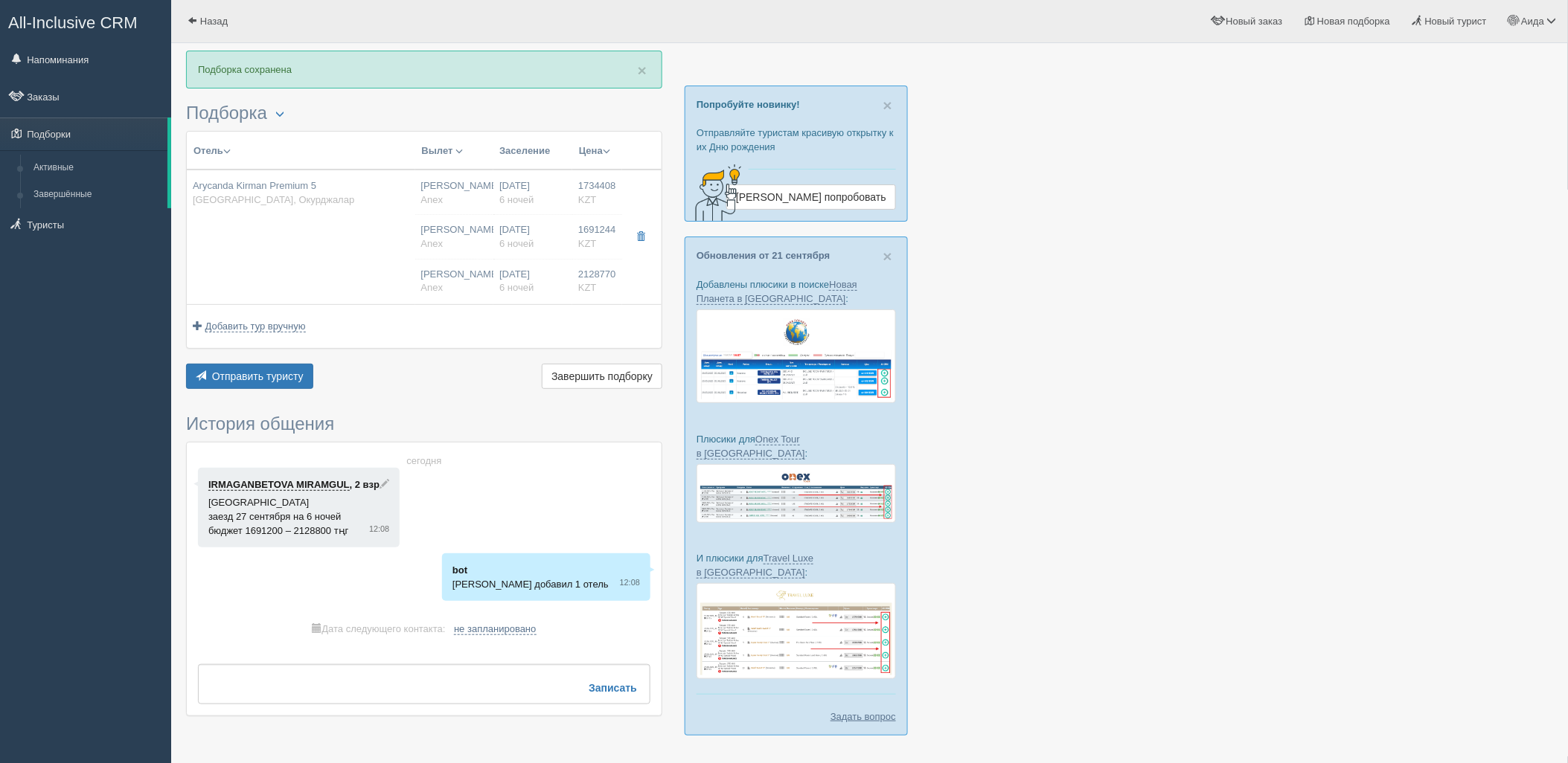
type input "2128770.00"
type input "[PERSON_NAME]"
type input "06:05"
type input "09:05"
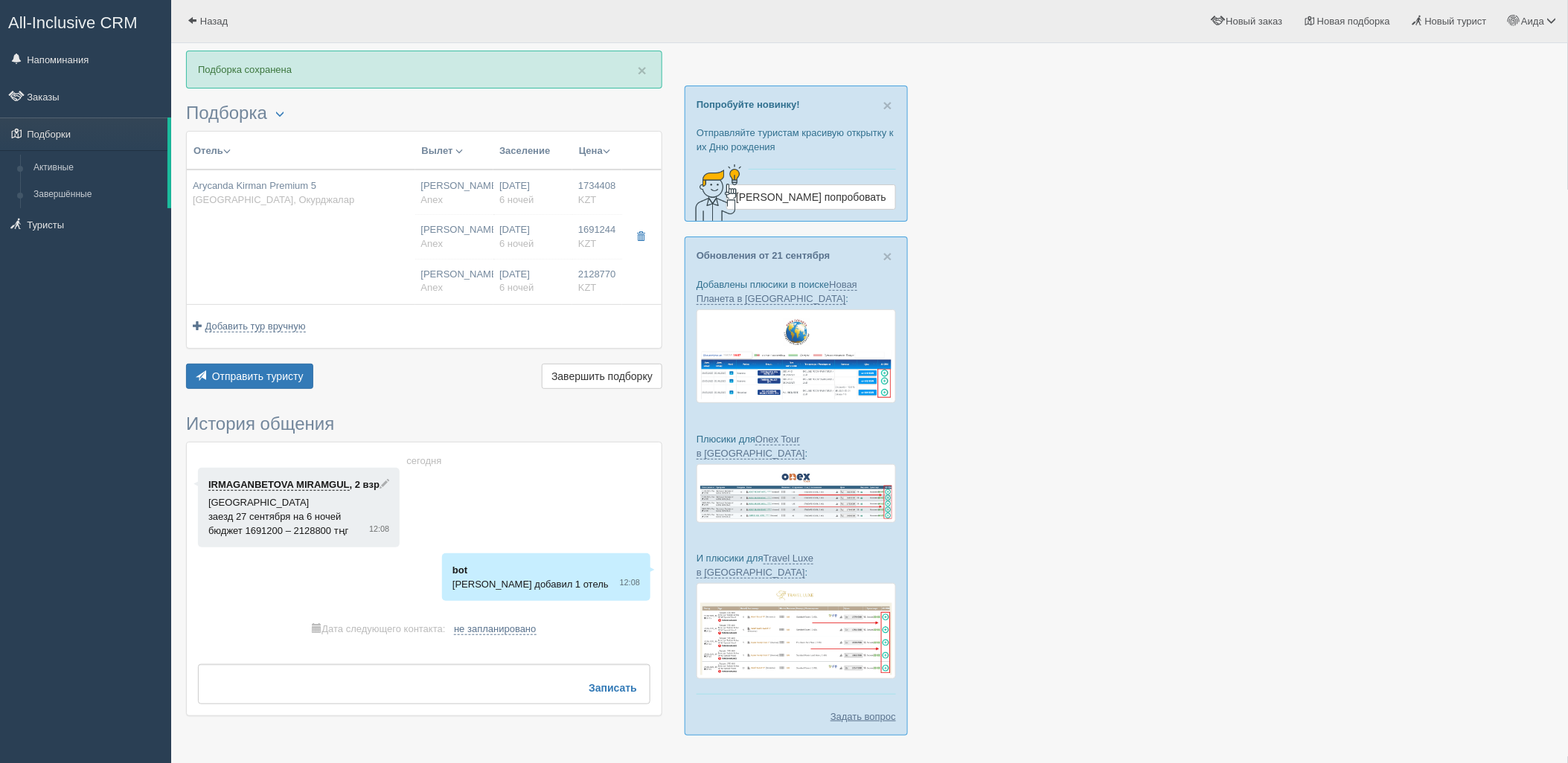
type input "Virgin Atlantic Airways"
type input "13:00"
type input "19:30"
type input "6"
type input "Superior Land View"
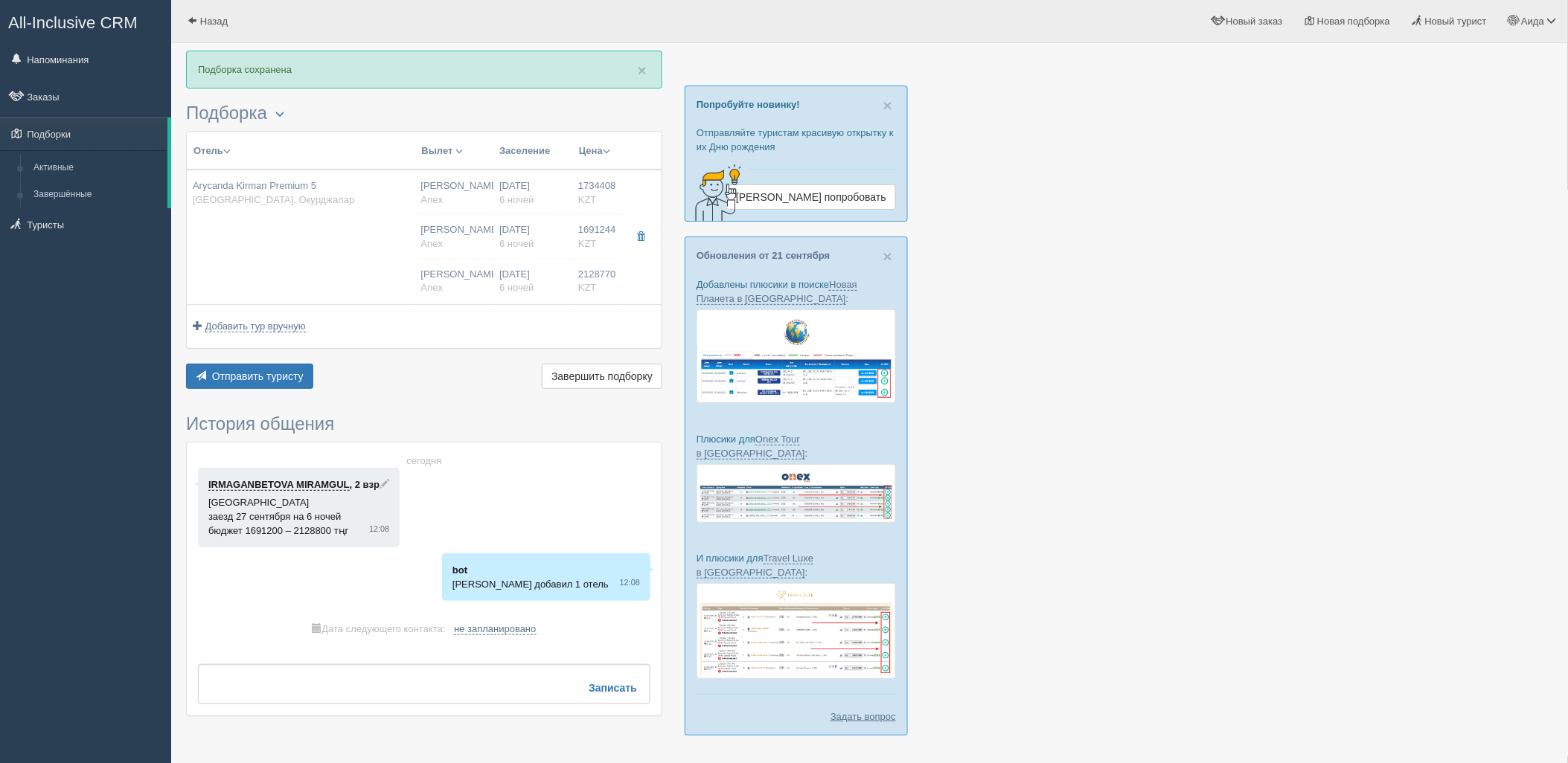
type input "UAI"
type input "Anex"
type input "[URL][DOMAIN_NAME]"
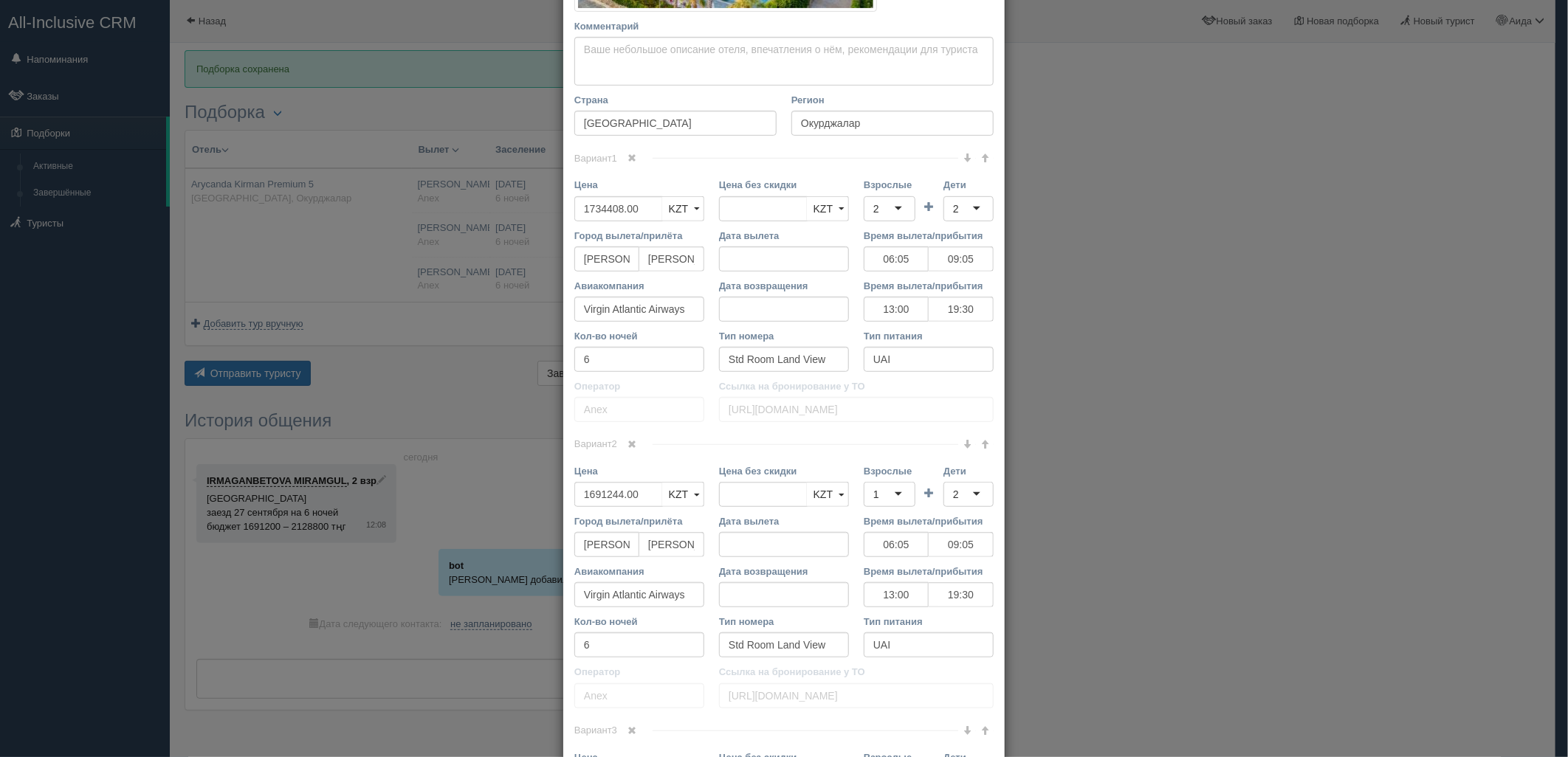
scroll to position [432, 0]
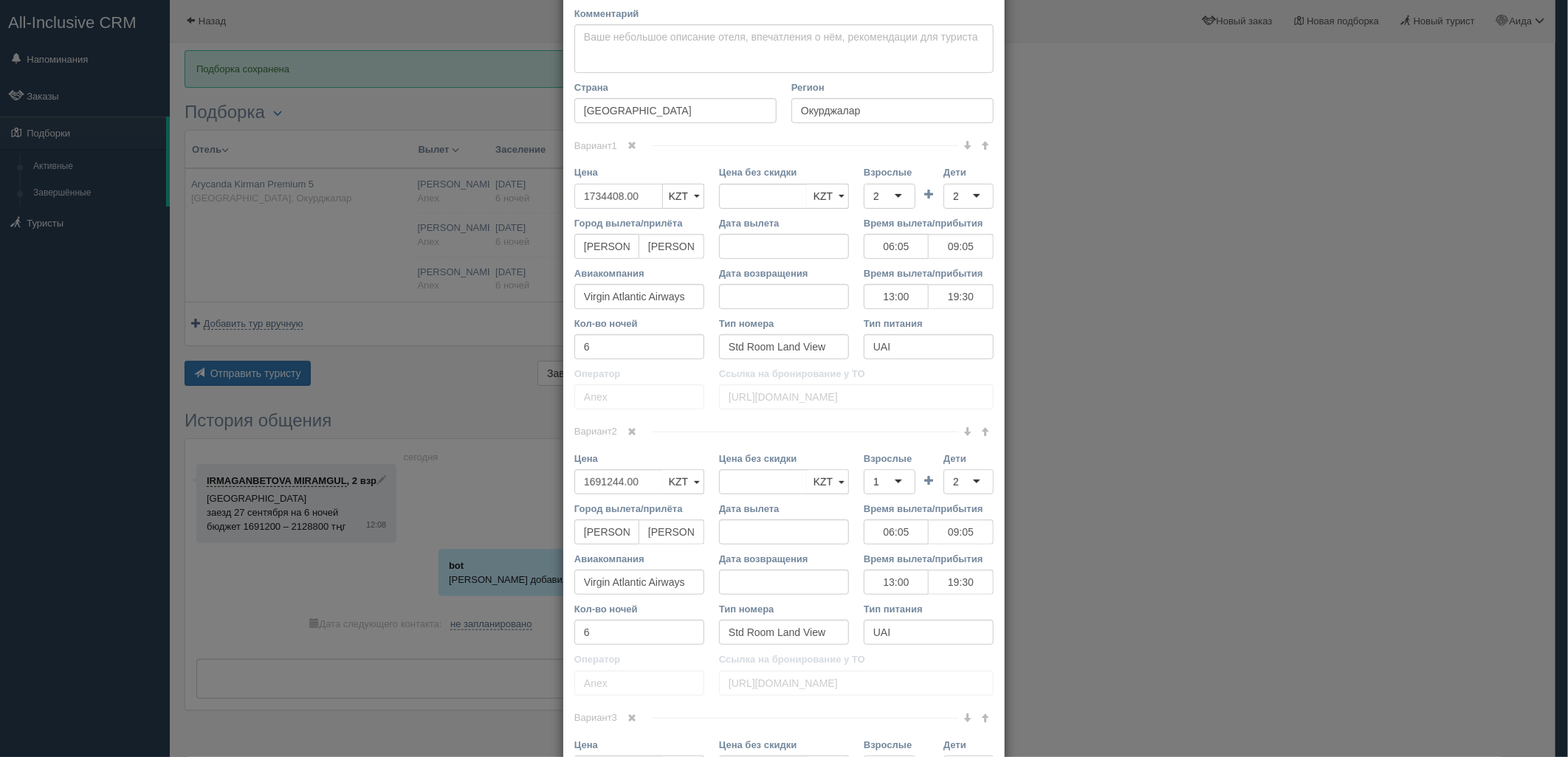
drag, startPoint x: 646, startPoint y: 193, endPoint x: 549, endPoint y: 194, distance: 97.0
click at [549, 194] on div "× Редактировать тур Название отеля Arycanda Kirman Premium 5 Ссылка на отель дл…" at bounding box center [784, 378] width 1568 height 757
type input "1734408.00"
type input "1717050"
drag, startPoint x: 645, startPoint y: 478, endPoint x: 559, endPoint y: 478, distance: 86.0
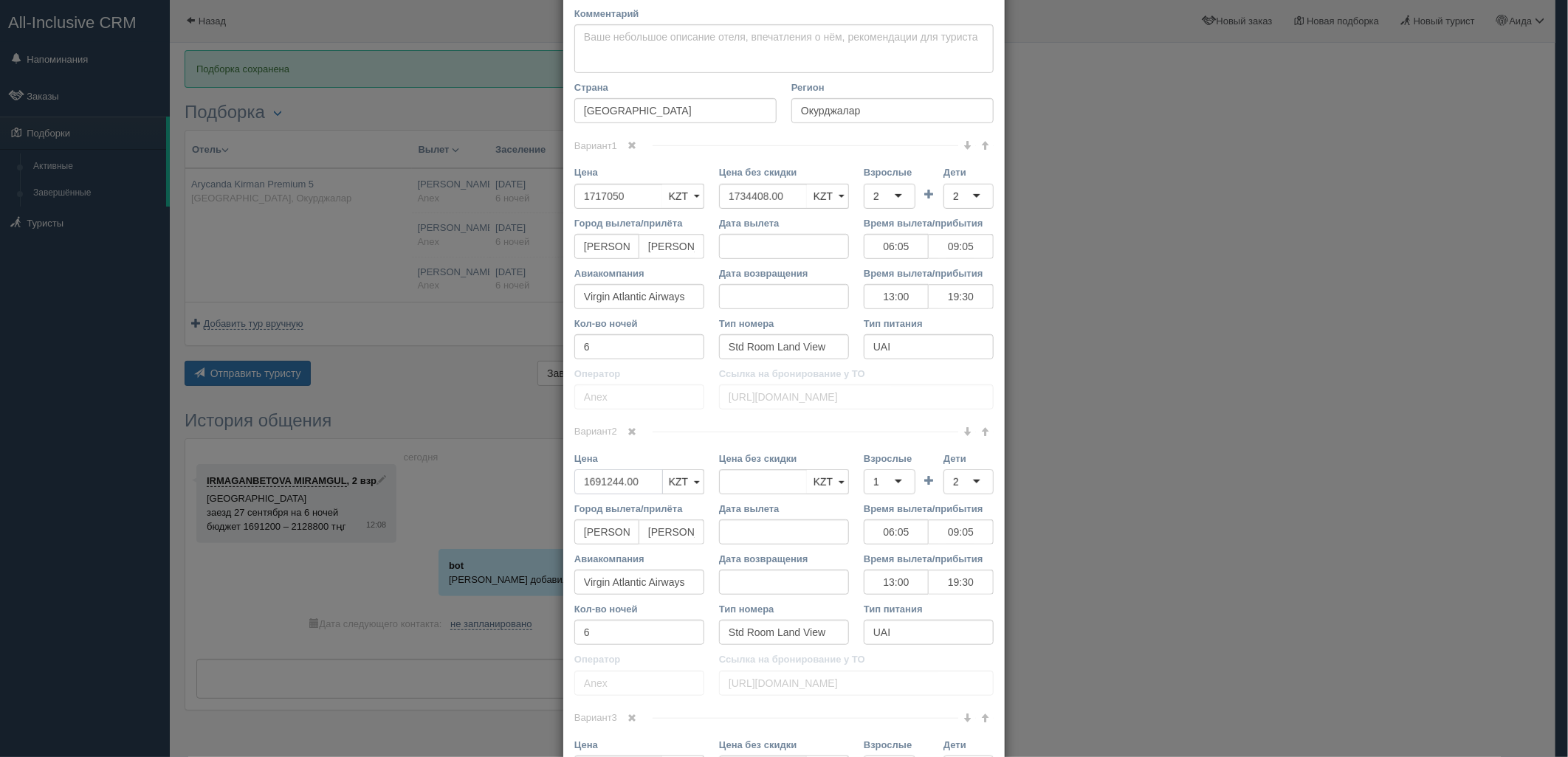
click at [567, 478] on div "Цена 1691244.00 KZT USD EUR KZT KZT USD EUR" at bounding box center [639, 476] width 145 height 50
type input "1691244.00"
type input "1674300"
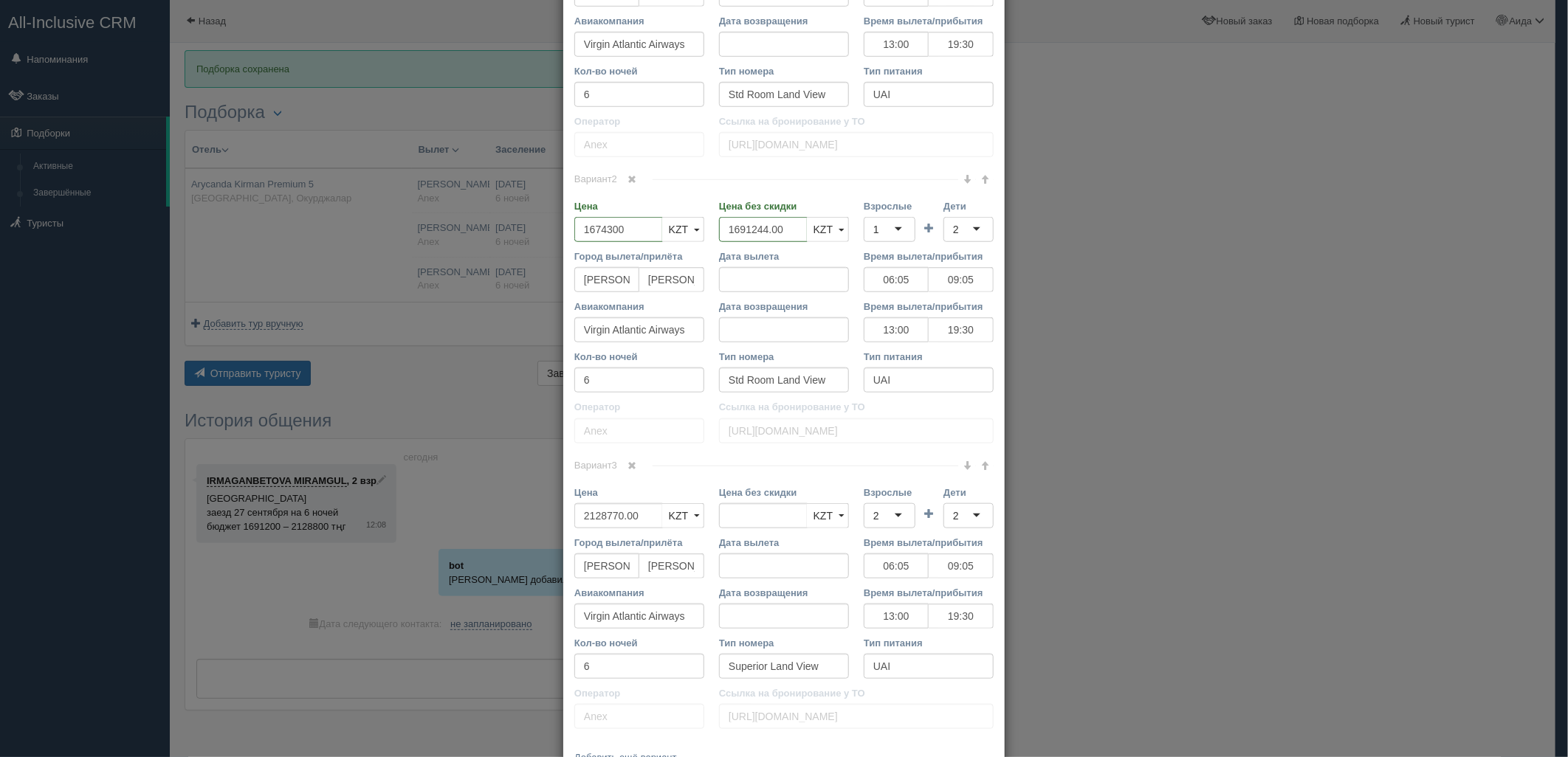
scroll to position [689, 0]
drag, startPoint x: 641, startPoint y: 507, endPoint x: 555, endPoint y: 515, distance: 86.4
click at [555, 515] on div "× Редактировать тур Название отеля Arycanda Kirman Premium 5 Ссылка на отель дл…" at bounding box center [784, 378] width 1568 height 757
type input "2128770.00"
type input "2107485"
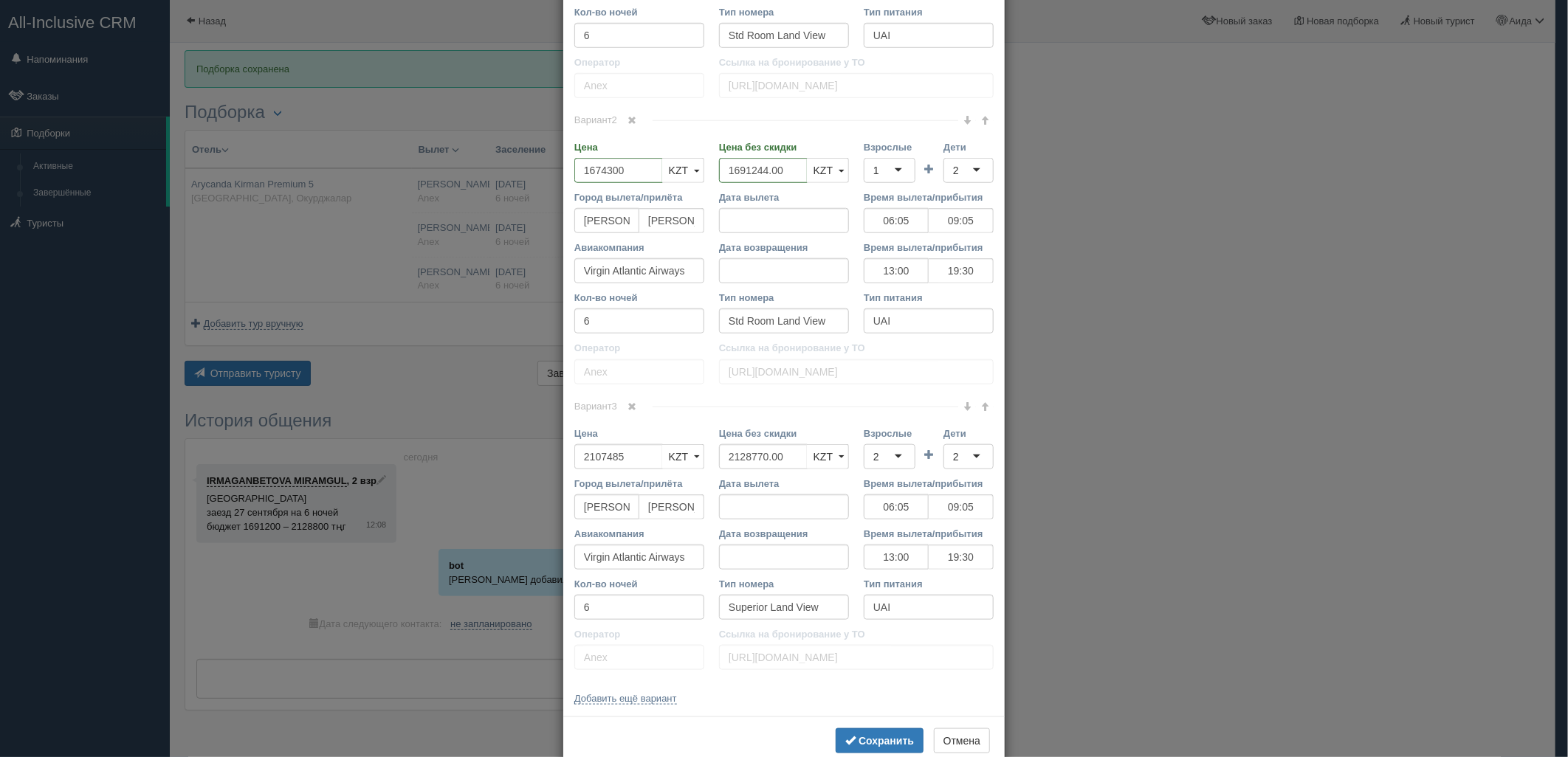
scroll to position [778, 0]
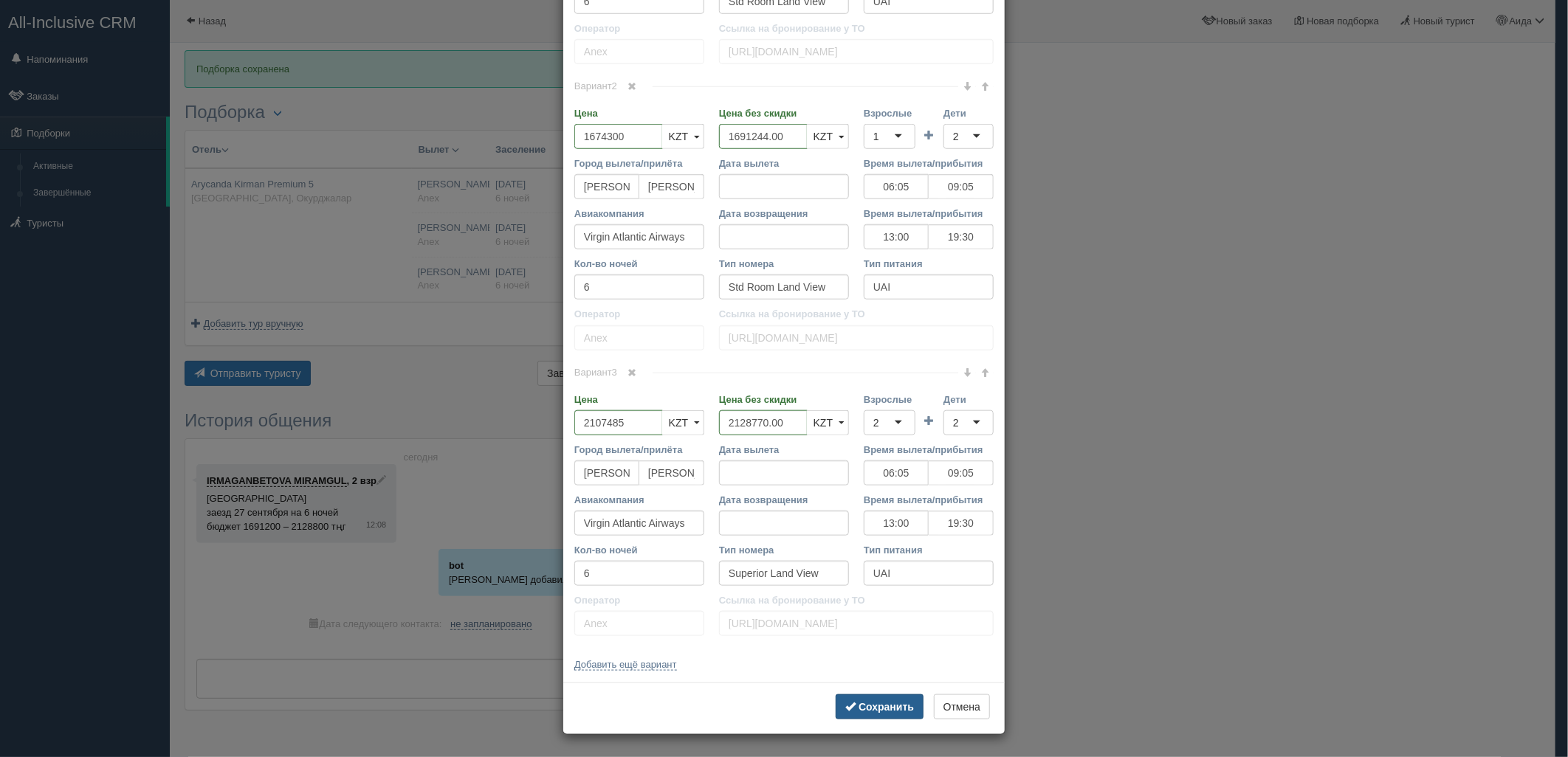
click at [887, 699] on button "Сохранить" at bounding box center [879, 707] width 88 height 25
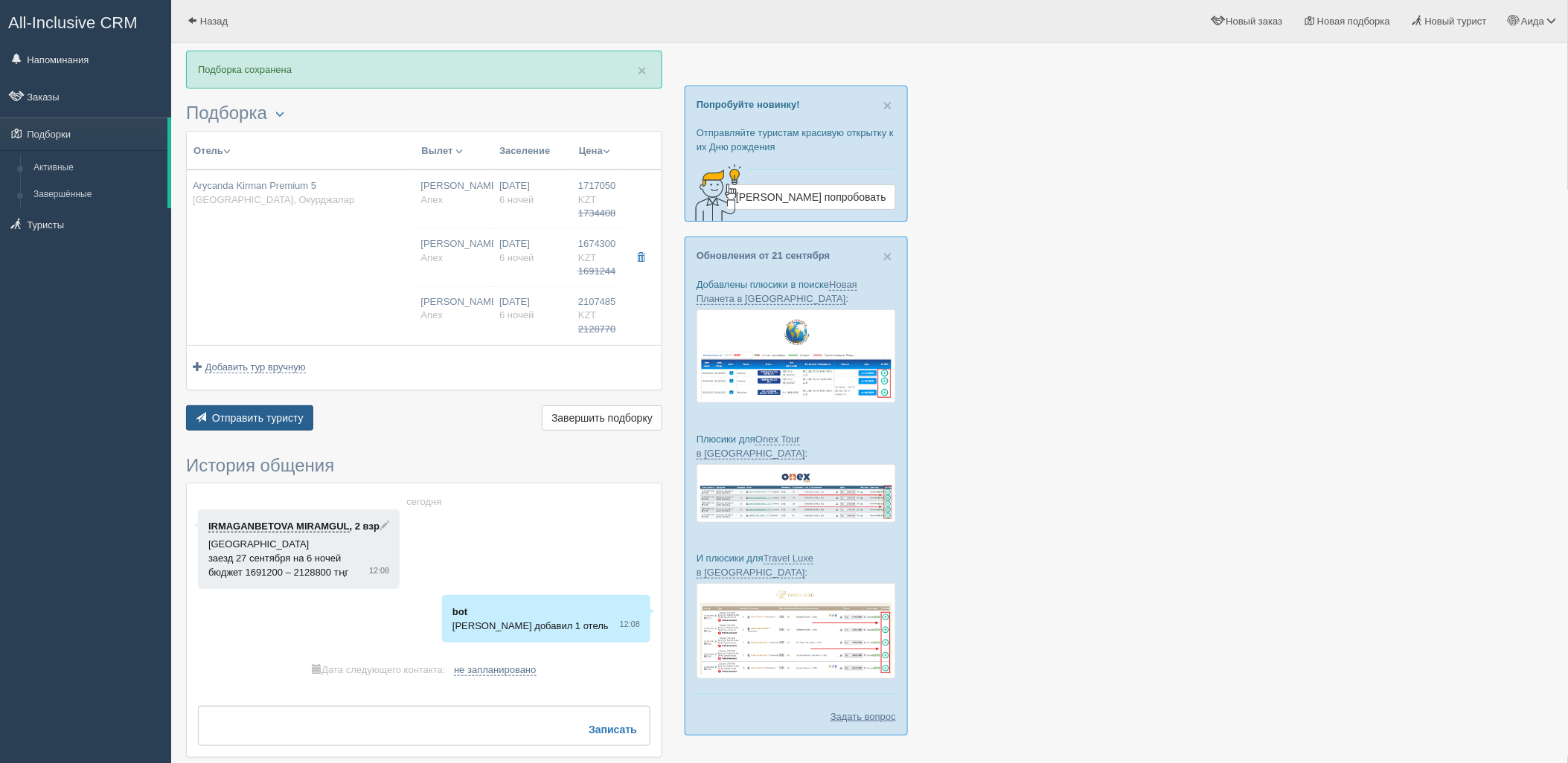
click at [273, 418] on span "Отправить туристу" at bounding box center [257, 418] width 92 height 12
